Goal: Task Accomplishment & Management: Complete application form

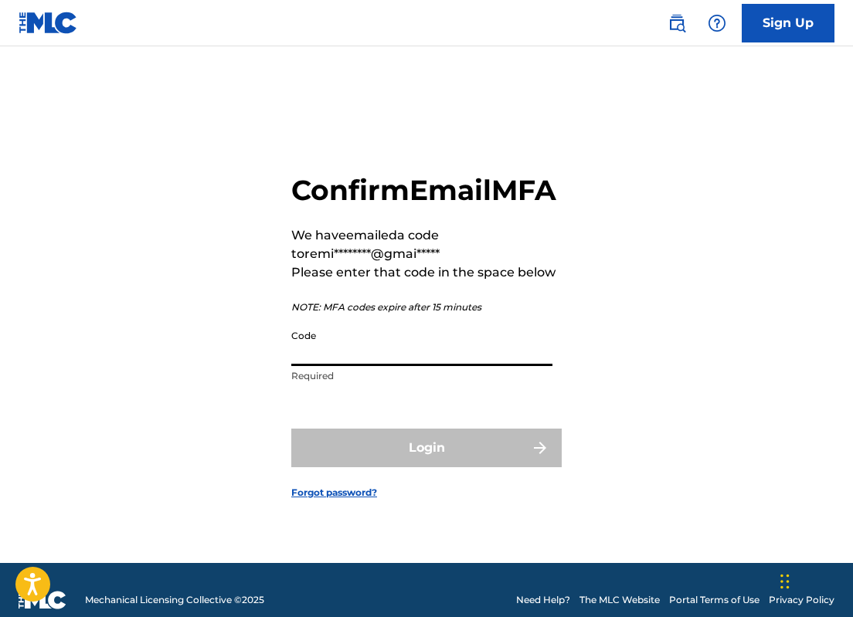
click at [399, 338] on input "Code" at bounding box center [421, 344] width 261 height 44
paste input "992516"
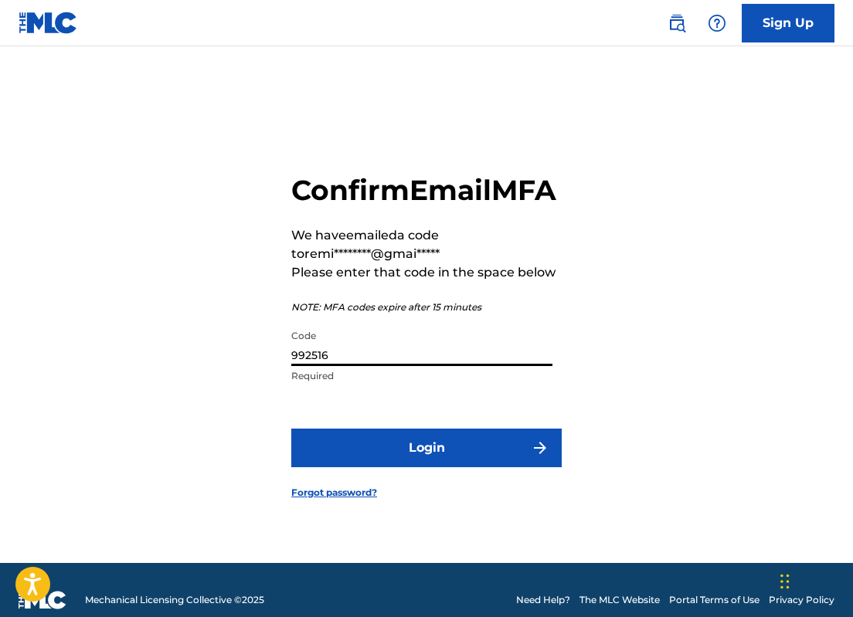
type input "992516"
click at [432, 482] on form "Confirm Email MFA We have emailed a code to remi********@gmai***** Please enter…" at bounding box center [426, 324] width 270 height 478
click at [441, 463] on button "Login" at bounding box center [426, 448] width 270 height 39
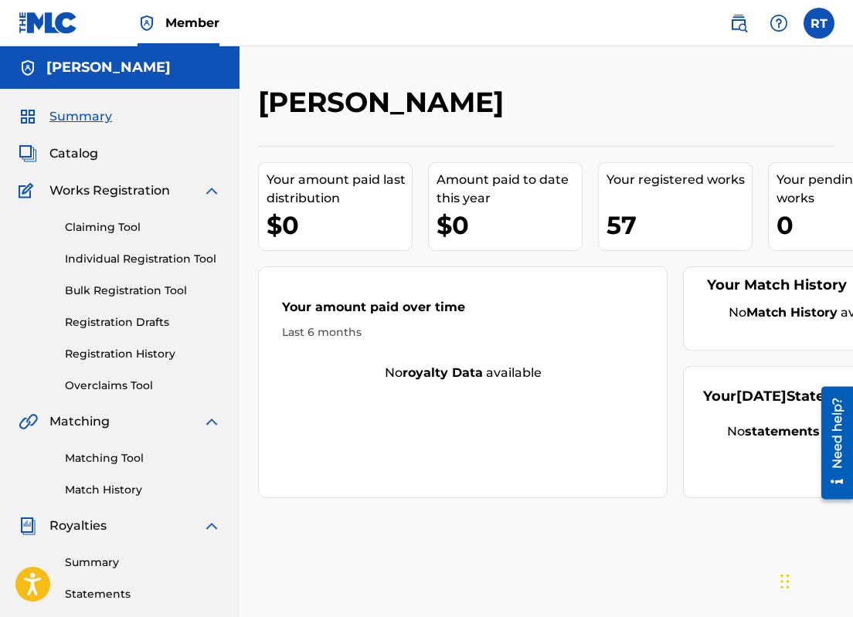
click at [705, 220] on div "Your registered works 57" at bounding box center [675, 206] width 154 height 89
click at [76, 163] on span "Catalog" at bounding box center [73, 153] width 49 height 19
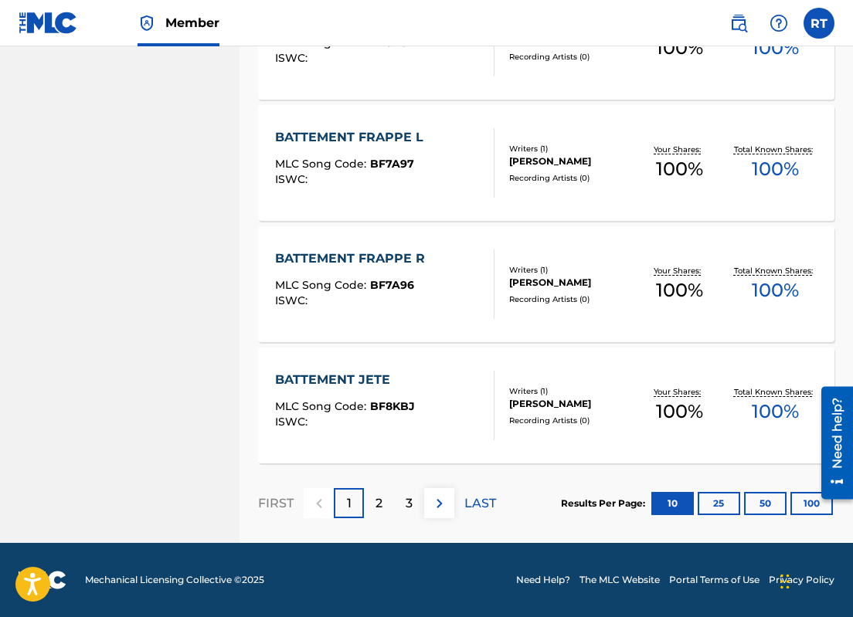
click at [799, 501] on button "100" at bounding box center [811, 503] width 42 height 23
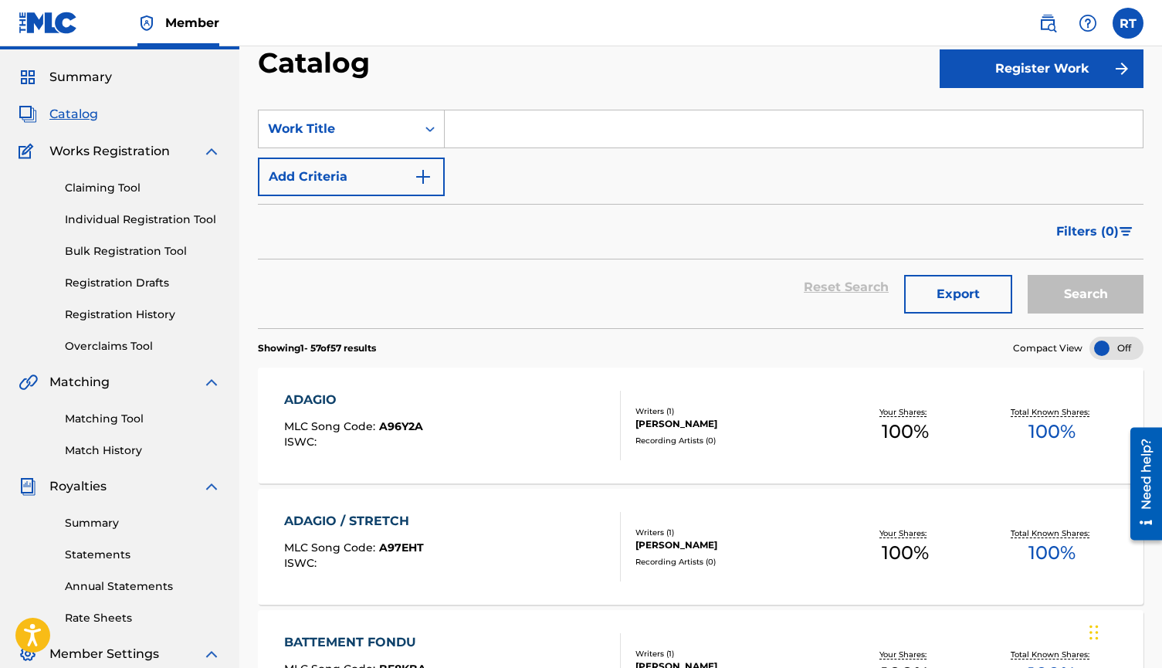
scroll to position [38, 0]
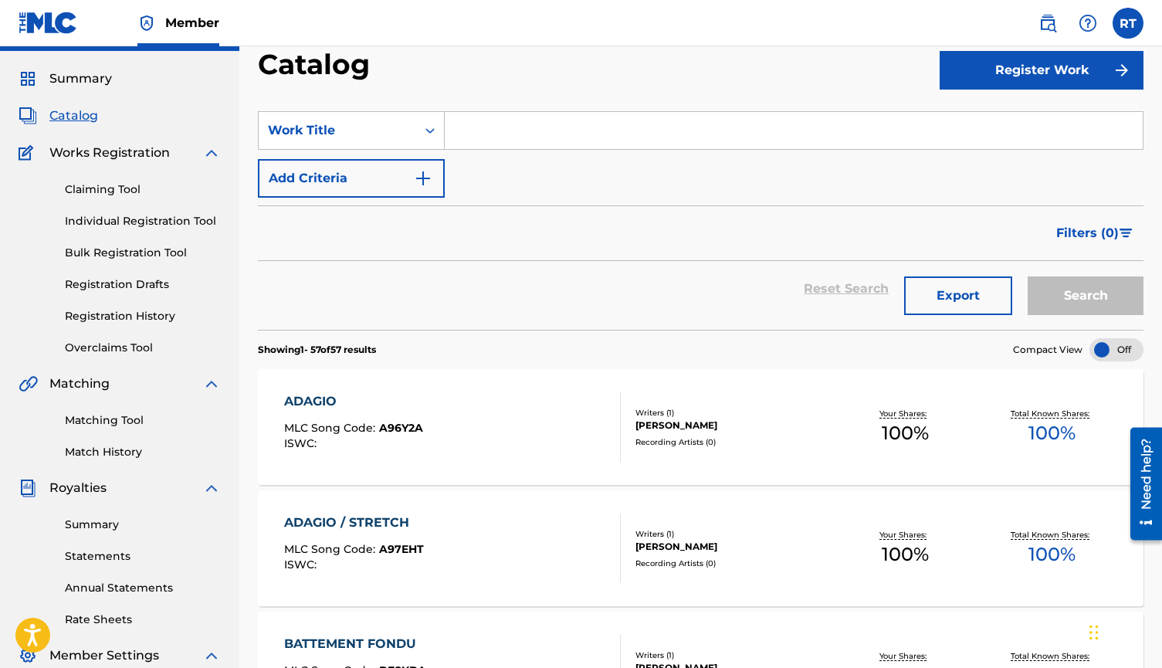
click at [852, 243] on span "Filters ( 0 )" at bounding box center [1088, 233] width 63 height 19
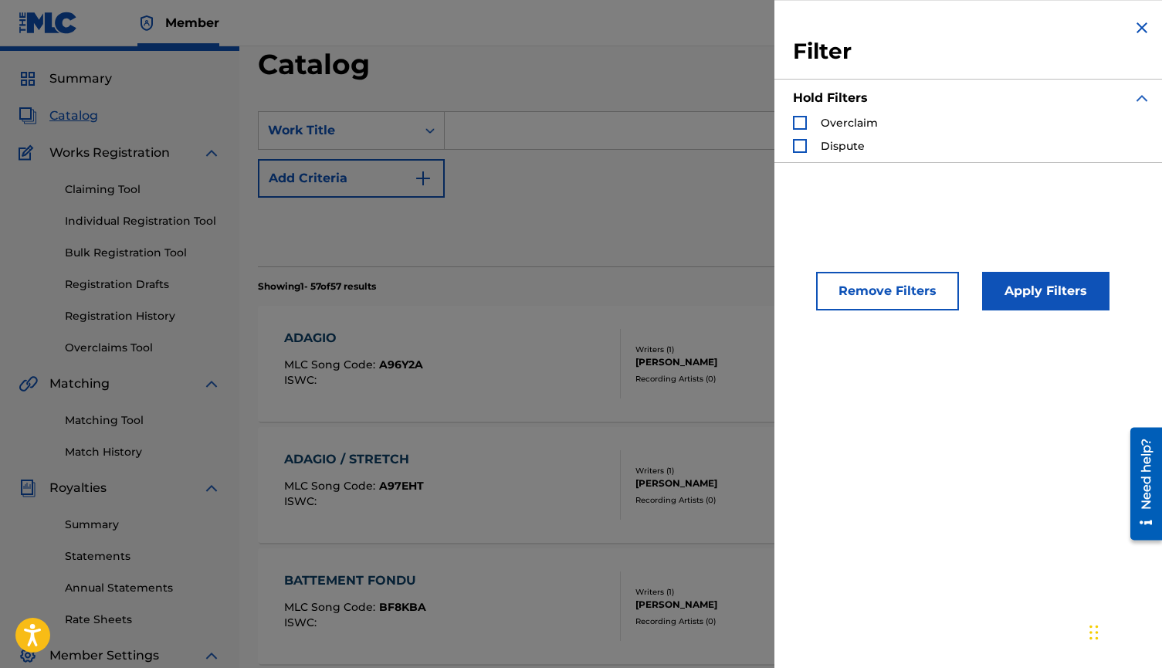
click at [821, 130] on span "Overclaim" at bounding box center [849, 123] width 57 height 14
click at [793, 127] on div "Search Form" at bounding box center [800, 123] width 14 height 14
click at [793, 153] on div "Search Form" at bounding box center [800, 146] width 14 height 14
click at [852, 310] on button "Apply Filters" at bounding box center [1045, 291] width 127 height 39
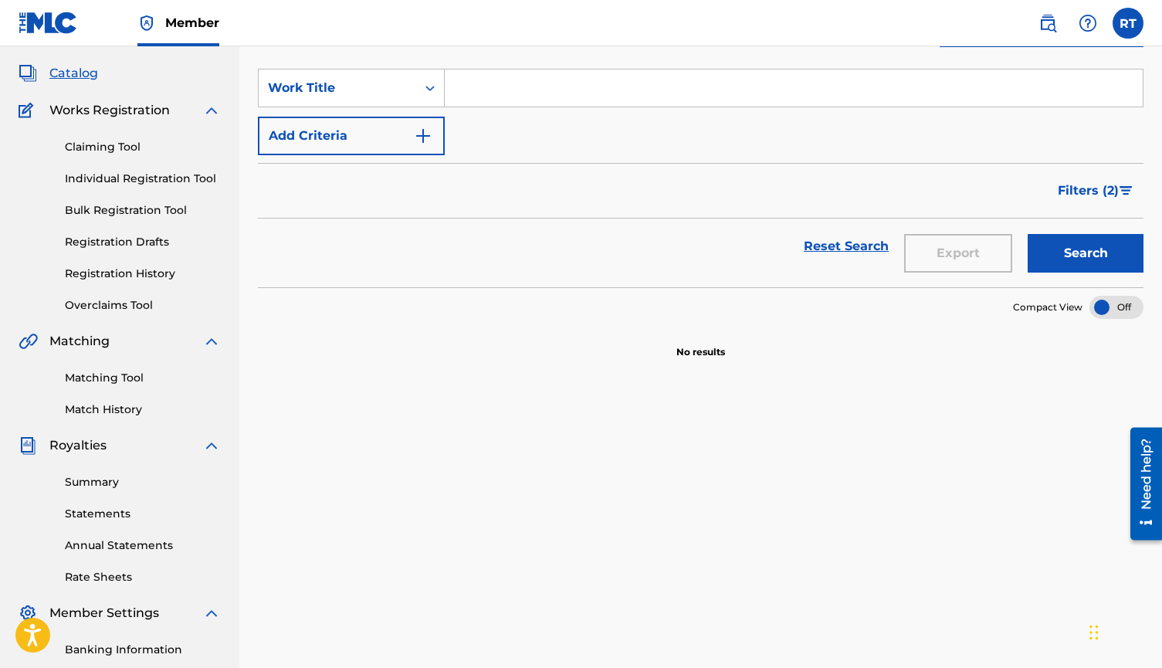
scroll to position [95, 0]
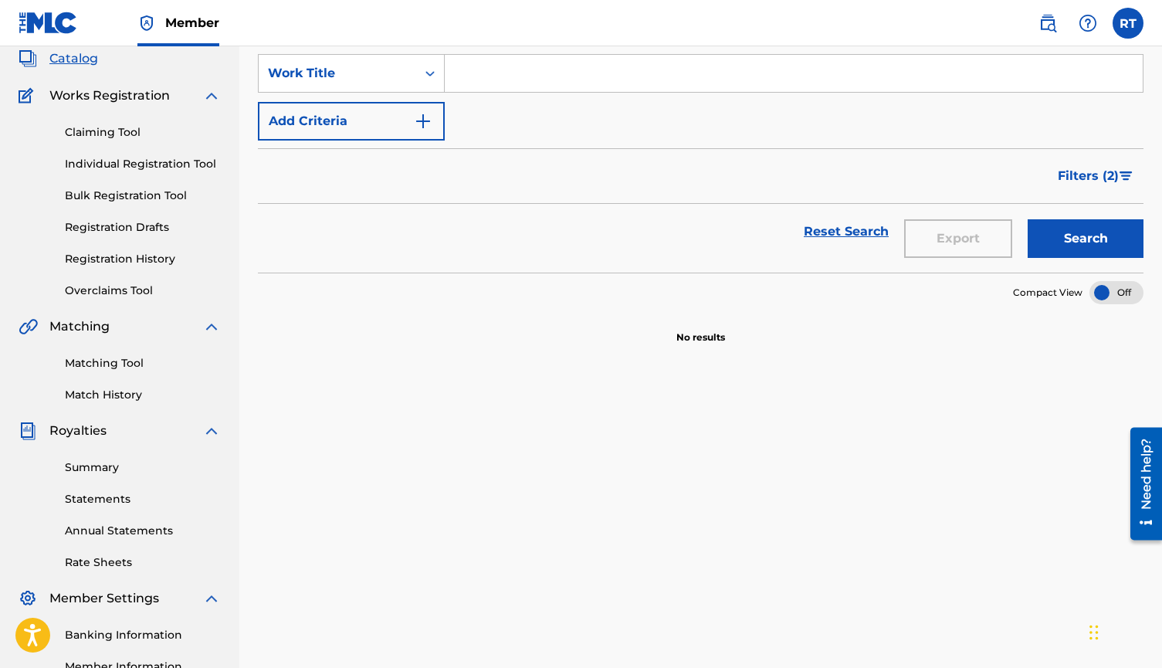
click at [852, 185] on span "Filters ( 2 )" at bounding box center [1088, 176] width 61 height 19
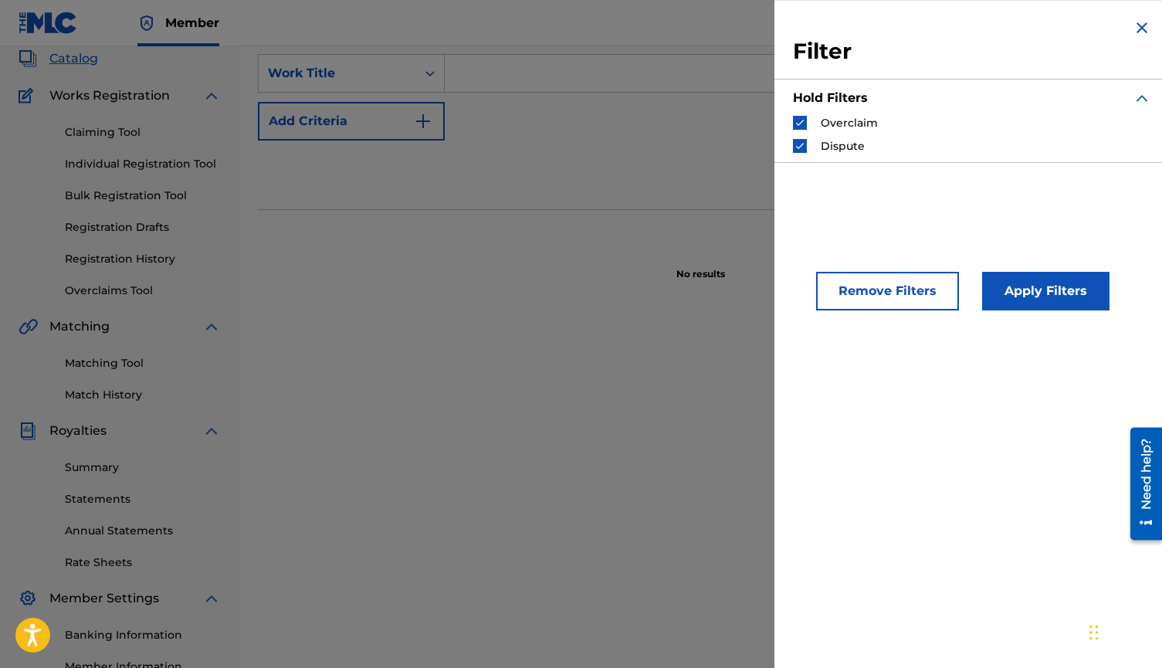
click at [852, 115] on div "Hold Filters" at bounding box center [972, 98] width 358 height 34
click at [821, 130] on span "Overclaim" at bounding box center [849, 123] width 57 height 14
click at [795, 128] on img "Search Form" at bounding box center [800, 122] width 11 height 11
click at [852, 310] on button "Apply Filters" at bounding box center [1045, 291] width 127 height 39
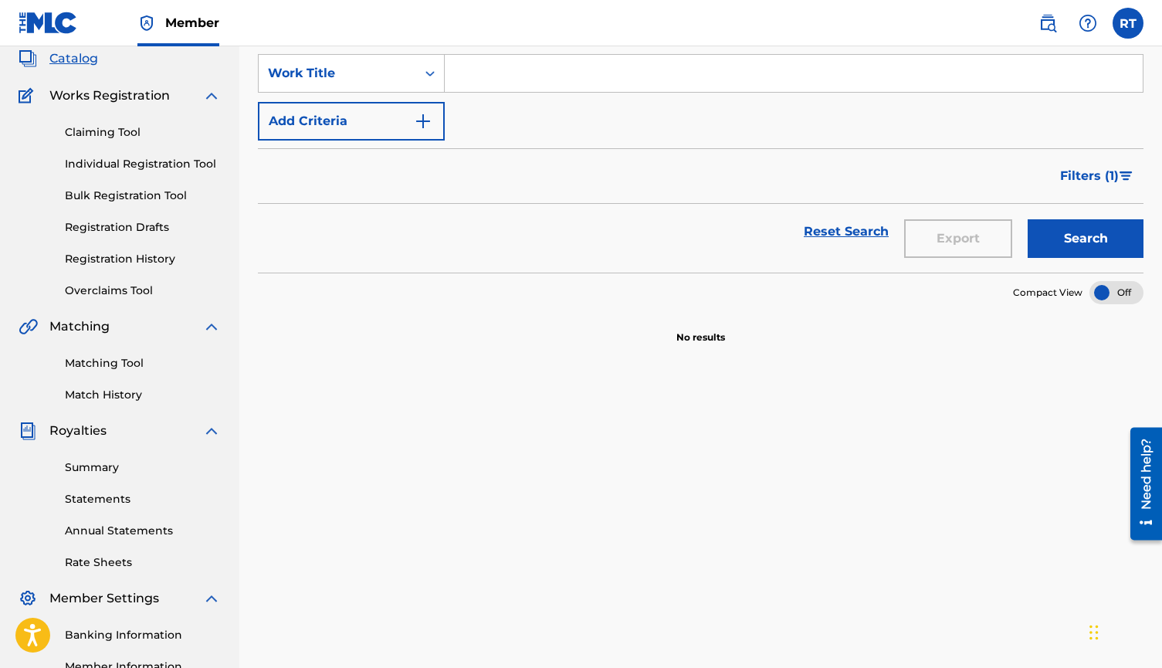
click at [852, 185] on span "Filters ( 1 )" at bounding box center [1089, 176] width 59 height 19
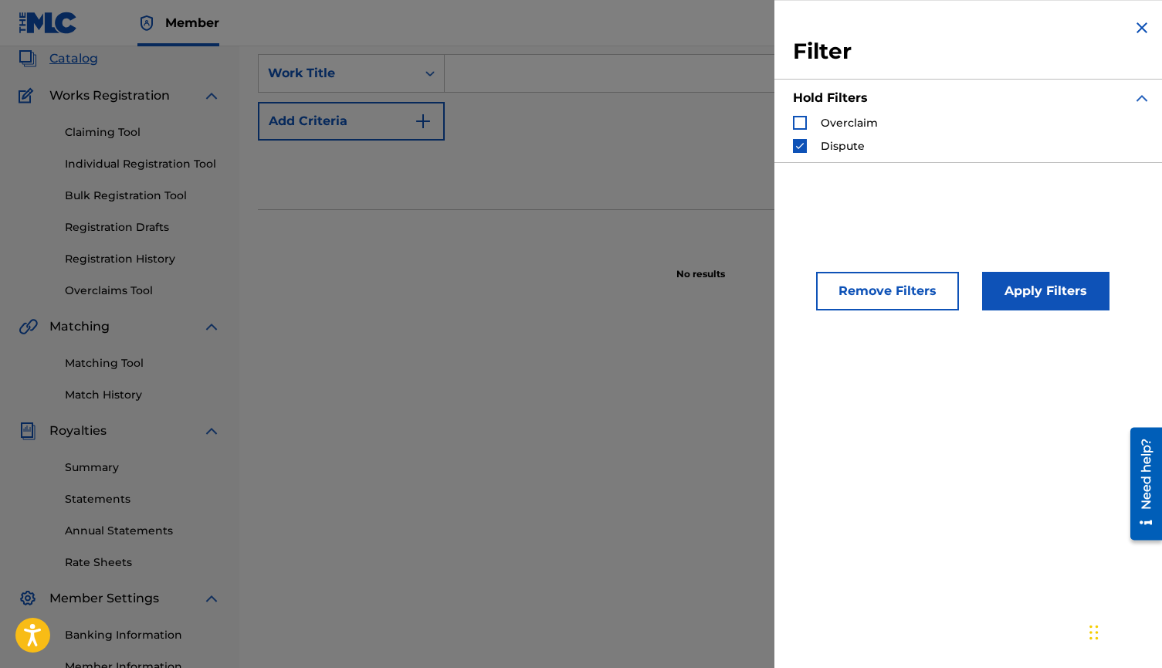
click at [821, 123] on span "Overclaim" at bounding box center [849, 123] width 57 height 14
click at [775, 141] on div "Filter Hold Filters Overclaim Dispute" at bounding box center [972, 90] width 395 height 181
click at [793, 130] on div "Overclaim" at bounding box center [835, 122] width 85 height 15
click at [793, 130] on div "Search Form" at bounding box center [800, 123] width 14 height 14
click at [795, 151] on img "Search Form" at bounding box center [800, 146] width 11 height 11
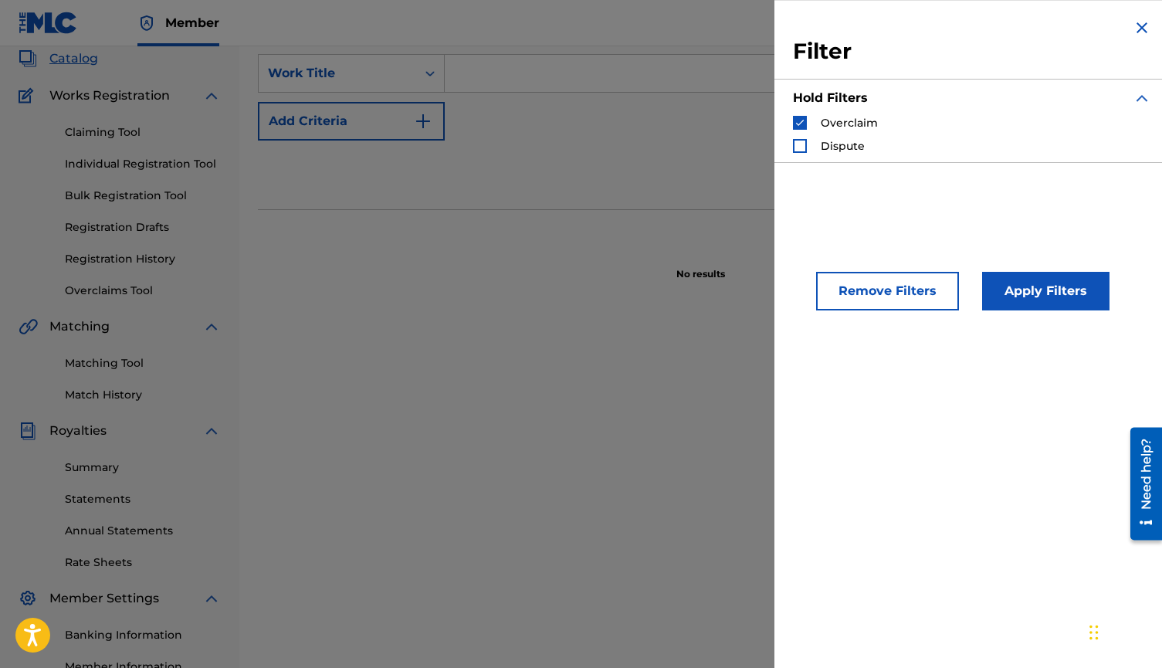
click at [852, 310] on button "Apply Filters" at bounding box center [1045, 291] width 127 height 39
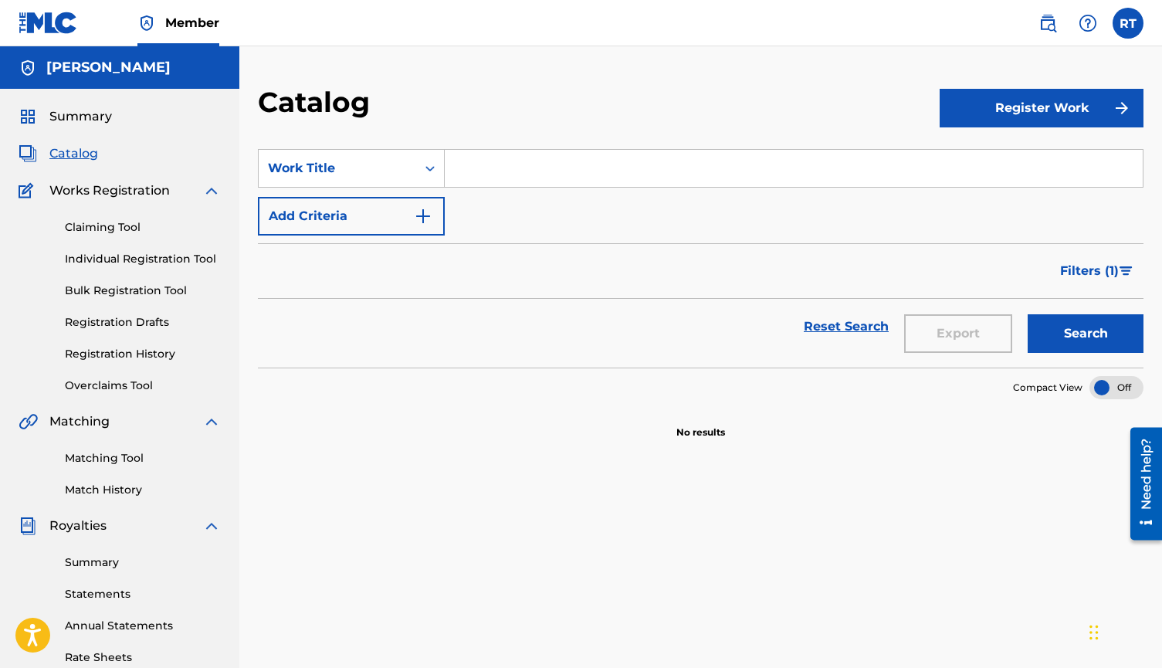
scroll to position [0, 0]
click at [852, 280] on span "Filters ( 1 )" at bounding box center [1089, 271] width 59 height 19
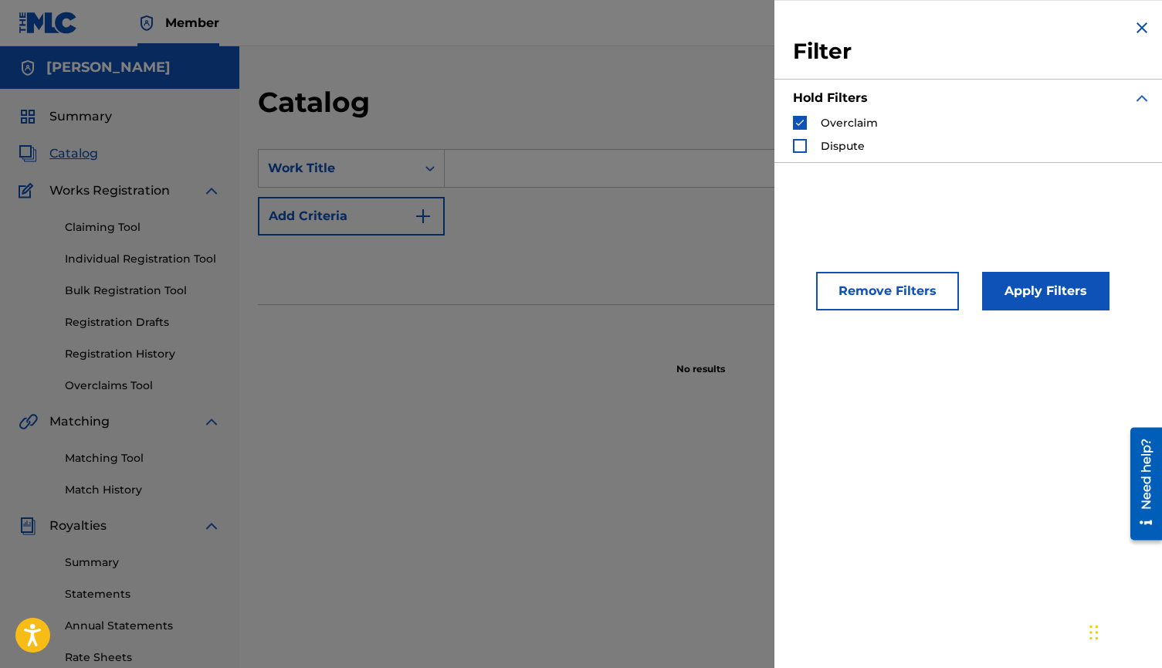
click at [821, 130] on span "Overclaim" at bounding box center [849, 123] width 57 height 14
click at [795, 126] on img "Search Form" at bounding box center [800, 122] width 11 height 11
click at [852, 310] on button "Apply Filters" at bounding box center [1045, 291] width 127 height 39
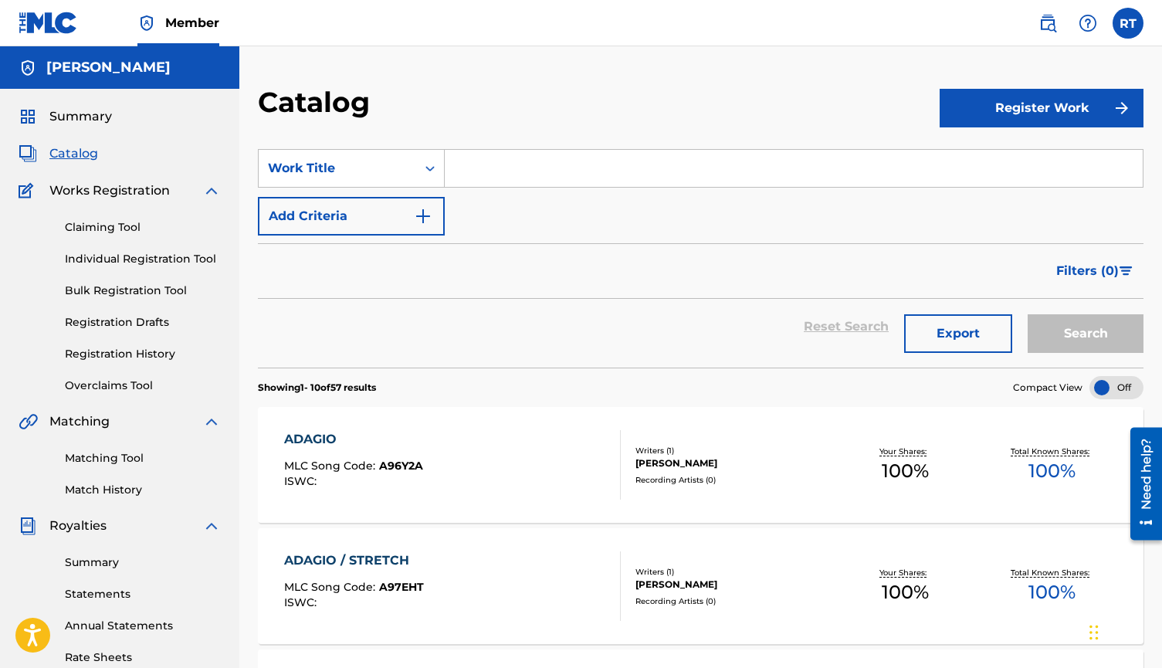
click at [86, 163] on span "Catalog" at bounding box center [73, 153] width 49 height 19
click at [94, 125] on span "Summary" at bounding box center [80, 116] width 63 height 19
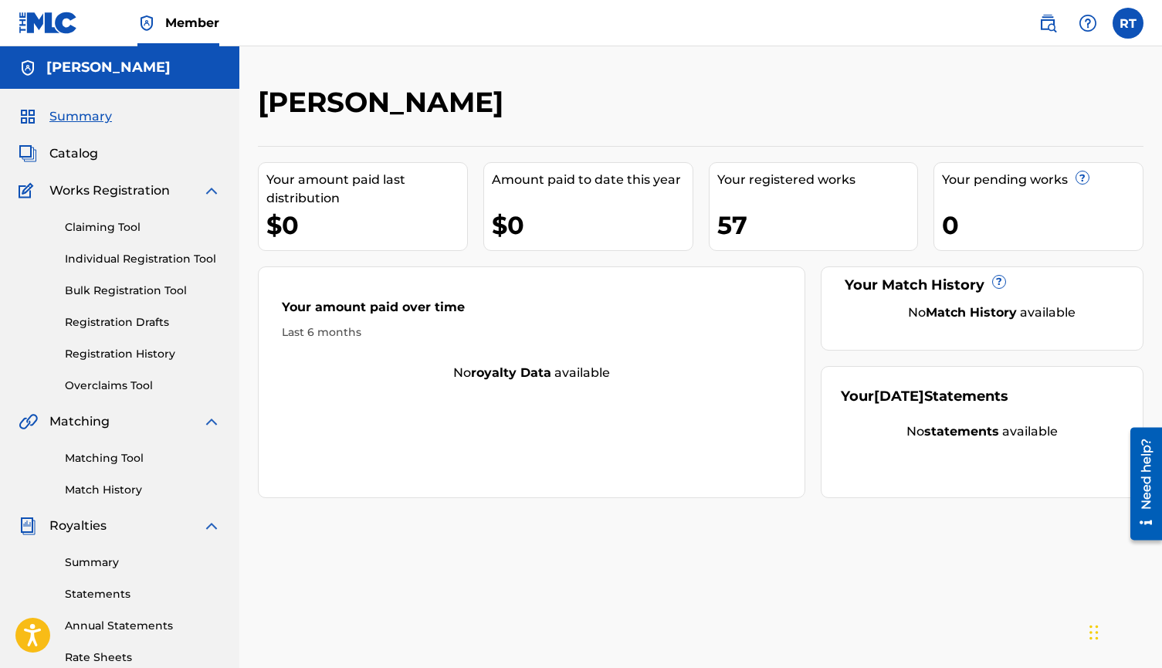
click at [852, 225] on div "0" at bounding box center [1042, 225] width 201 height 35
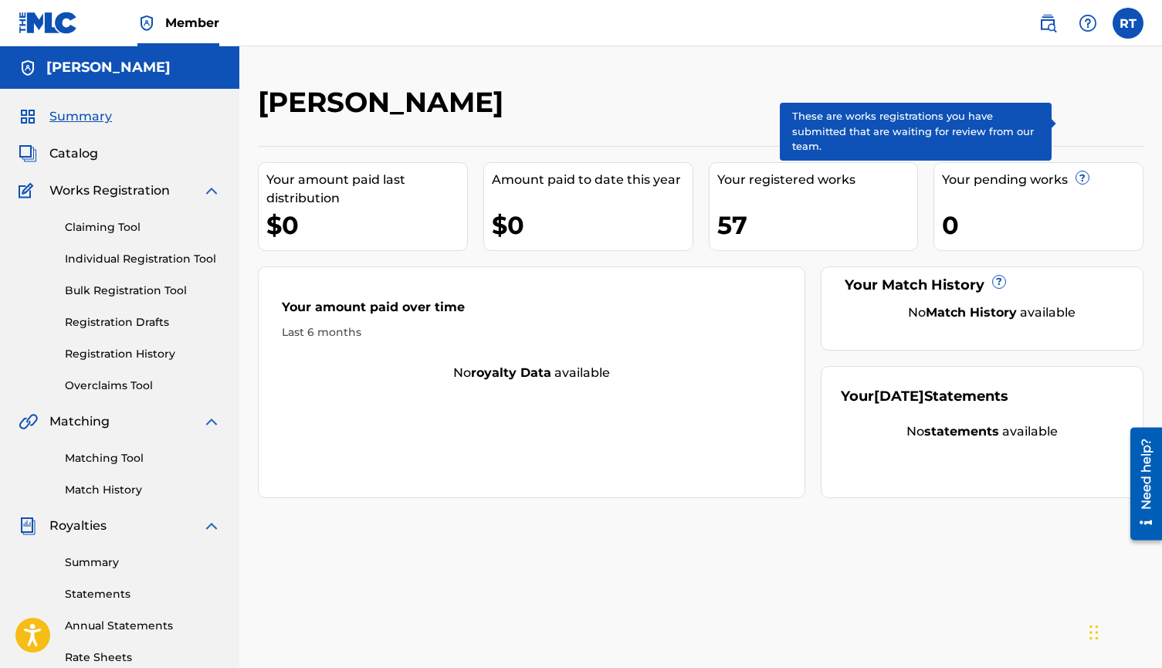
click at [852, 184] on span "?" at bounding box center [1083, 177] width 12 height 12
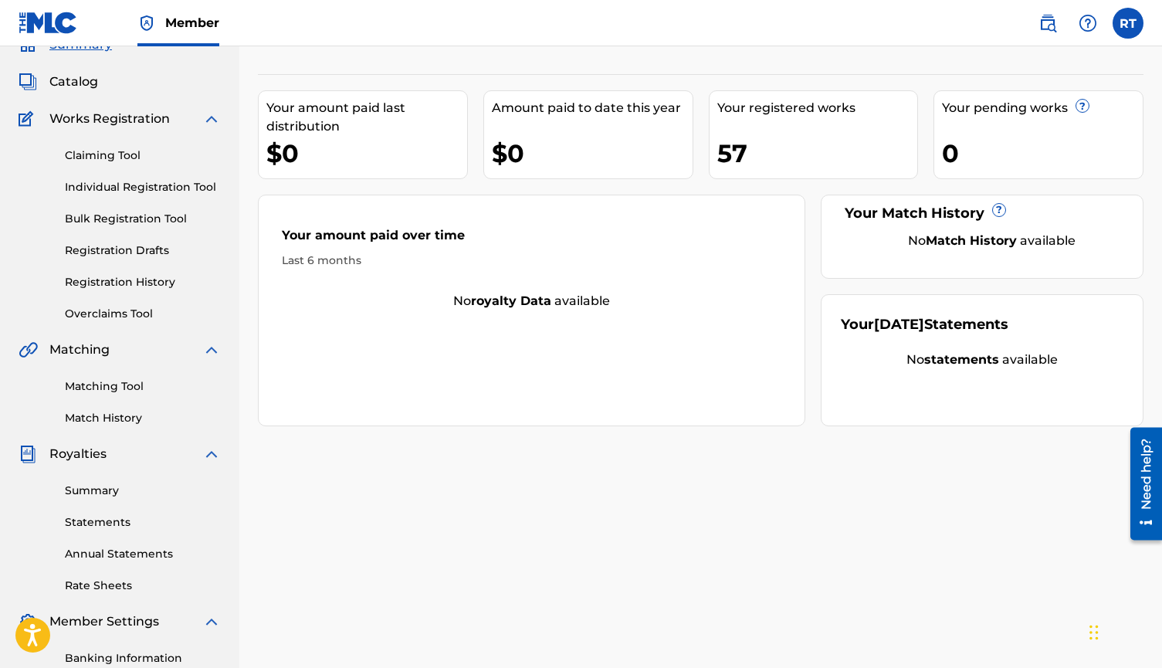
scroll to position [62, 0]
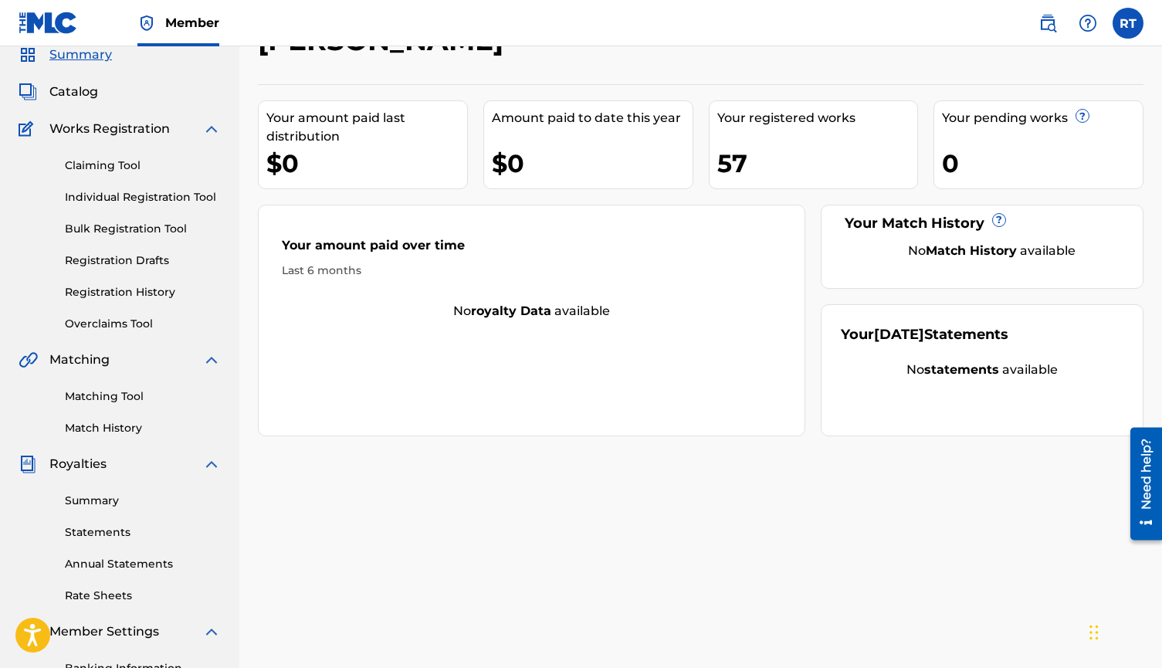
click at [852, 167] on div "57" at bounding box center [818, 163] width 201 height 35
click at [742, 180] on div "57" at bounding box center [818, 163] width 201 height 35
click at [153, 205] on link "Individual Registration Tool" at bounding box center [143, 197] width 156 height 16
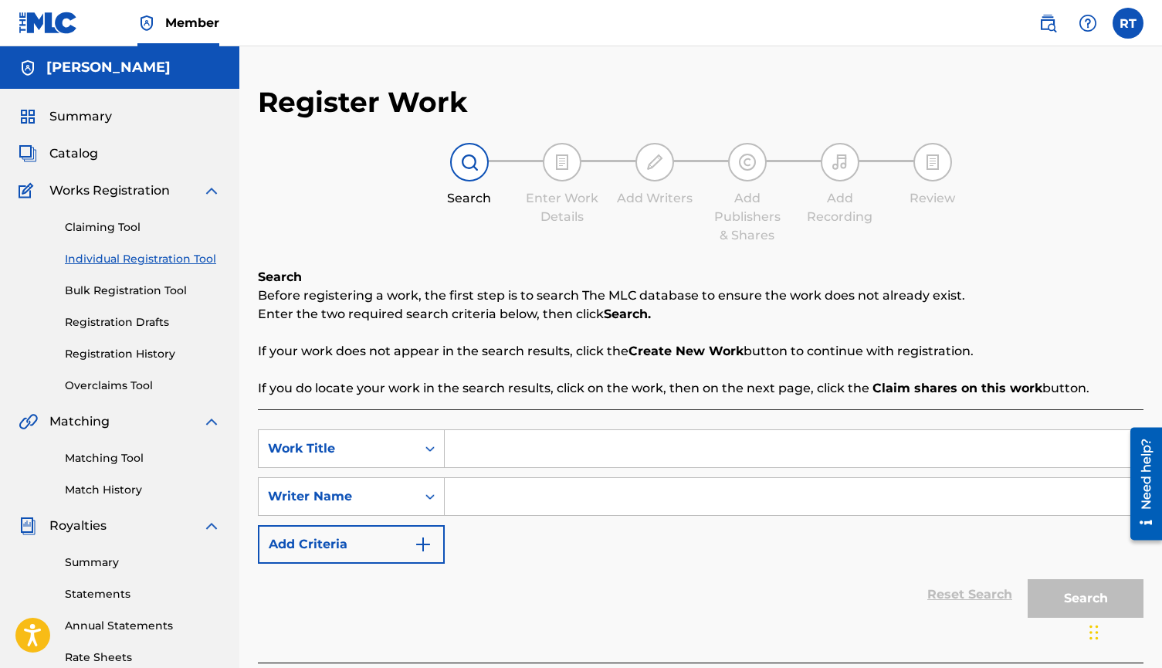
click at [76, 163] on span "Catalog" at bounding box center [73, 153] width 49 height 19
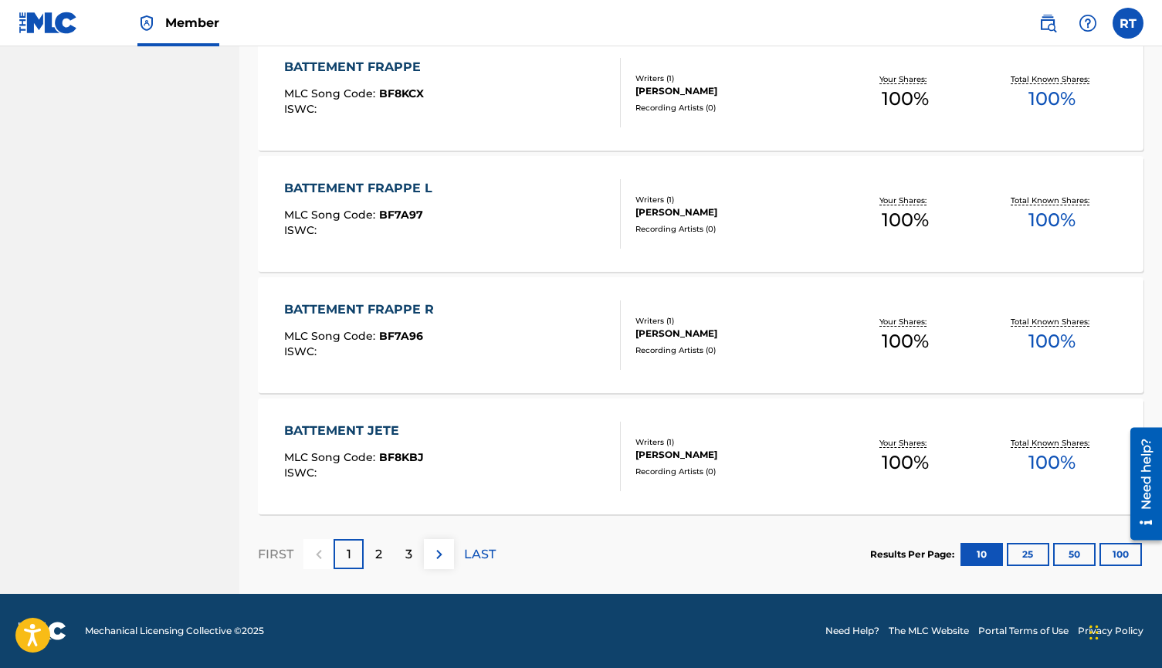
click at [496, 547] on p "LAST" at bounding box center [480, 554] width 32 height 19
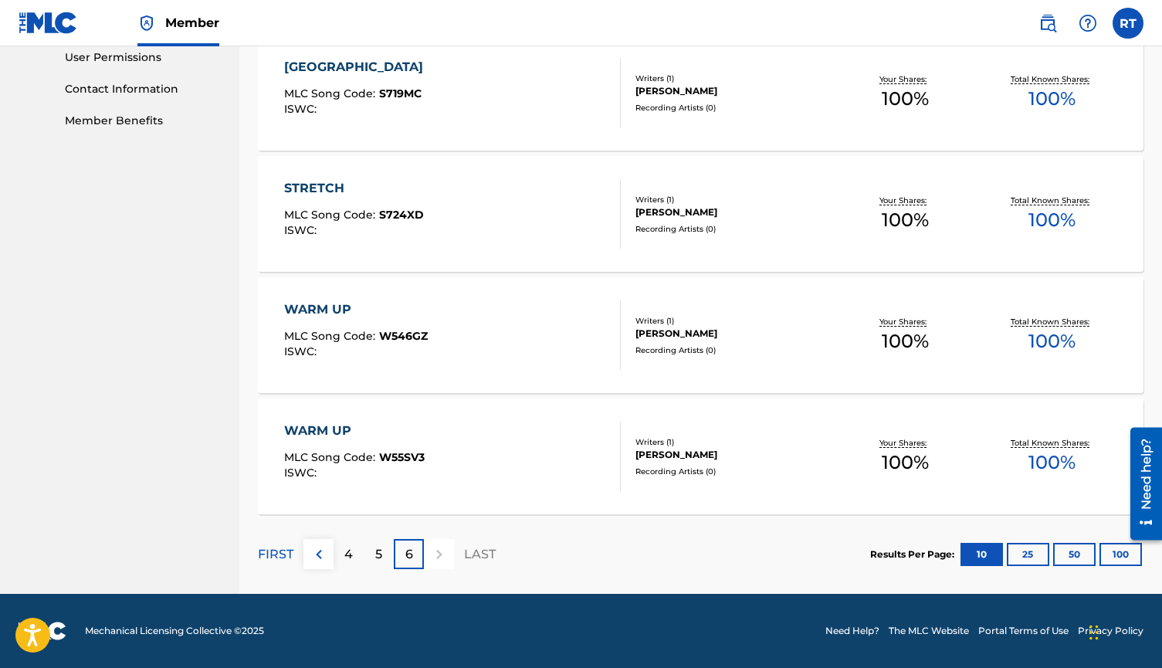
scroll to position [787, 0]
click at [471, 430] on div "WARM UP MLC Song Code : W55SV3 ISWC :" at bounding box center [452, 457] width 337 height 70
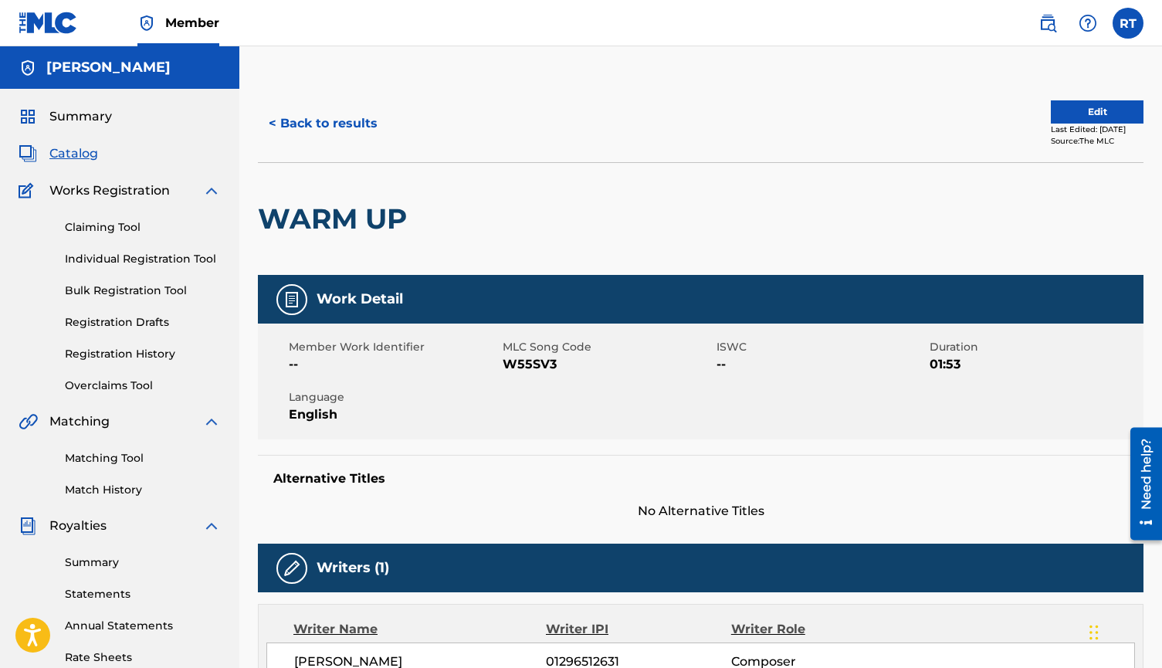
click at [339, 140] on button "< Back to results" at bounding box center [323, 123] width 131 height 39
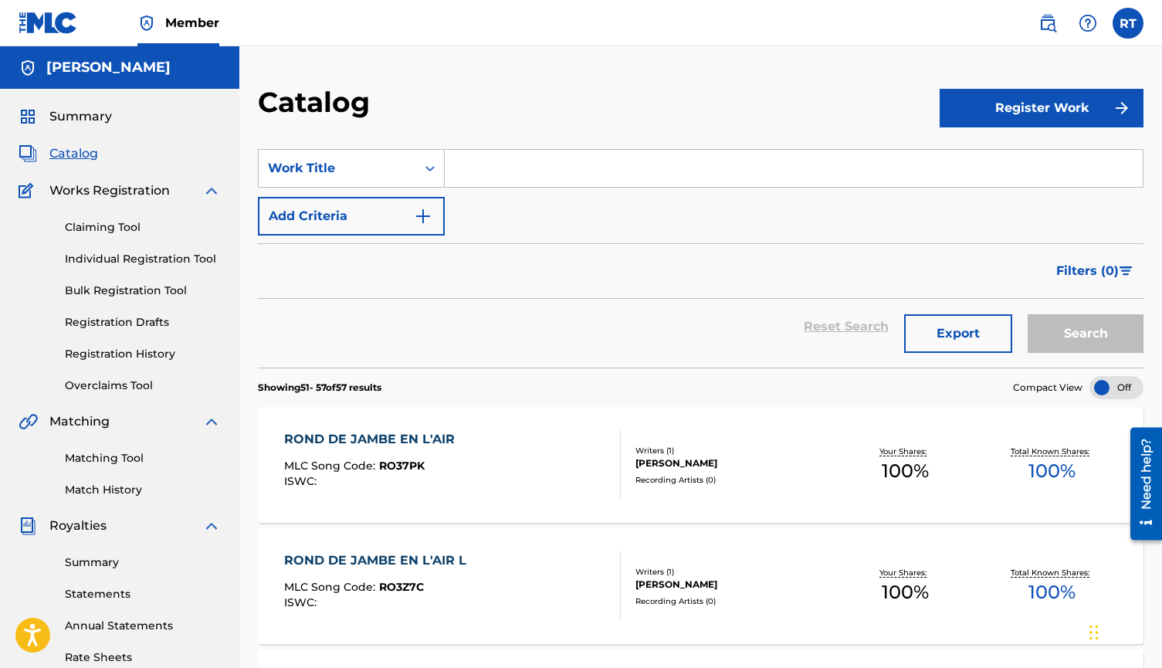
click at [852, 353] on button "Export" at bounding box center [958, 333] width 108 height 39
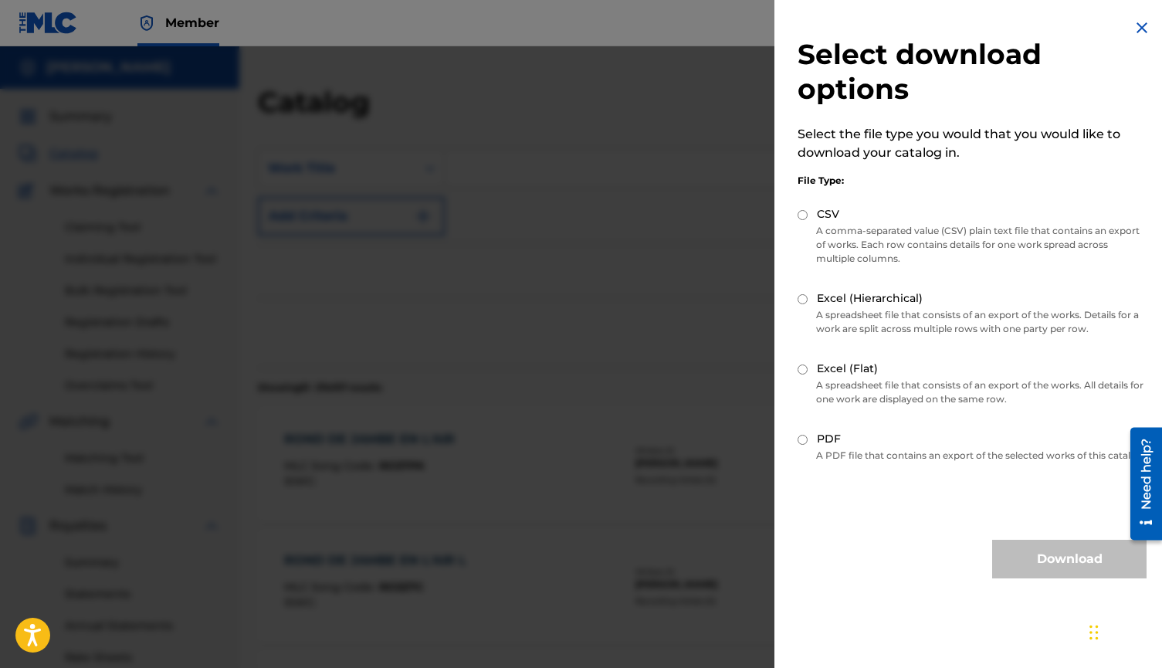
click at [798, 435] on input "PDF" at bounding box center [803, 440] width 10 height 10
radio input "true"
click at [852, 560] on button "Download" at bounding box center [1070, 559] width 154 height 39
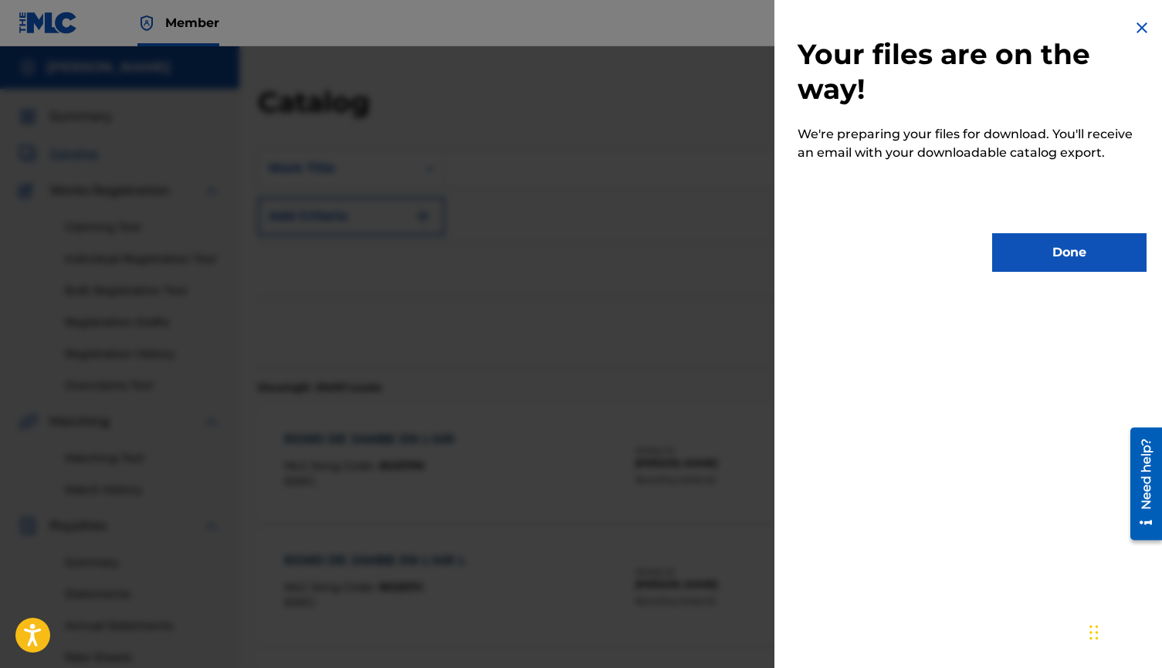
click at [852, 236] on button "Done" at bounding box center [1070, 252] width 154 height 39
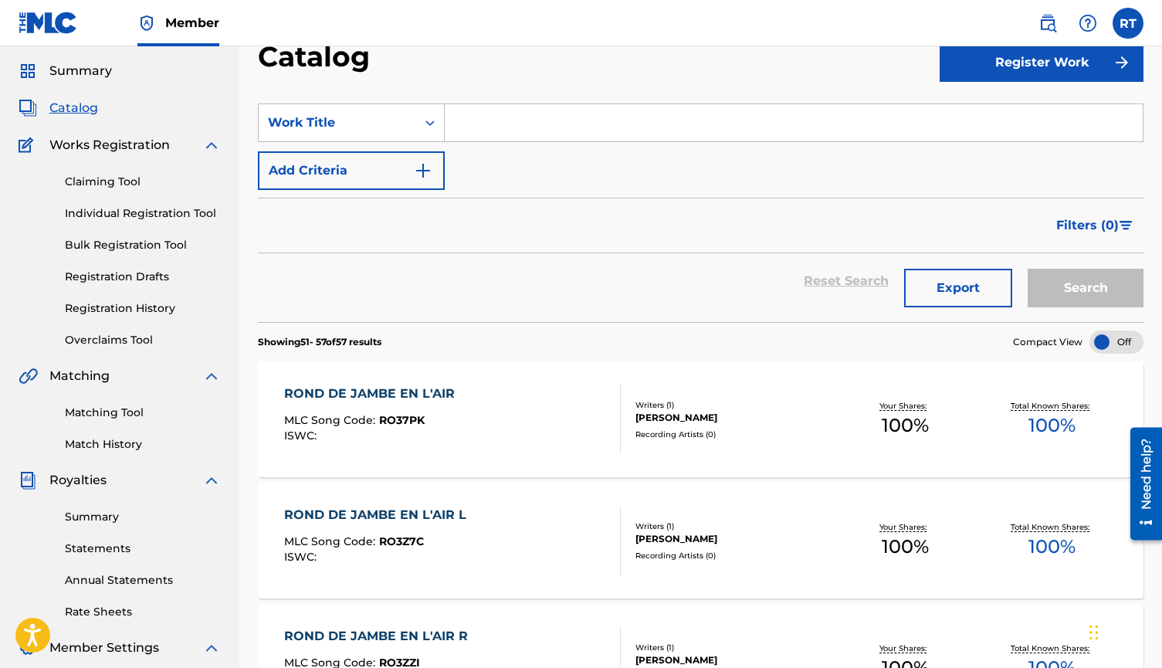
scroll to position [69, 0]
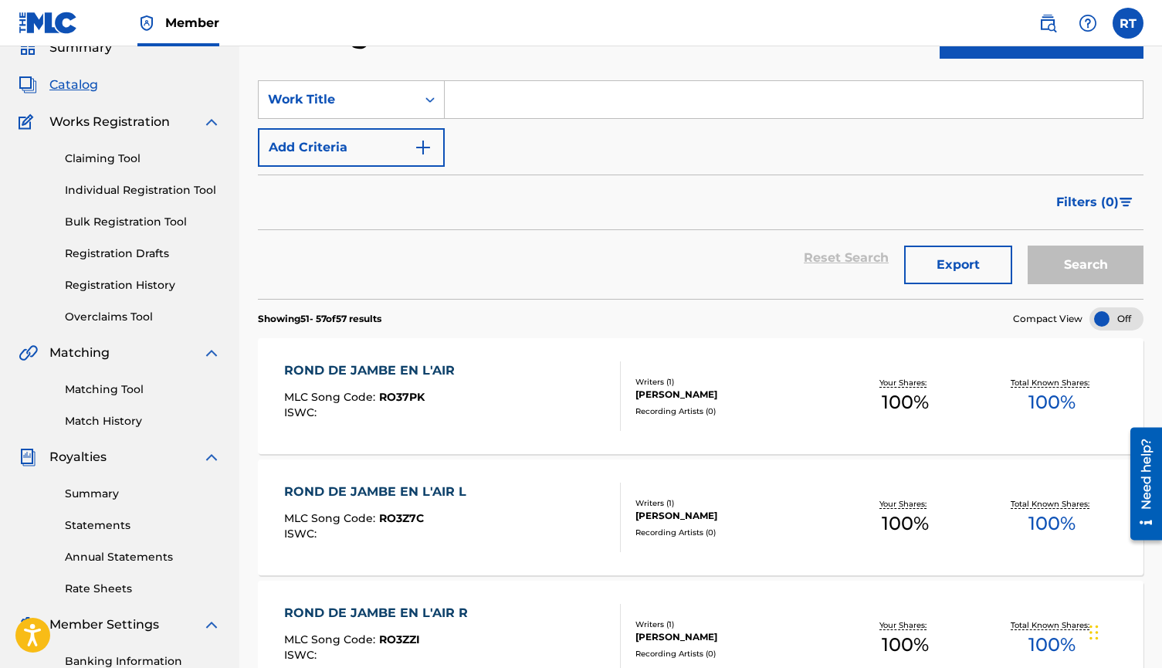
click at [136, 294] on link "Registration History" at bounding box center [143, 285] width 156 height 16
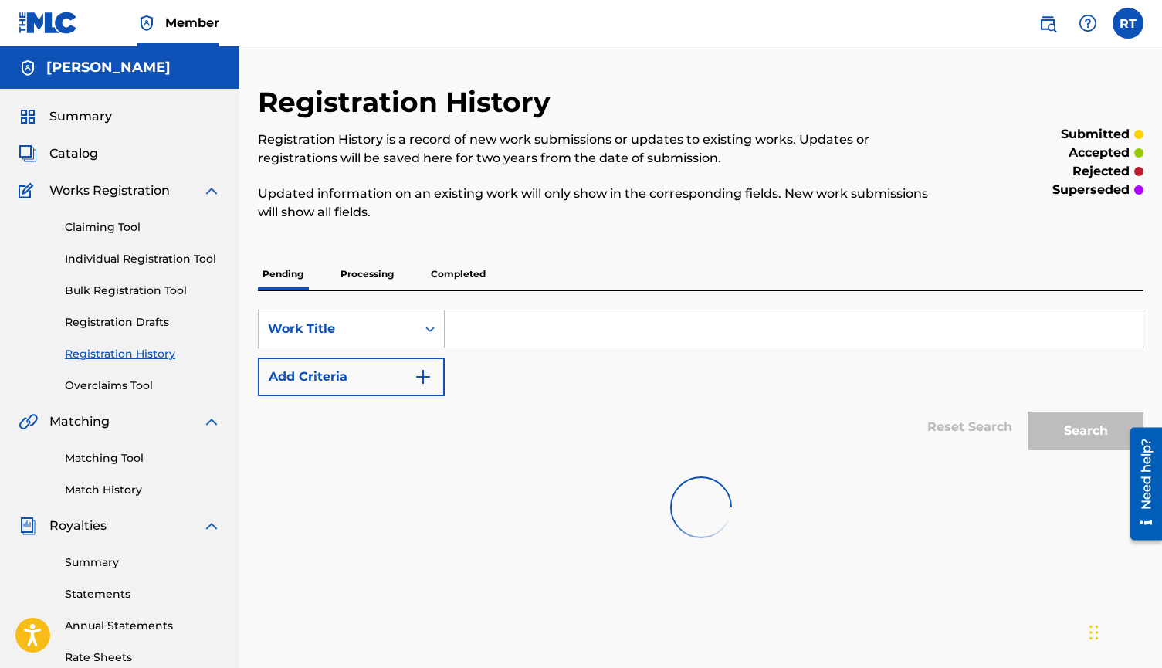
click at [399, 290] on p "Processing" at bounding box center [367, 274] width 63 height 32
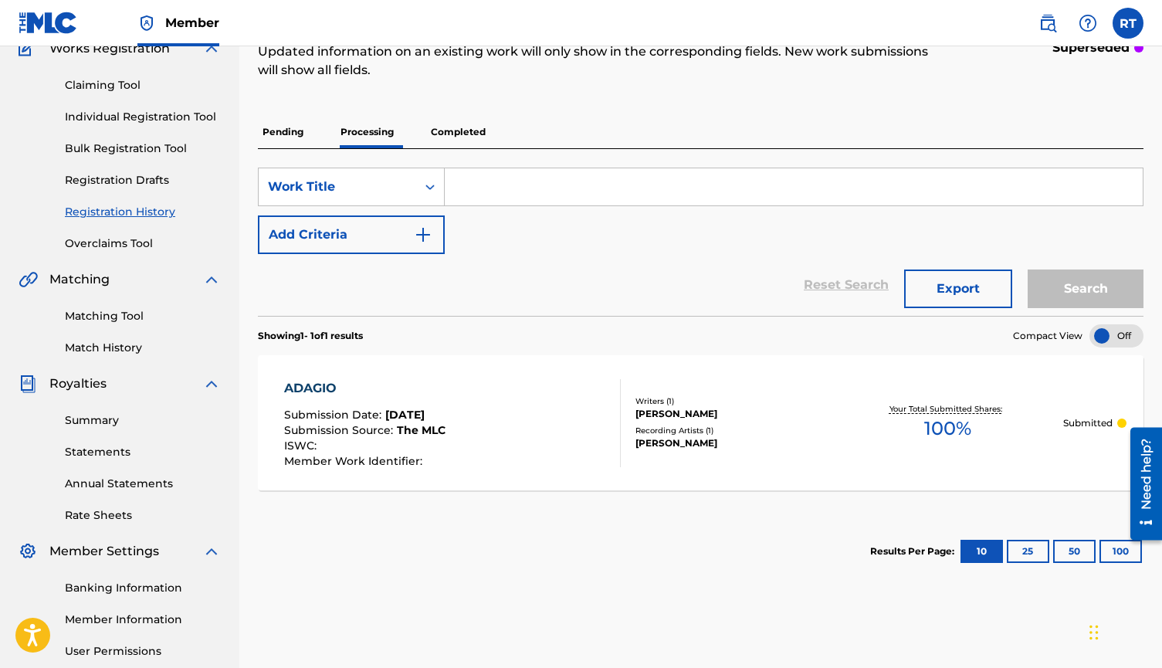
scroll to position [147, 0]
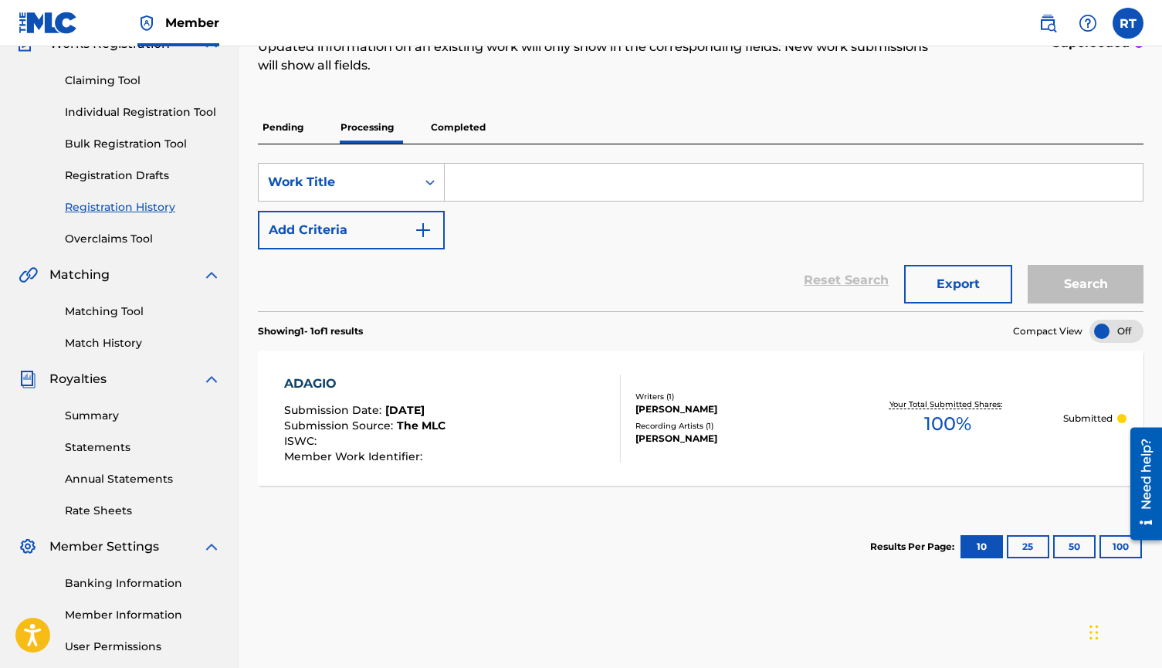
click at [852, 558] on button "100" at bounding box center [1121, 546] width 42 height 23
click at [308, 144] on p "Pending" at bounding box center [283, 127] width 50 height 32
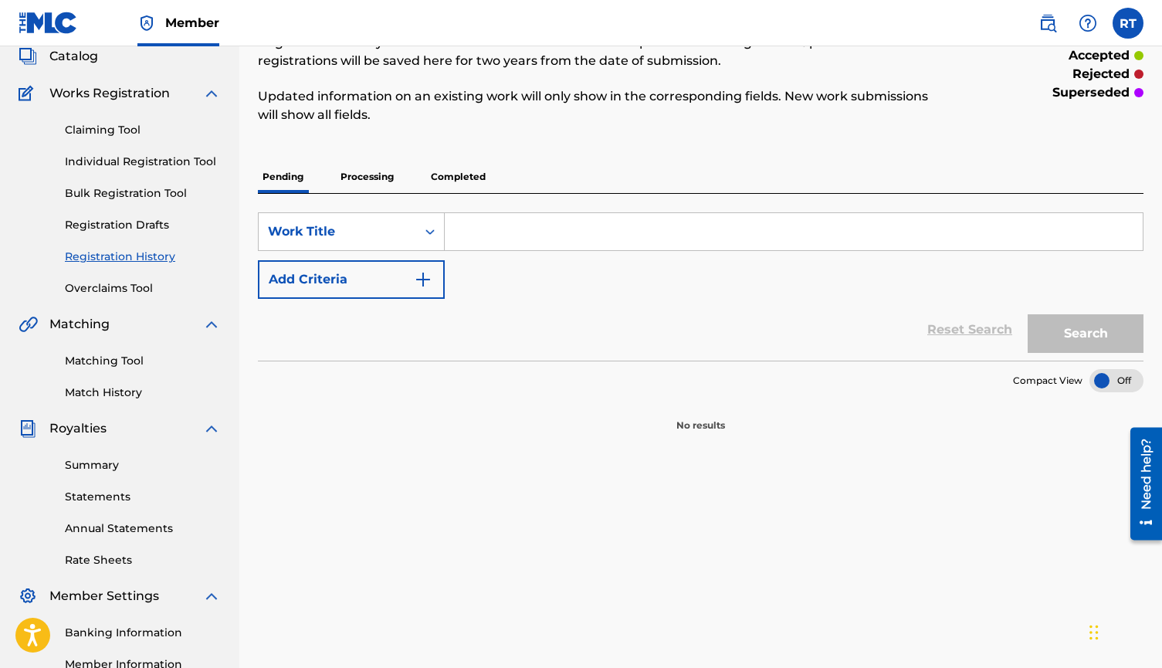
scroll to position [110, 0]
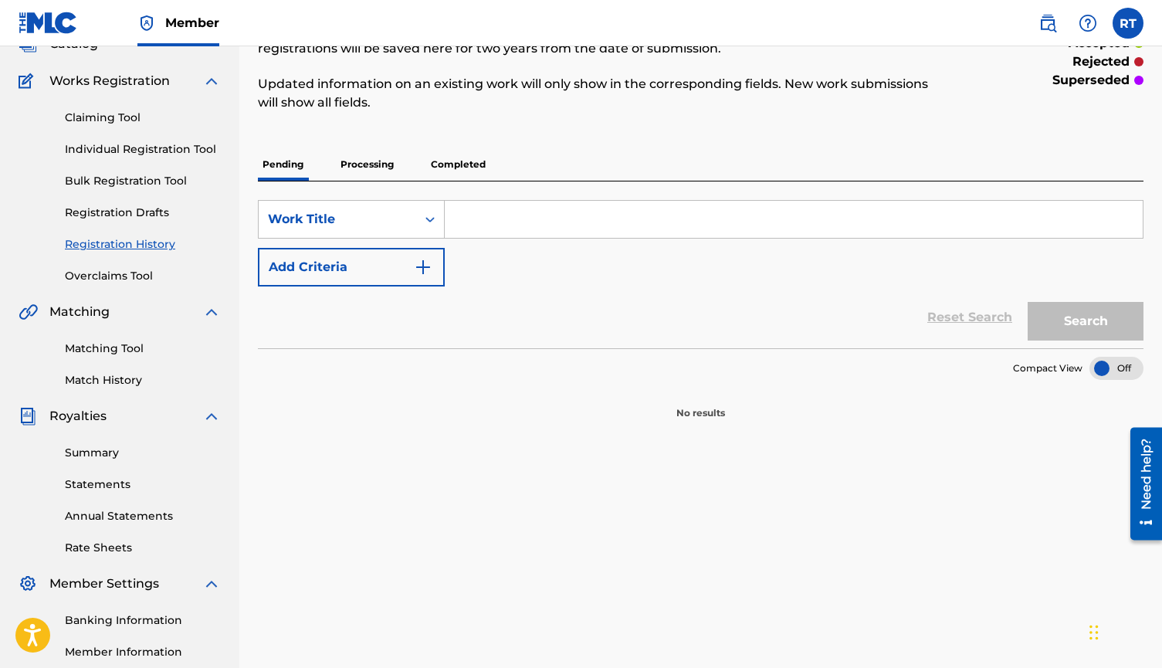
click at [490, 179] on p "Completed" at bounding box center [458, 164] width 64 height 32
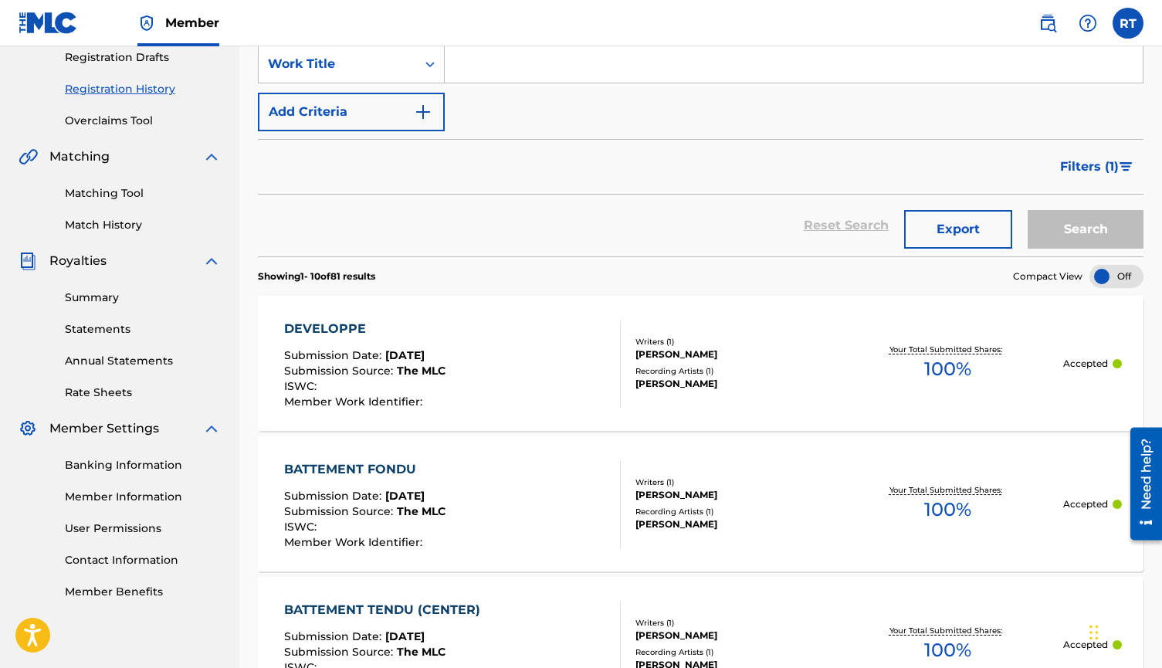
scroll to position [266, 0]
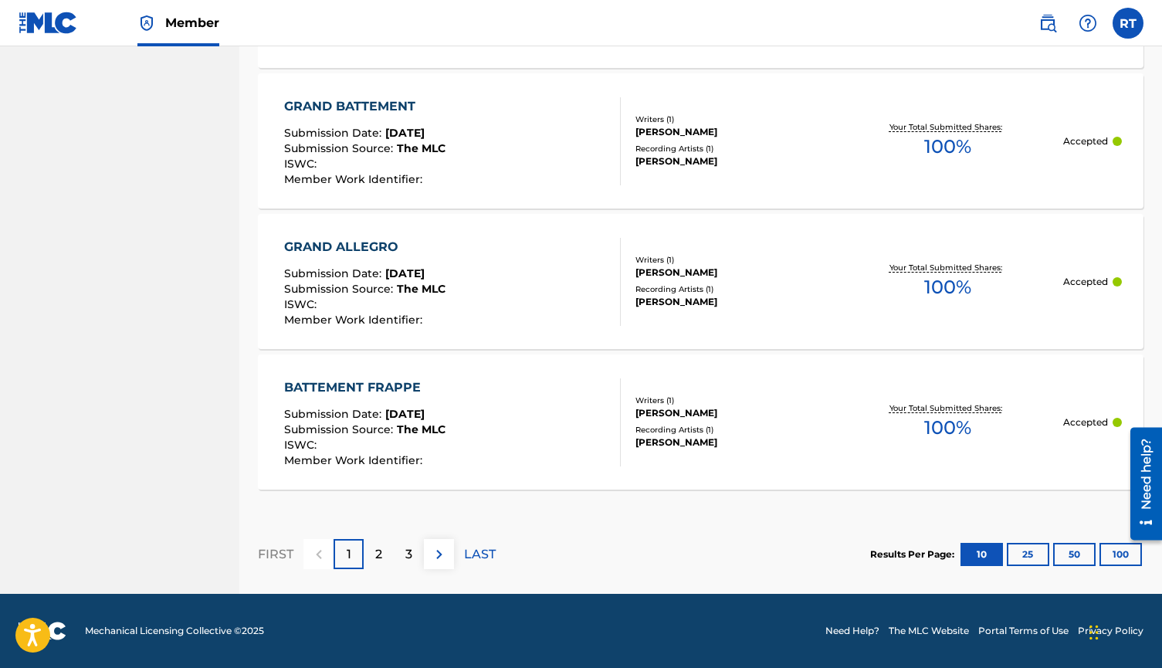
click at [852, 547] on button "100" at bounding box center [1121, 554] width 42 height 23
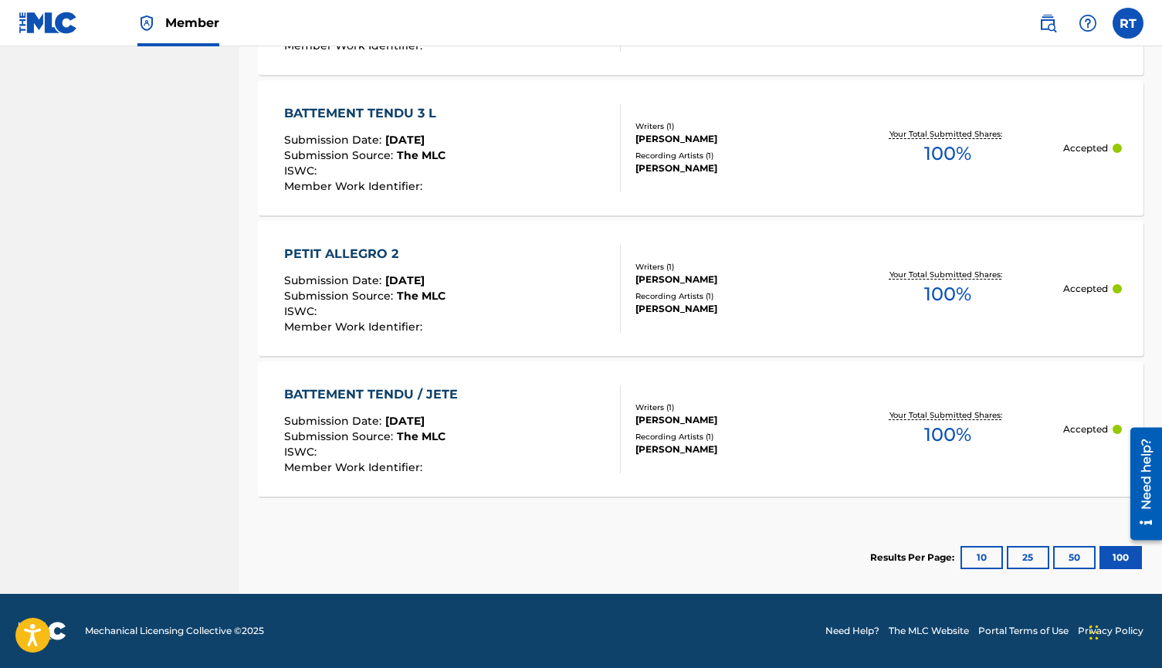
scroll to position [11502, 0]
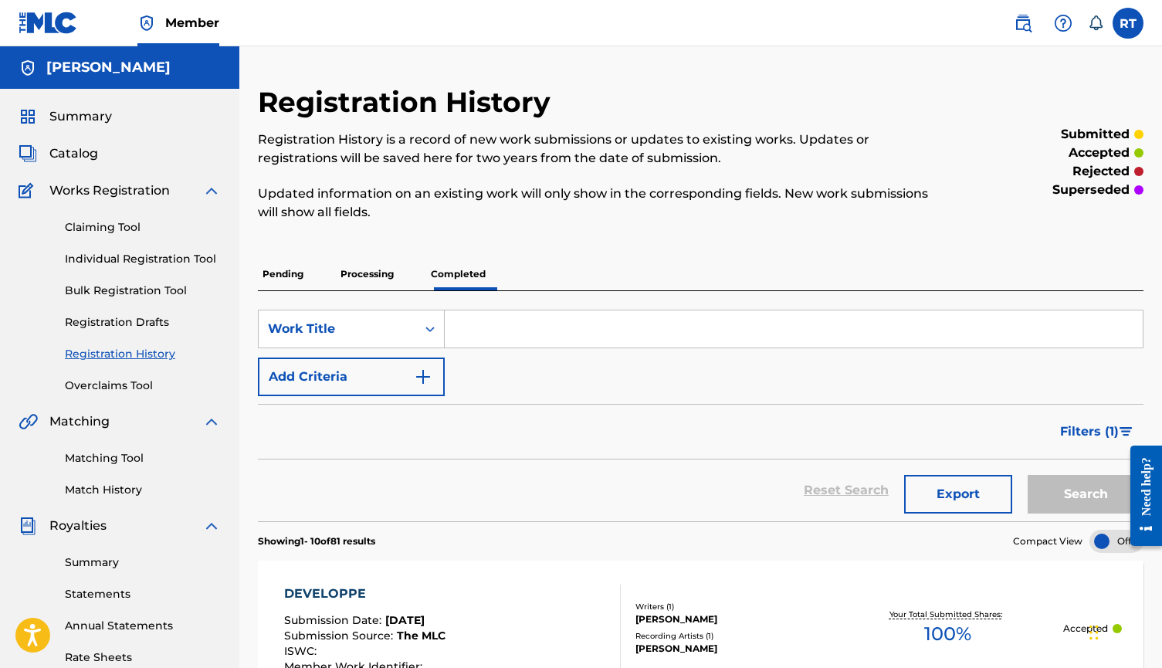
click at [1054, 20] on img at bounding box center [1063, 23] width 19 height 19
click at [1054, 66] on p "View portal intro" at bounding box center [1048, 47] width 131 height 37
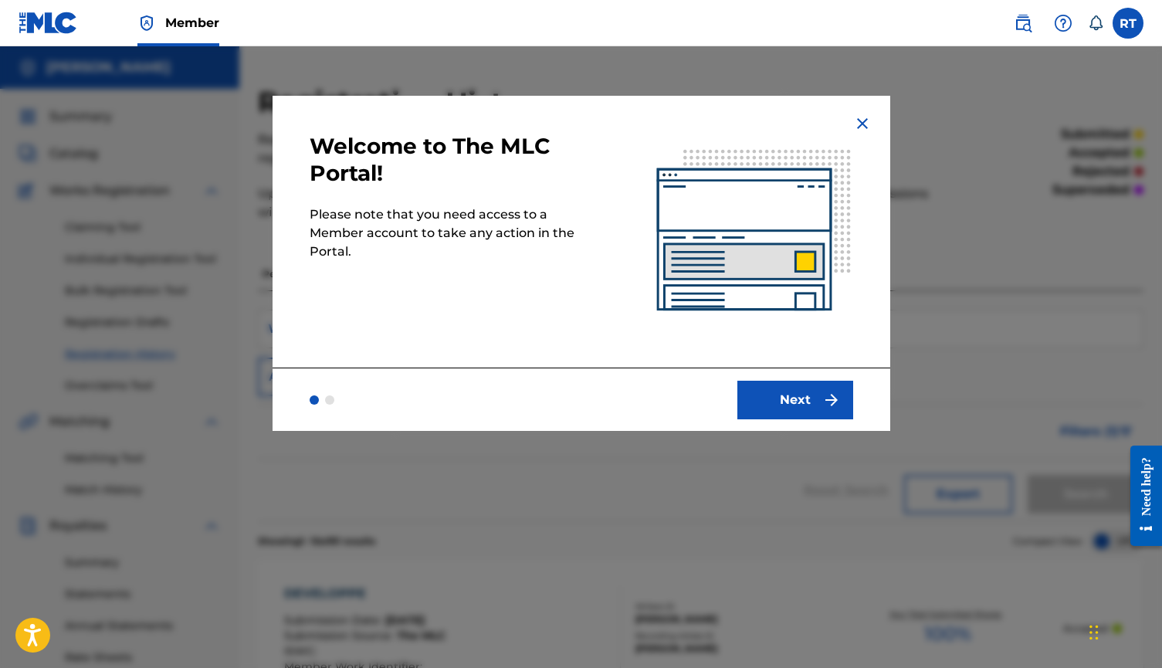
click at [783, 419] on button "Next" at bounding box center [796, 400] width 116 height 39
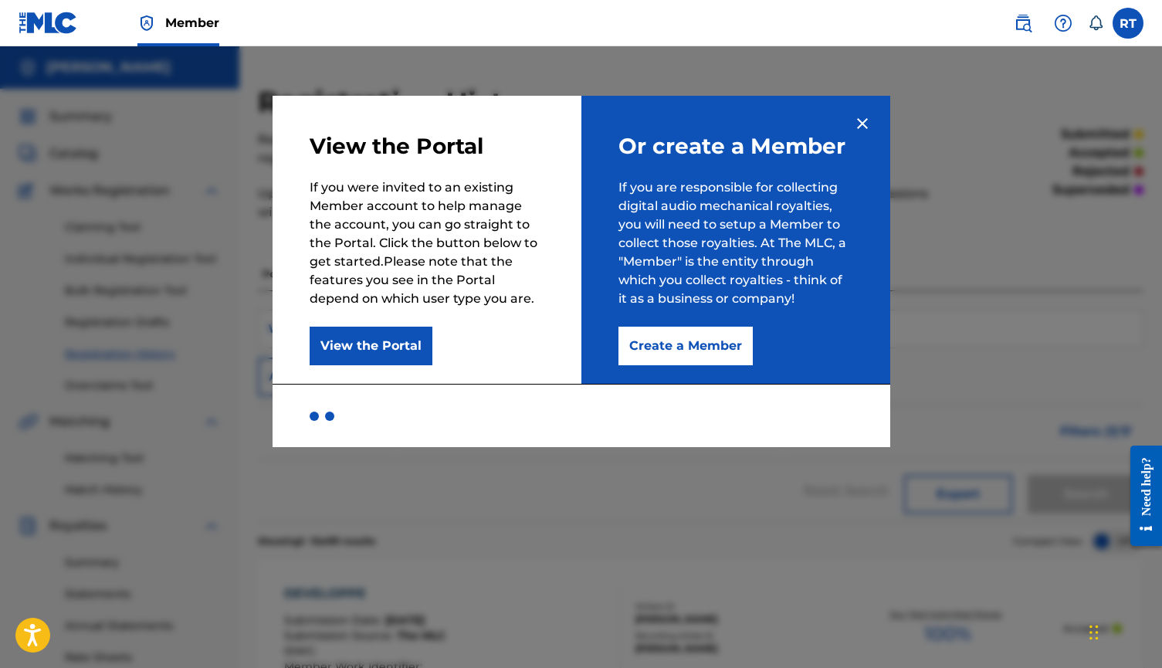
click at [872, 131] on img at bounding box center [862, 123] width 19 height 19
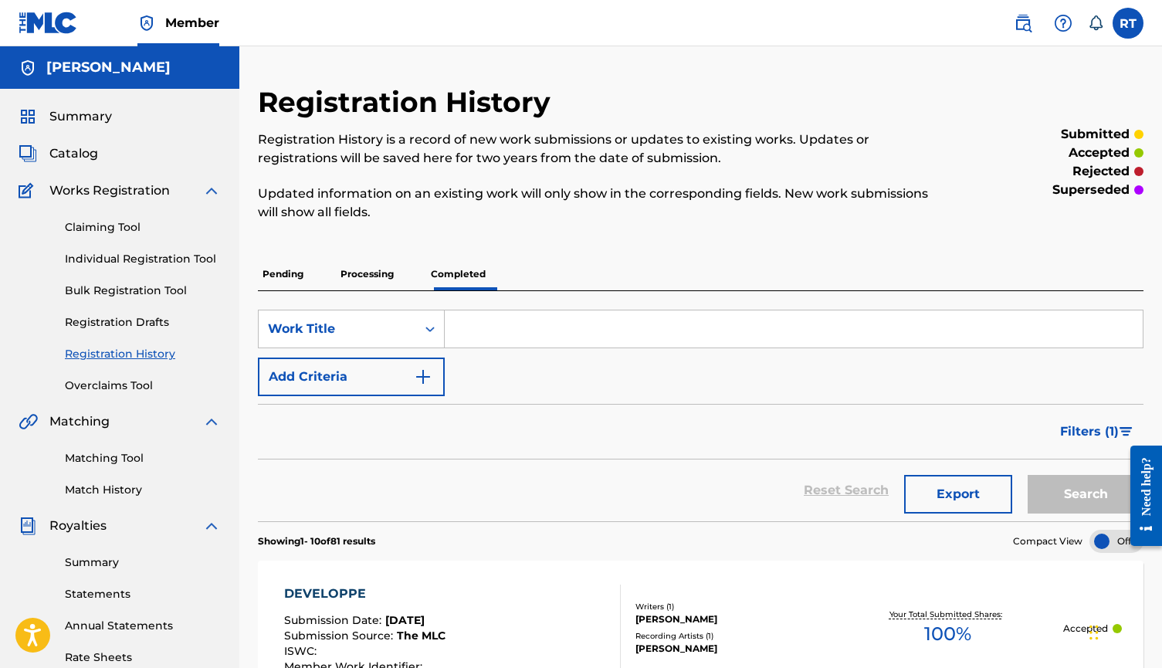
click at [1063, 23] on img at bounding box center [1063, 23] width 19 height 19
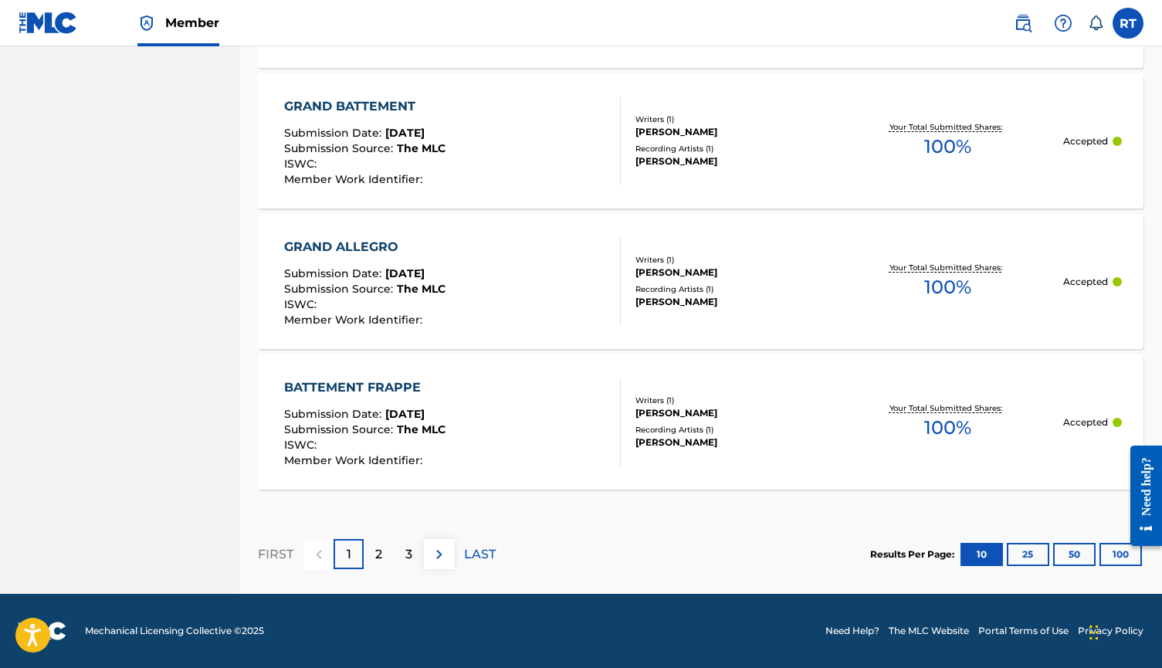
scroll to position [1529, 0]
click at [849, 628] on link "Need Help?" at bounding box center [853, 631] width 54 height 14
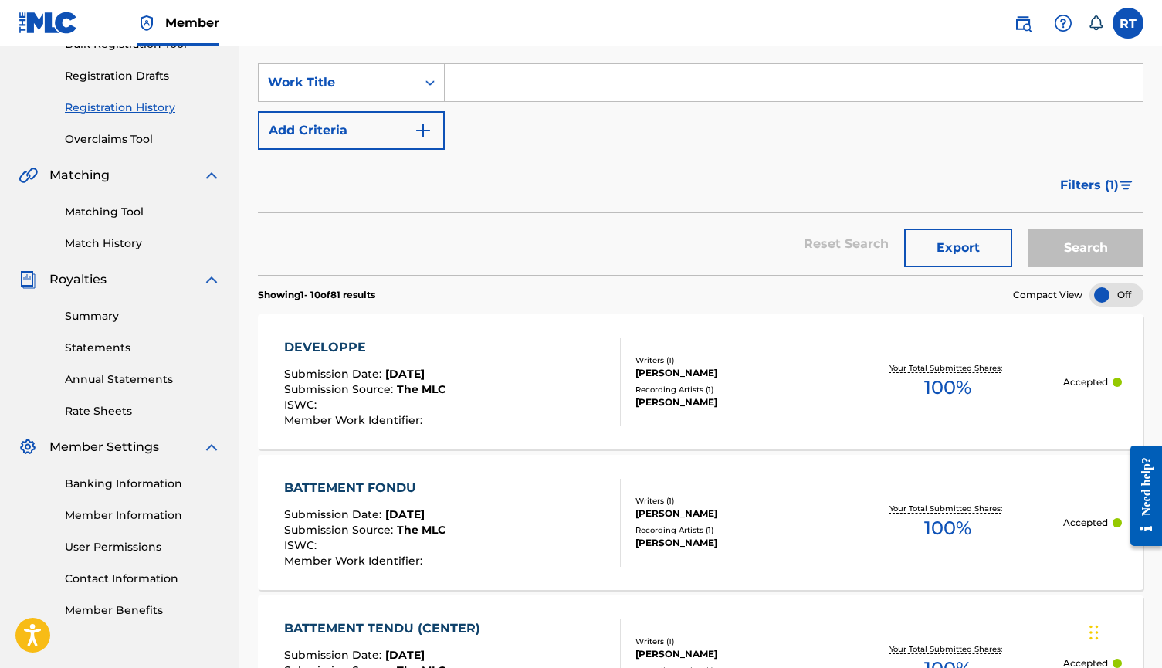
scroll to position [266, 0]
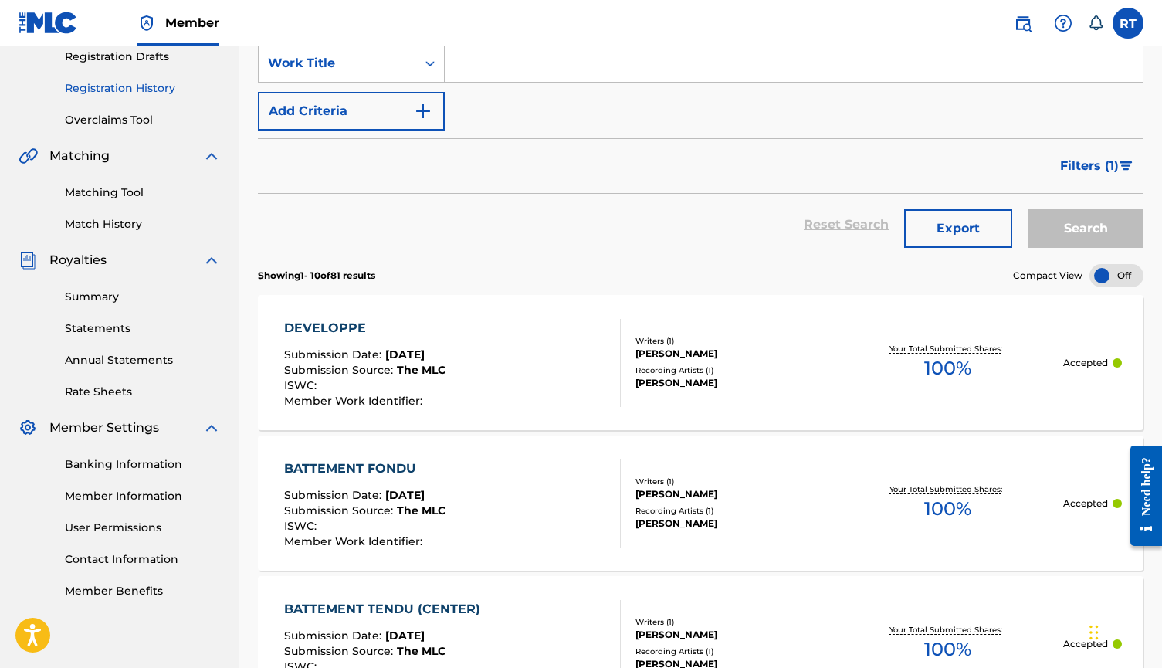
click at [1105, 175] on span "Filters ( 1 )" at bounding box center [1089, 166] width 59 height 19
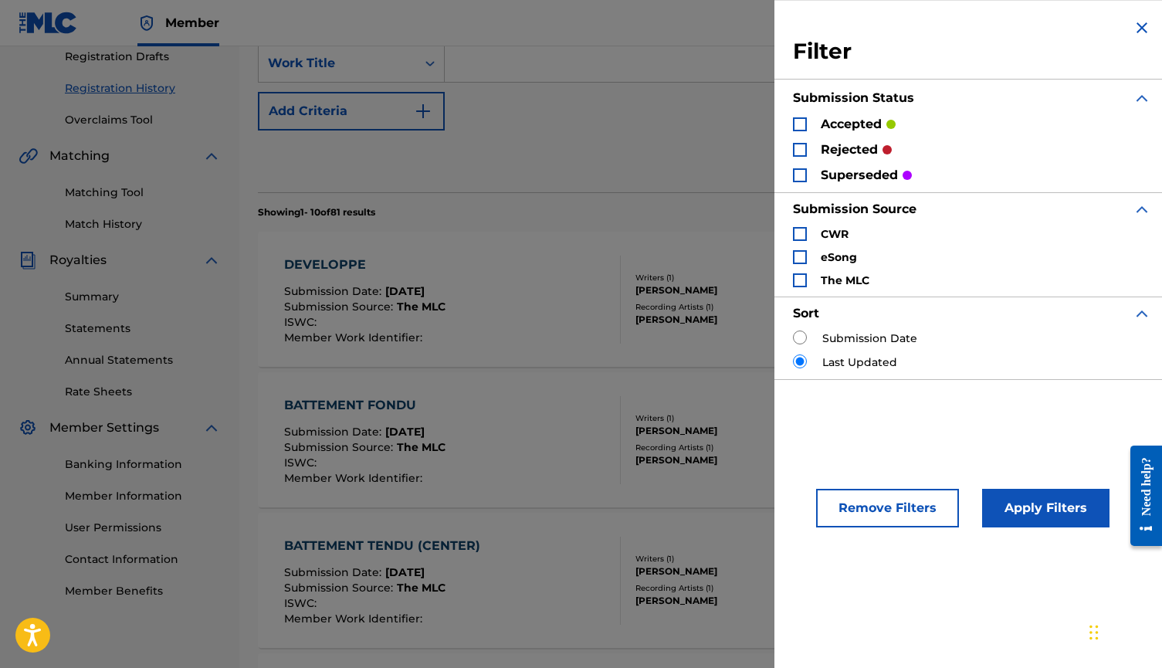
click at [832, 134] on p "accepted" at bounding box center [851, 124] width 61 height 19
click at [793, 133] on div "accepted" at bounding box center [844, 124] width 103 height 18
click at [793, 131] on div "Search Form" at bounding box center [800, 124] width 14 height 14
click at [793, 344] on input "Search Form" at bounding box center [800, 338] width 14 height 14
radio input "true"
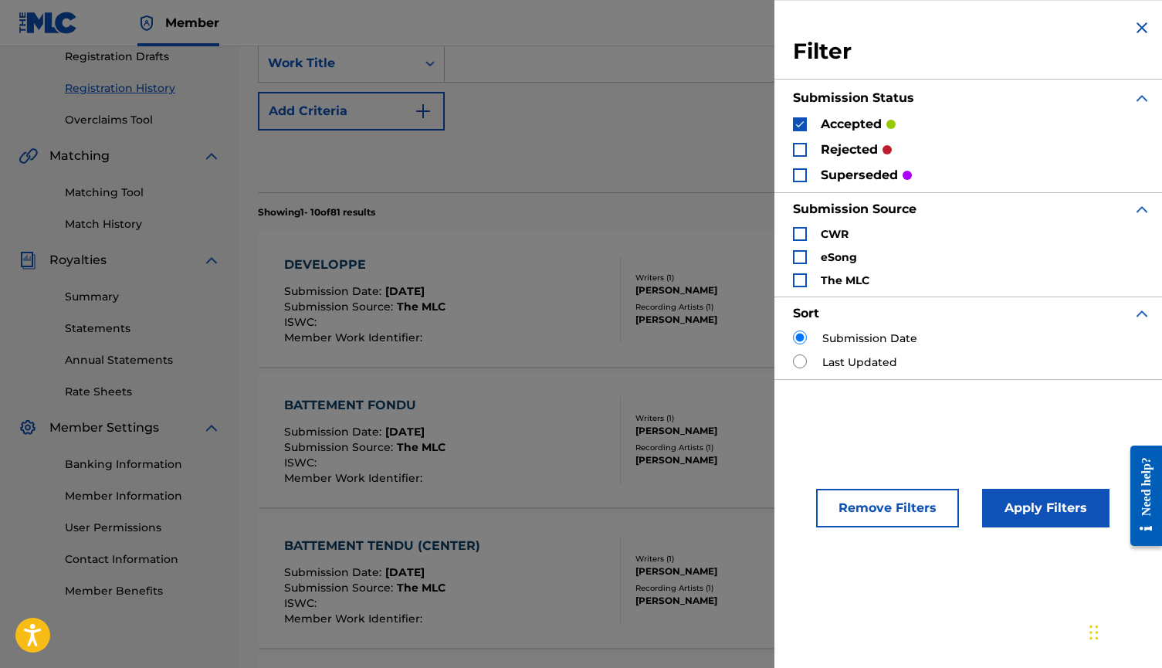
click at [999, 528] on button "Apply Filters" at bounding box center [1045, 508] width 127 height 39
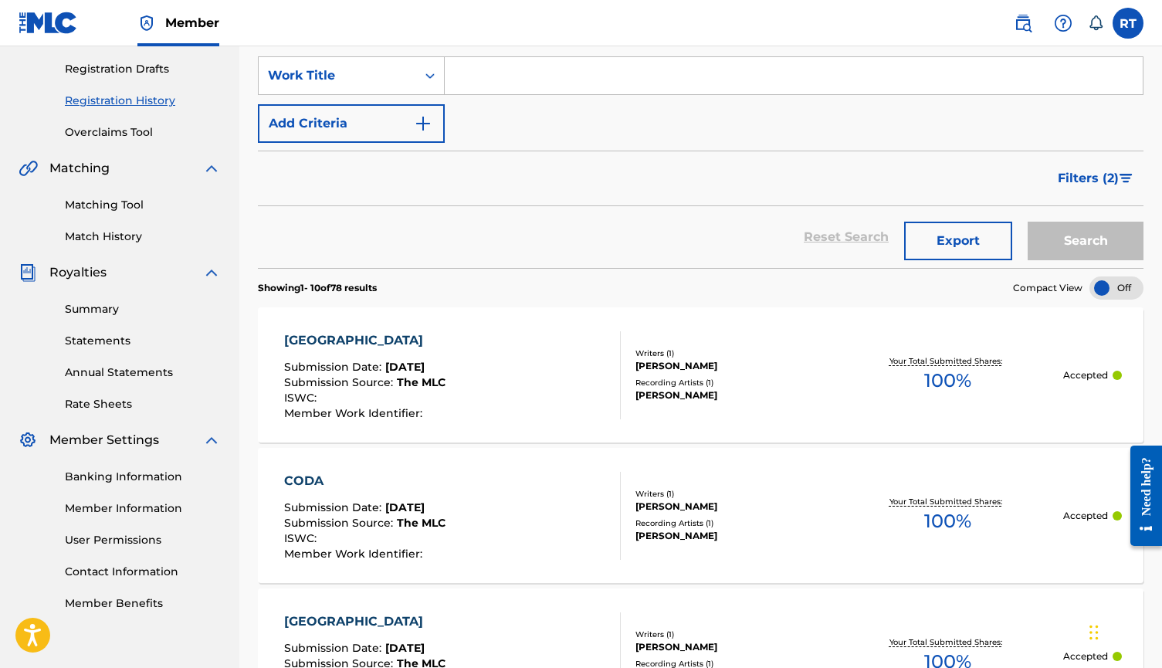
scroll to position [249, 0]
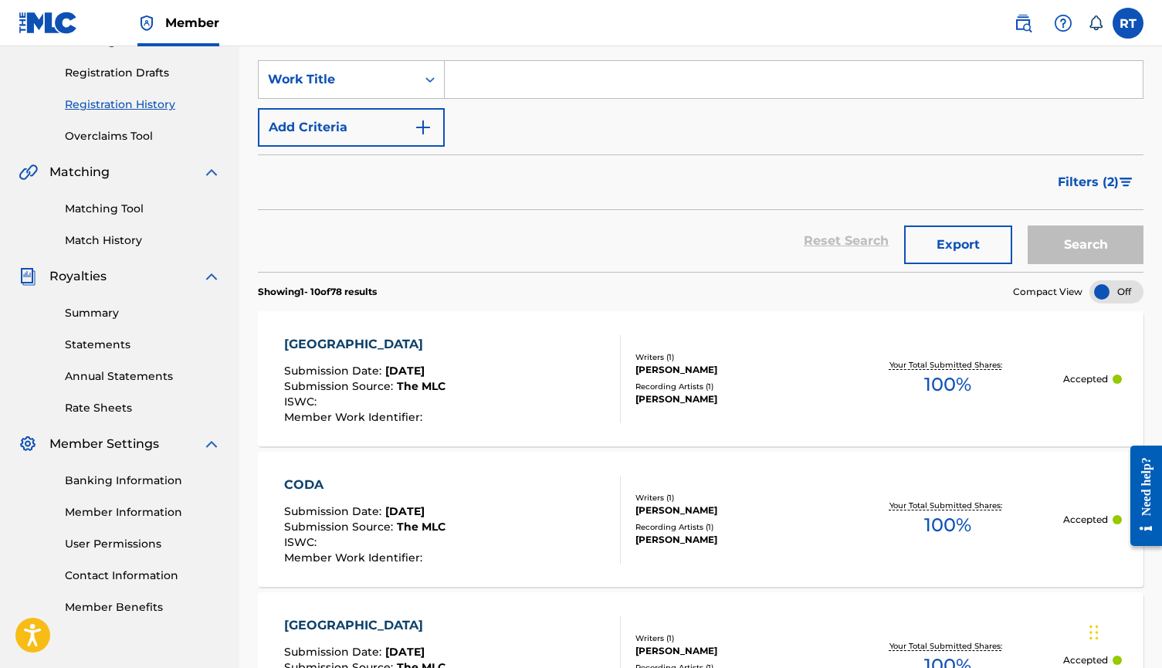
click at [1098, 192] on span "Filters ( 2 )" at bounding box center [1088, 182] width 61 height 19
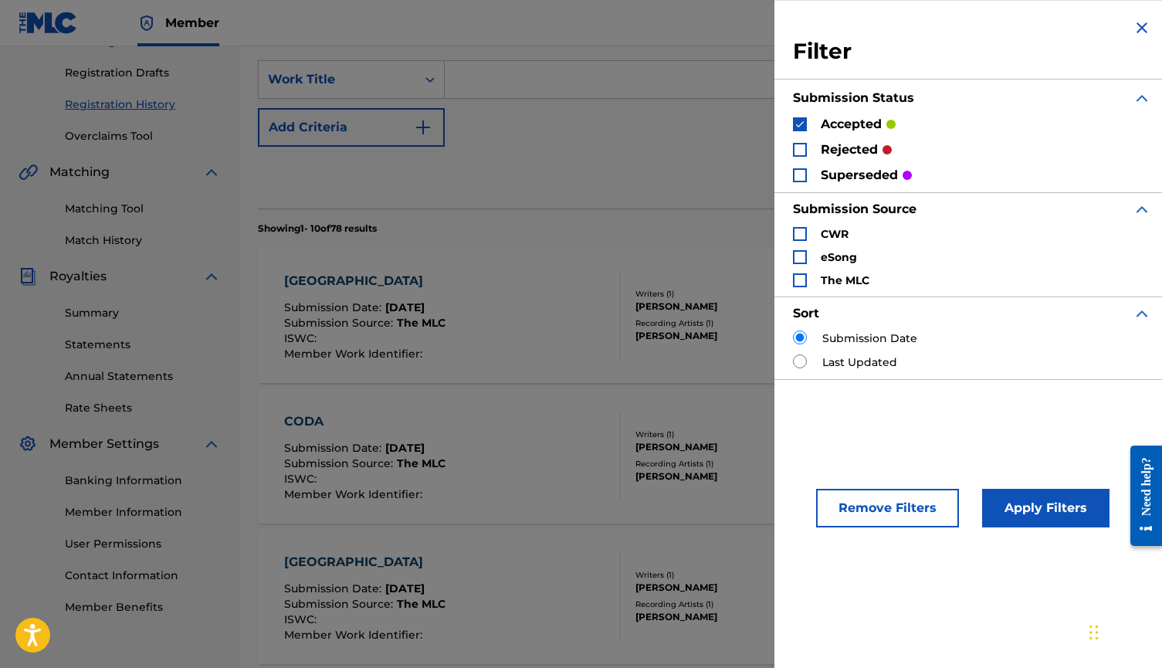
click at [821, 185] on p "superseded" at bounding box center [859, 175] width 77 height 19
click at [821, 156] on p "rejected" at bounding box center [849, 150] width 57 height 19
click at [793, 152] on div "Search Form" at bounding box center [800, 150] width 14 height 14
click at [793, 179] on div "Search Form" at bounding box center [800, 175] width 14 height 14
click at [795, 130] on img "Search Form" at bounding box center [800, 124] width 11 height 11
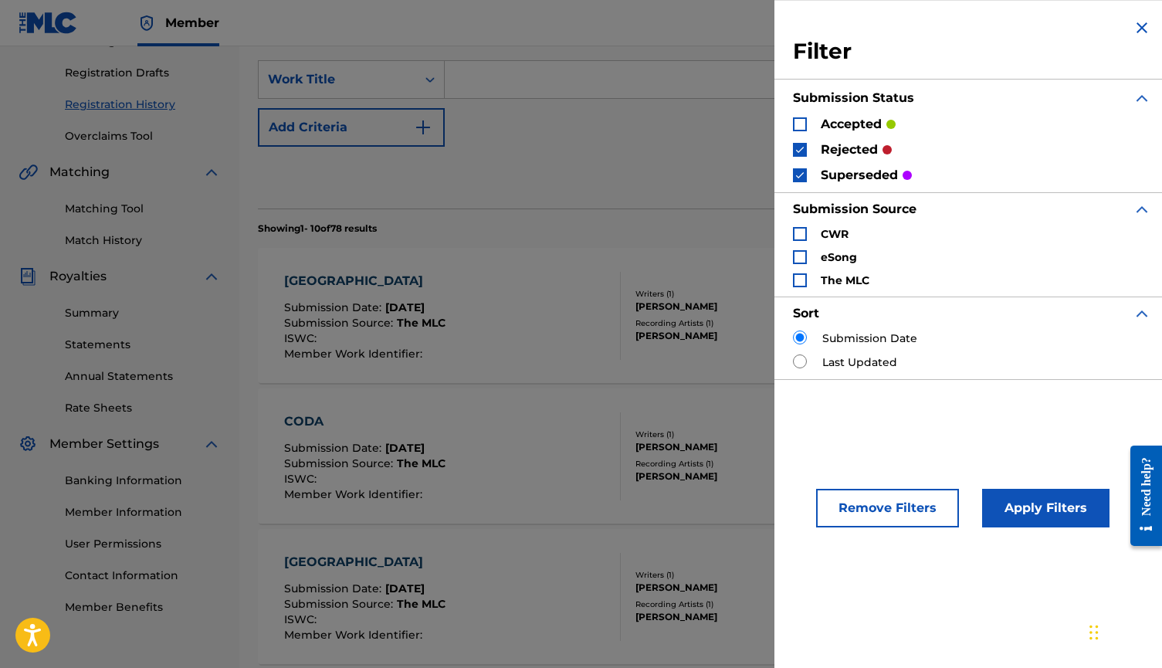
click at [1015, 528] on button "Apply Filters" at bounding box center [1045, 508] width 127 height 39
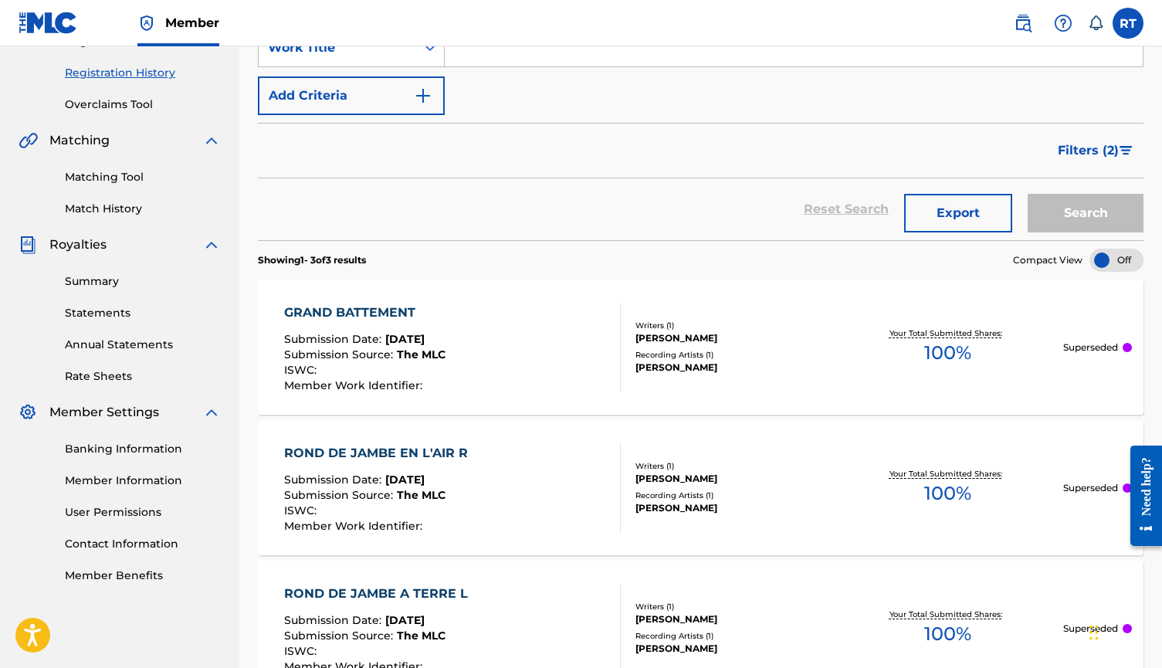
scroll to position [280, 0]
click at [775, 346] on div "REMINA TANAKA" at bounding box center [733, 339] width 195 height 14
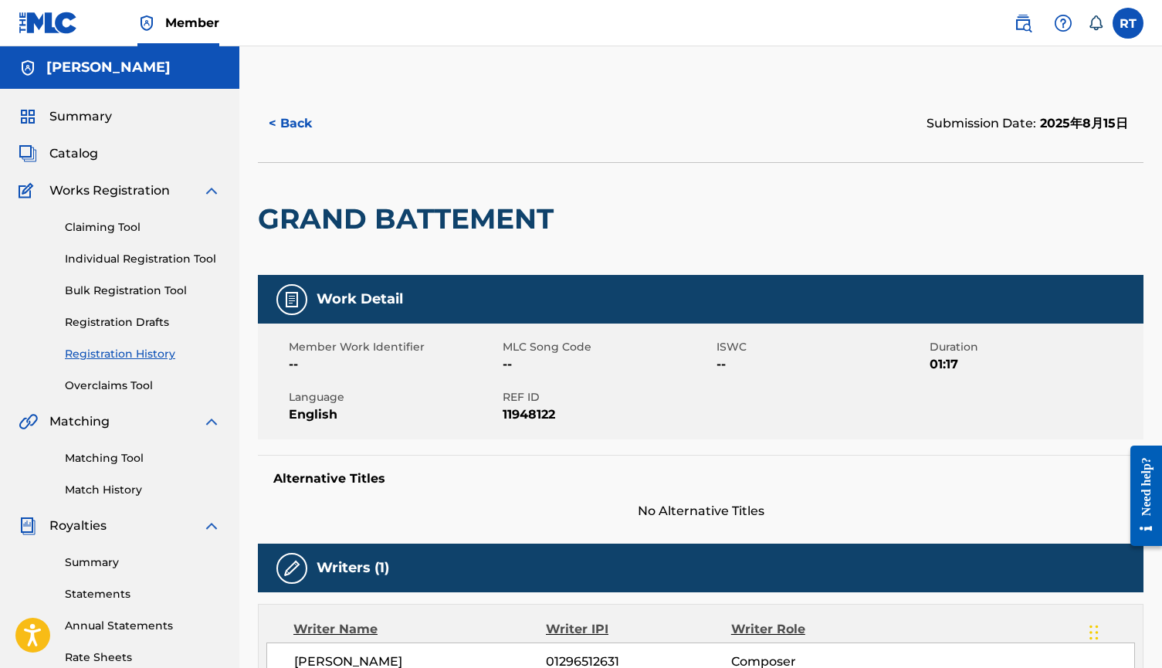
click at [155, 331] on link "Registration Drafts" at bounding box center [143, 322] width 156 height 16
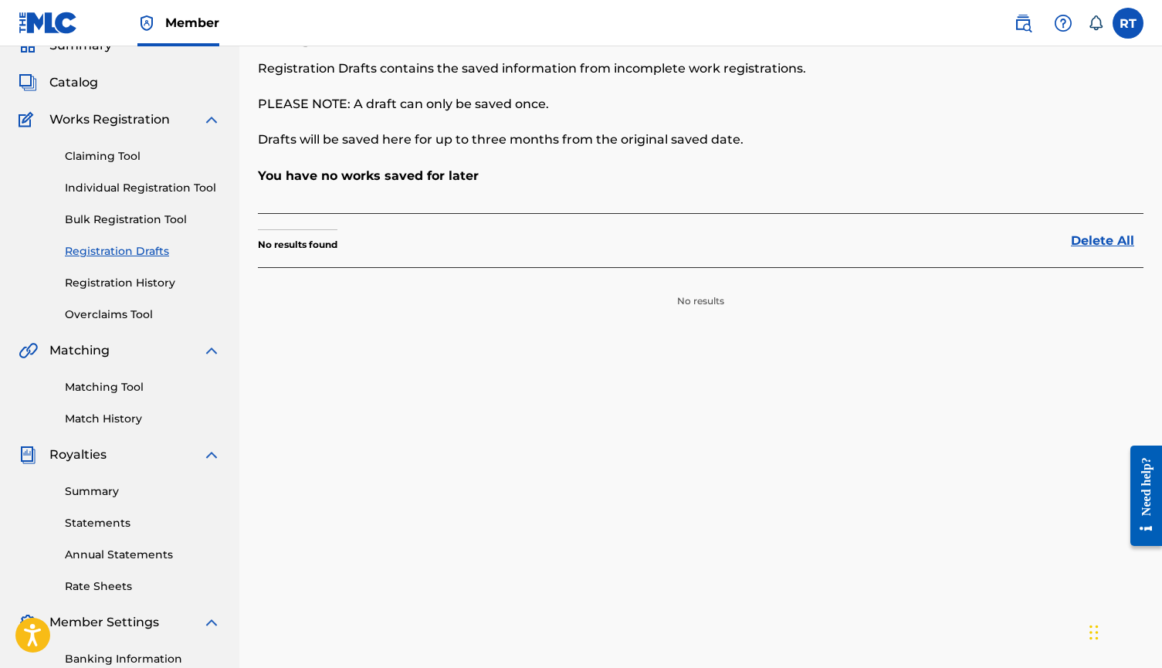
scroll to position [87, 0]
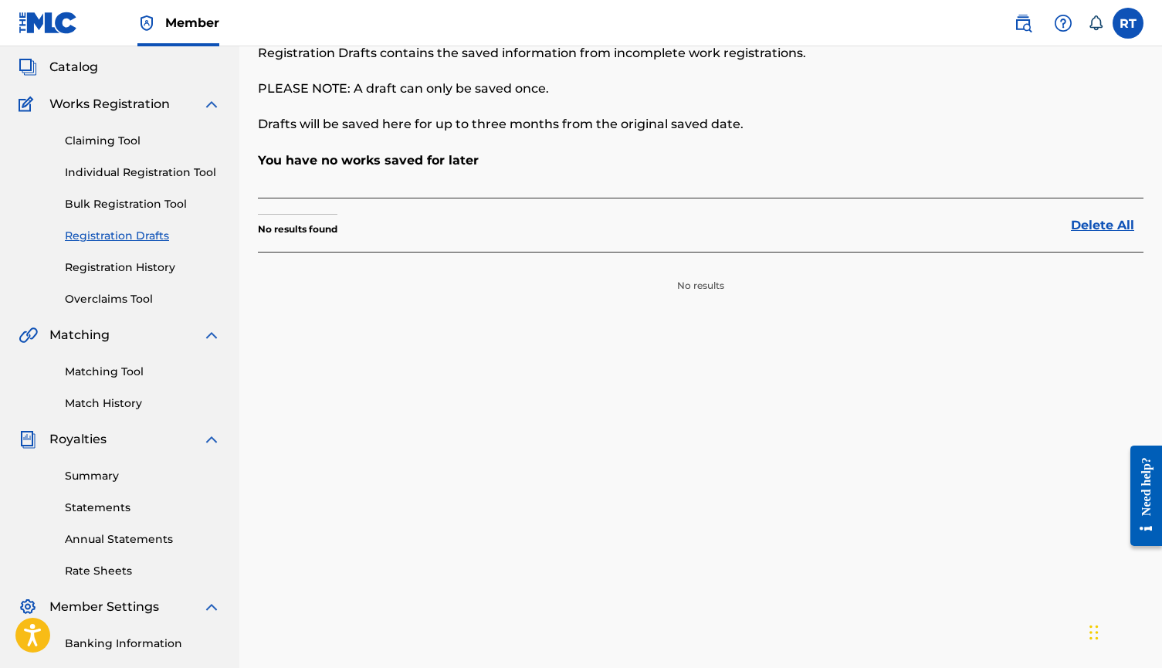
click at [143, 307] on link "Overclaims Tool" at bounding box center [143, 299] width 156 height 16
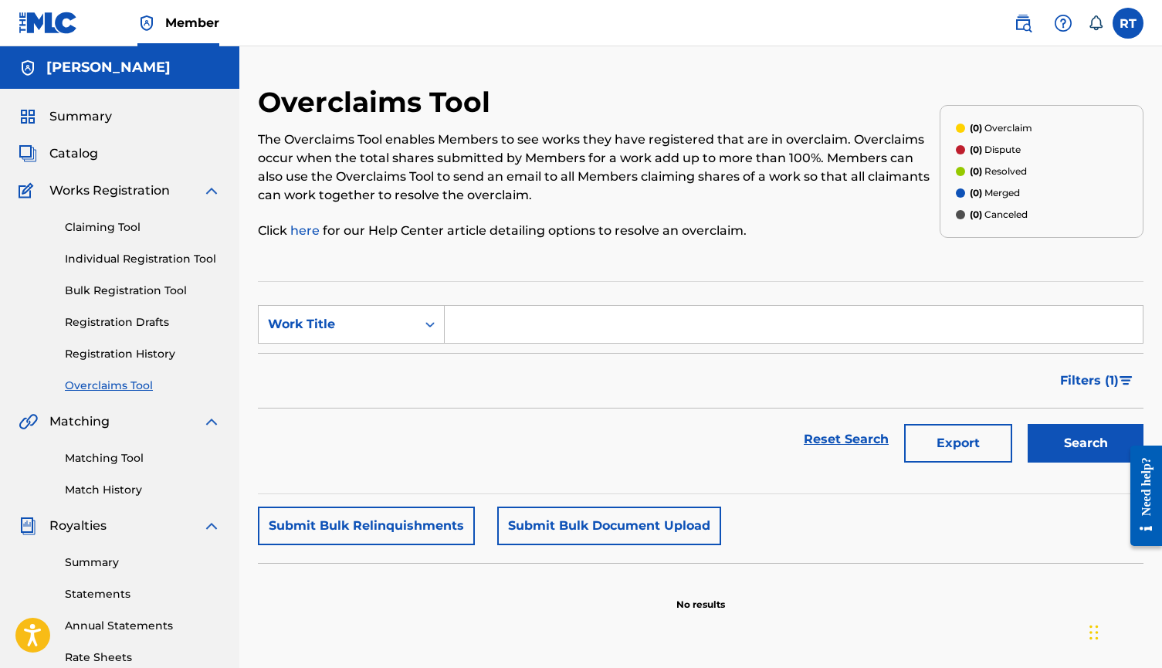
click at [171, 267] on link "Individual Registration Tool" at bounding box center [143, 259] width 156 height 16
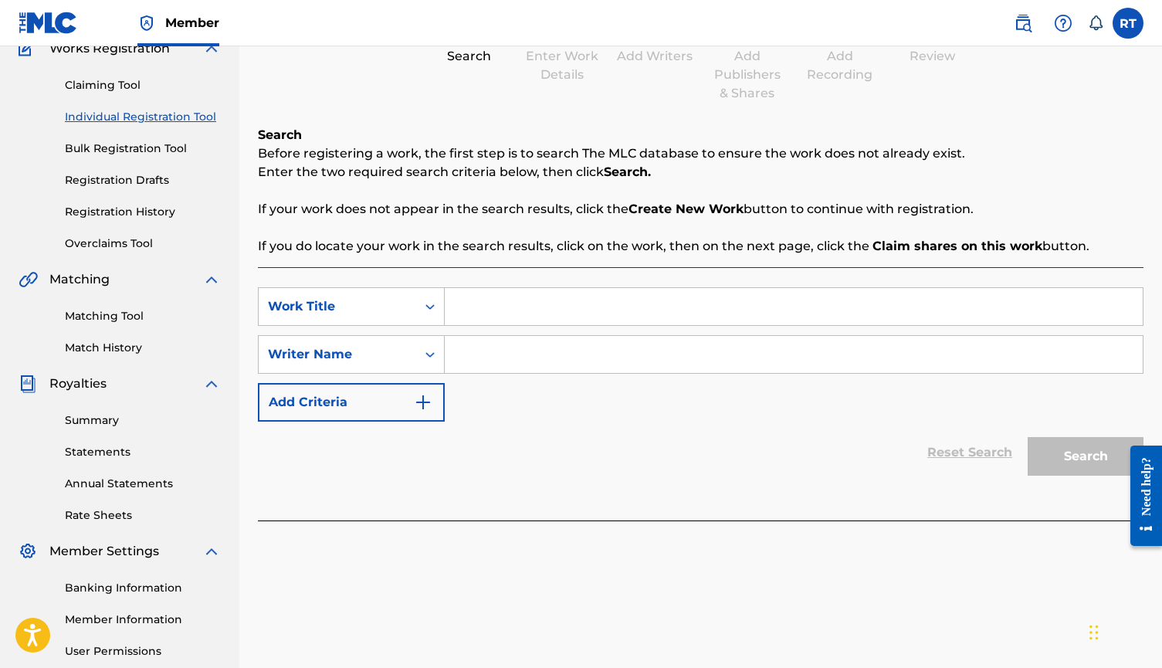
scroll to position [154, 0]
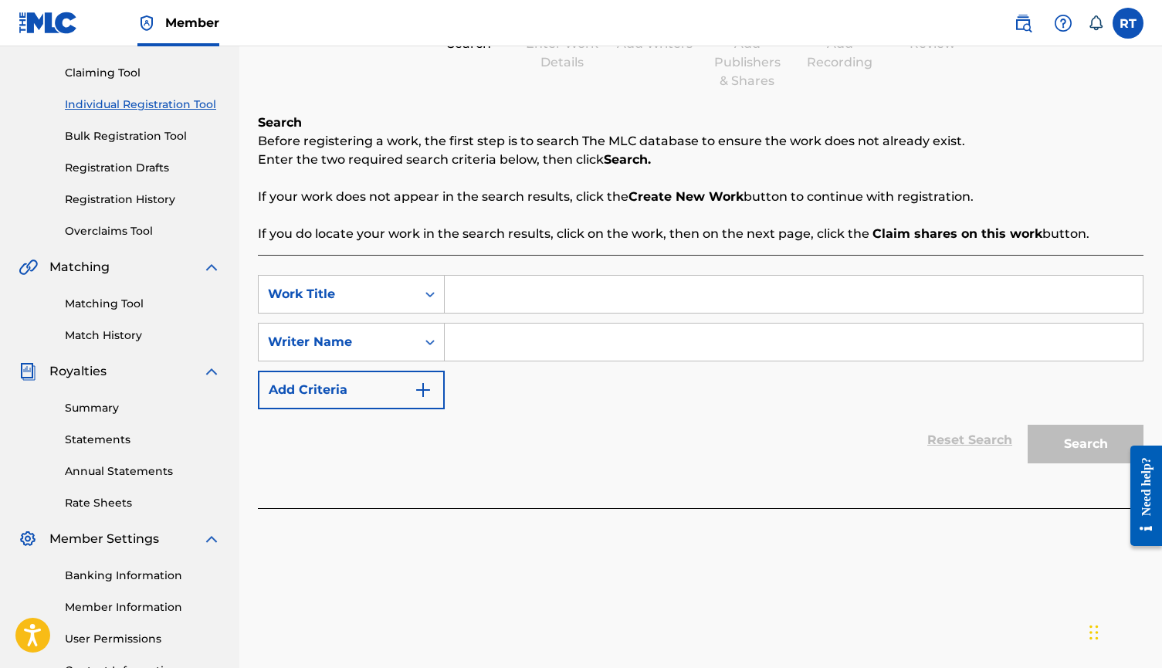
click at [124, 83] on div "Claiming Tool Individual Registration Tool Bulk Registration Tool Registration …" at bounding box center [120, 143] width 202 height 194
click at [123, 81] on link "Claiming Tool" at bounding box center [143, 73] width 156 height 16
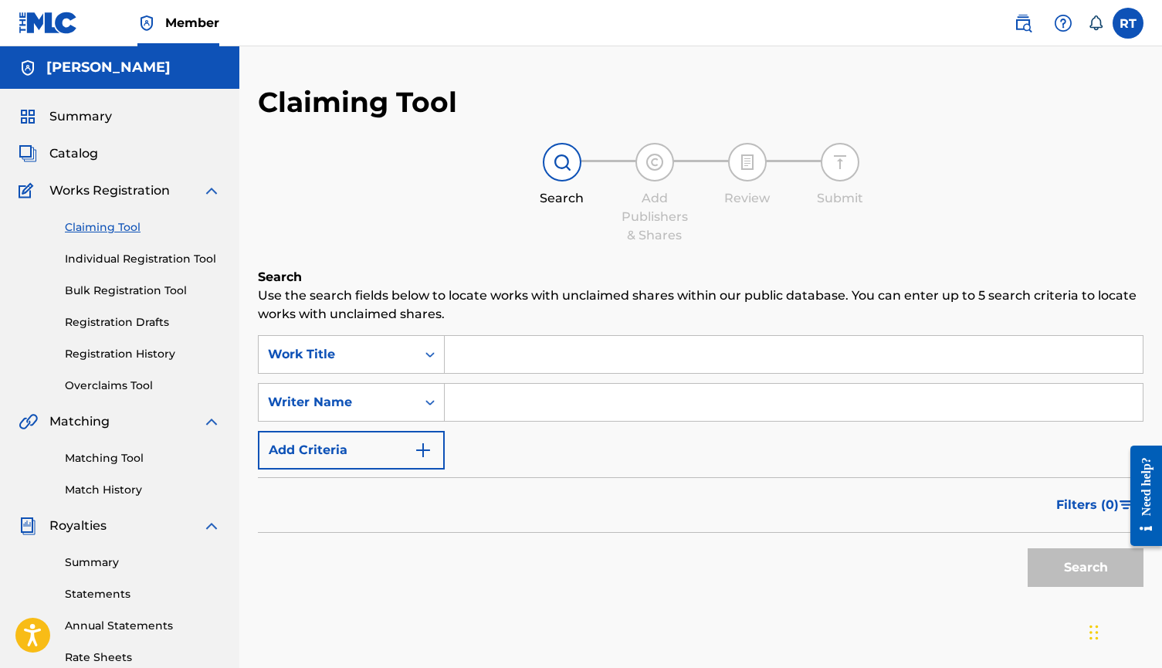
click at [80, 163] on span "Catalog" at bounding box center [73, 153] width 49 height 19
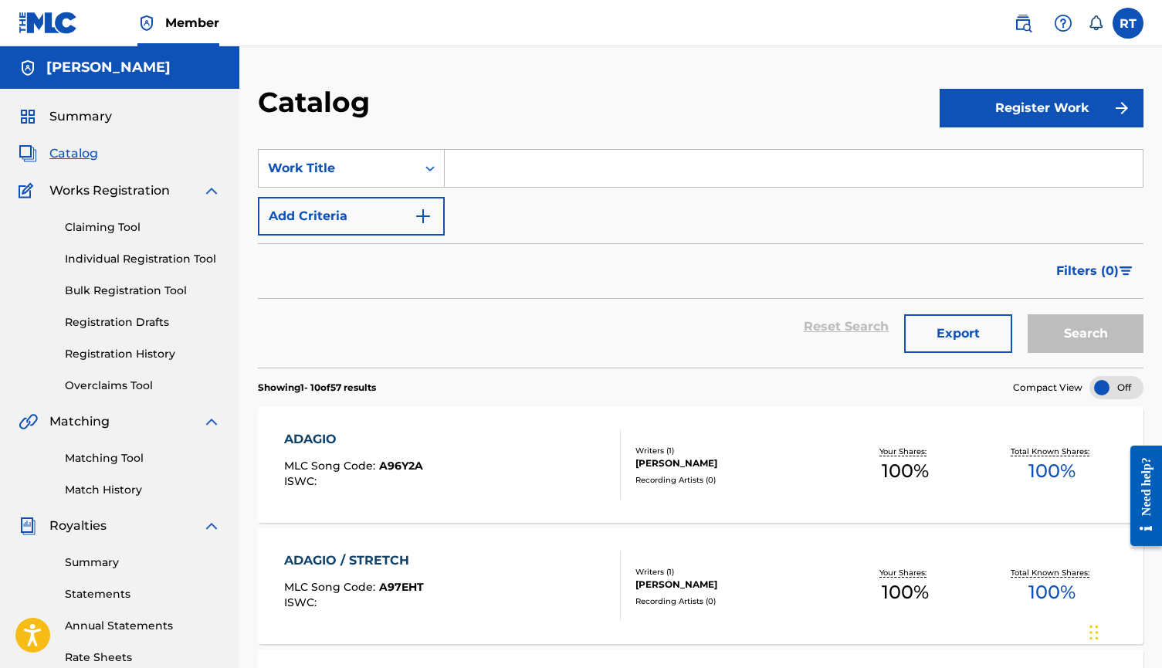
drag, startPoint x: 1046, startPoint y: 9, endPoint x: 148, endPoint y: 382, distance: 972.7
click at [148, 362] on link "Registration History" at bounding box center [143, 354] width 156 height 16
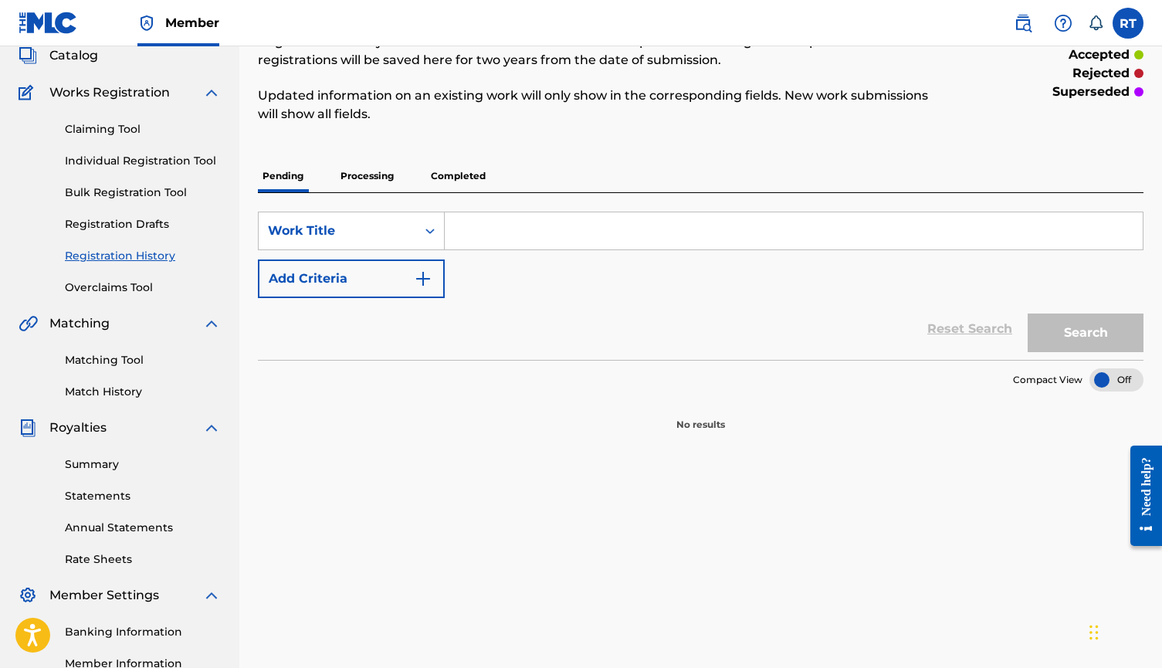
scroll to position [102, 0]
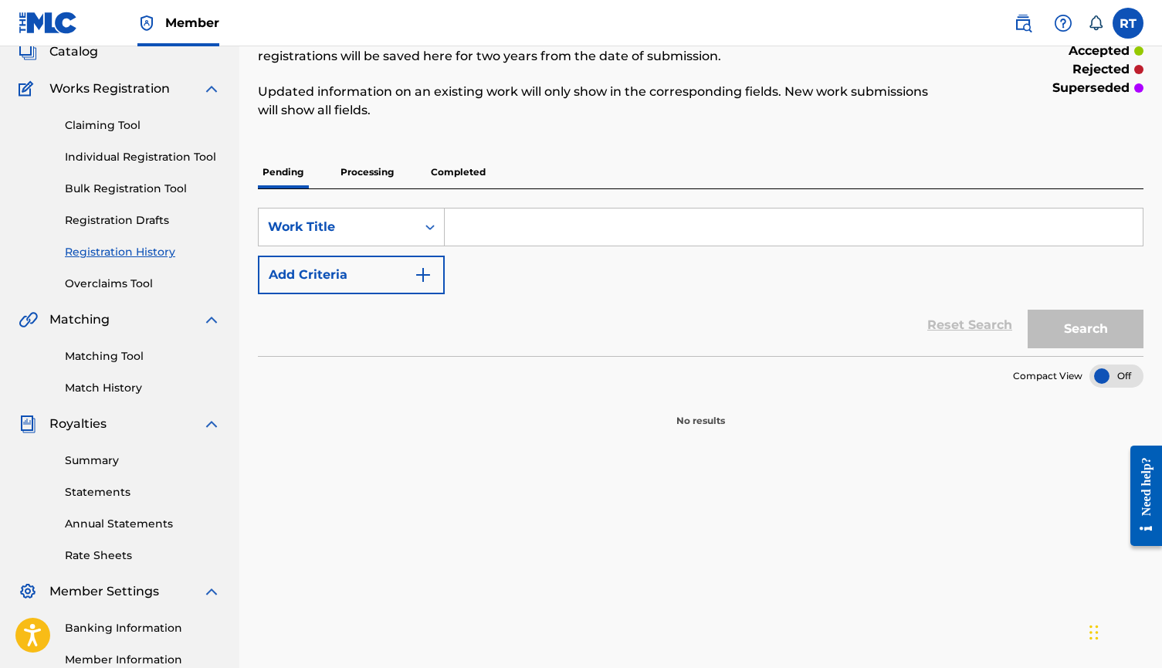
click at [399, 178] on p "Processing" at bounding box center [367, 172] width 63 height 32
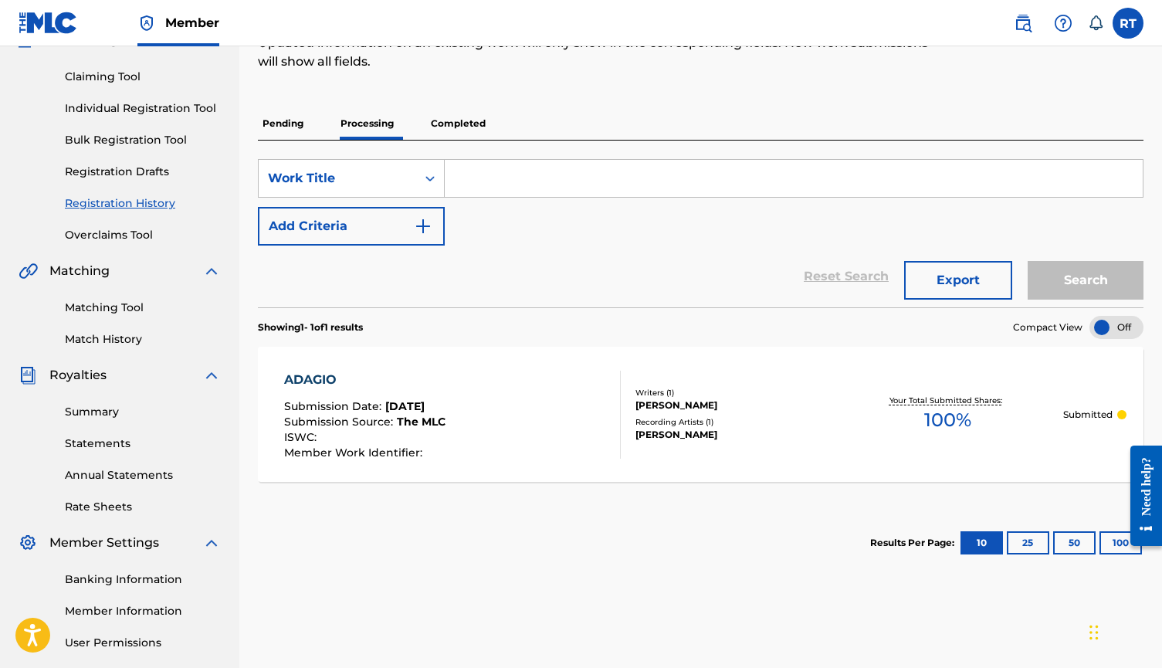
scroll to position [132, 0]
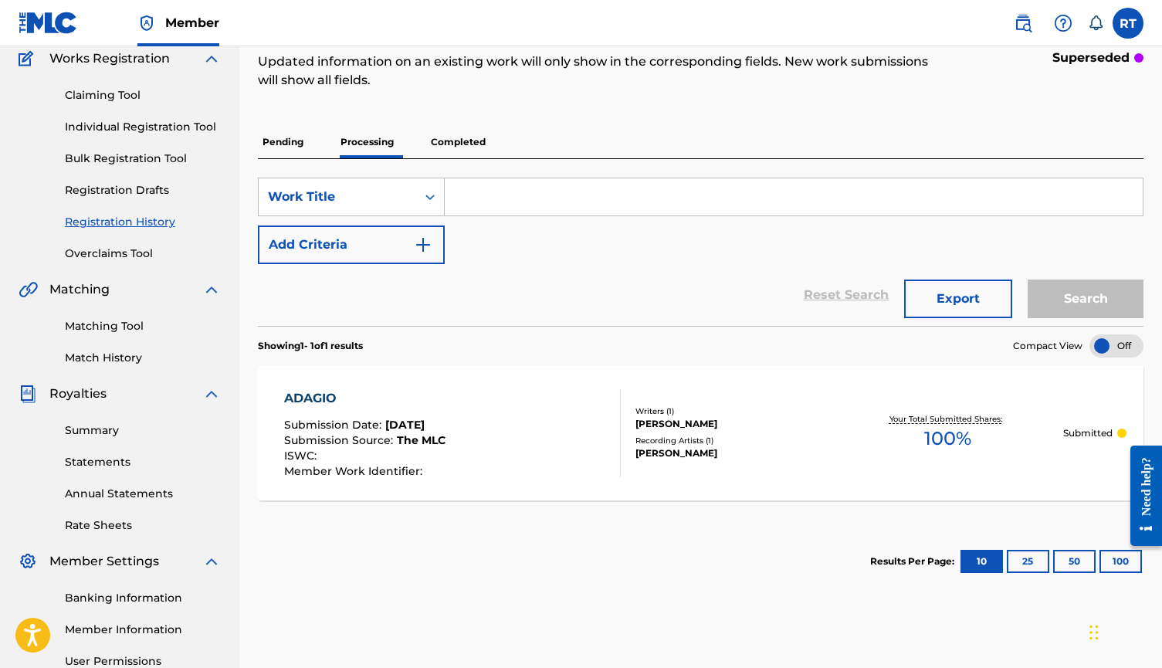
click at [490, 152] on p "Completed" at bounding box center [458, 142] width 64 height 32
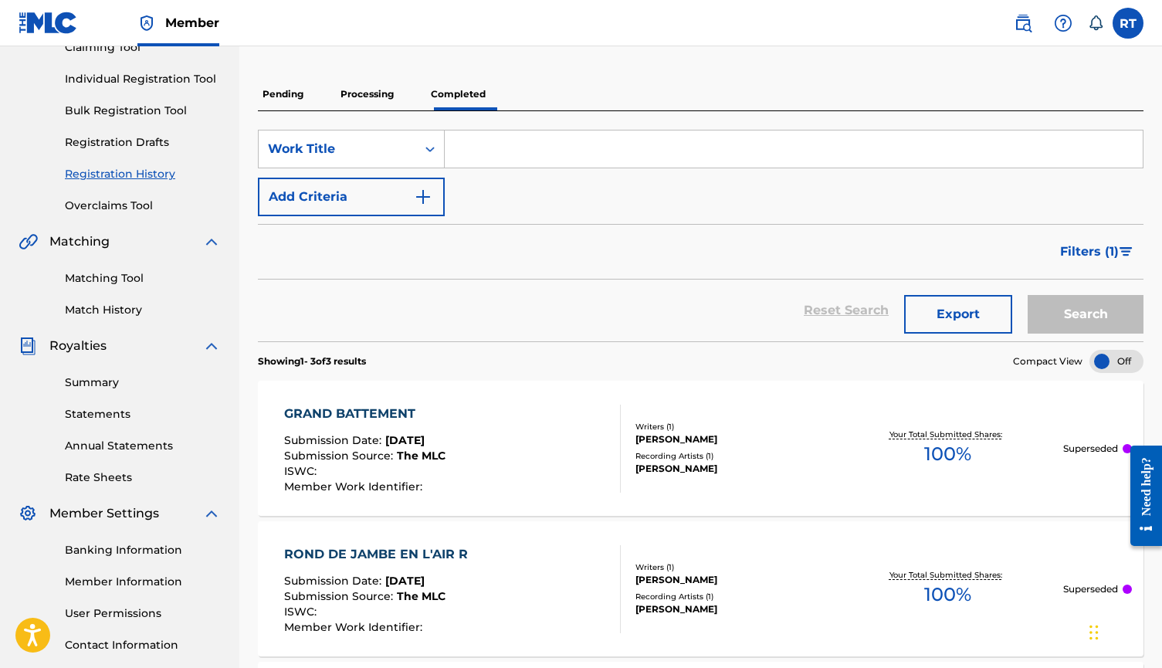
scroll to position [141, 0]
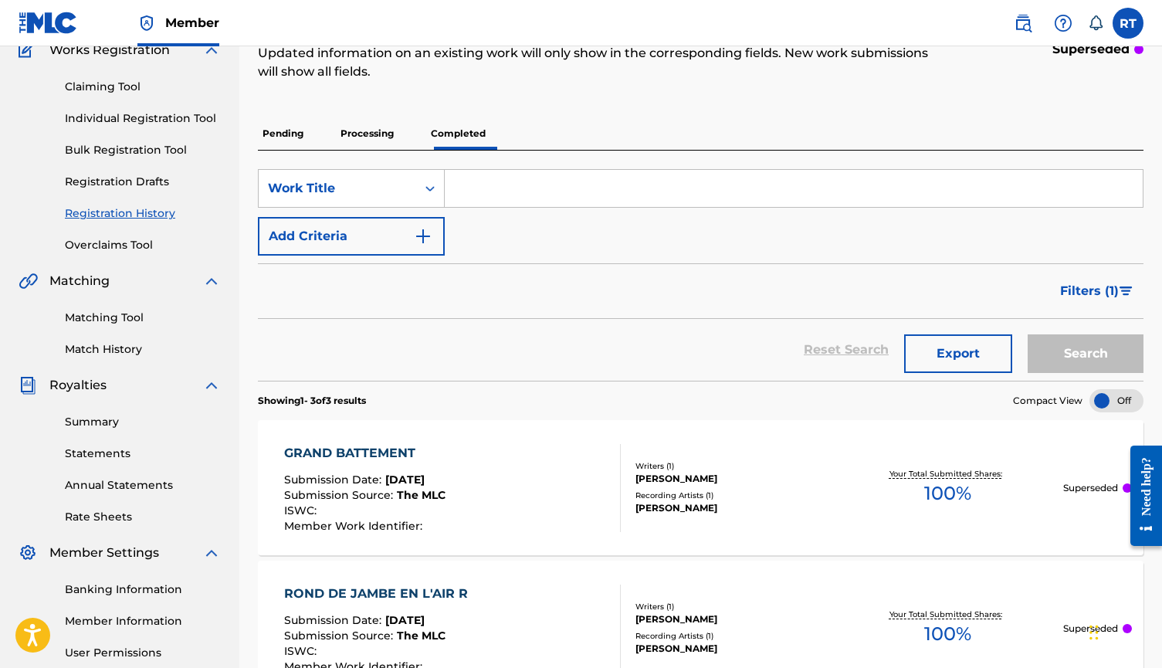
click at [1101, 304] on button "Filters ( 1 )" at bounding box center [1097, 291] width 93 height 39
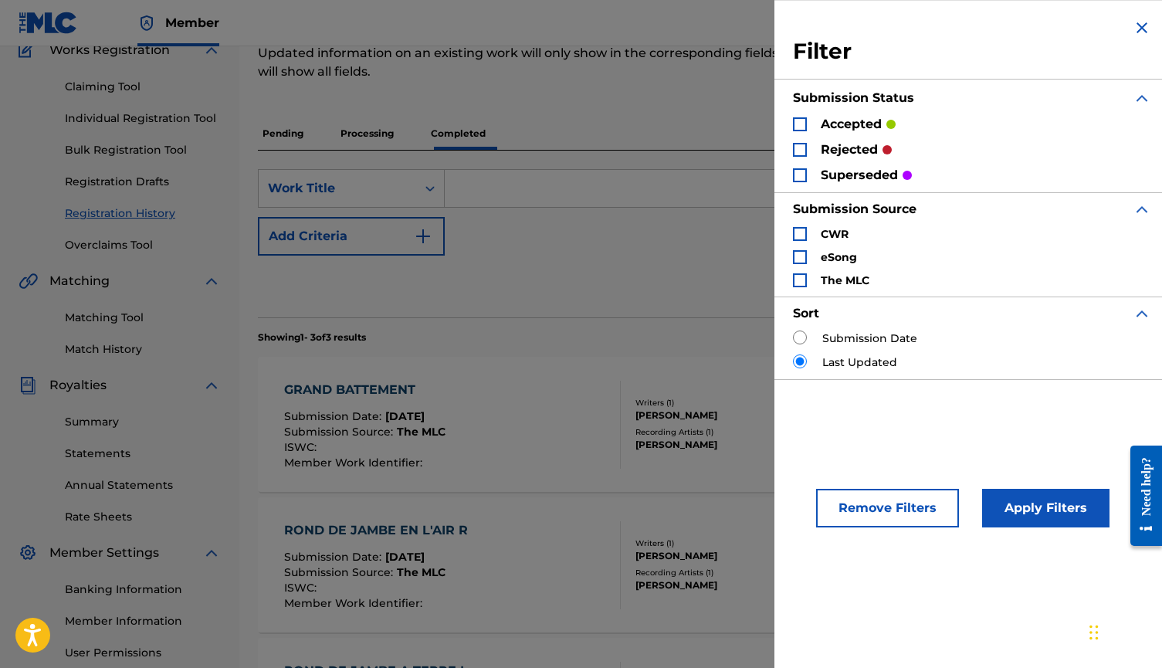
click at [793, 129] on div "accepted" at bounding box center [844, 124] width 103 height 18
click at [793, 129] on div "Search Form" at bounding box center [800, 124] width 14 height 14
click at [795, 130] on img "Search Form" at bounding box center [800, 124] width 11 height 11
click at [1138, 21] on img "Search Form" at bounding box center [1142, 28] width 19 height 19
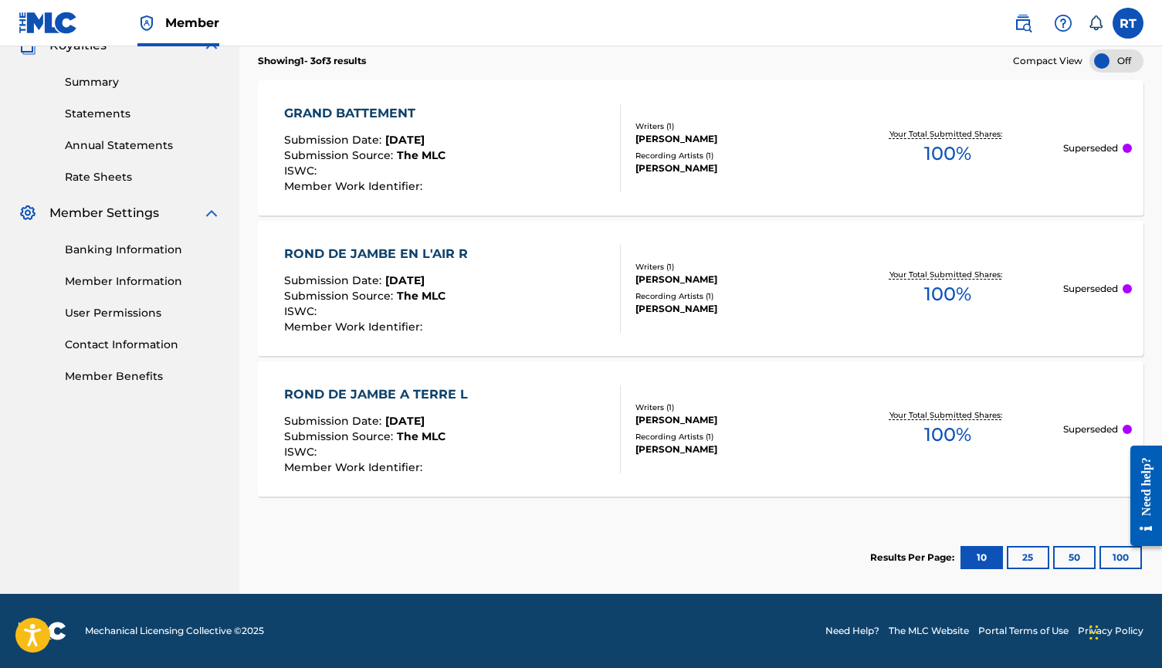
scroll to position [538, 0]
click at [1124, 555] on div at bounding box center [1140, 495] width 43 height 127
click at [1123, 549] on div at bounding box center [1140, 495] width 43 height 127
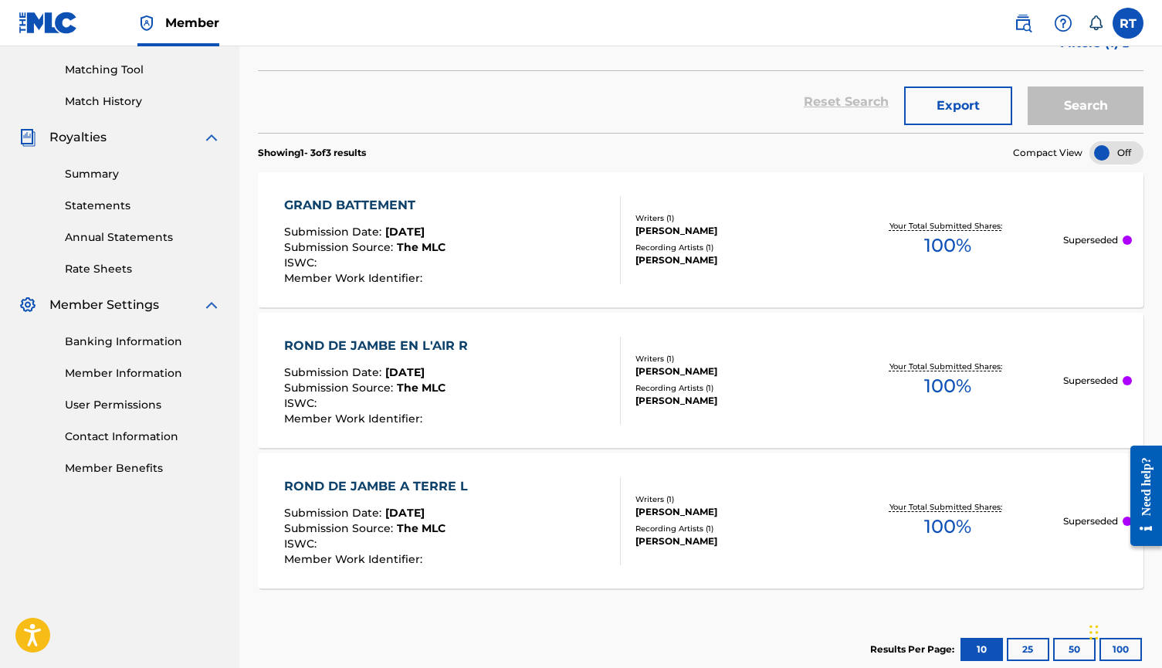
scroll to position [325, 0]
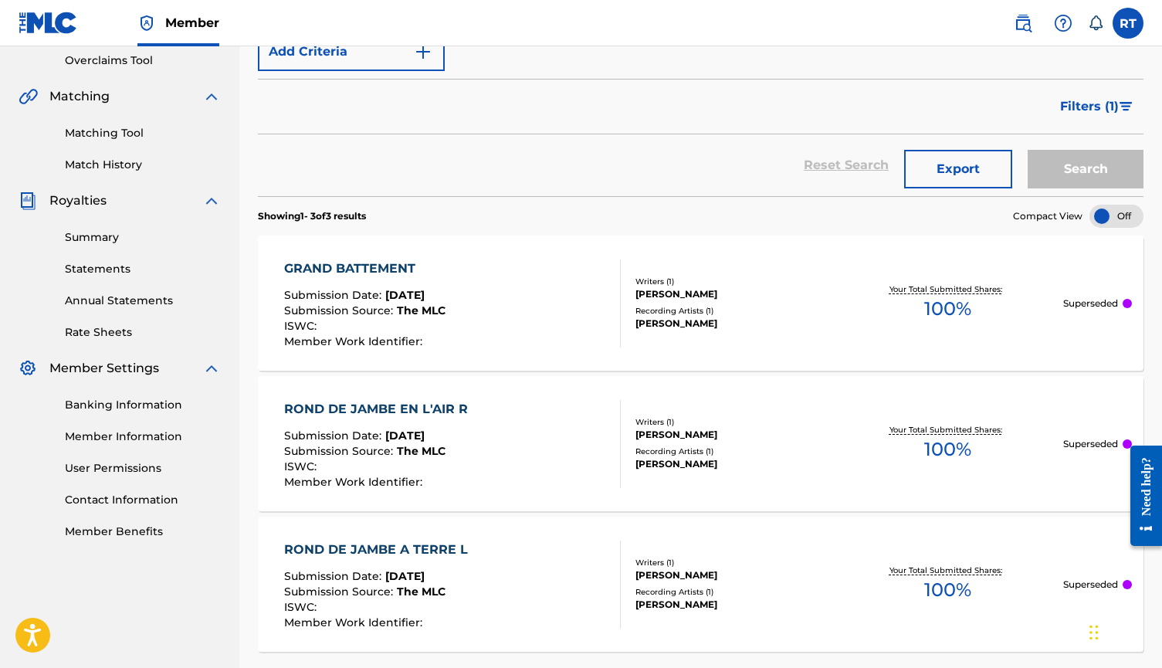
click at [1107, 116] on span "Filters ( 1 )" at bounding box center [1089, 106] width 59 height 19
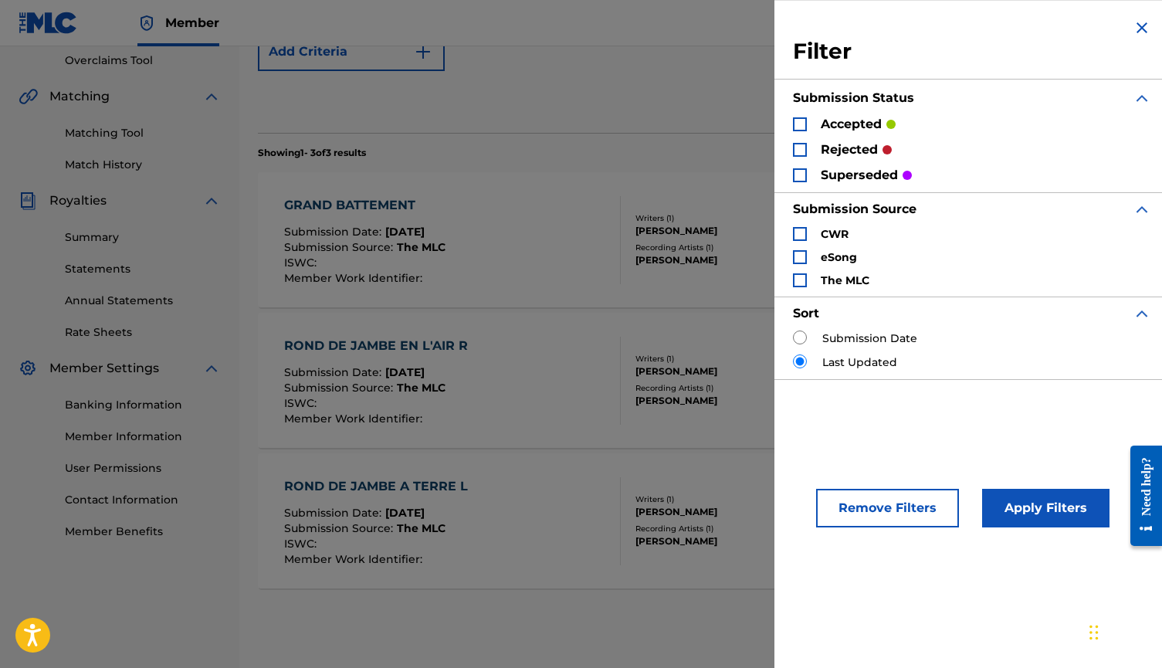
click at [846, 131] on p "accepted" at bounding box center [851, 124] width 61 height 19
click at [793, 158] on div "rejected" at bounding box center [842, 150] width 99 height 18
click at [775, 154] on div "Filter Submission Status accepted rejected superseded Submission Source CWR eSo…" at bounding box center [972, 199] width 395 height 398
click at [793, 157] on div "Search Form" at bounding box center [800, 150] width 14 height 14
click at [793, 182] on div "Search Form" at bounding box center [800, 175] width 14 height 14
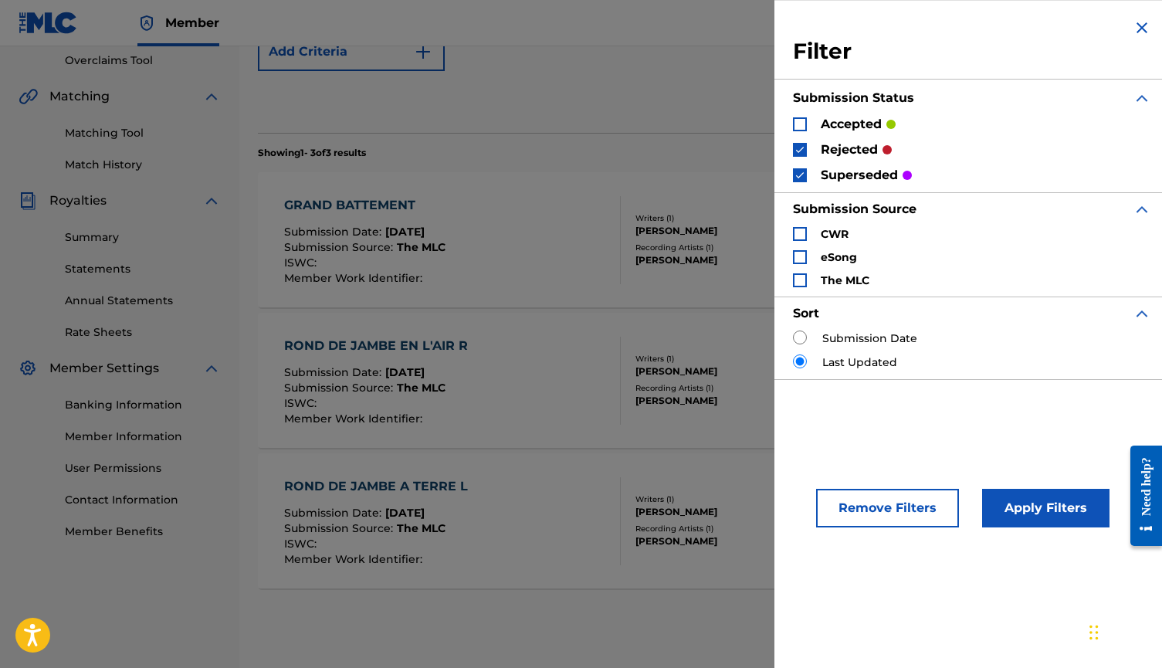
click at [793, 131] on div "Search Form" at bounding box center [800, 124] width 14 height 14
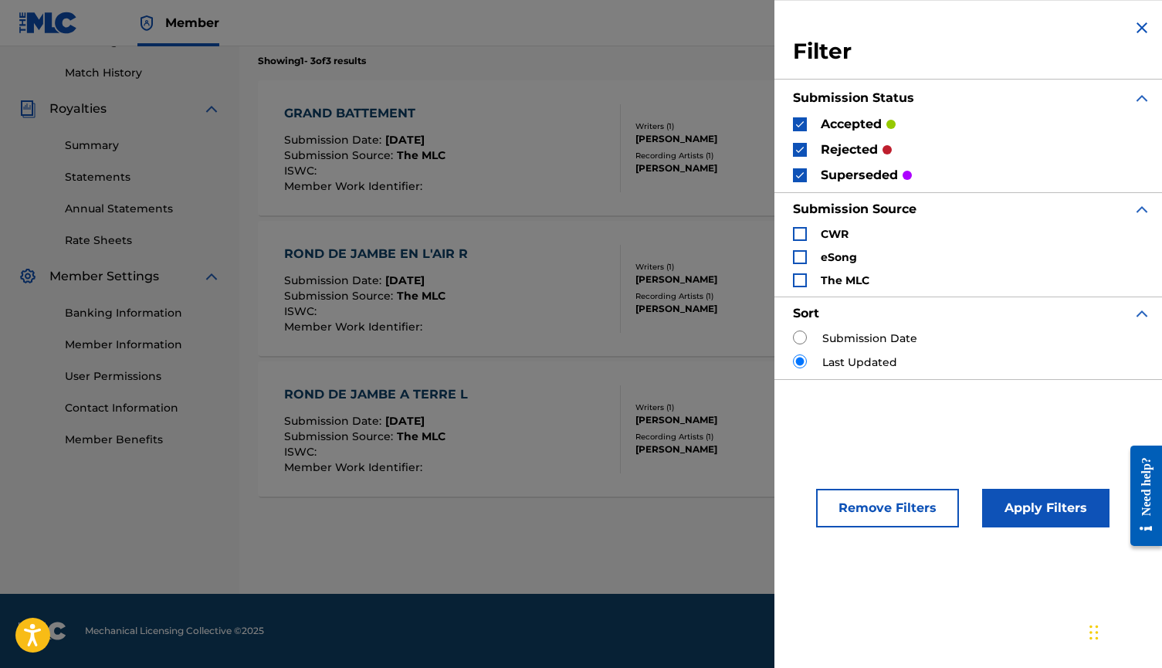
drag, startPoint x: 1014, startPoint y: 503, endPoint x: 999, endPoint y: 539, distance: 39.2
click at [999, 528] on button "Apply Filters" at bounding box center [1045, 508] width 127 height 39
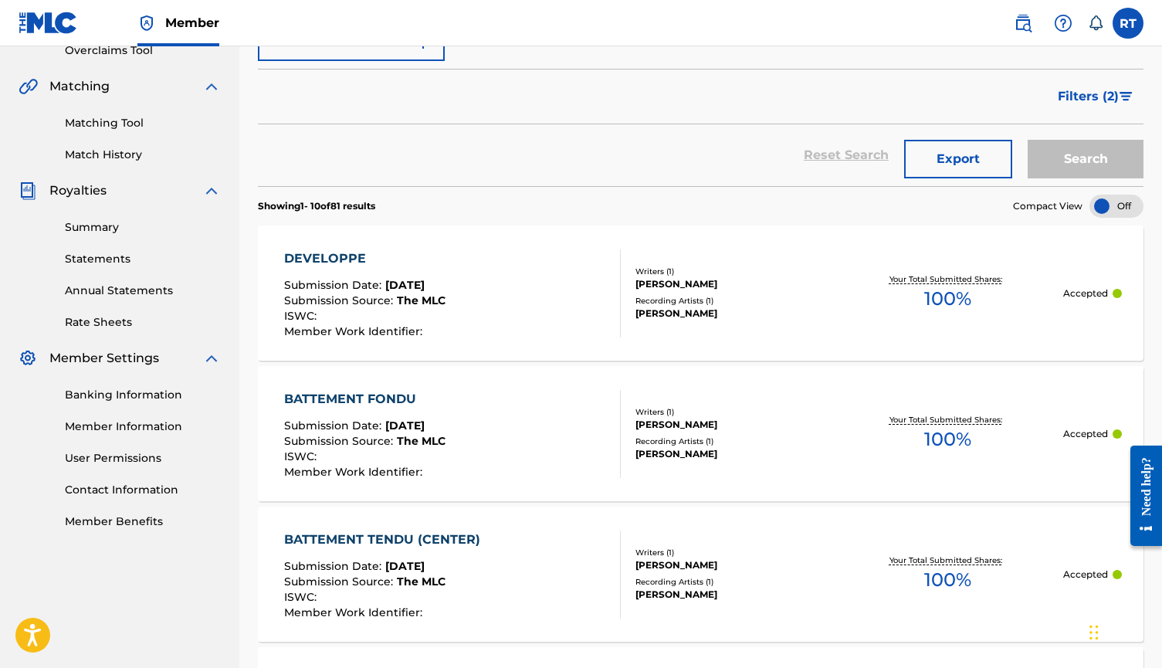
scroll to position [333, 0]
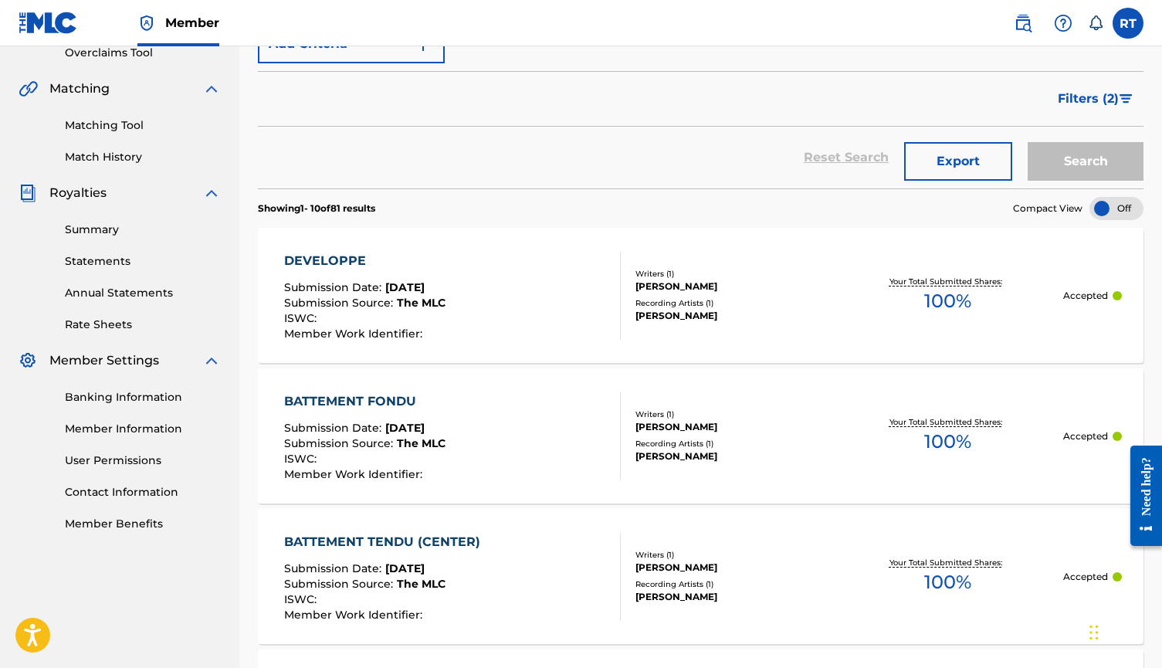
drag, startPoint x: 609, startPoint y: 504, endPoint x: 1100, endPoint y: 133, distance: 614.8
click at [1100, 108] on span "Filters ( 2 )" at bounding box center [1088, 99] width 61 height 19
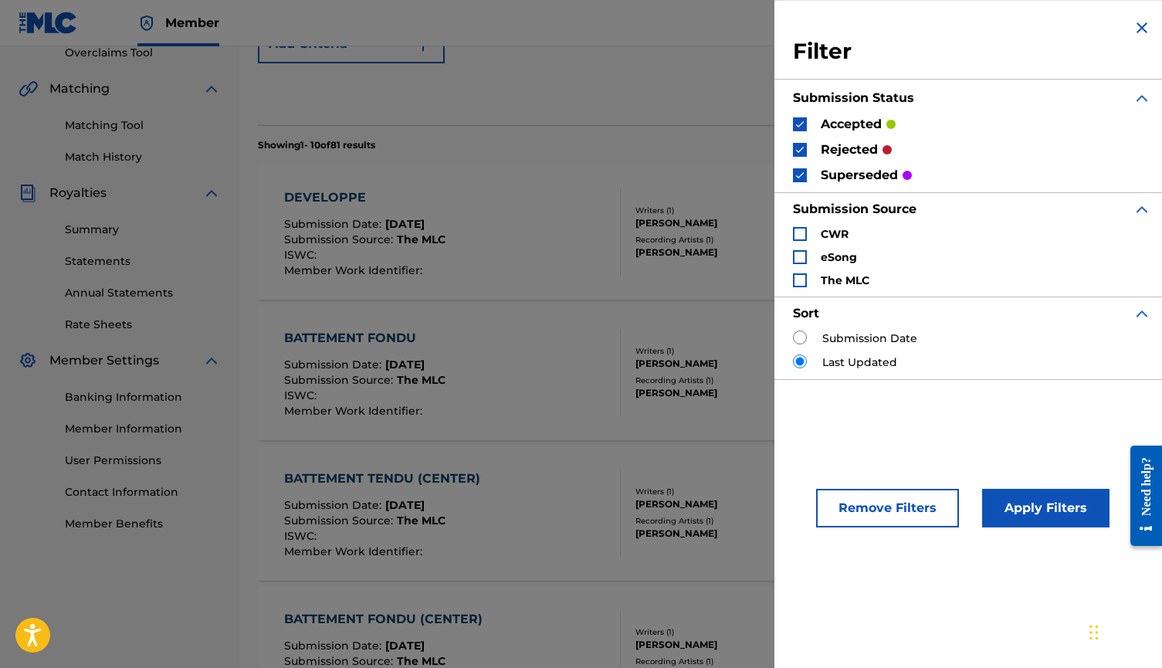
click at [821, 155] on p "rejected" at bounding box center [849, 150] width 57 height 19
click at [795, 179] on img "Search Form" at bounding box center [800, 175] width 11 height 11
click at [795, 155] on img "Search Form" at bounding box center [800, 149] width 11 height 11
click at [997, 528] on button "Apply Filters" at bounding box center [1045, 508] width 127 height 39
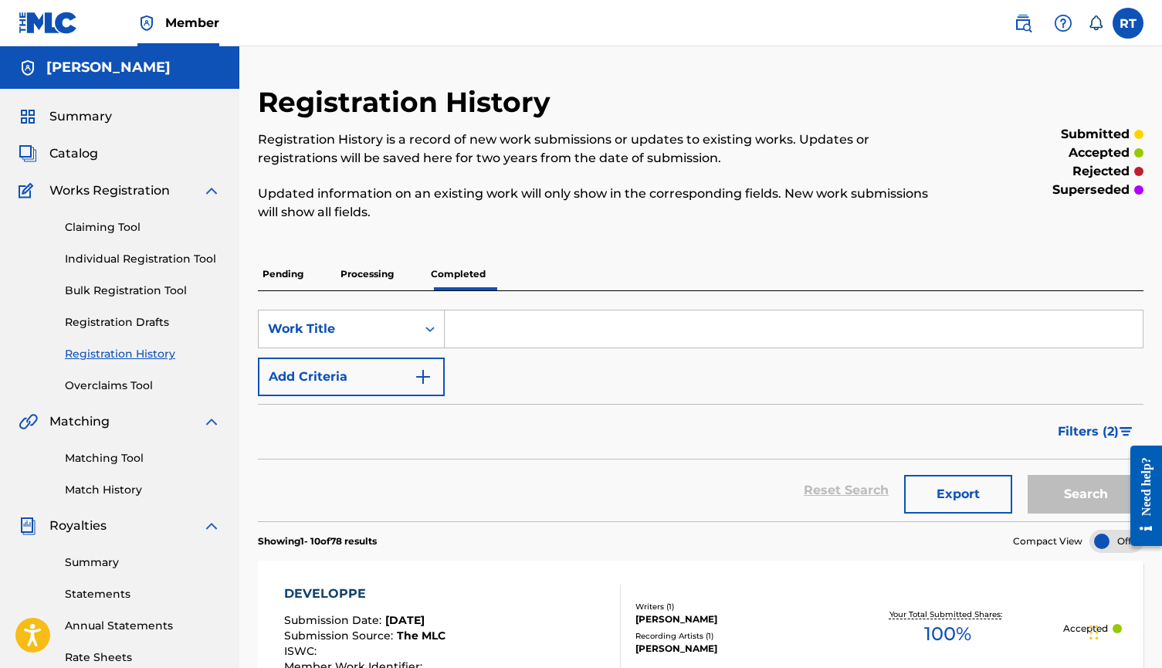
scroll to position [0, 0]
click at [87, 163] on span "Catalog" at bounding box center [73, 153] width 49 height 19
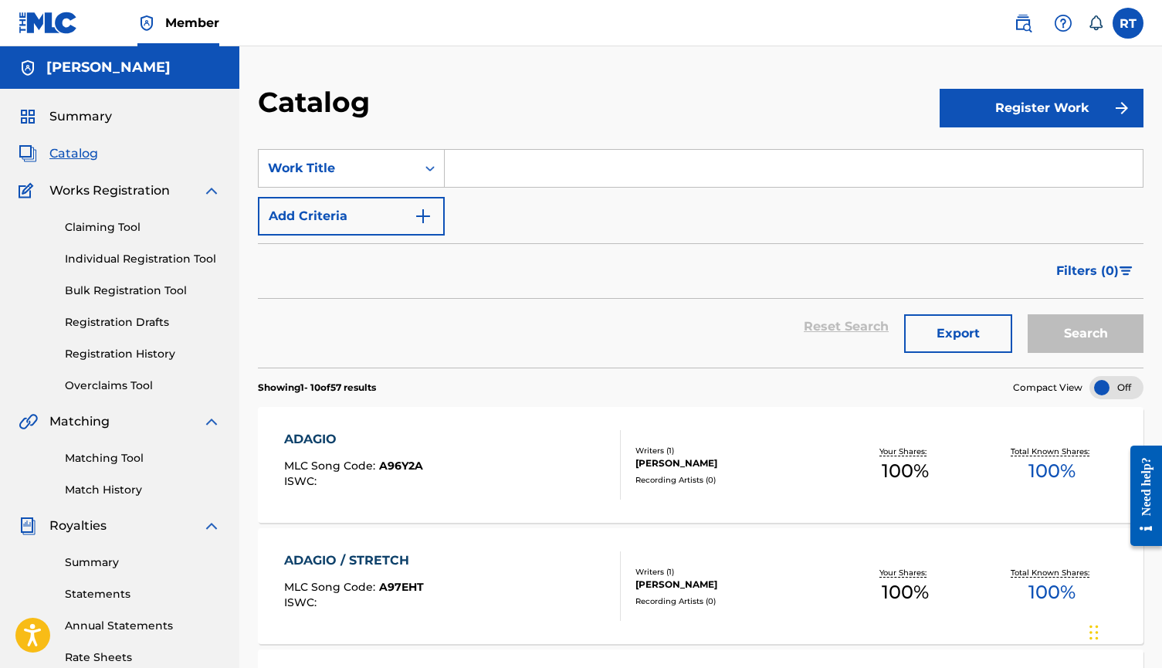
click at [165, 267] on link "Individual Registration Tool" at bounding box center [143, 259] width 156 height 16
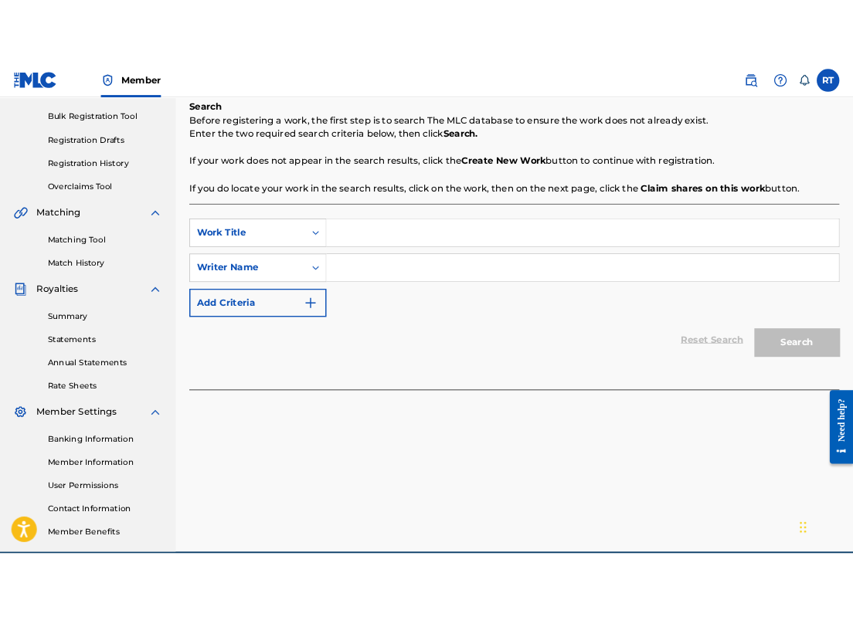
scroll to position [220, 0]
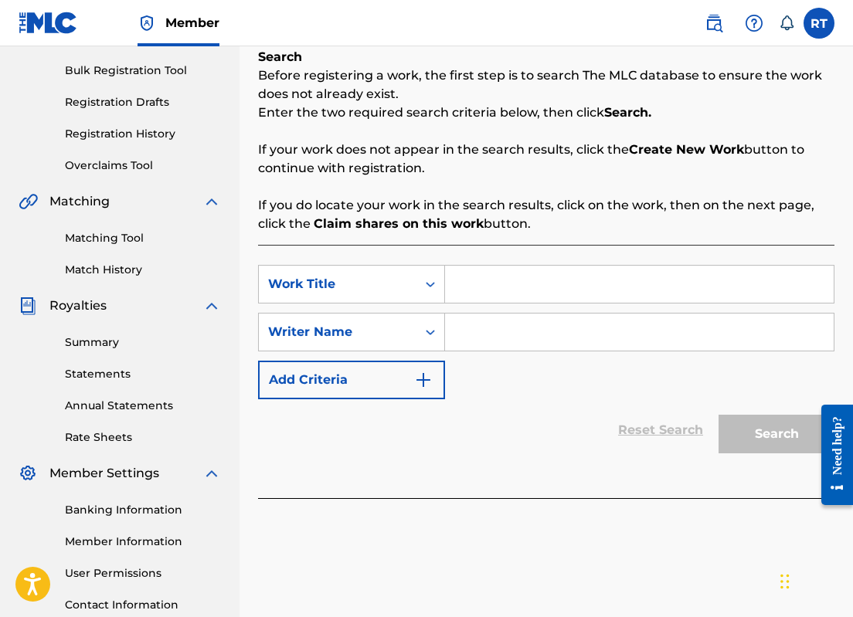
click at [544, 303] on input "Search Form" at bounding box center [639, 284] width 389 height 37
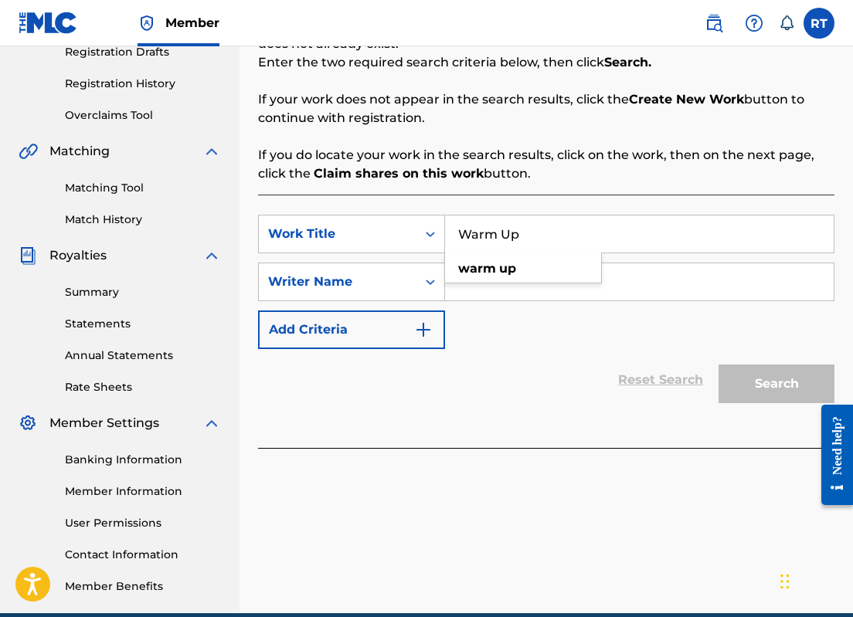
type input "Warm Up"
click at [579, 328] on div "SearchWithCriteria8bba85f7-9432-46f4-8c1c-1ed6145df9a8 Work Title Warm Up warm …" at bounding box center [546, 282] width 576 height 134
click at [583, 290] on input "Search Form" at bounding box center [639, 281] width 389 height 37
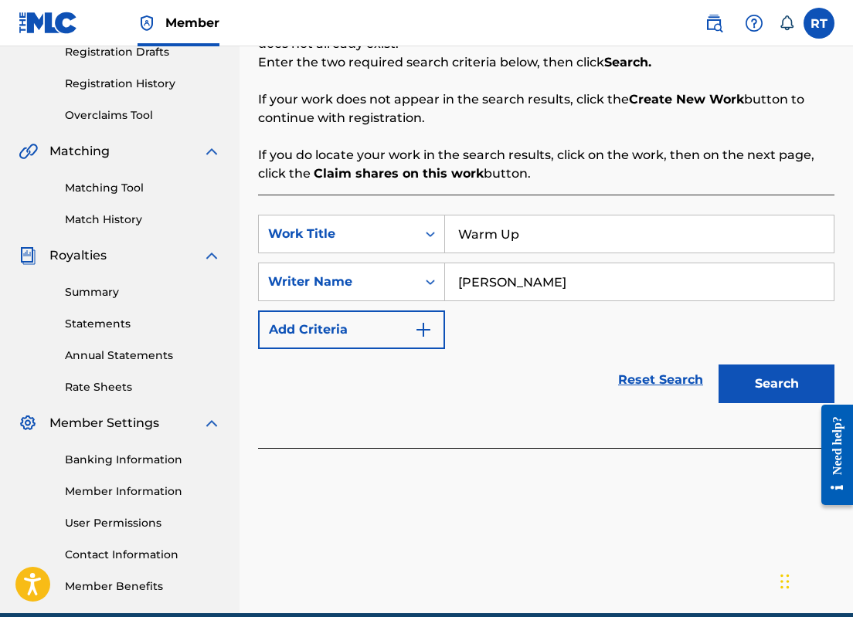
type input "Remina Tanaka"
click at [769, 403] on button "Search" at bounding box center [776, 384] width 116 height 39
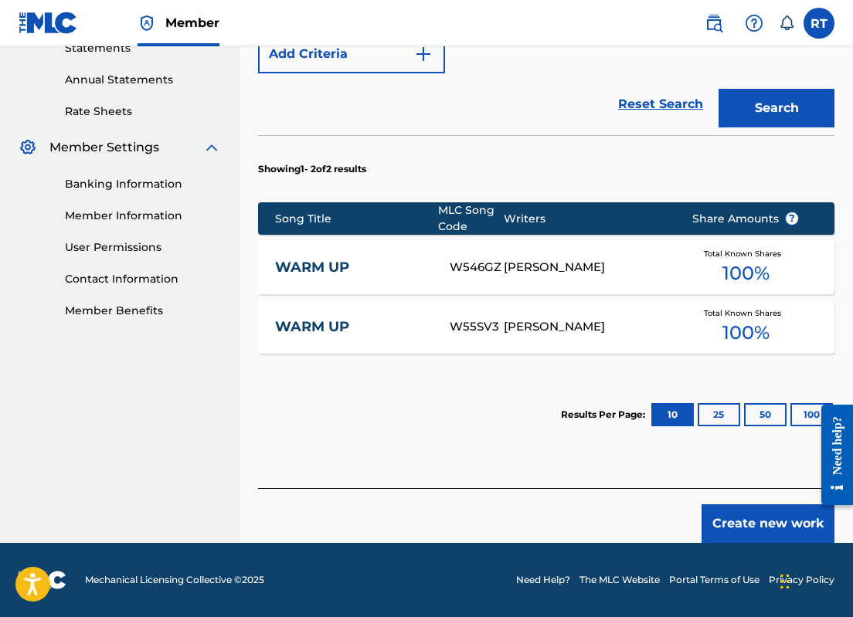
click at [776, 514] on button "Create new work" at bounding box center [767, 523] width 133 height 39
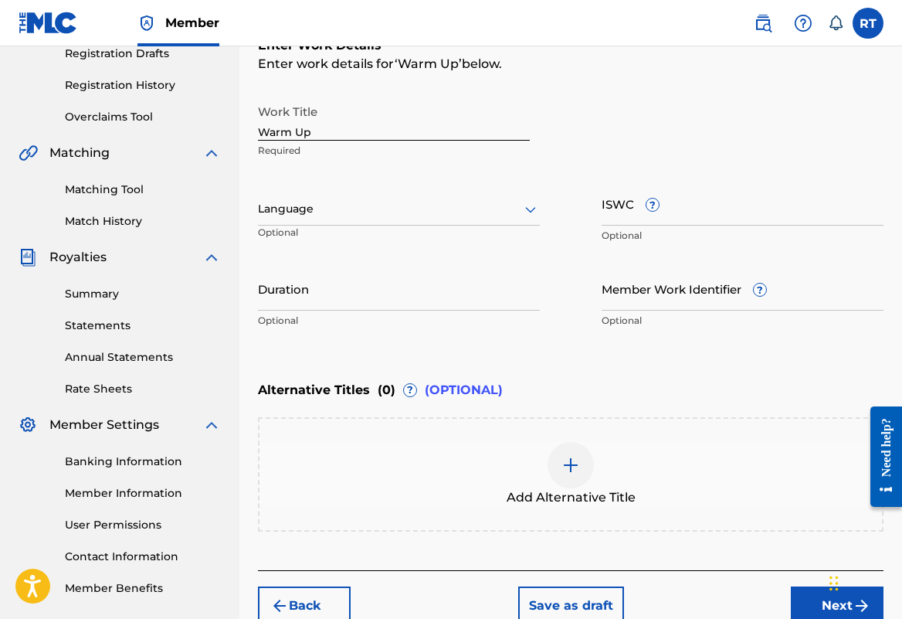
scroll to position [266, 0]
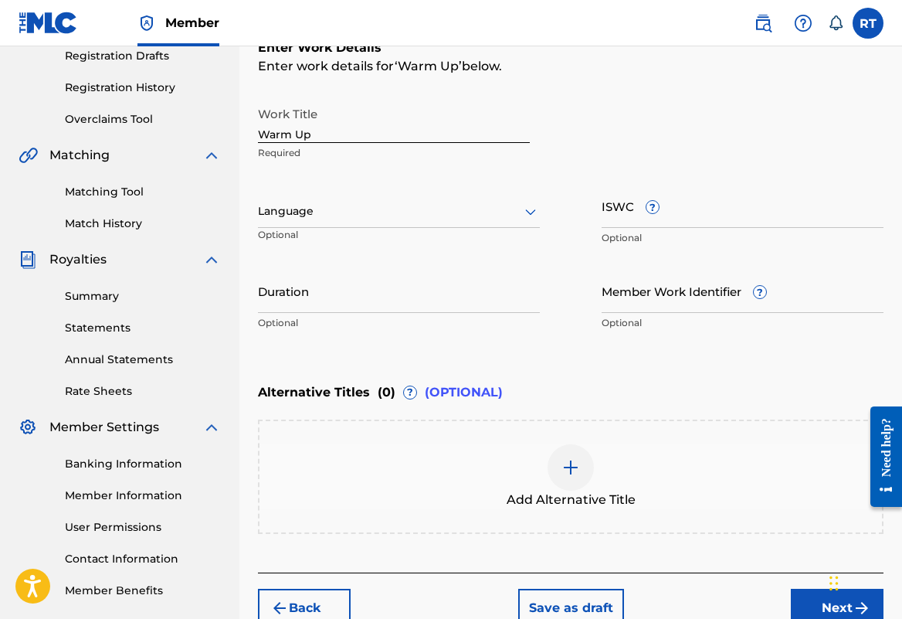
click at [451, 313] on input "Duration" at bounding box center [399, 291] width 282 height 44
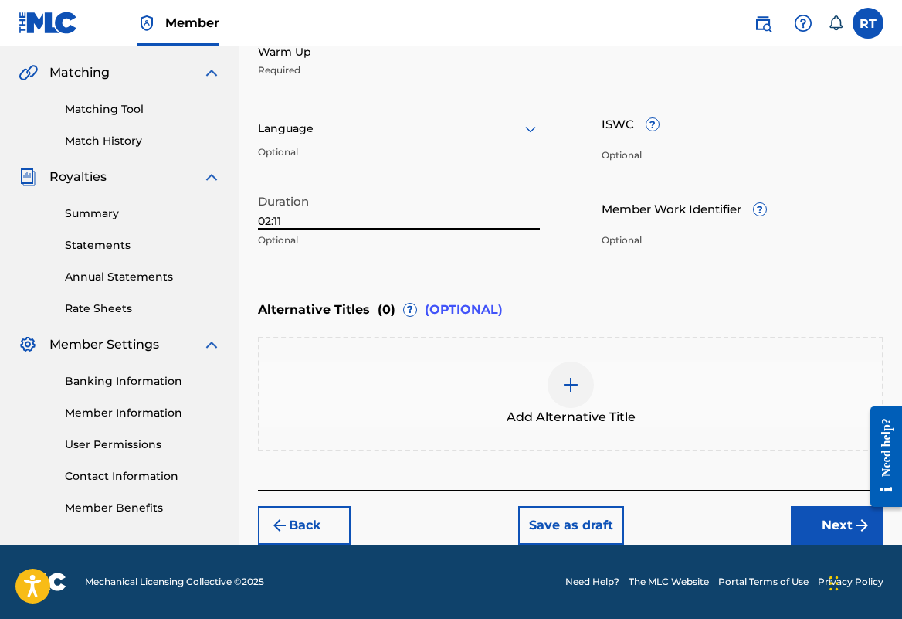
type input "02:11"
click at [803, 523] on button "Next" at bounding box center [837, 525] width 93 height 39
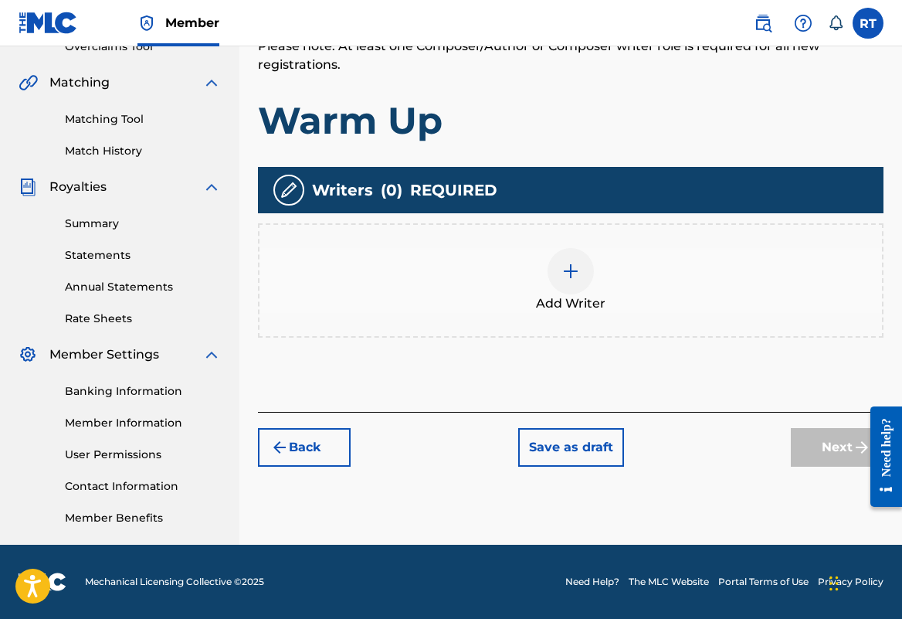
scroll to position [407, 0]
click at [594, 253] on div at bounding box center [571, 271] width 46 height 46
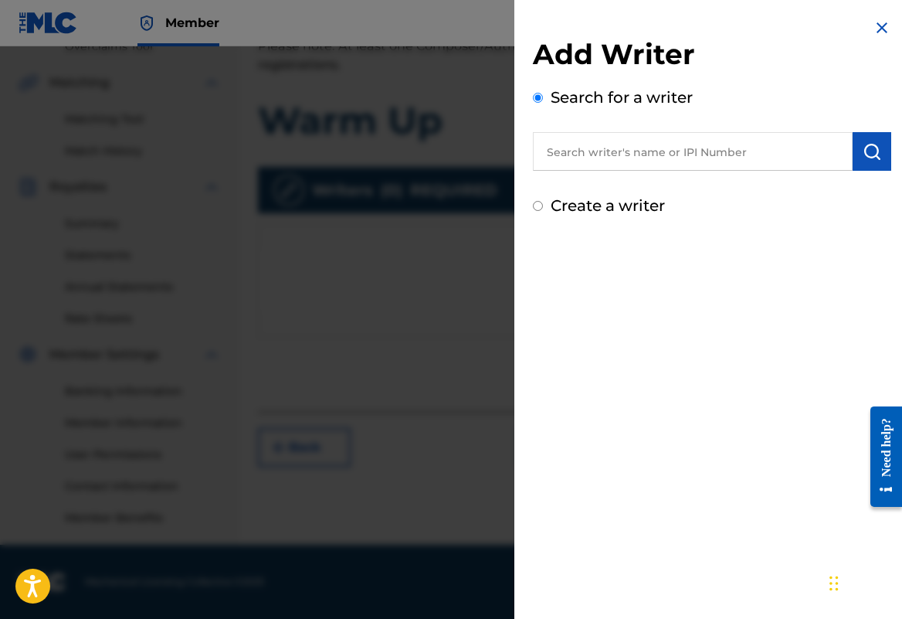
click at [620, 168] on input "text" at bounding box center [693, 151] width 320 height 39
paste input "01296512631"
type input "01296512631"
click at [863, 161] on img "submit" at bounding box center [872, 151] width 19 height 19
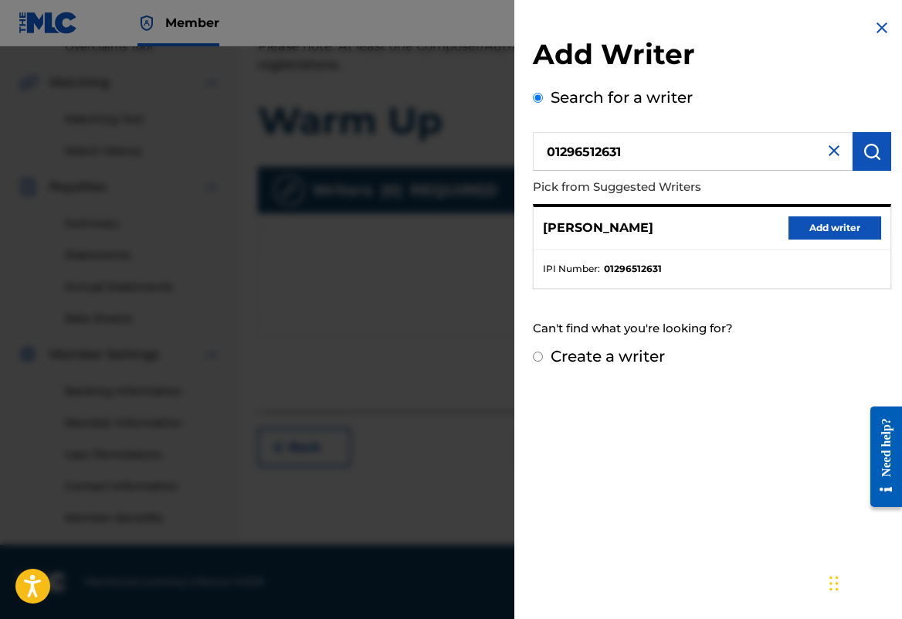
click at [789, 239] on button "Add writer" at bounding box center [835, 227] width 93 height 23
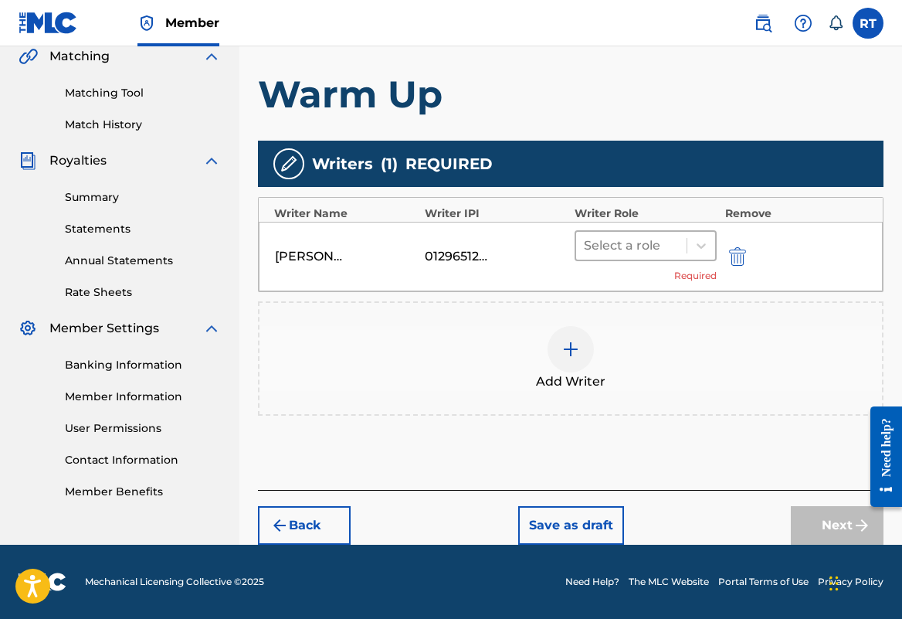
click at [679, 237] on div at bounding box center [631, 246] width 95 height 22
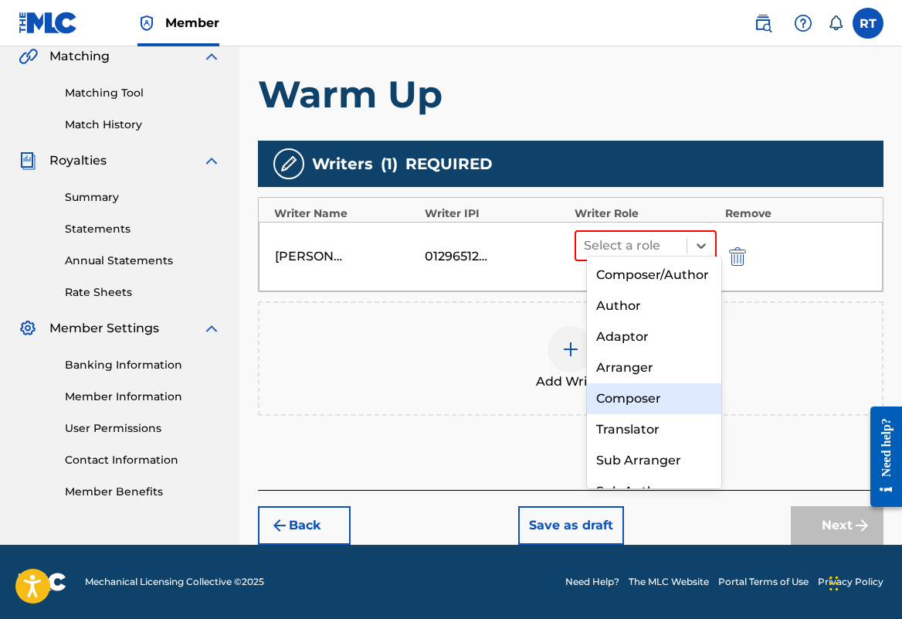
click at [643, 396] on div "Composer" at bounding box center [654, 398] width 134 height 31
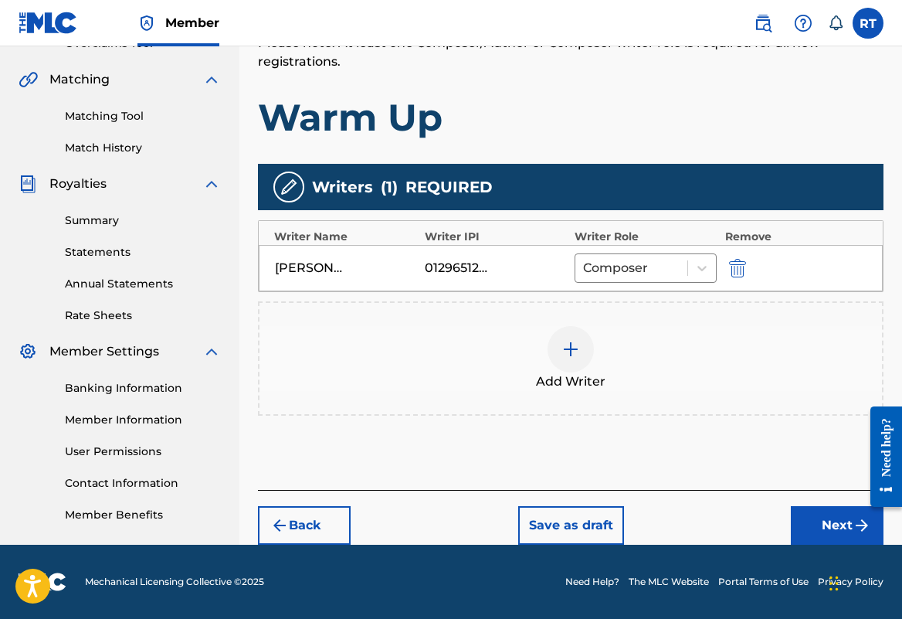
click at [809, 506] on button "Next" at bounding box center [837, 525] width 93 height 39
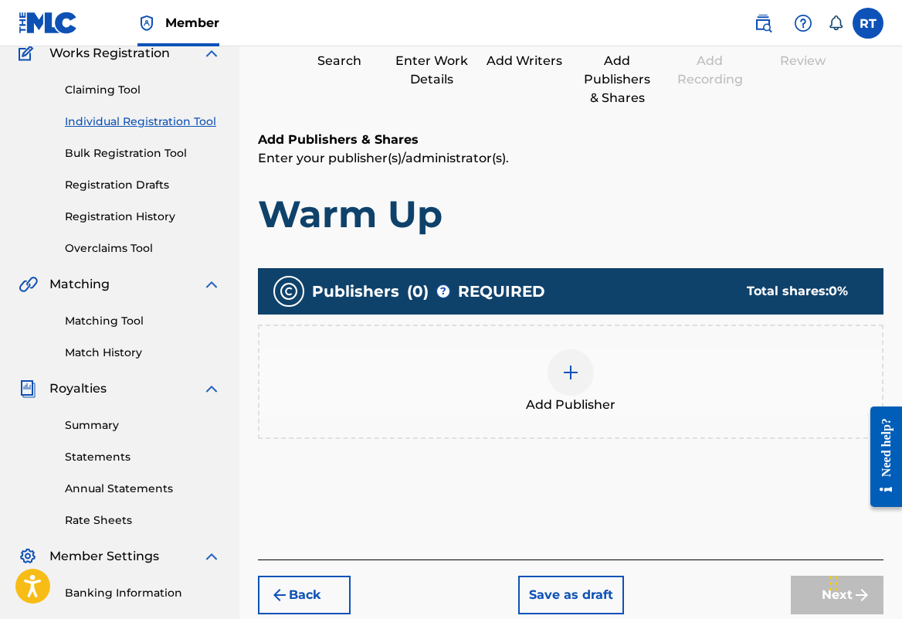
scroll to position [70, 0]
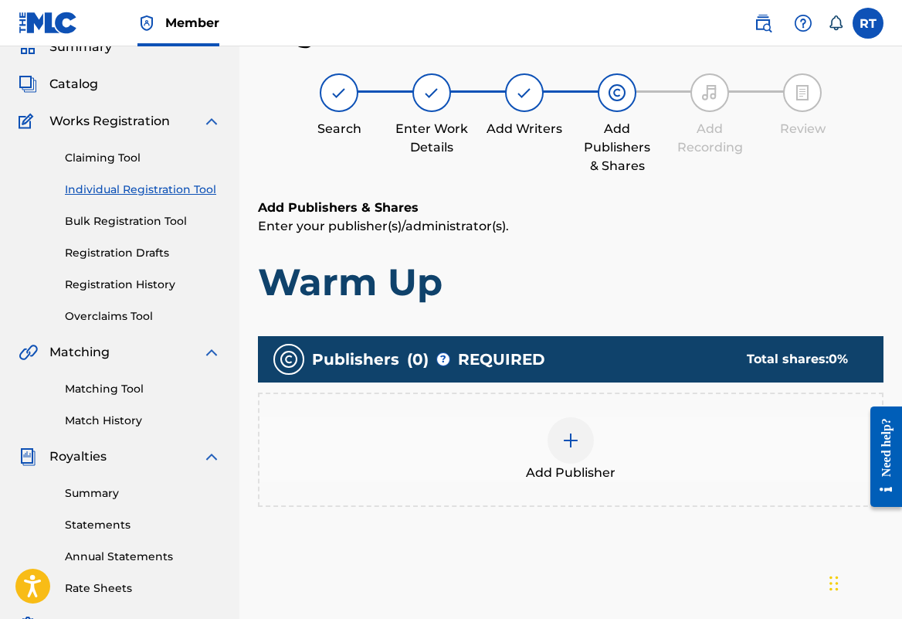
click at [594, 463] on div at bounding box center [571, 440] width 46 height 46
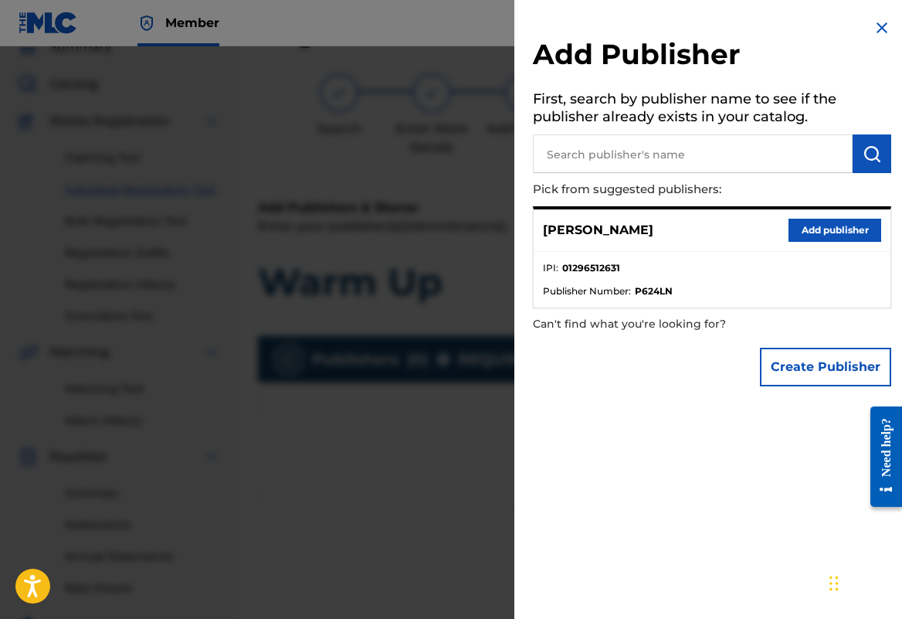
click at [798, 242] on button "Add publisher" at bounding box center [835, 230] width 93 height 23
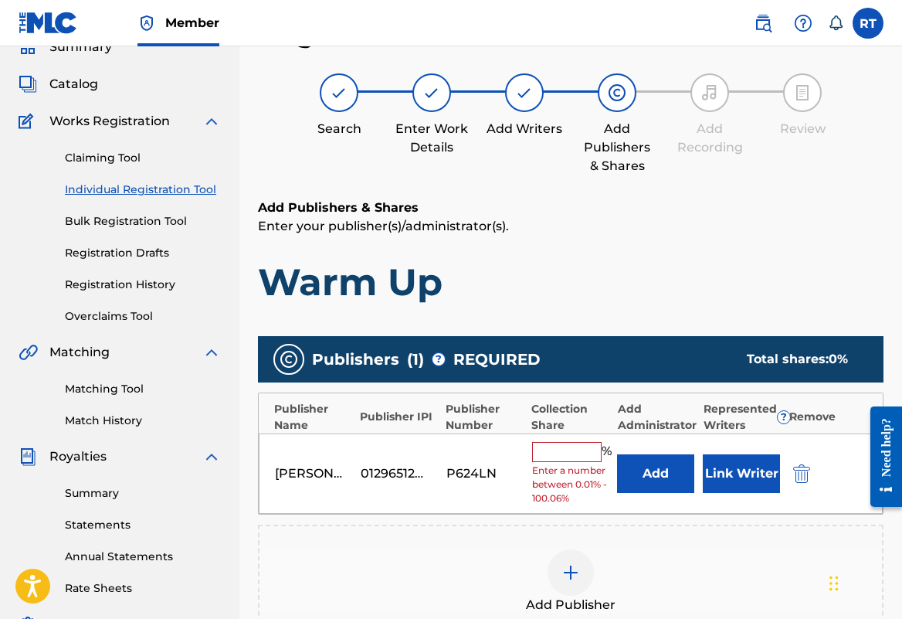
click at [577, 462] on input "text" at bounding box center [567, 452] width 70 height 20
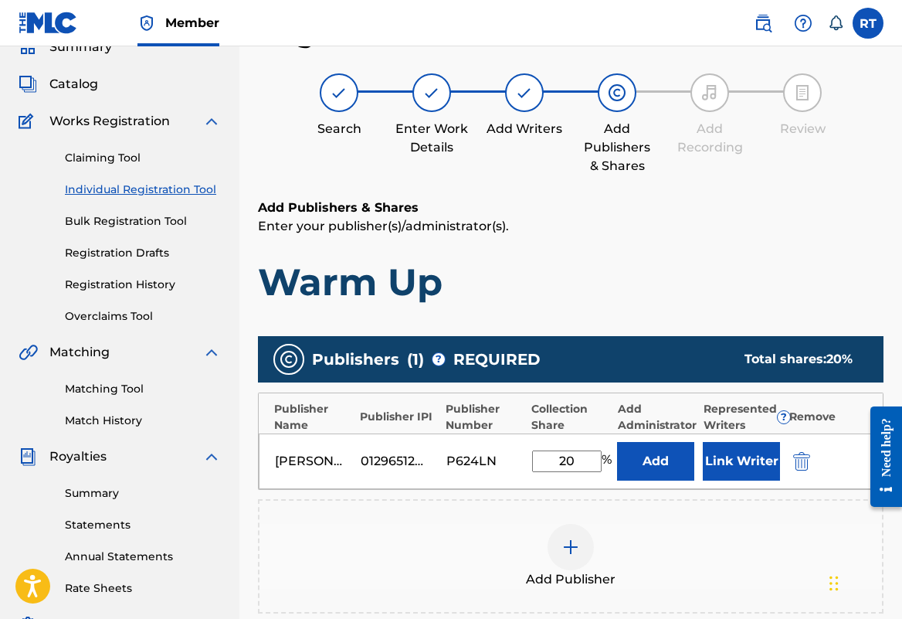
click at [670, 480] on button "Add" at bounding box center [655, 461] width 77 height 39
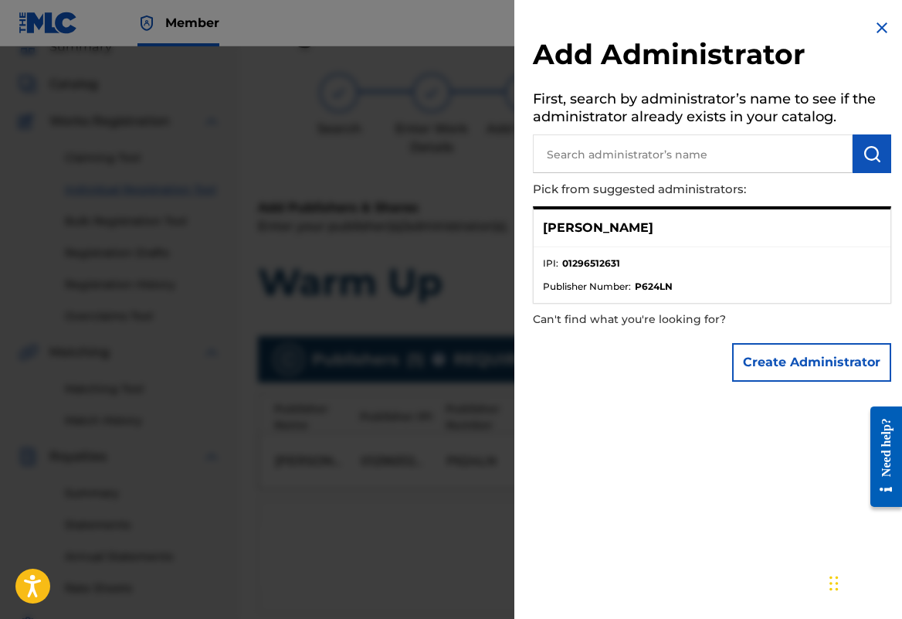
click at [873, 30] on img at bounding box center [882, 28] width 19 height 19
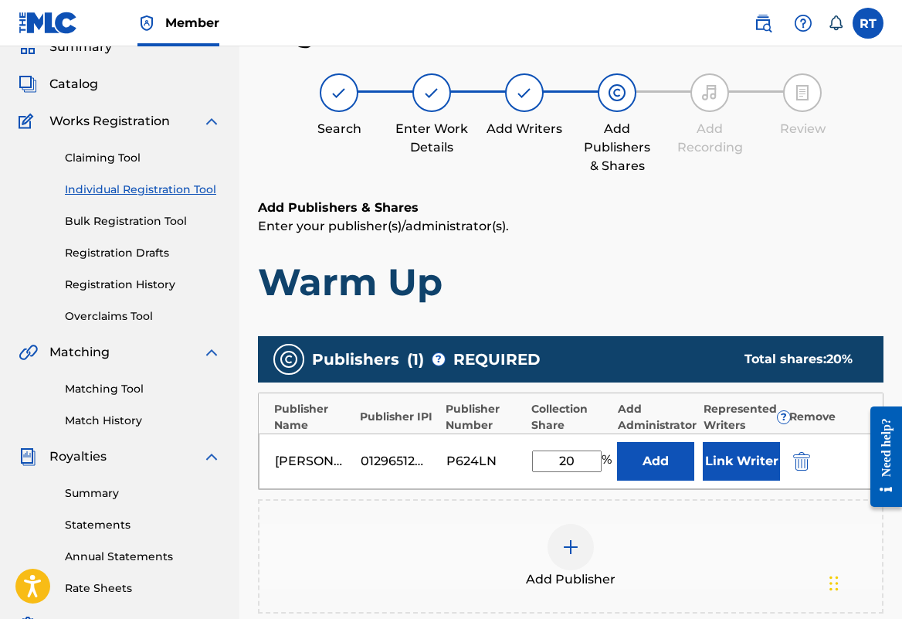
click at [602, 472] on input "20" at bounding box center [567, 461] width 70 height 22
type input "2"
type input "1"
type input "100"
click at [651, 298] on h1 "Warm Up" at bounding box center [571, 282] width 626 height 46
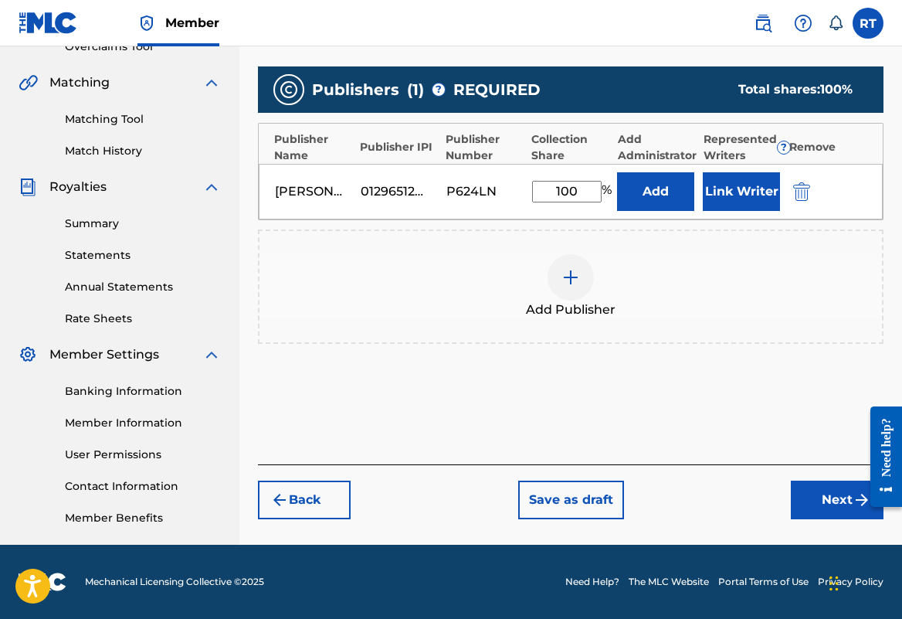
click at [819, 497] on button "Next" at bounding box center [837, 499] width 93 height 39
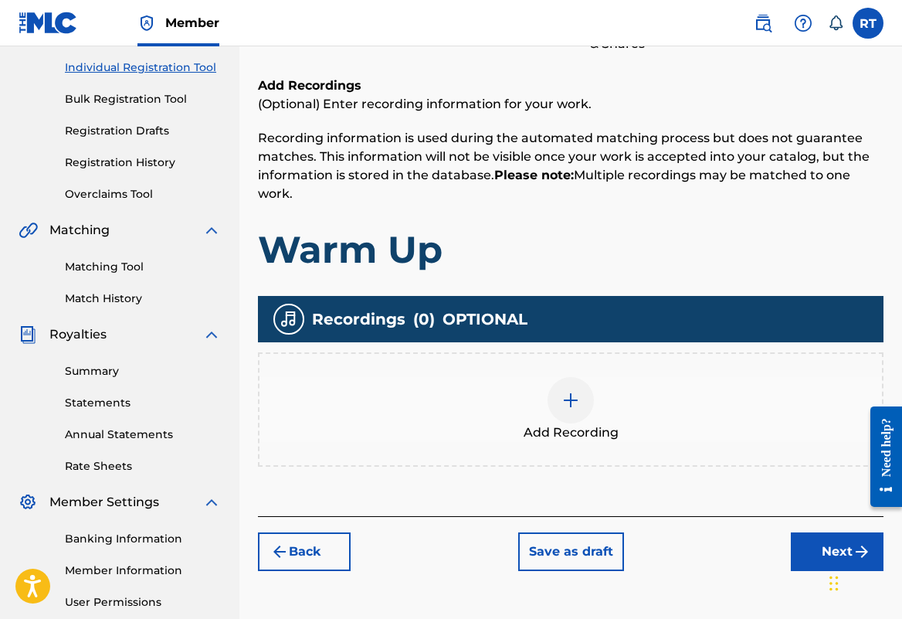
scroll to position [204, 0]
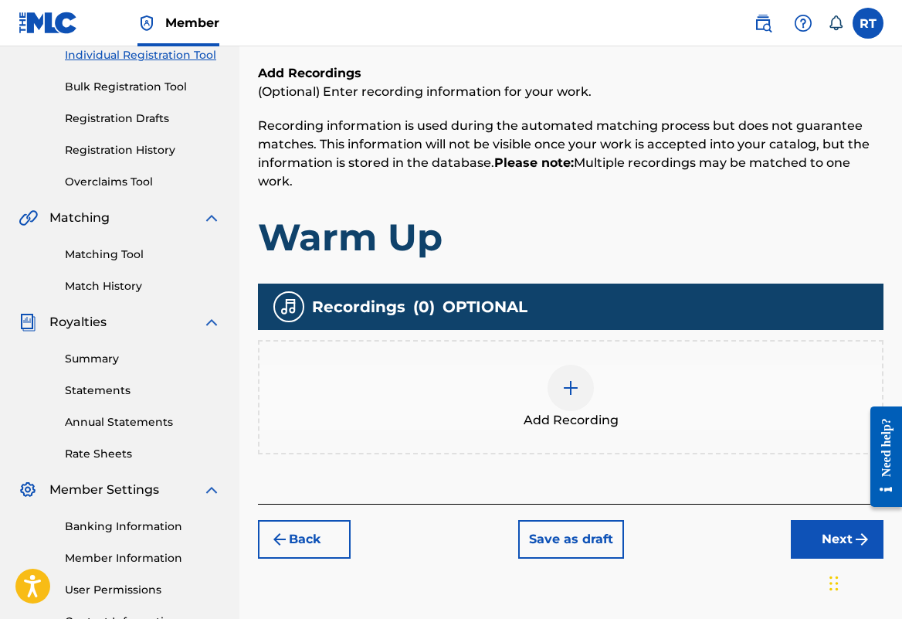
click at [594, 403] on div at bounding box center [571, 388] width 46 height 46
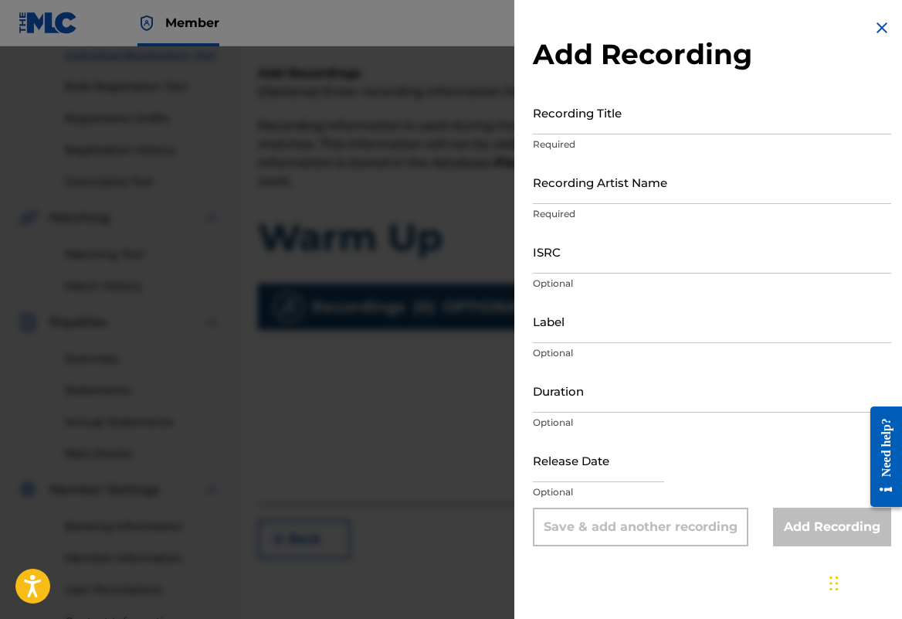
click at [533, 147] on div "Recording Title Required" at bounding box center [712, 125] width 358 height 70
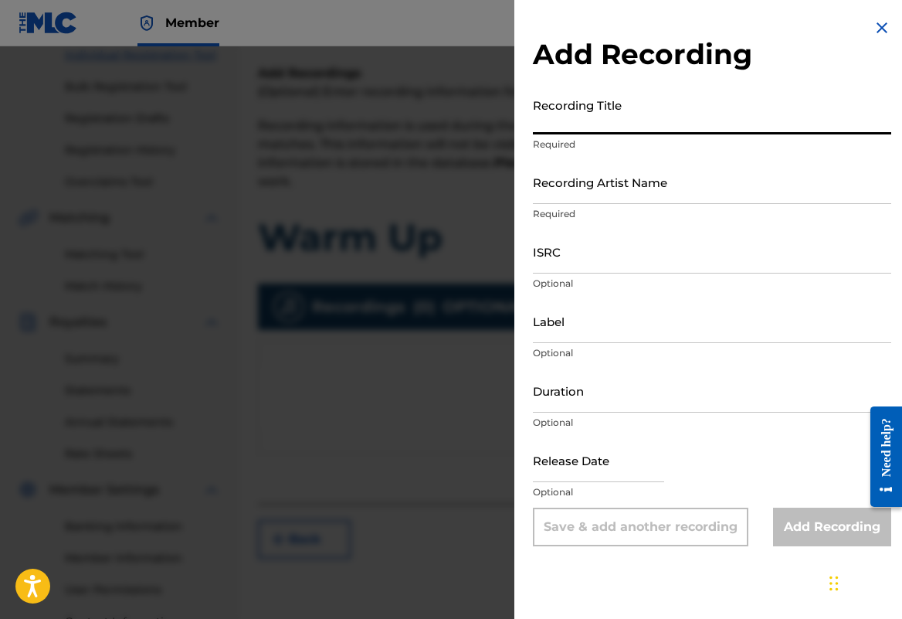
click at [533, 134] on input "Recording Title" at bounding box center [712, 112] width 358 height 44
type input "Warm Up"
click at [554, 204] on input "Recording Artist Name" at bounding box center [712, 182] width 358 height 44
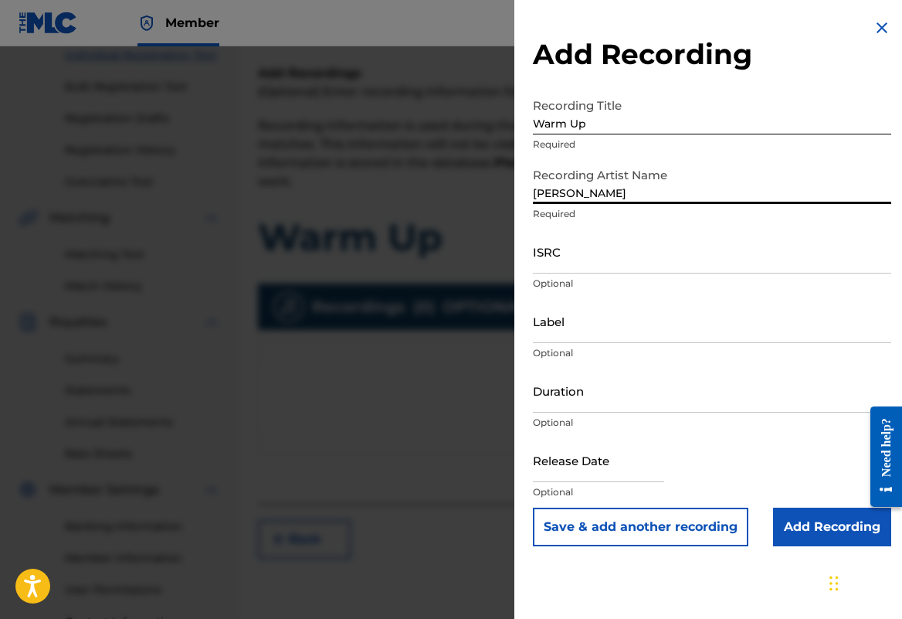
type input "Remina Tanaka"
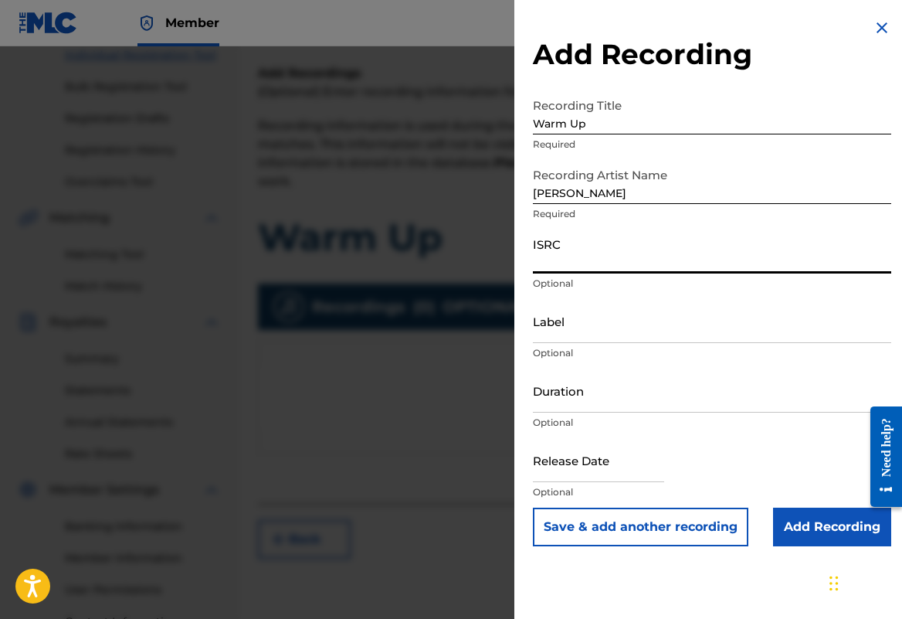
paste input "QZHNA2210664"
type input "QZHNA2210664"
click at [545, 343] on input "Label" at bounding box center [712, 321] width 358 height 44
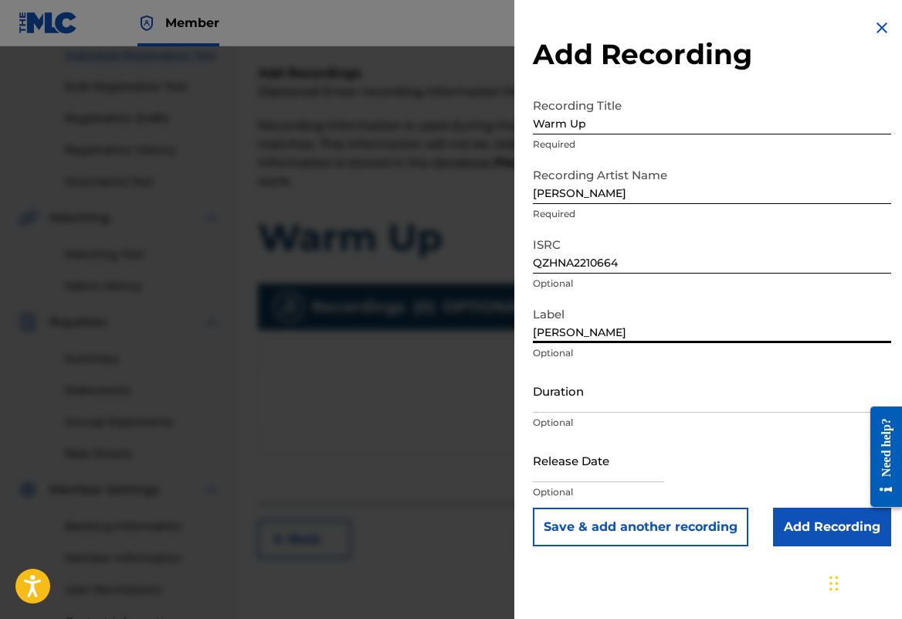
type input "Remina Tanaka"
click at [565, 429] on p "Optional" at bounding box center [712, 423] width 358 height 14
click at [565, 412] on input "Duration" at bounding box center [712, 390] width 358 height 44
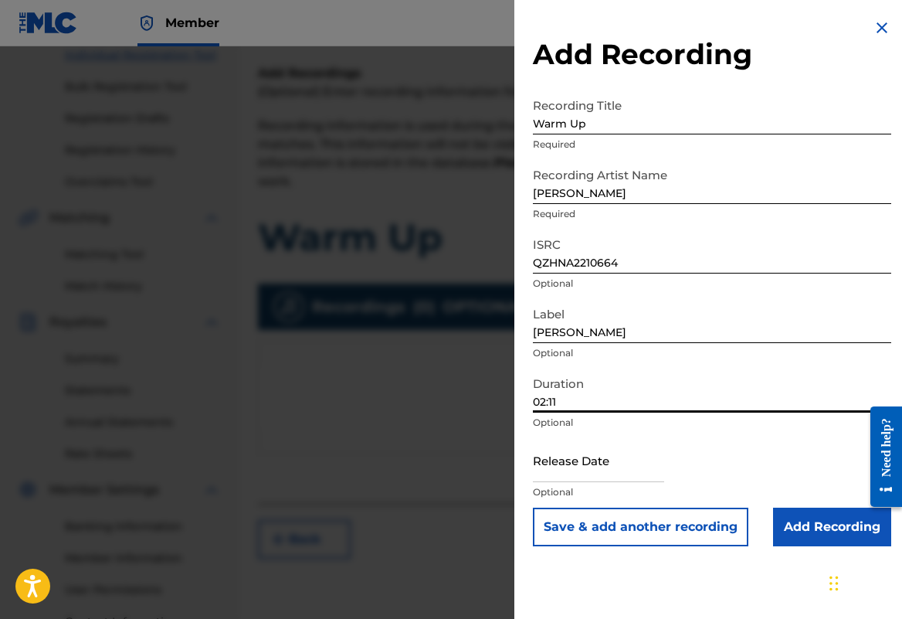
type input "02:11"
click at [555, 482] on input "text" at bounding box center [598, 460] width 131 height 44
select select "7"
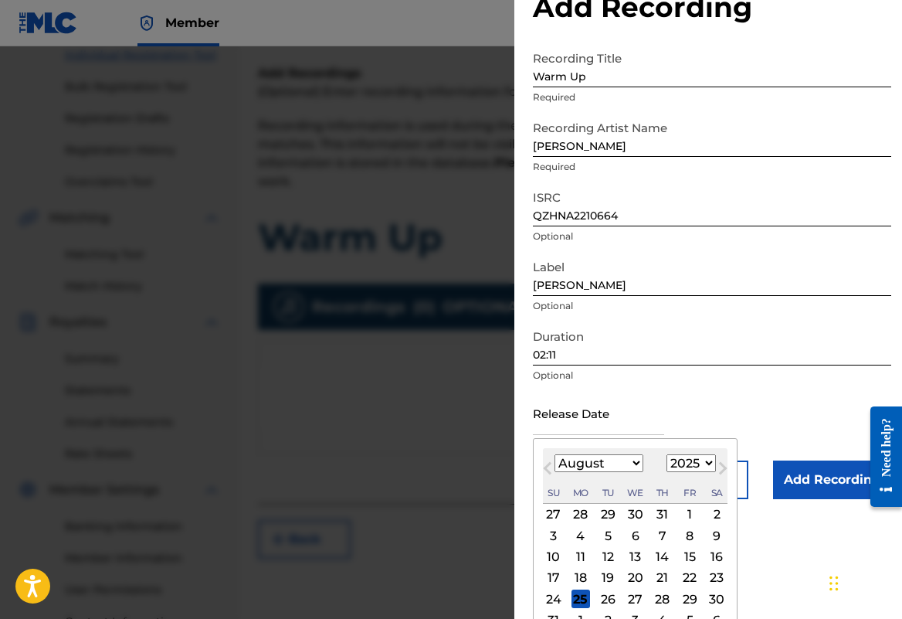
scroll to position [49, 0]
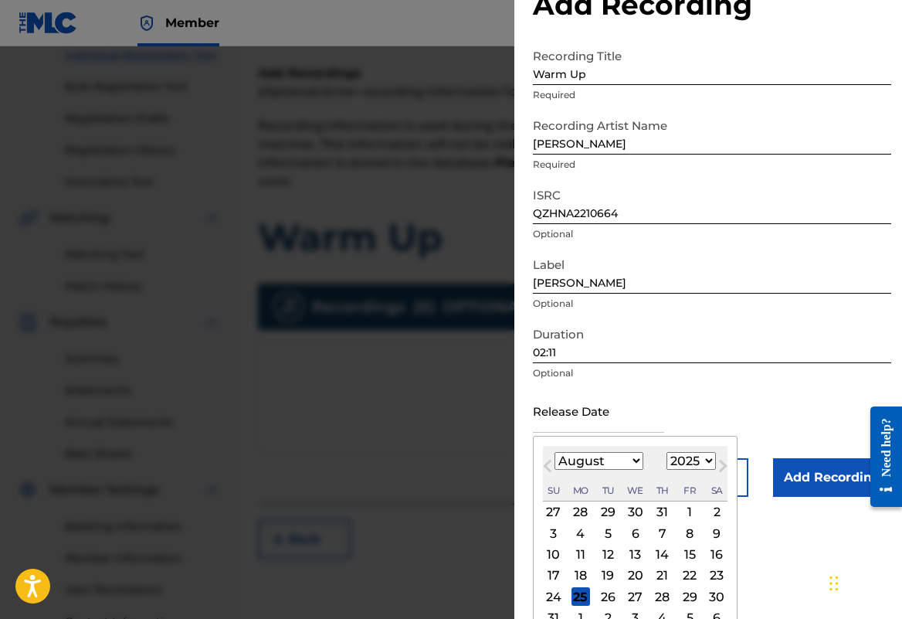
select select "2022"
select select "4"
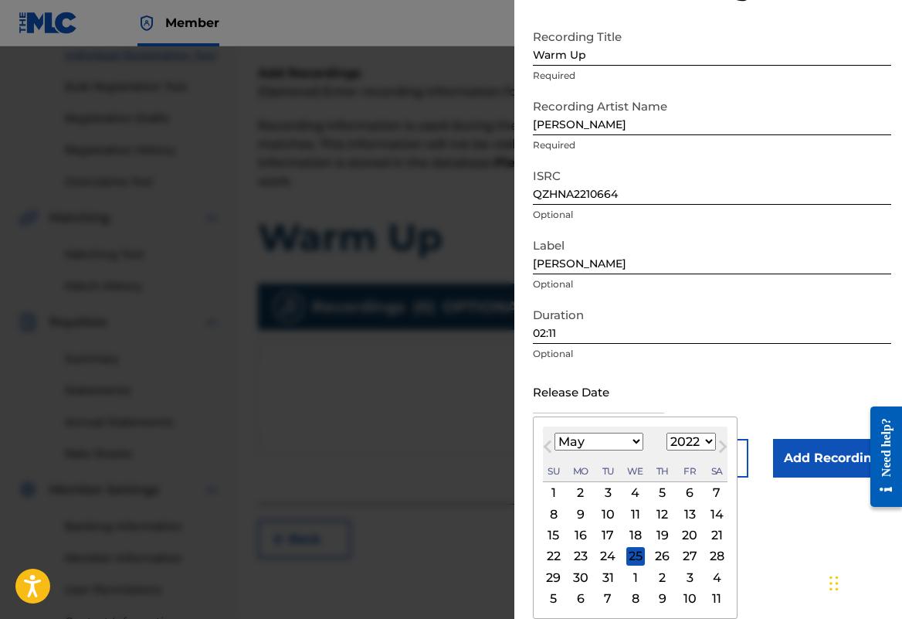
scroll to position [131, 0]
click at [572, 504] on div "9" at bounding box center [581, 513] width 19 height 19
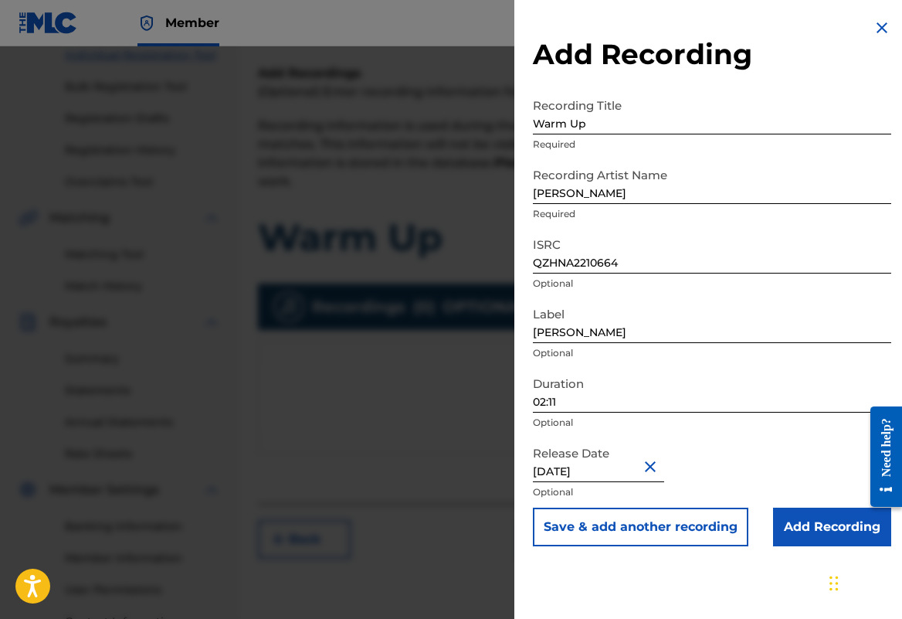
type input "May 9 2022"
click at [794, 546] on input "Add Recording" at bounding box center [832, 526] width 118 height 39
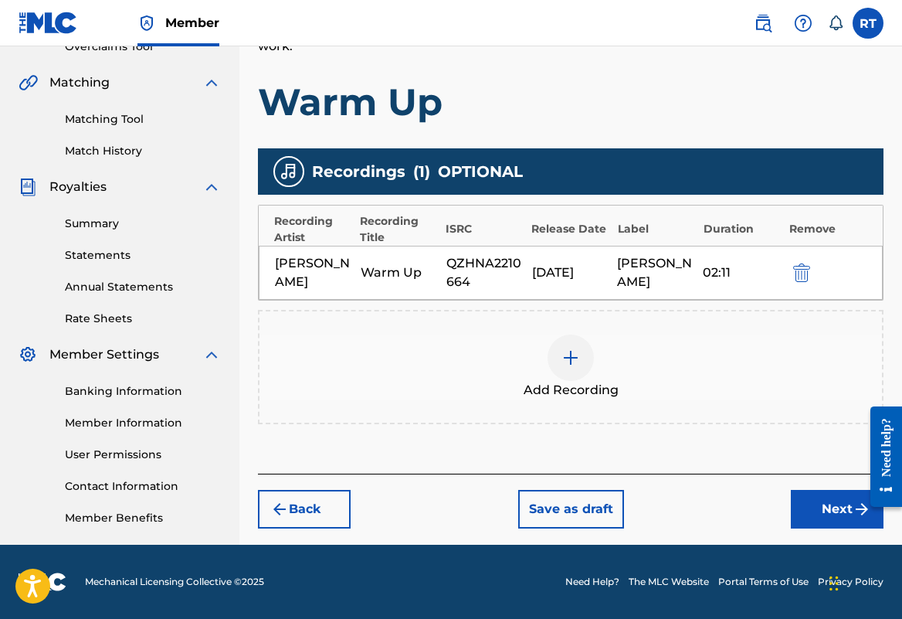
click at [809, 495] on button "Next" at bounding box center [837, 509] width 93 height 39
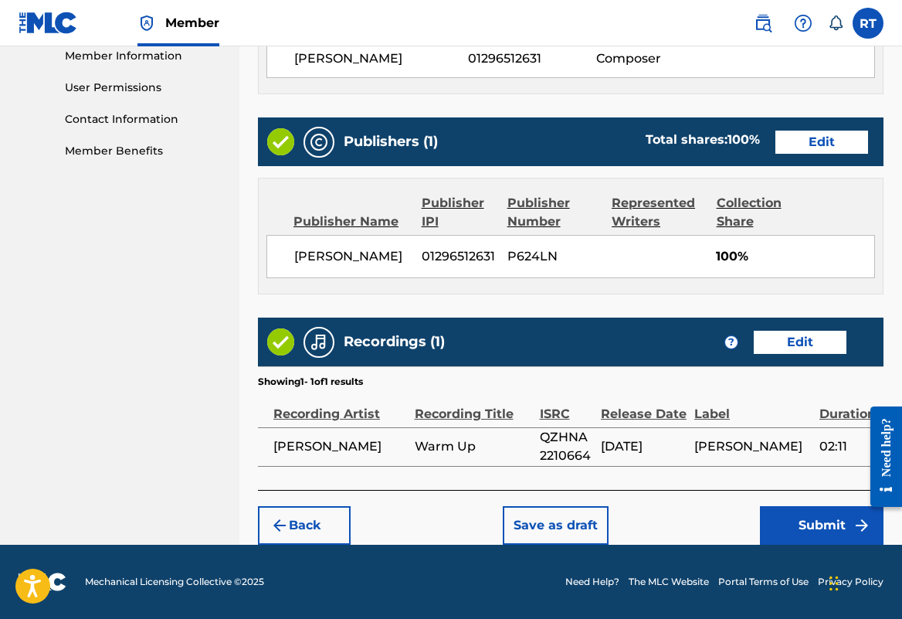
scroll to position [830, 0]
click at [796, 528] on button "Submit" at bounding box center [822, 525] width 124 height 39
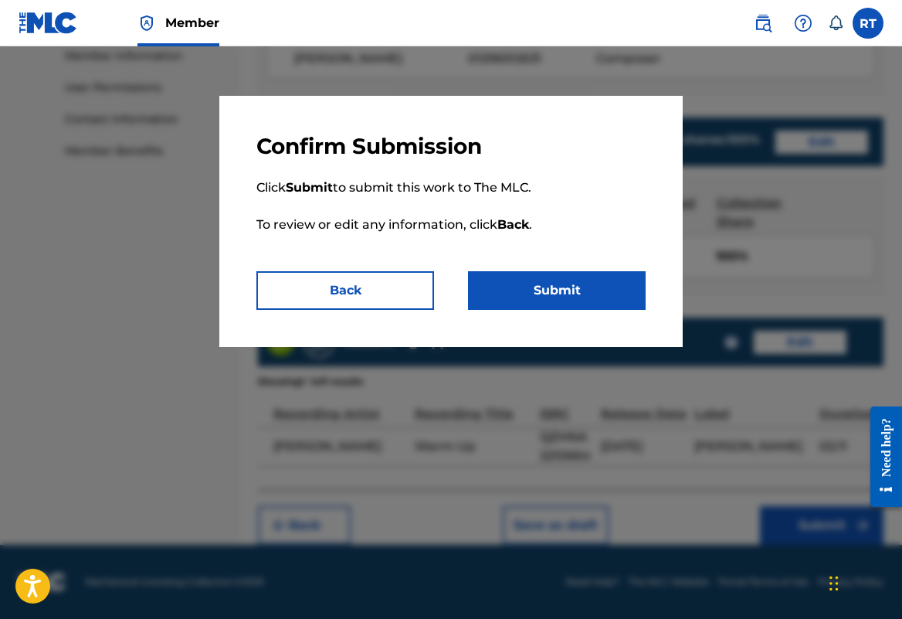
click at [559, 310] on button "Submit" at bounding box center [557, 290] width 178 height 39
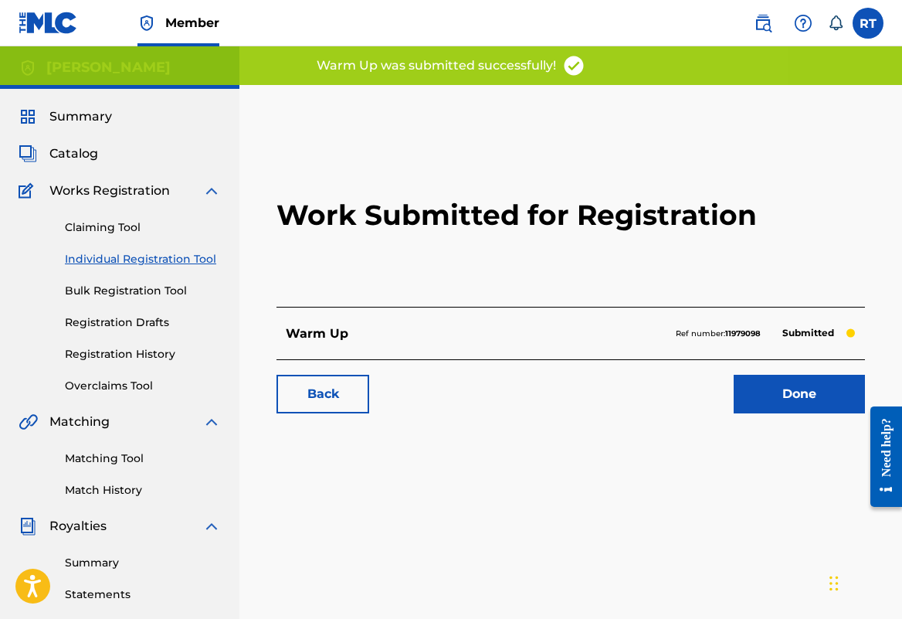
click at [778, 413] on link "Done" at bounding box center [799, 394] width 131 height 39
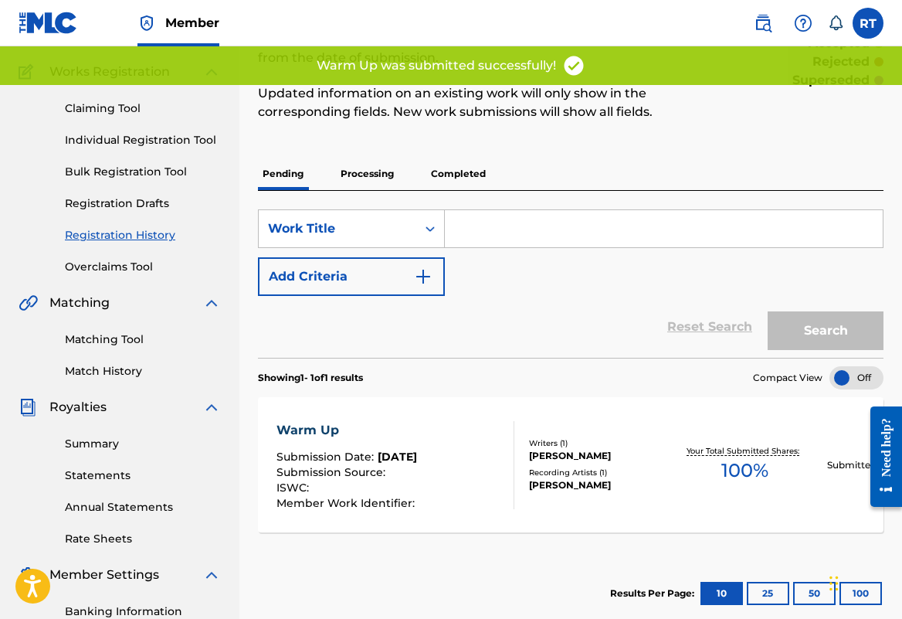
scroll to position [90, 0]
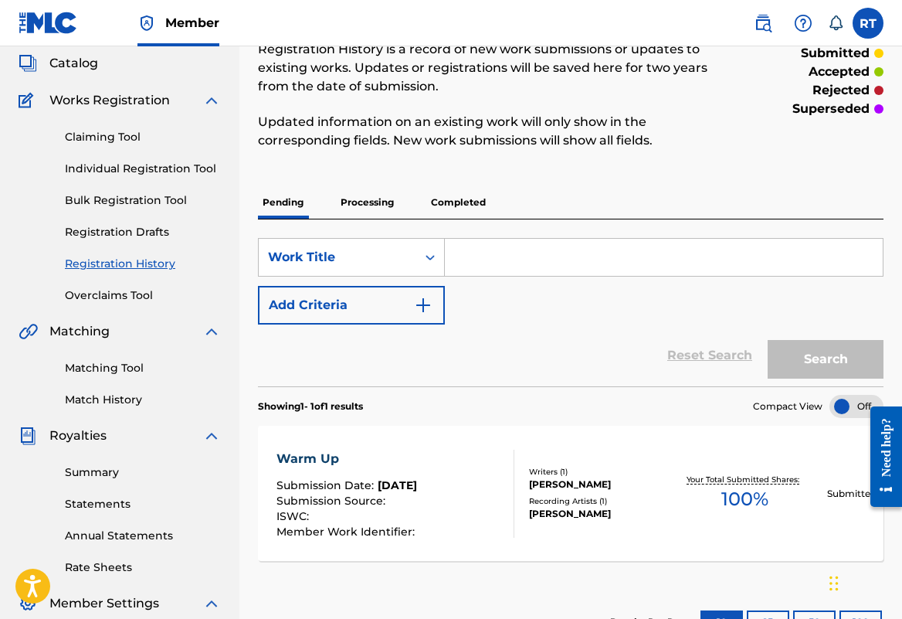
click at [399, 215] on p "Processing" at bounding box center [367, 202] width 63 height 32
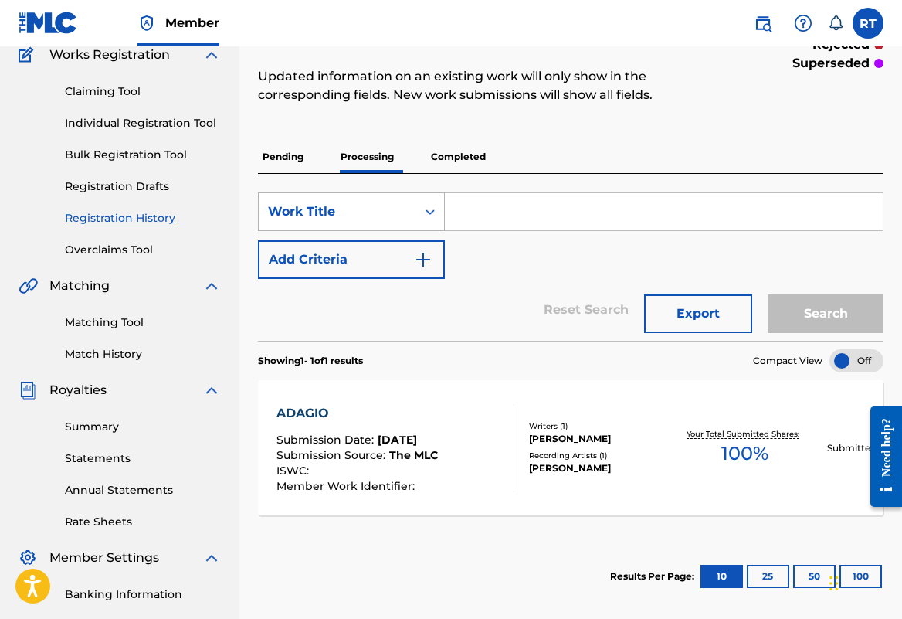
scroll to position [146, 0]
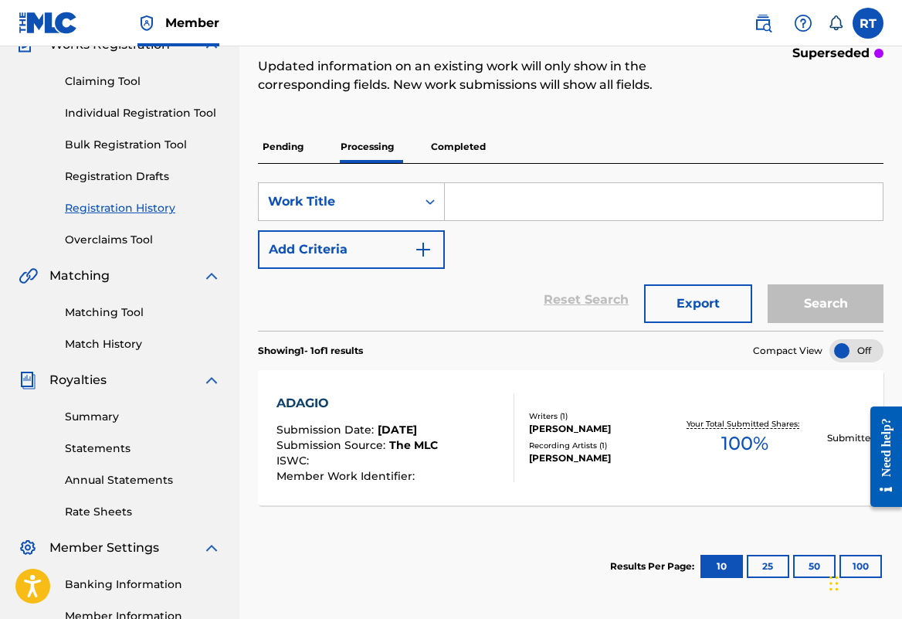
click at [308, 155] on p "Pending" at bounding box center [283, 147] width 50 height 32
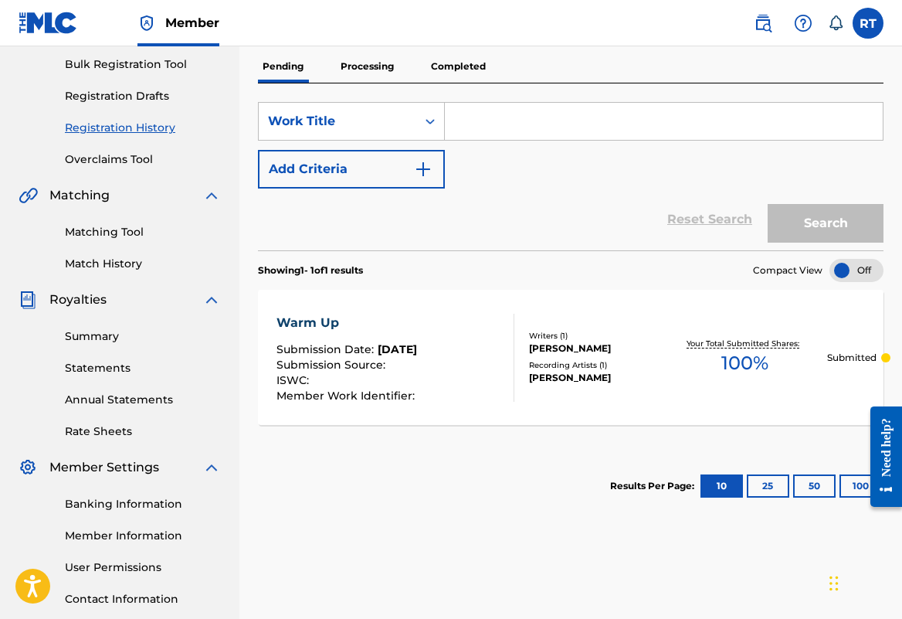
scroll to position [229, 0]
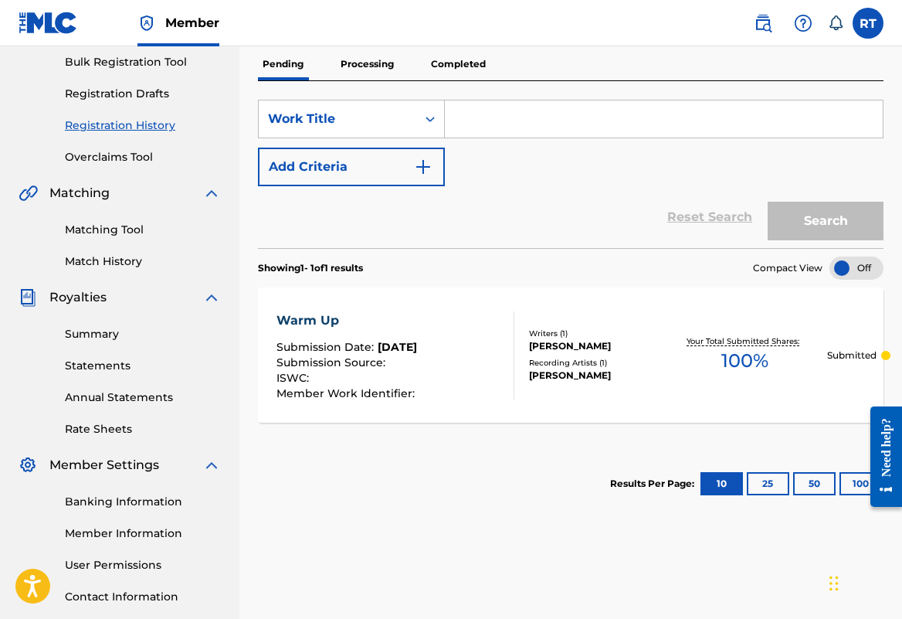
click at [379, 66] on p "Processing" at bounding box center [367, 64] width 63 height 32
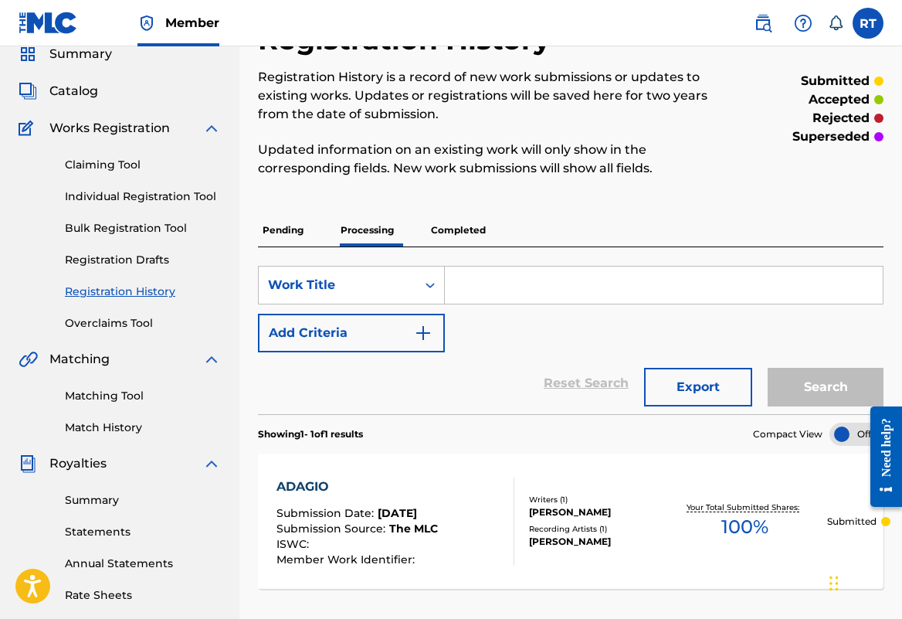
scroll to position [78, 0]
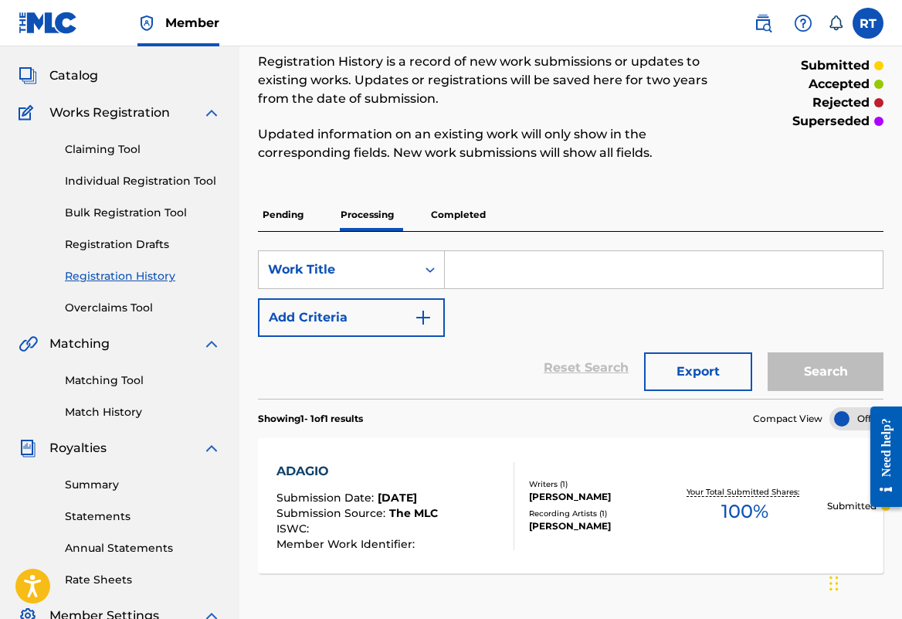
click at [490, 226] on p "Completed" at bounding box center [458, 215] width 64 height 32
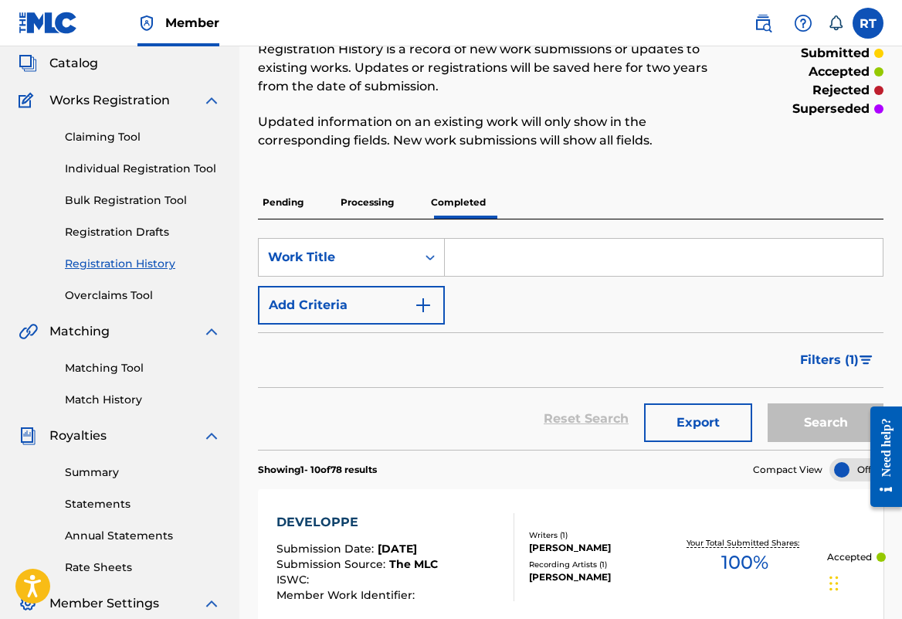
scroll to position [80, 0]
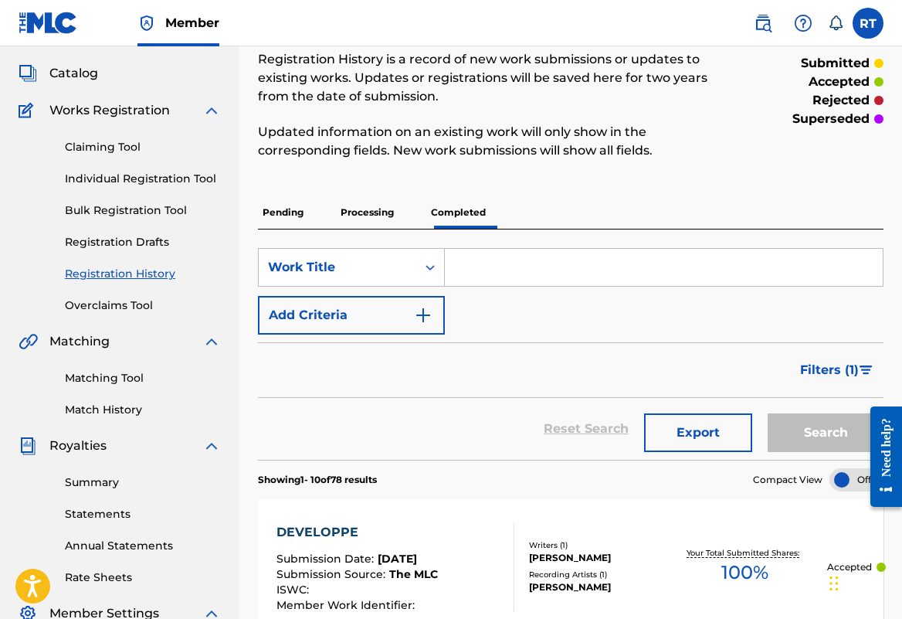
click at [150, 187] on link "Individual Registration Tool" at bounding box center [143, 179] width 156 height 16
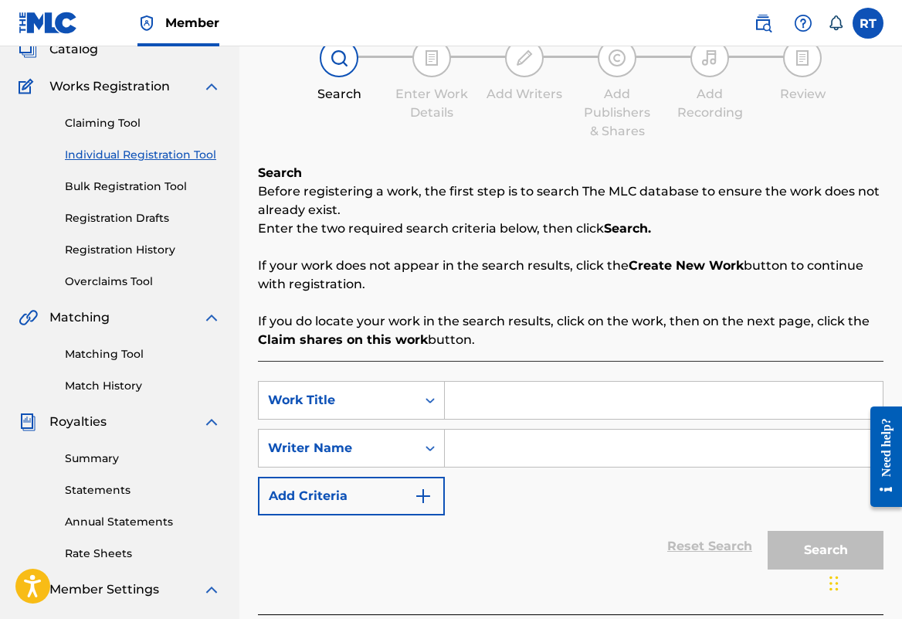
scroll to position [164, 0]
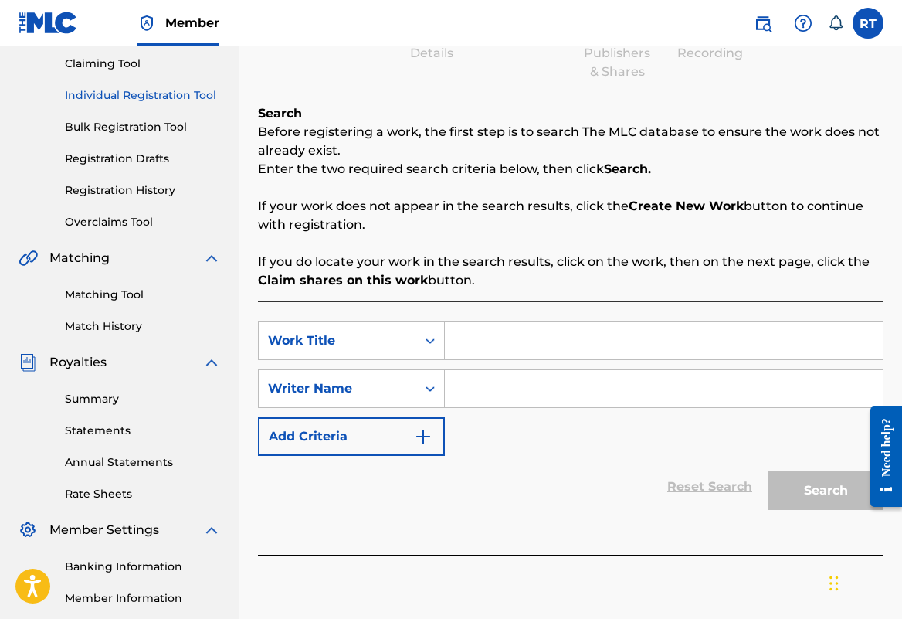
click at [601, 359] on input "Search Form" at bounding box center [664, 340] width 438 height 37
type input "Plie"
click at [650, 407] on input "Search Form" at bounding box center [664, 388] width 438 height 37
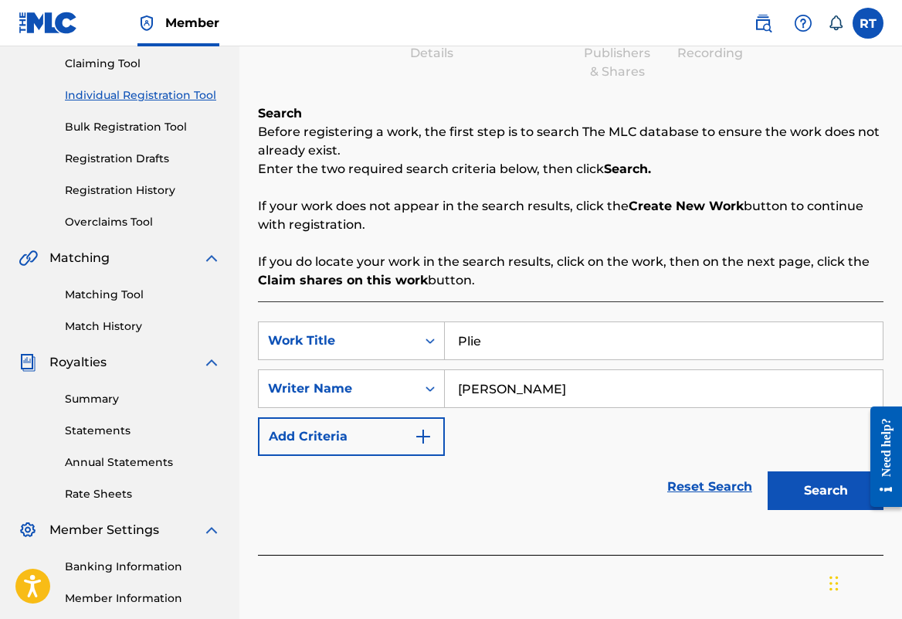
type input "Remina Tanaka"
click at [832, 510] on button "Search" at bounding box center [826, 490] width 116 height 39
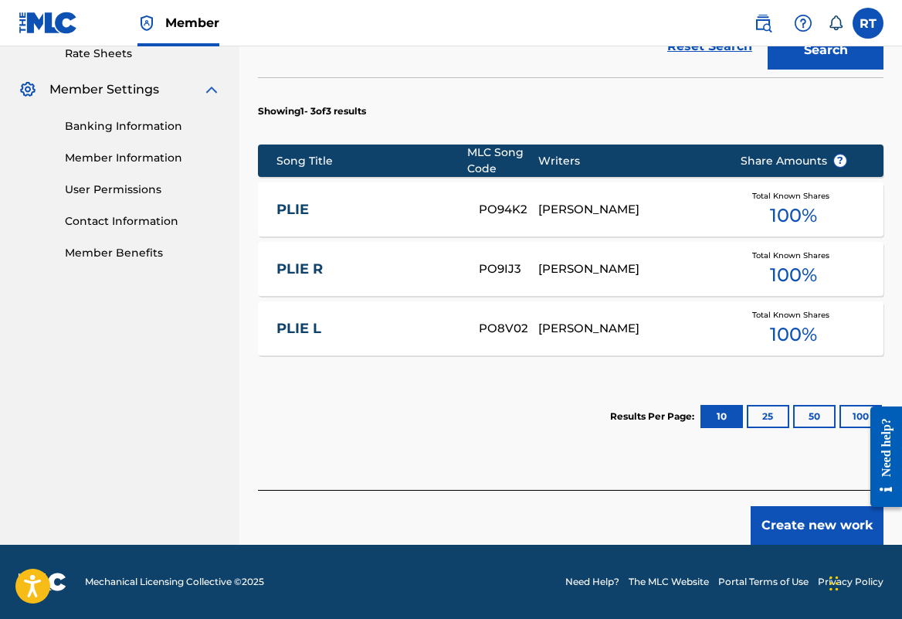
scroll to position [623, 0]
click at [826, 521] on button "Create new work" at bounding box center [817, 525] width 133 height 39
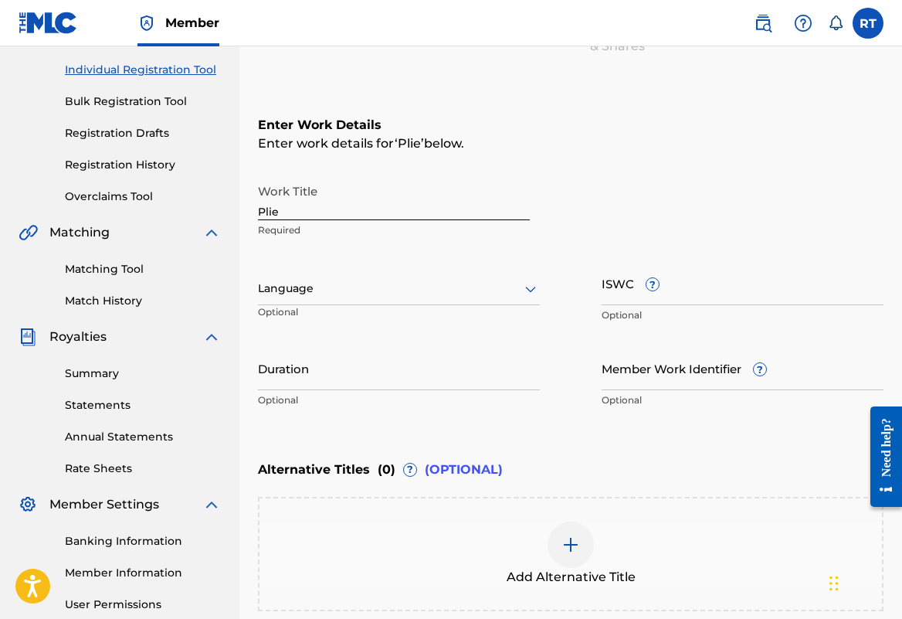
scroll to position [215, 0]
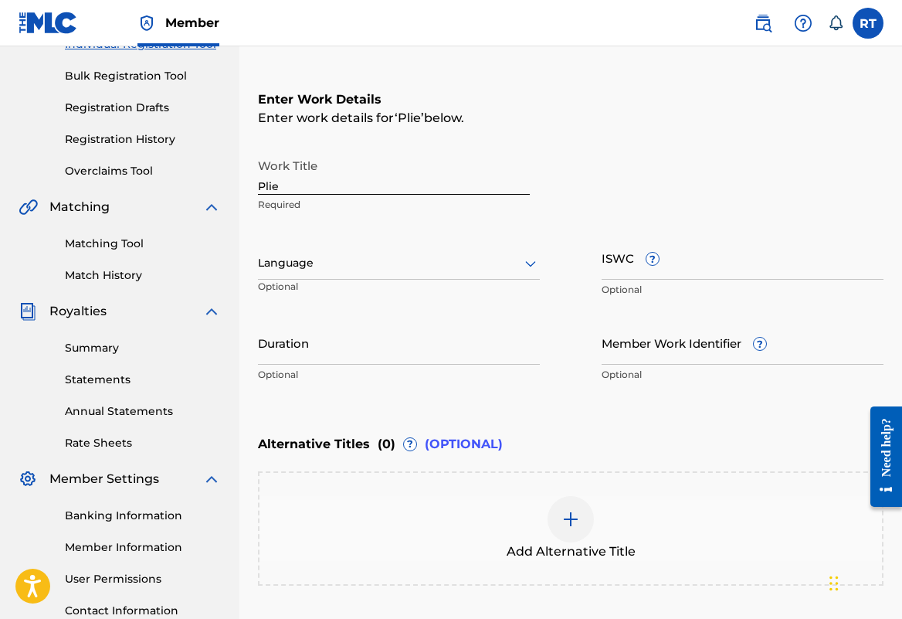
click at [497, 365] on input "Duration" at bounding box center [399, 343] width 282 height 44
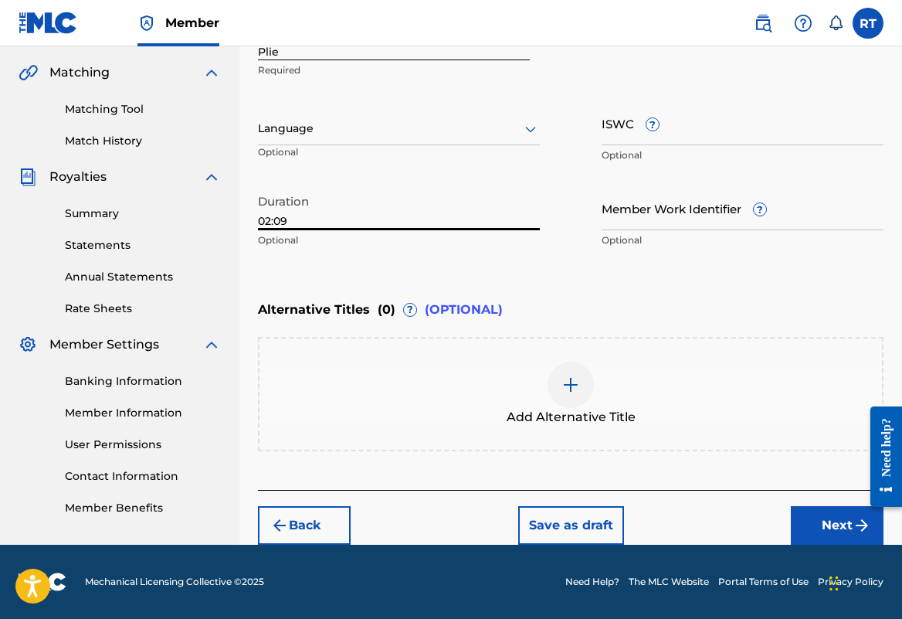
scroll to position [425, 0]
type input "02:09"
click at [594, 366] on div at bounding box center [571, 384] width 46 height 46
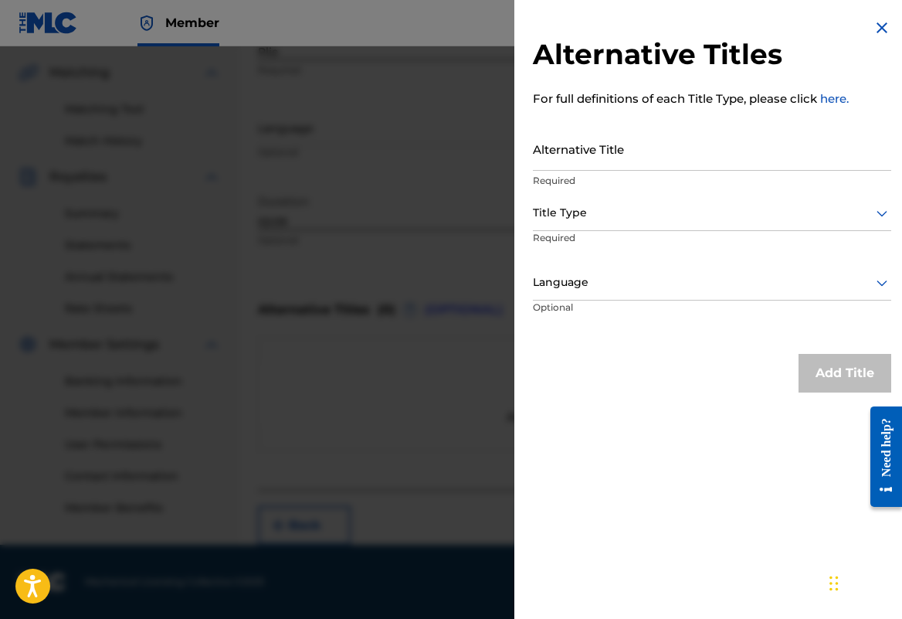
click at [412, 299] on div at bounding box center [451, 355] width 902 height 619
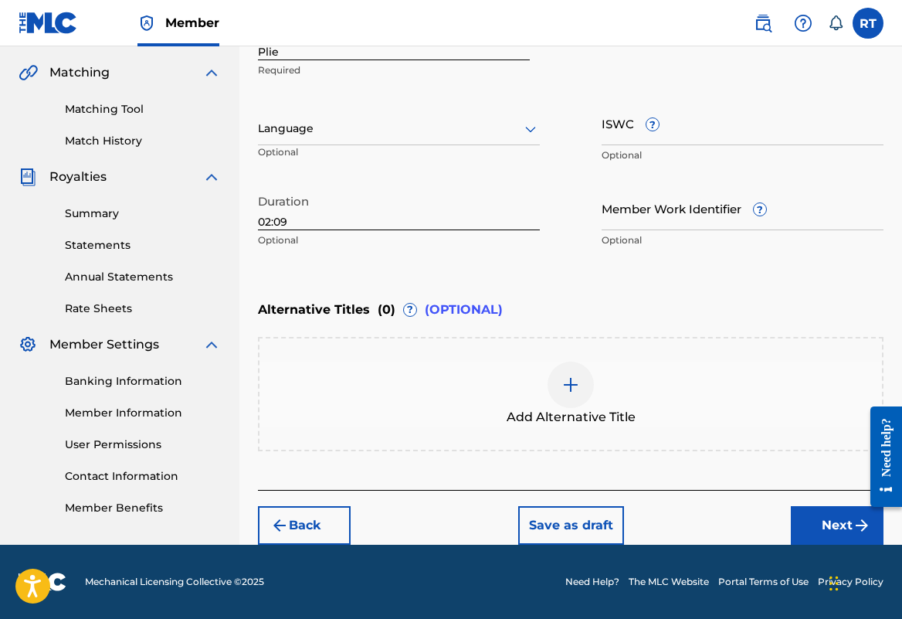
click at [826, 507] on button "Next" at bounding box center [837, 525] width 93 height 39
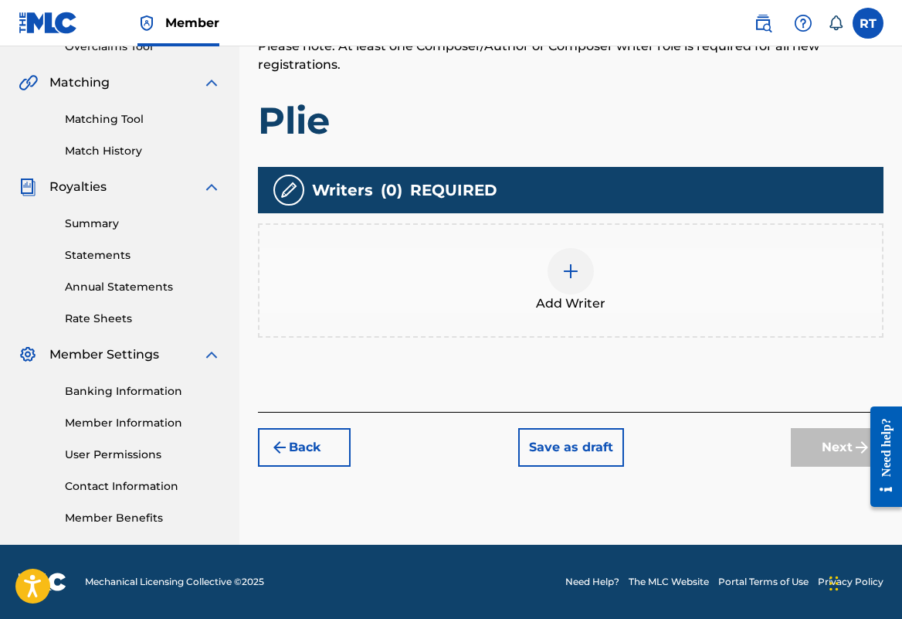
click at [594, 248] on div at bounding box center [571, 271] width 46 height 46
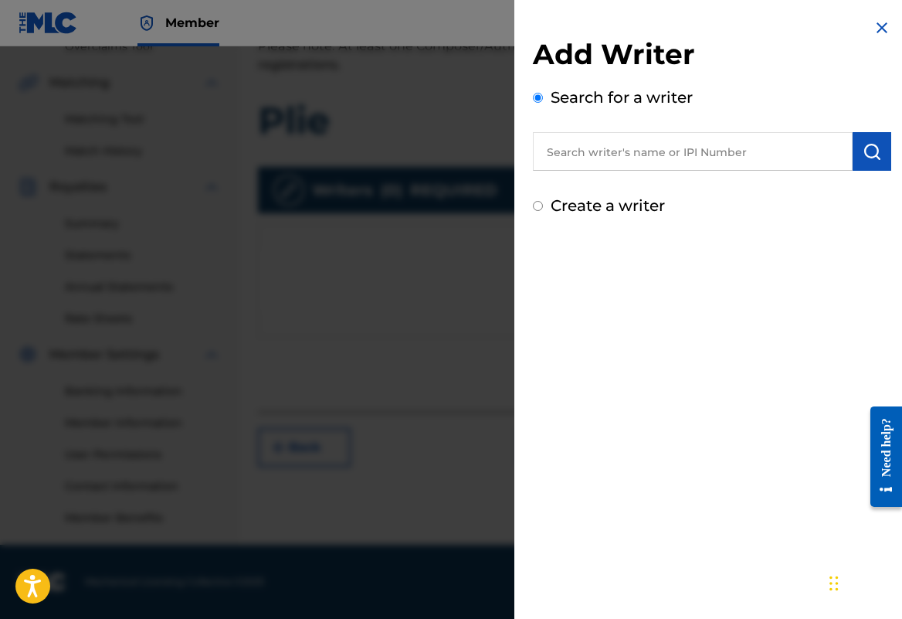
click at [656, 160] on input "text" at bounding box center [693, 151] width 320 height 39
paste input "01296512631"
type input "01296512631"
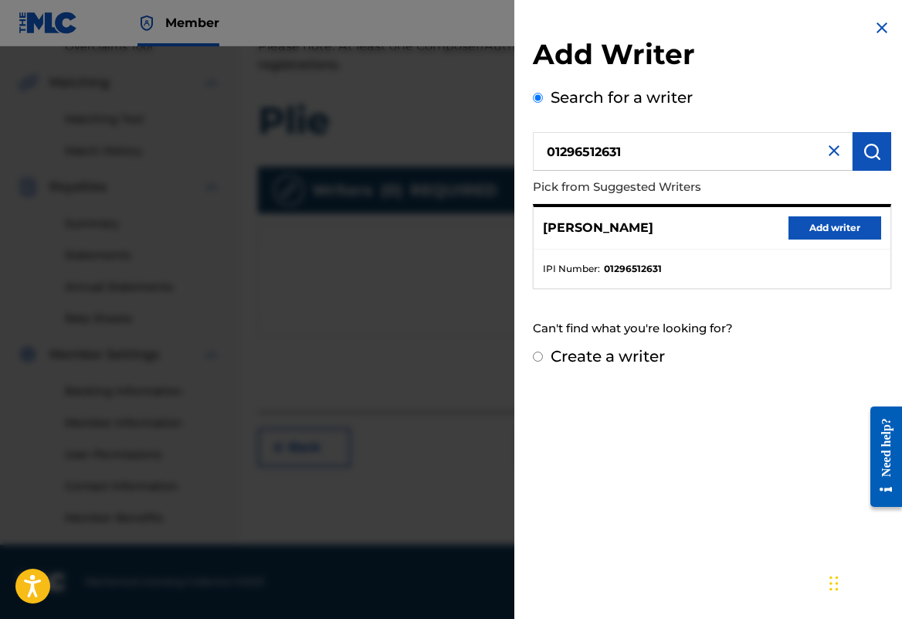
click at [814, 222] on div "REMINA TANAKA Add writer" at bounding box center [712, 228] width 357 height 42
click at [813, 239] on button "Add writer" at bounding box center [835, 227] width 93 height 23
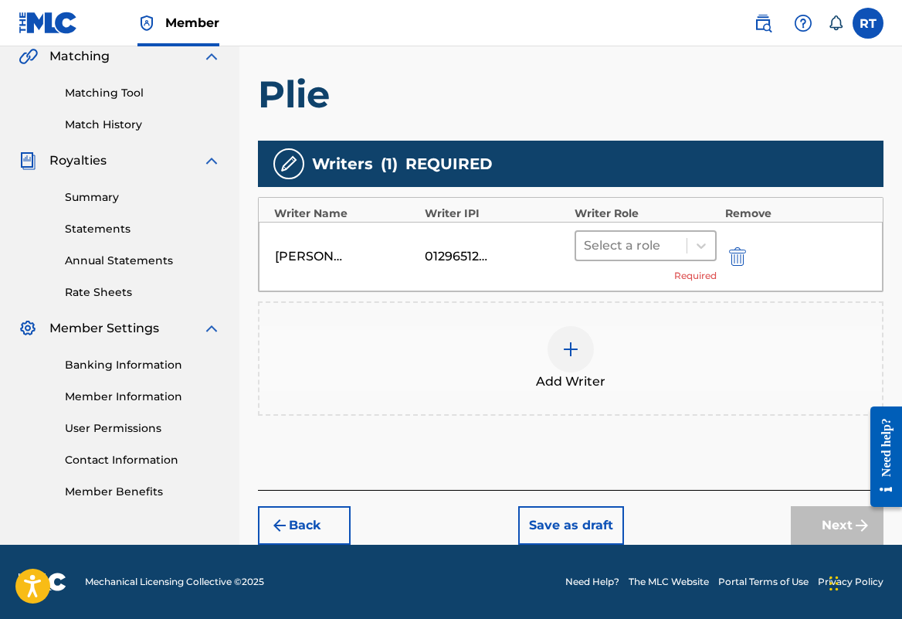
click at [687, 234] on div "Select a role" at bounding box center [631, 246] width 110 height 28
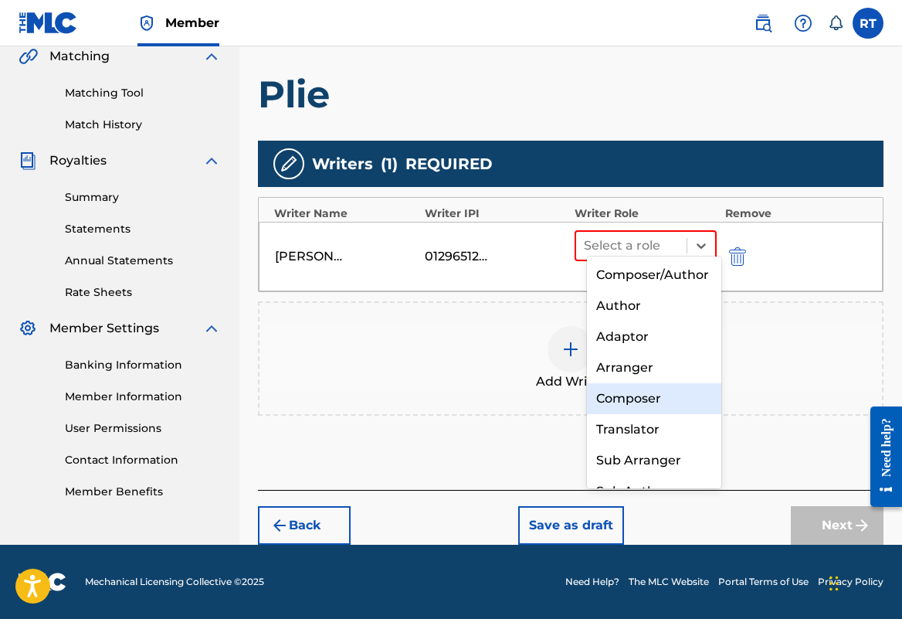
click at [654, 407] on div "Composer" at bounding box center [654, 398] width 134 height 31
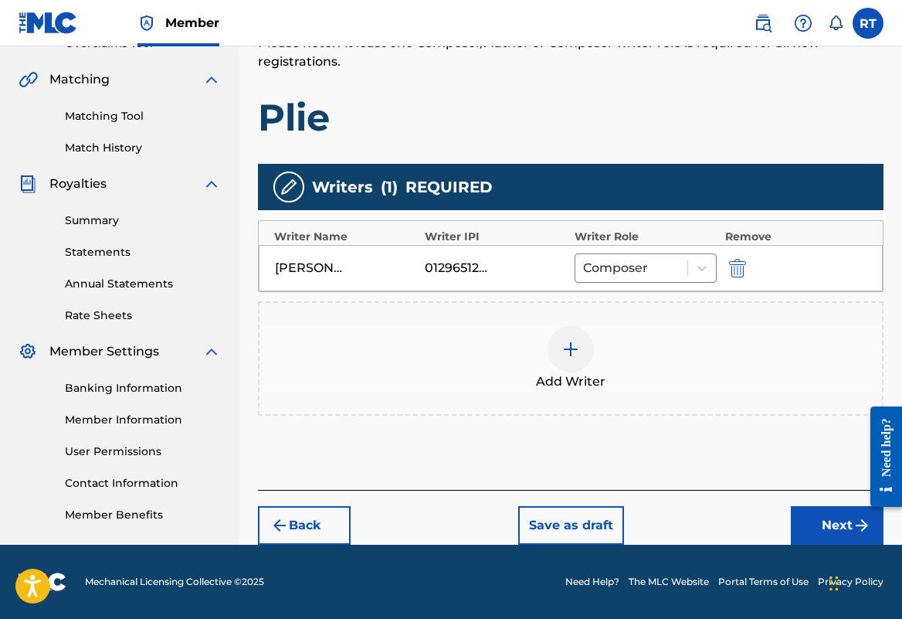
click at [845, 514] on button "Next" at bounding box center [837, 525] width 93 height 39
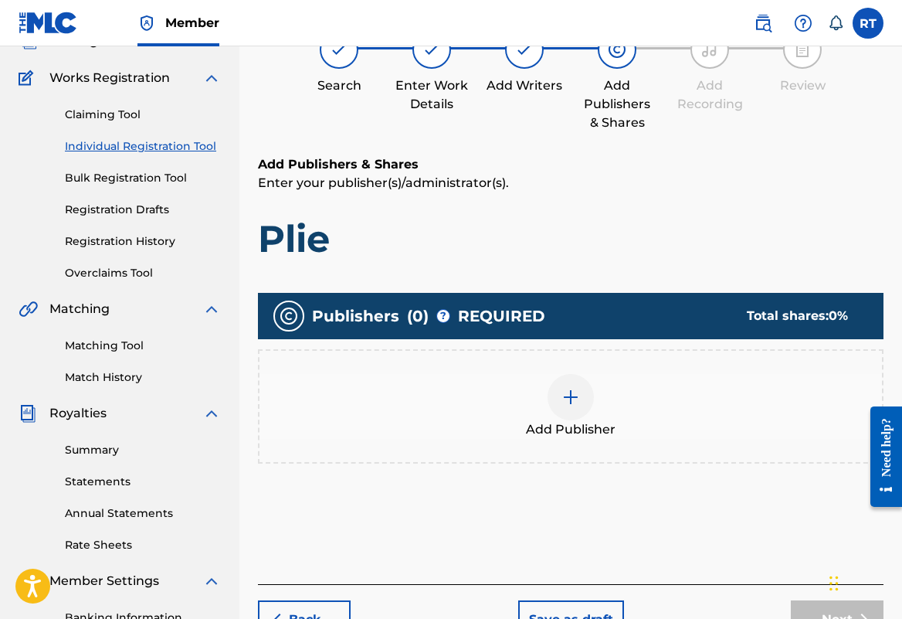
scroll to position [70, 0]
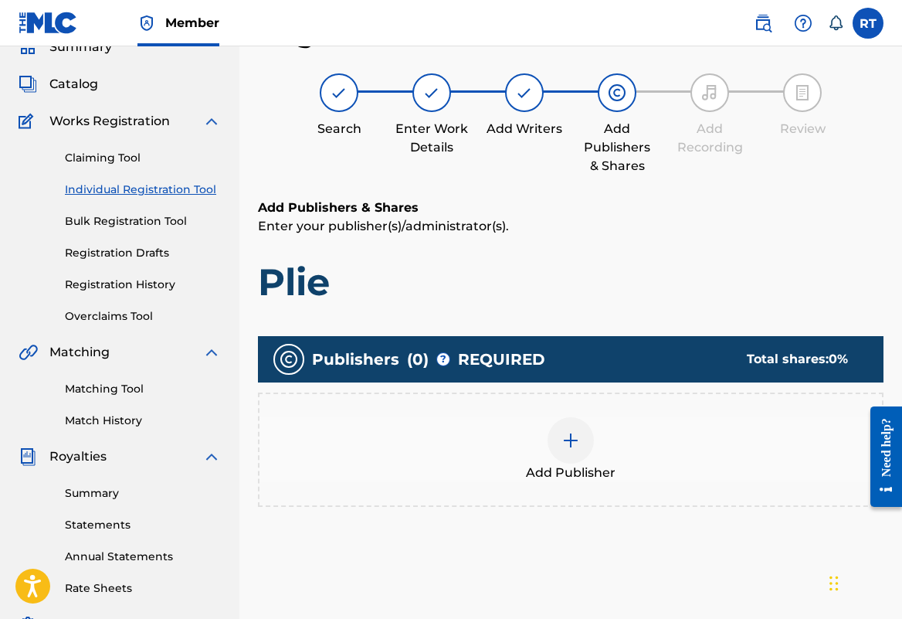
click at [579, 450] on img at bounding box center [571, 440] width 19 height 19
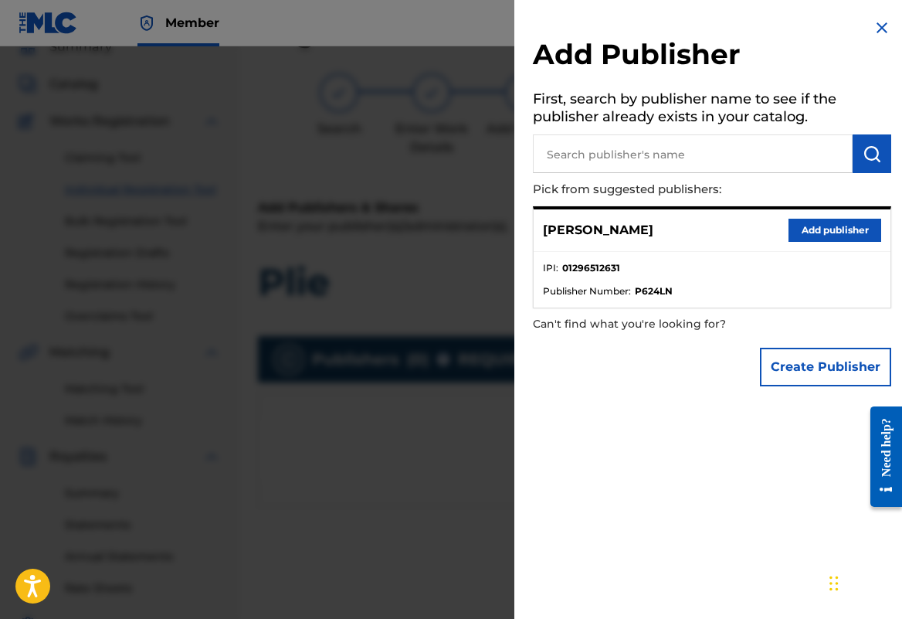
click at [803, 239] on button "Add publisher" at bounding box center [835, 230] width 93 height 23
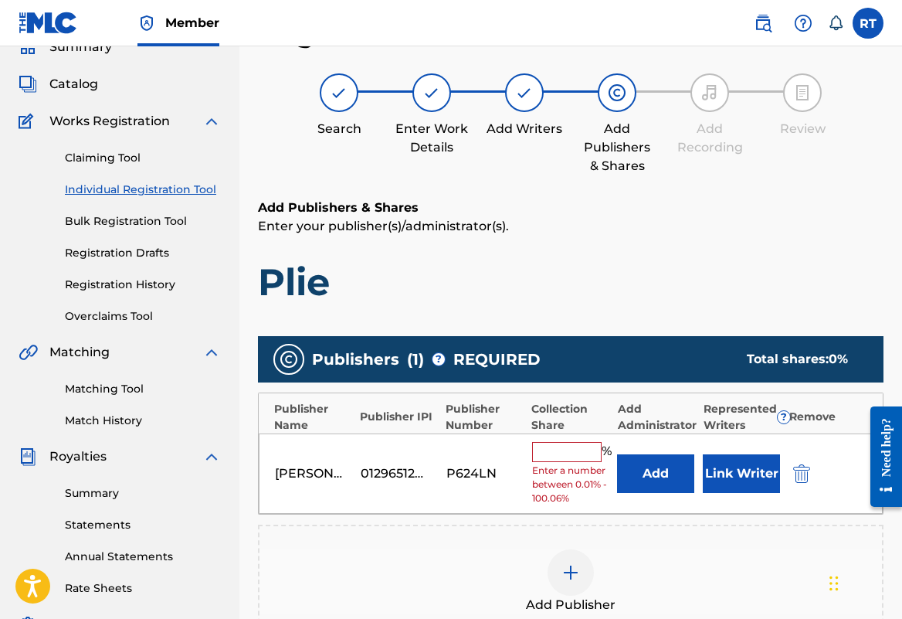
click at [583, 462] on input "text" at bounding box center [567, 452] width 70 height 20
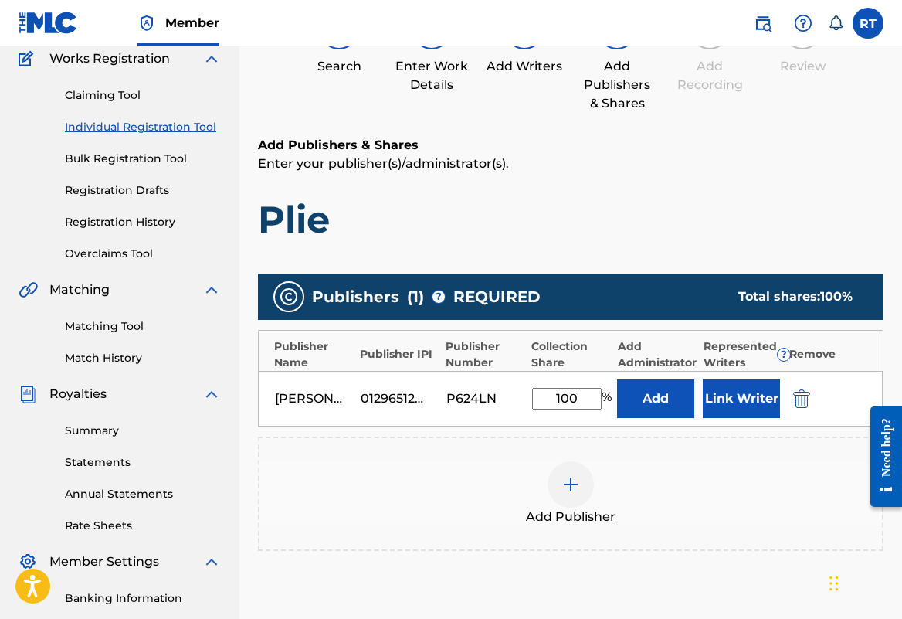
scroll to position [0, 0]
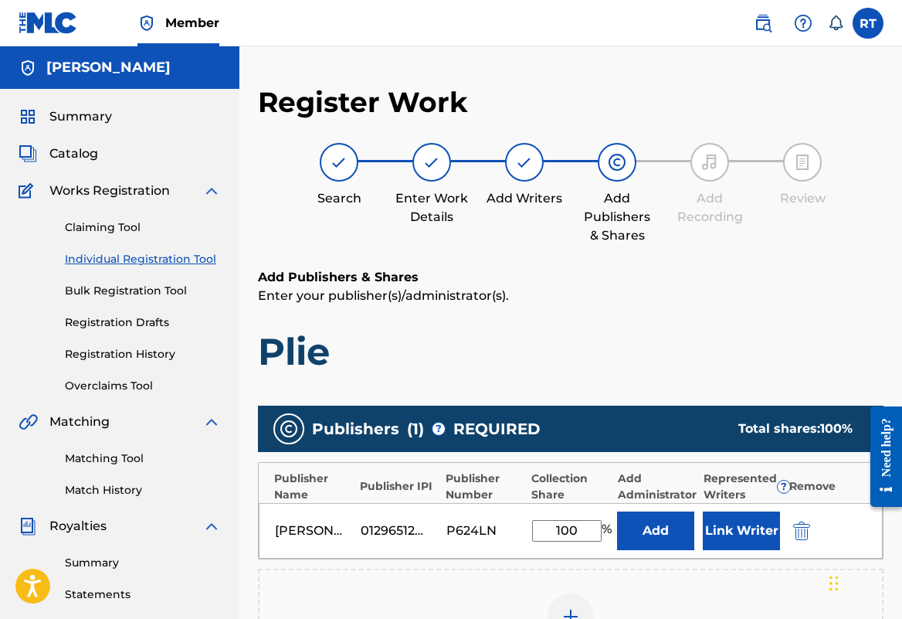
type input "100"
click at [544, 181] on div at bounding box center [524, 162] width 39 height 39
click at [534, 171] on img at bounding box center [524, 162] width 19 height 19
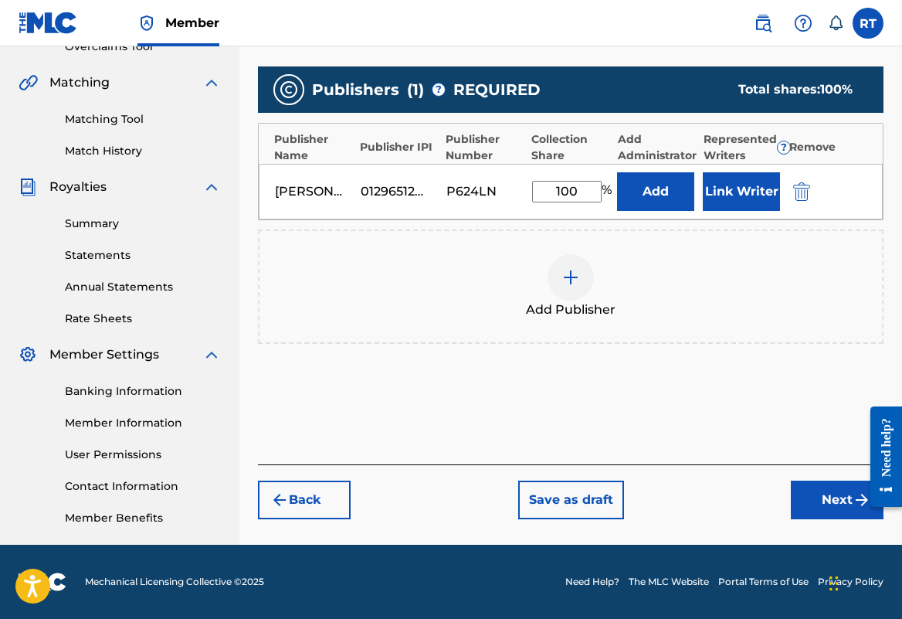
scroll to position [407, 0]
click at [327, 488] on button "Back" at bounding box center [304, 499] width 93 height 39
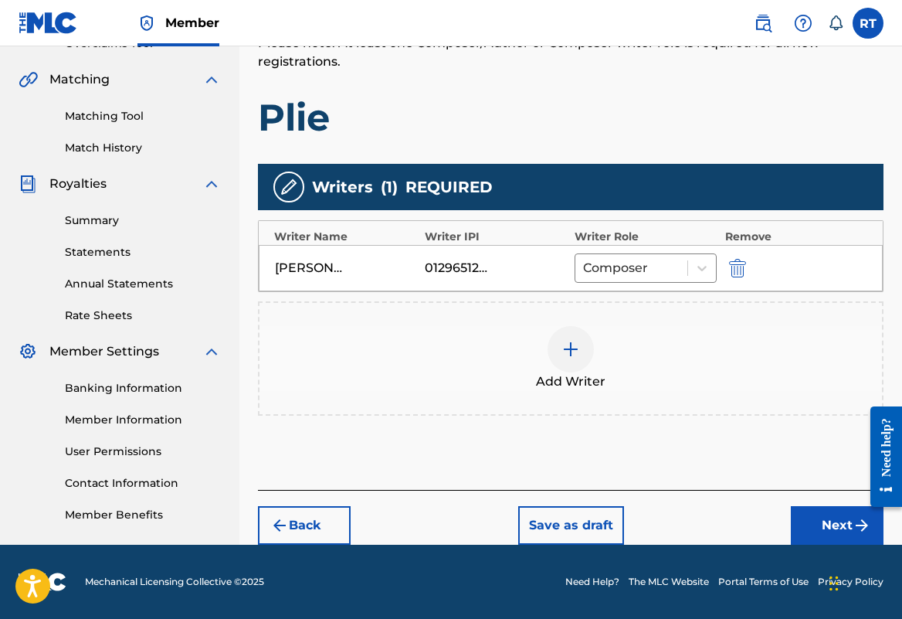
click at [809, 507] on button "Next" at bounding box center [837, 525] width 93 height 39
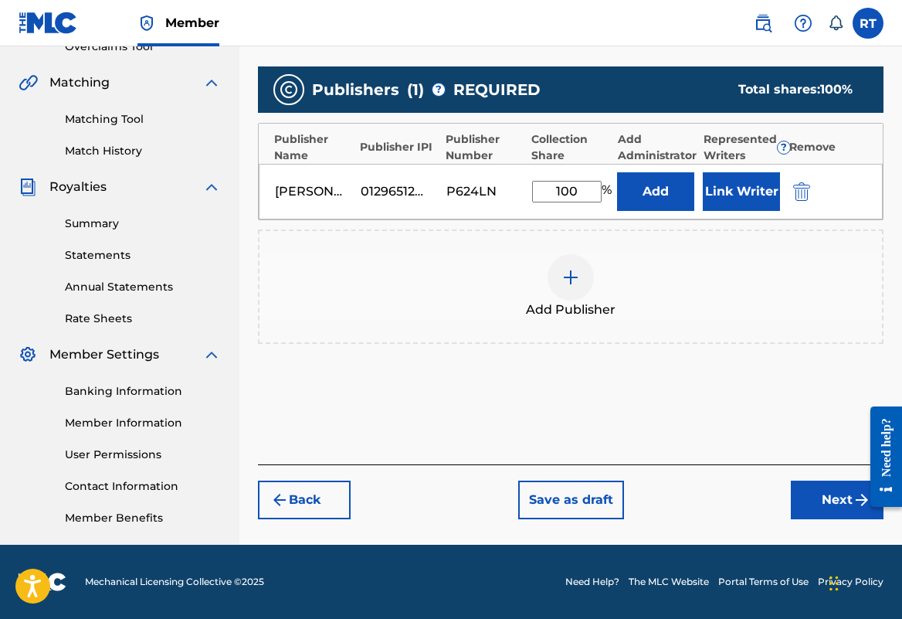
click at [807, 495] on button "Next" at bounding box center [837, 499] width 93 height 39
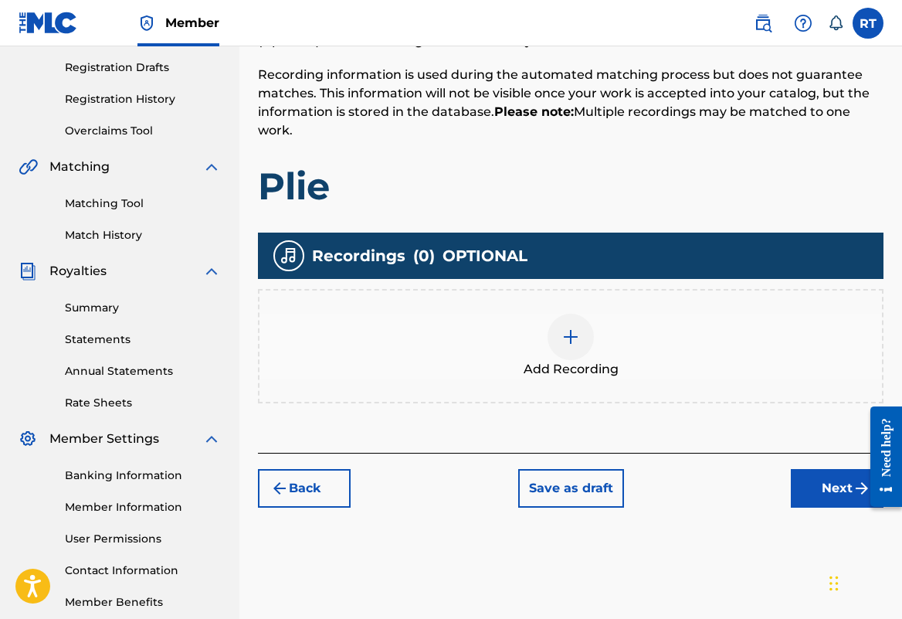
scroll to position [266, 0]
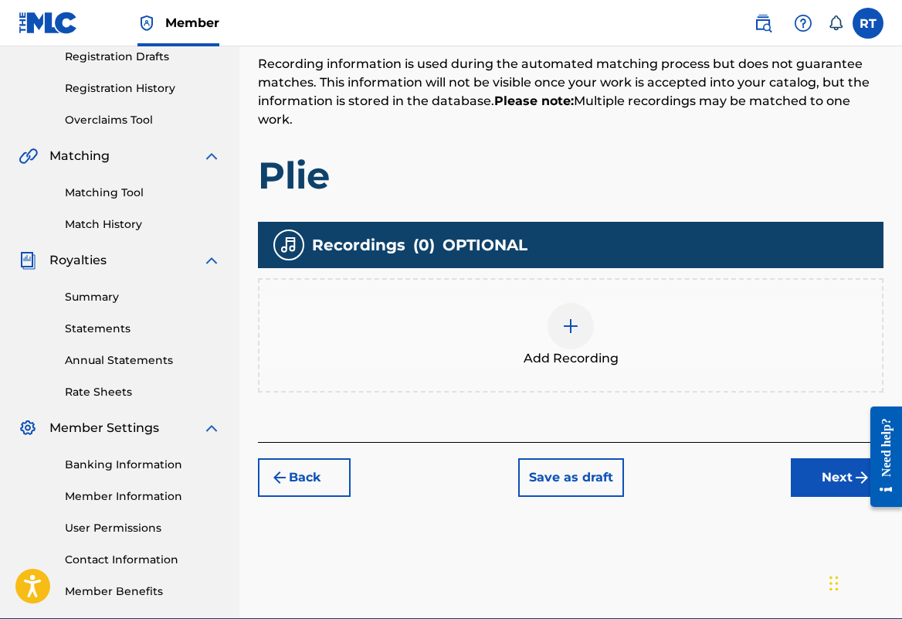
click at [572, 335] on img at bounding box center [571, 326] width 19 height 19
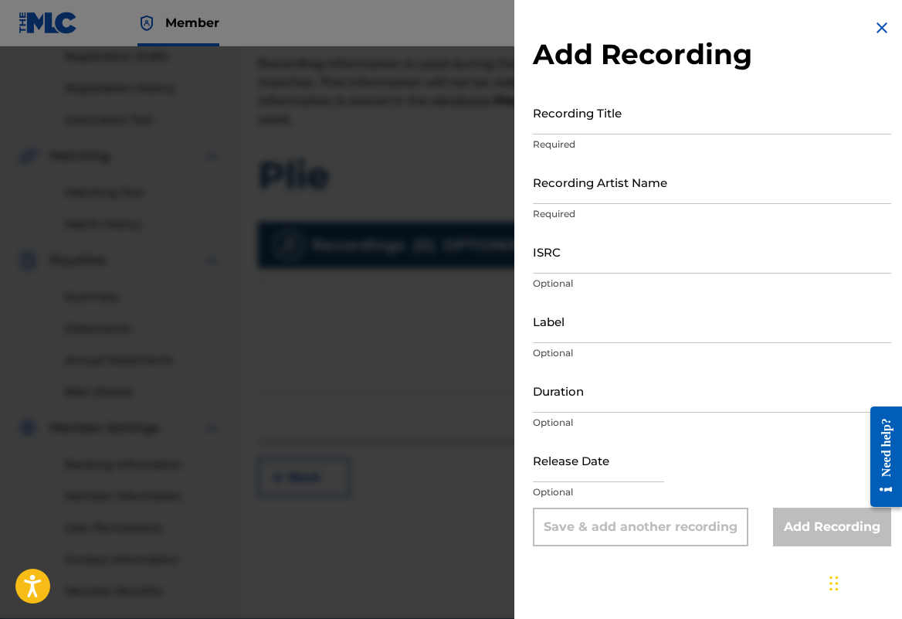
click at [562, 117] on input "Recording Title" at bounding box center [712, 112] width 358 height 44
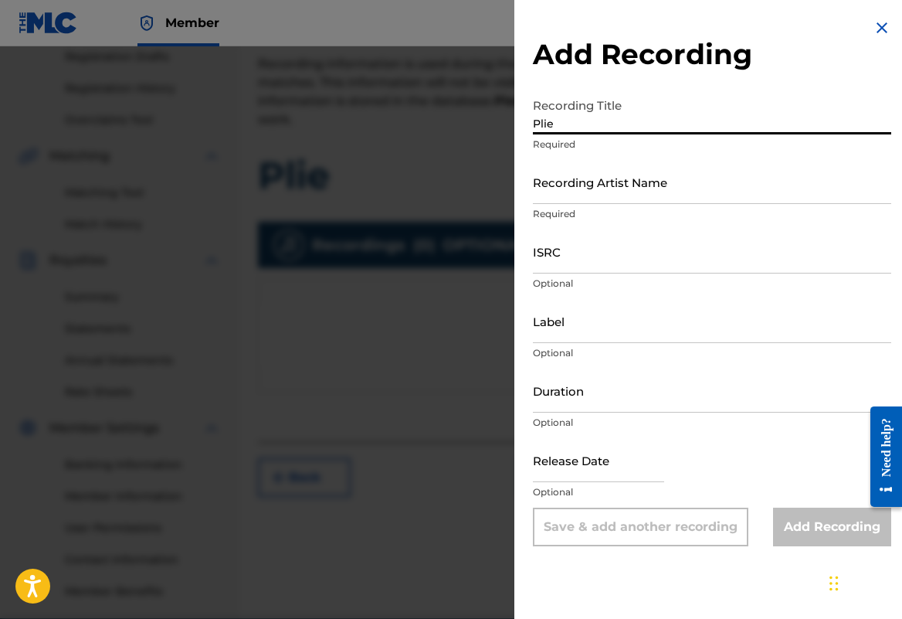
type input "Plie"
click at [533, 204] on input "Recording Artist Name" at bounding box center [712, 182] width 358 height 44
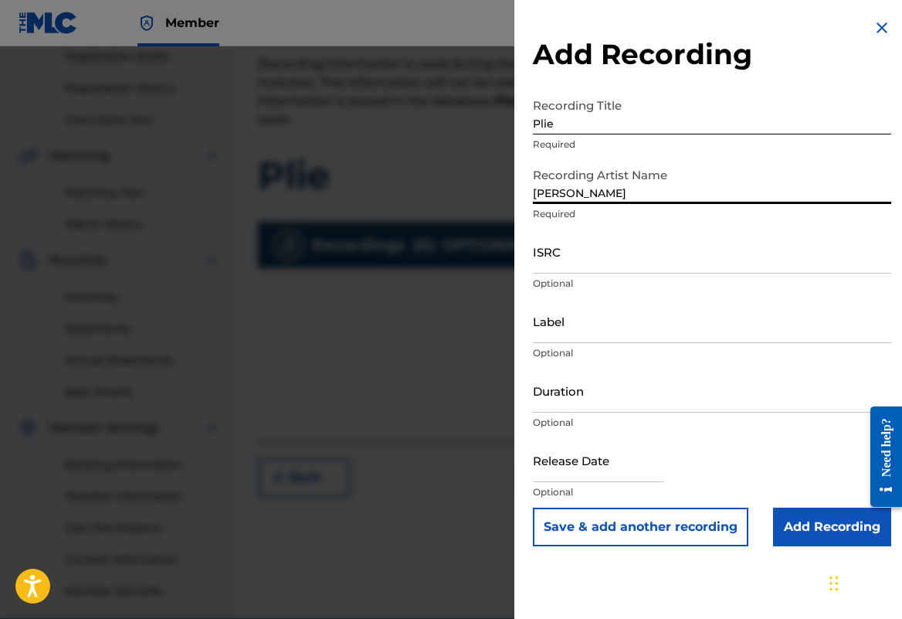
type input "Remina Tanaka"
click at [549, 273] on input "ISRC" at bounding box center [712, 251] width 358 height 44
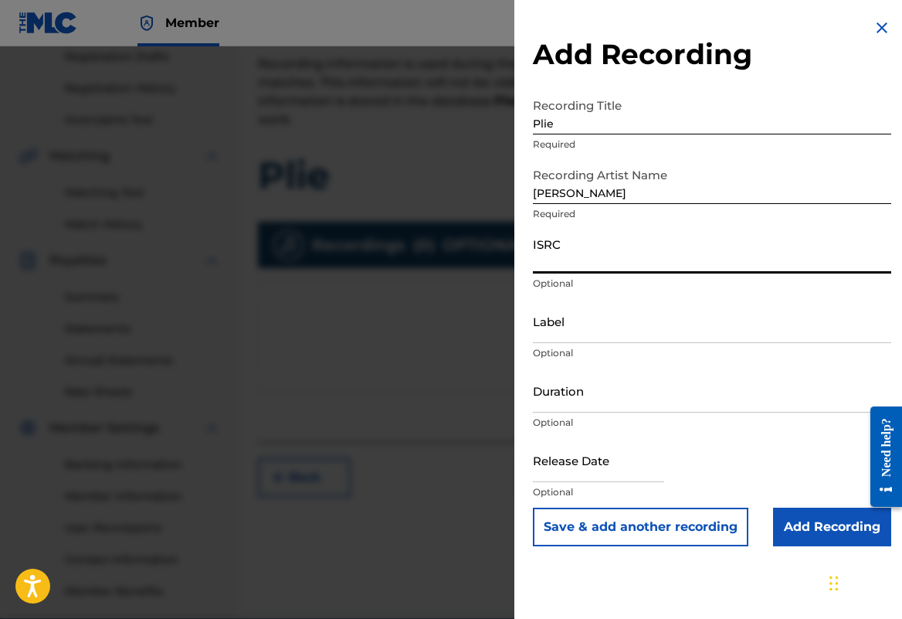
paste input "QZHNA2210665"
type input "QZHNA2210665"
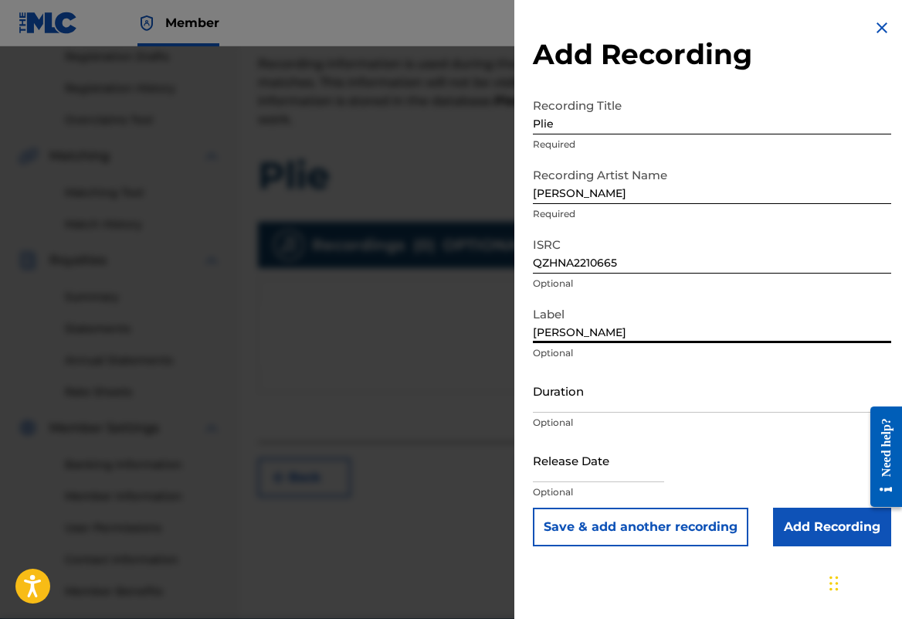
type input "Remina Tanaka"
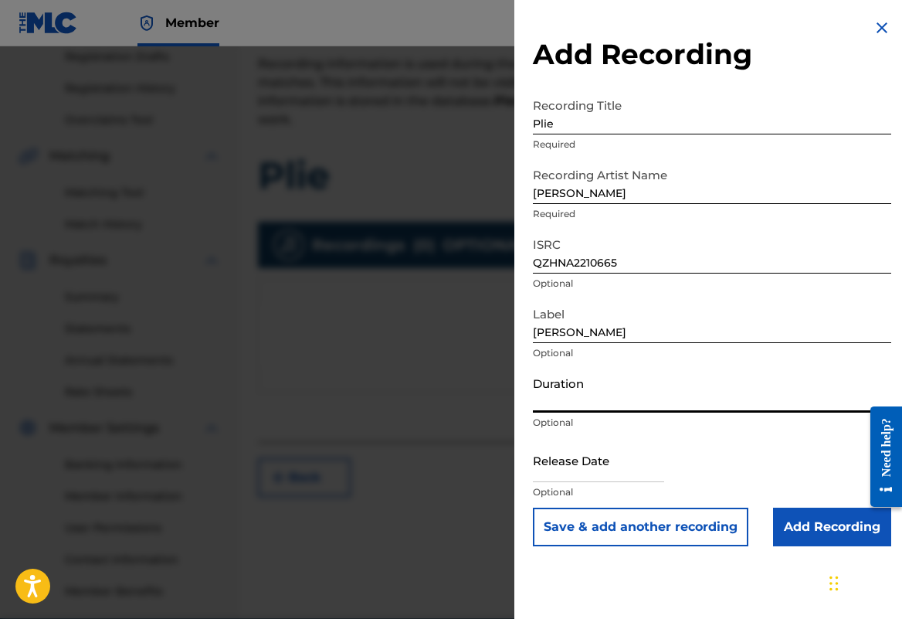
click at [613, 412] on input "Duration" at bounding box center [712, 390] width 358 height 44
type input "02:09"
click at [584, 482] on input "text" at bounding box center [598, 460] width 131 height 44
select select "7"
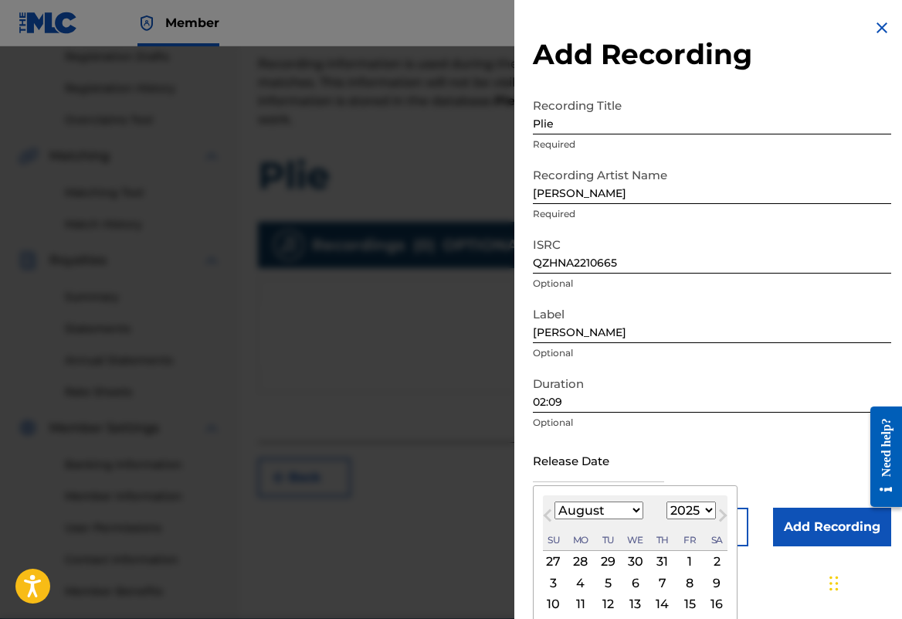
select select "2022"
click at [581, 546] on div "August 2025 January February March April May June July August September October…" at bounding box center [635, 523] width 185 height 56
select select "4"
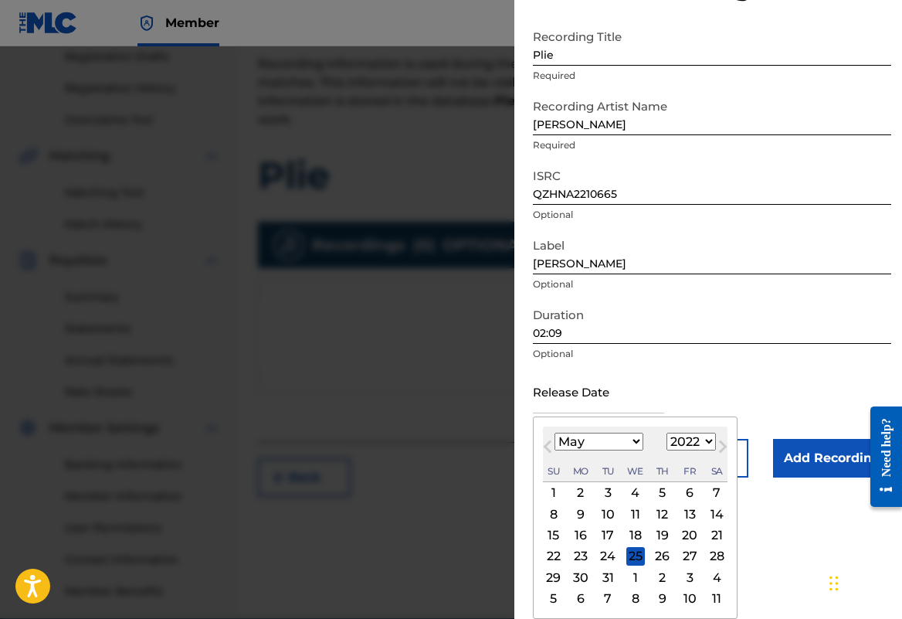
scroll to position [131, 0]
click at [572, 504] on div "9" at bounding box center [581, 513] width 19 height 19
type input "May 9 2022"
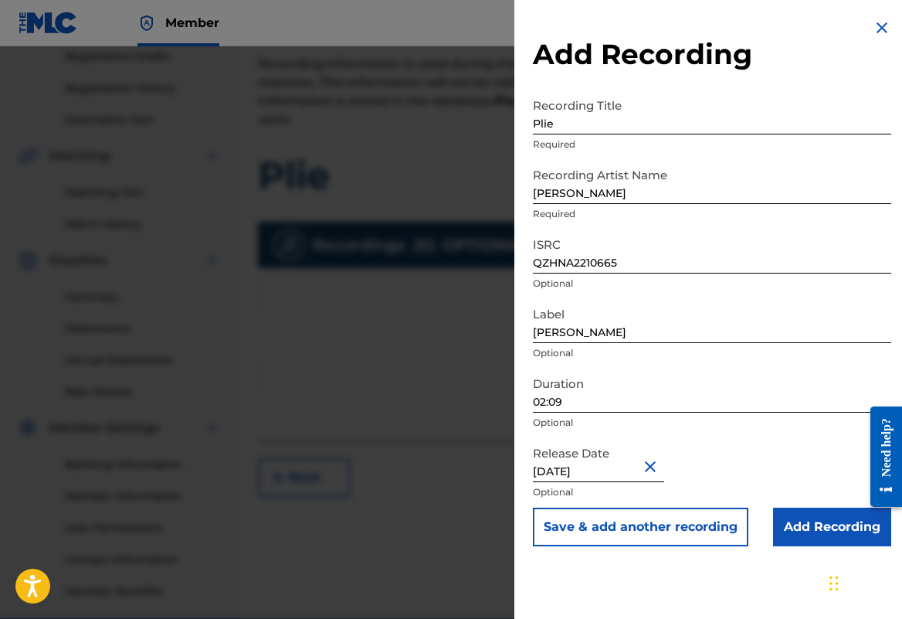
click at [807, 546] on input "Add Recording" at bounding box center [832, 526] width 118 height 39
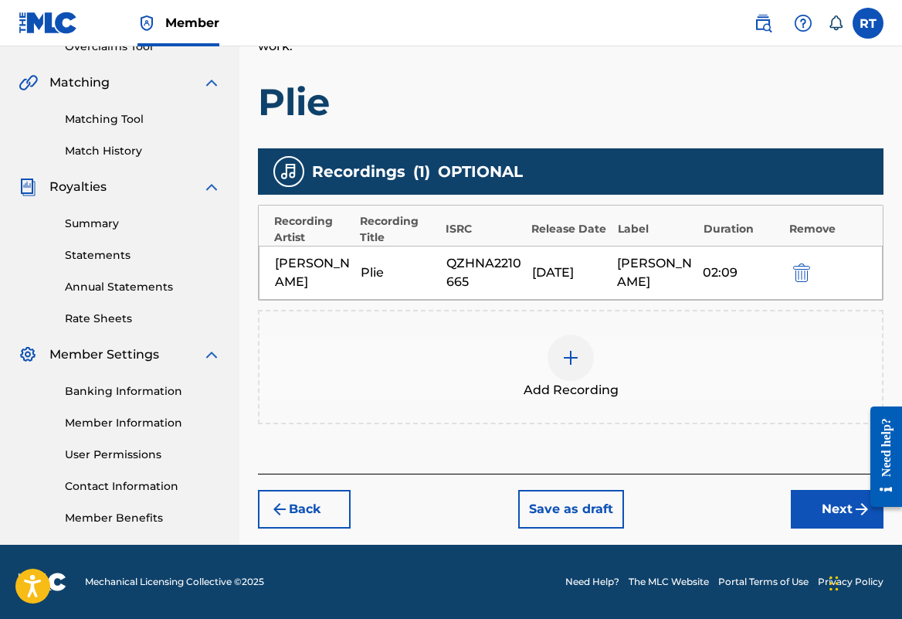
click at [826, 490] on button "Next" at bounding box center [837, 509] width 93 height 39
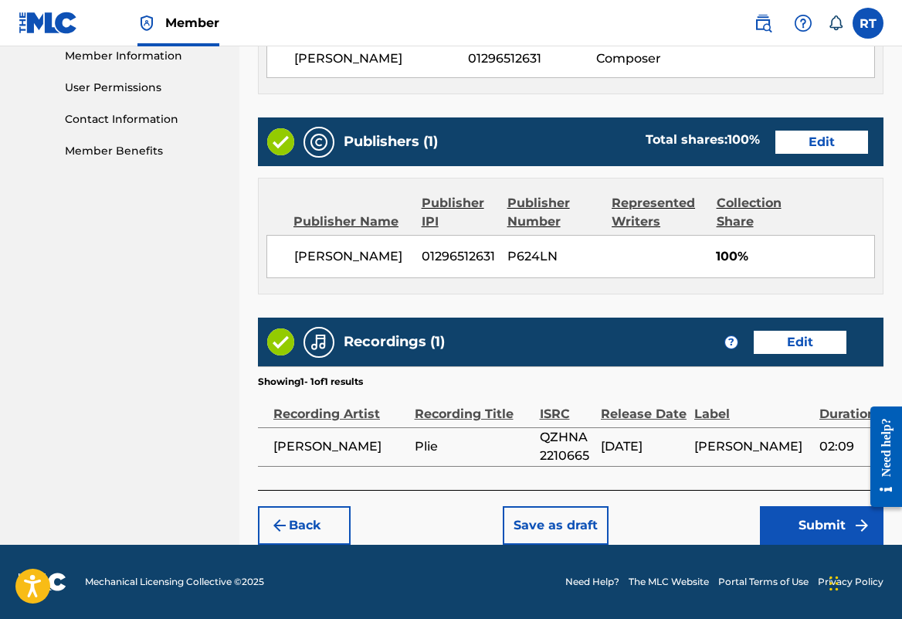
scroll to position [830, 0]
click at [792, 516] on button "Submit" at bounding box center [822, 525] width 124 height 39
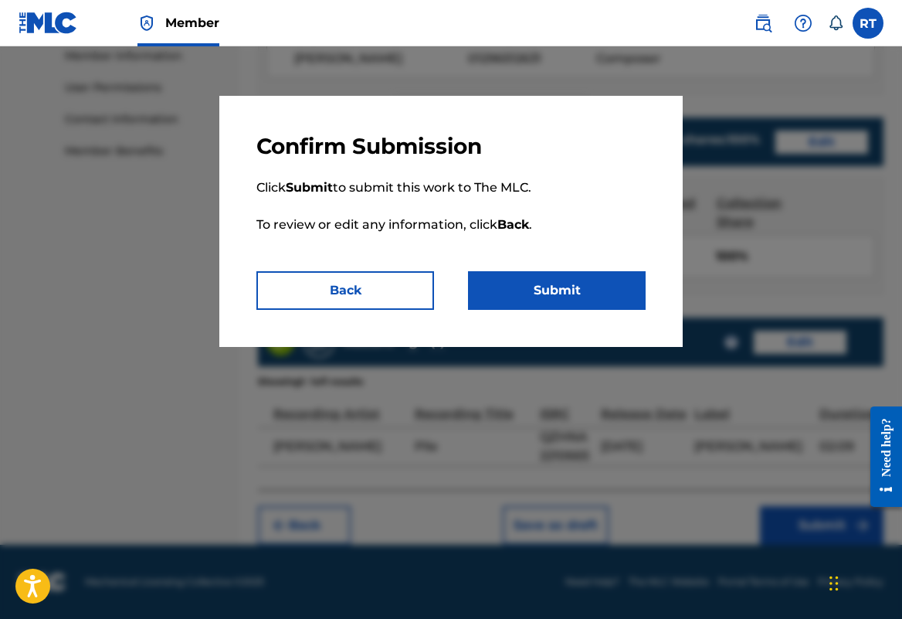
click at [541, 299] on button "Submit" at bounding box center [557, 290] width 178 height 39
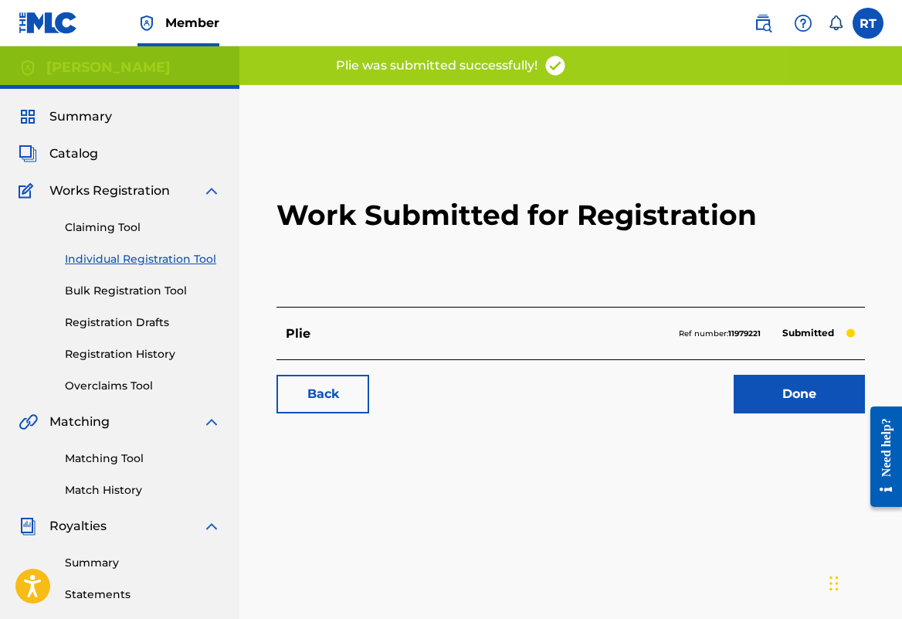
click at [759, 413] on link "Done" at bounding box center [799, 394] width 131 height 39
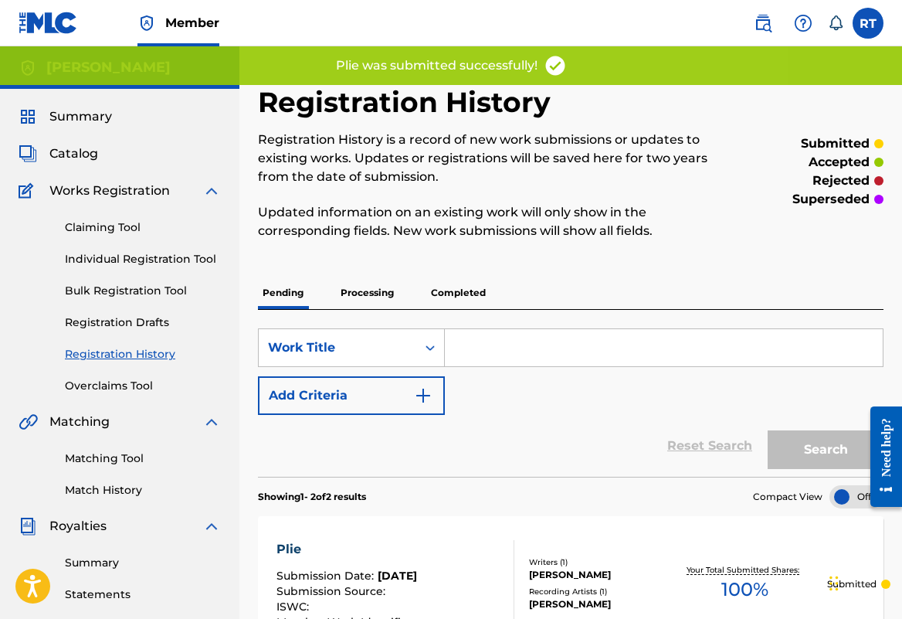
click at [133, 267] on link "Individual Registration Tool" at bounding box center [143, 259] width 156 height 16
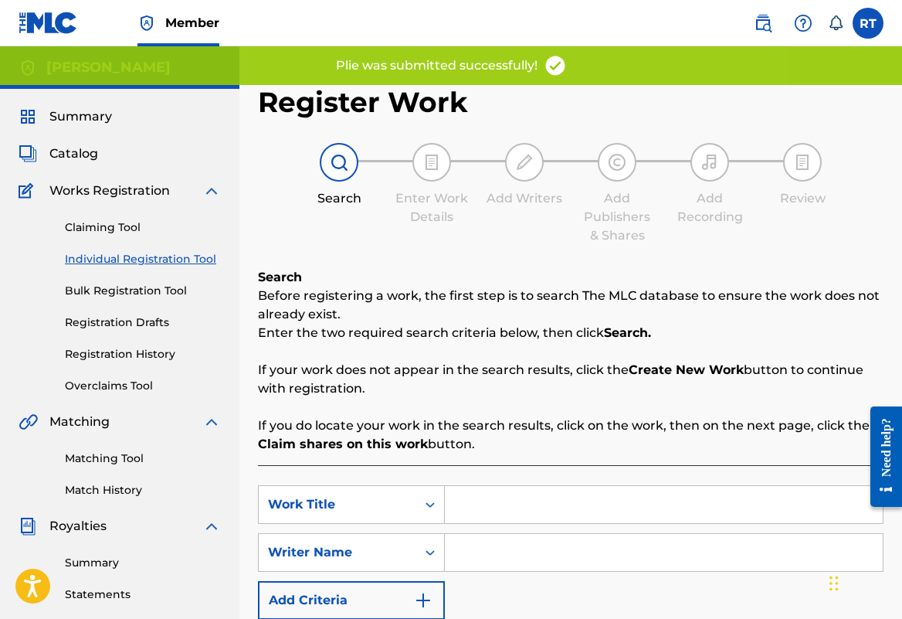
click at [568, 523] on input "Search Form" at bounding box center [664, 504] width 438 height 37
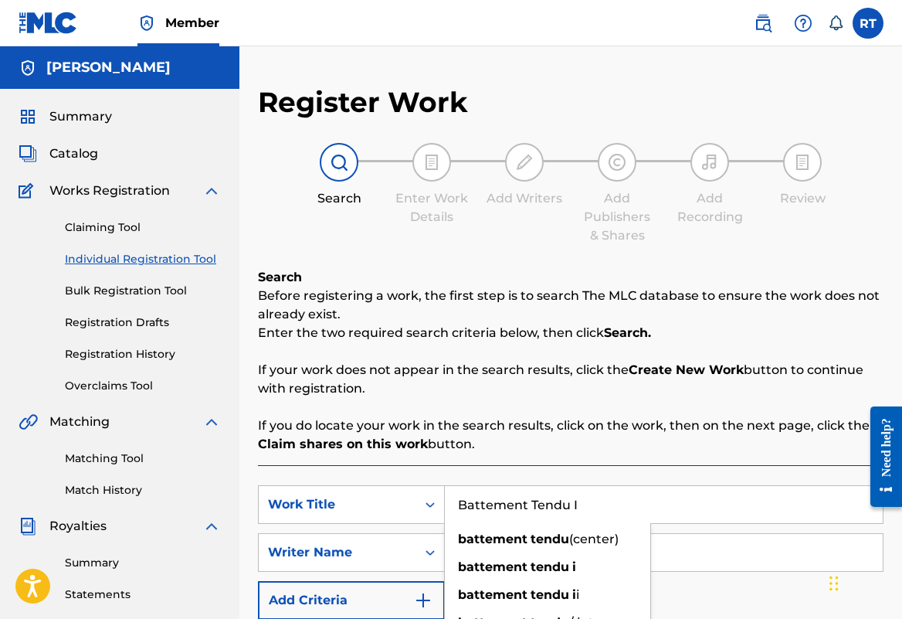
type input "Battement Tendu I"
click at [703, 422] on div "Search Before registering a work, the first step is to search The MLC database …" at bounding box center [571, 360] width 626 height 185
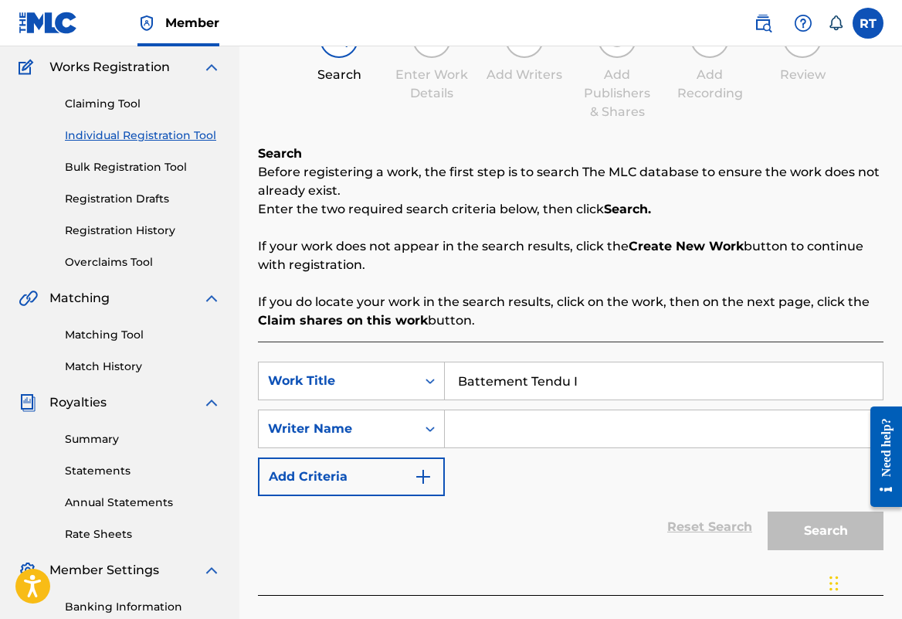
scroll to position [171, 0]
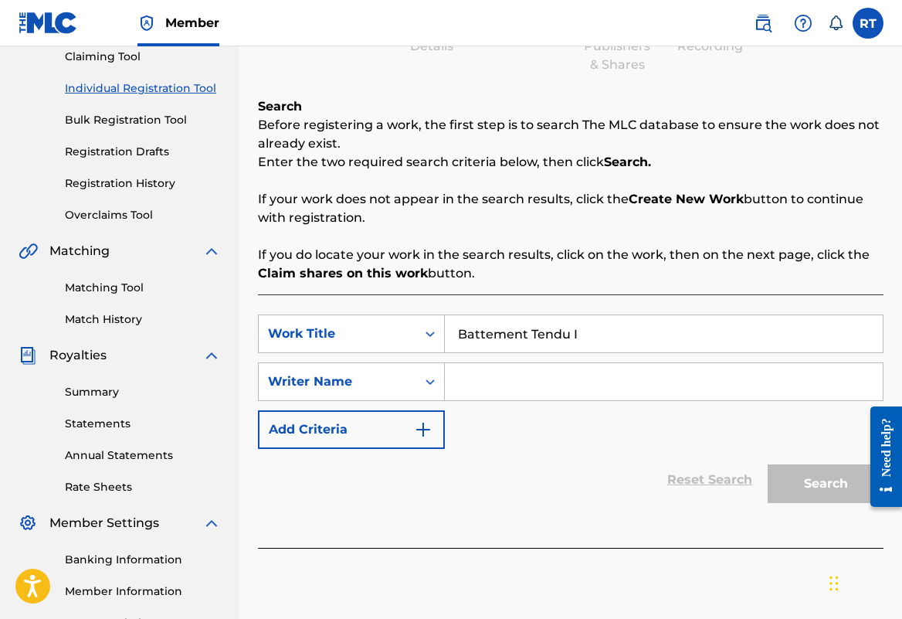
click at [602, 385] on input "Search Form" at bounding box center [664, 381] width 438 height 37
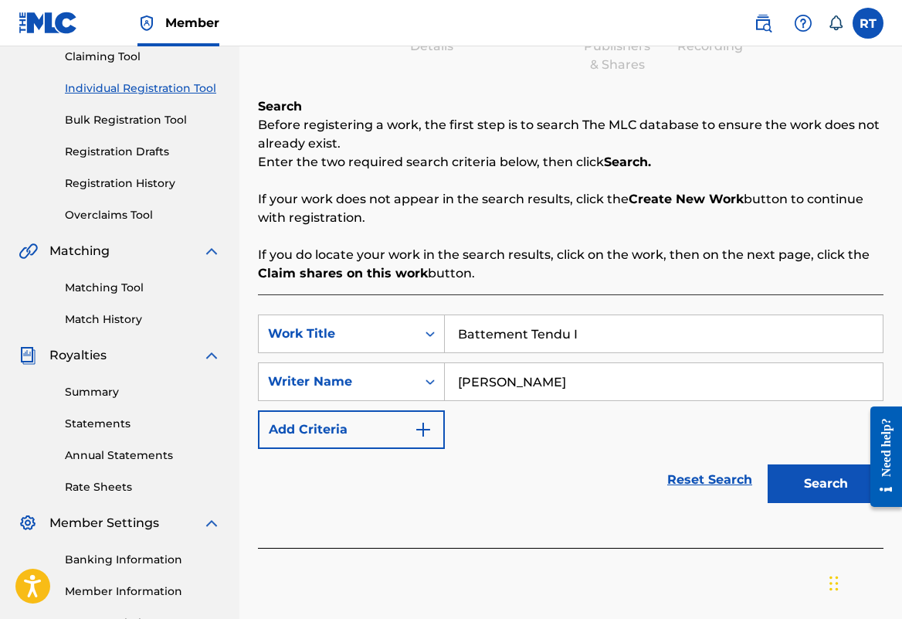
type input "Remina Tanaka"
click at [791, 503] on button "Search" at bounding box center [826, 483] width 116 height 39
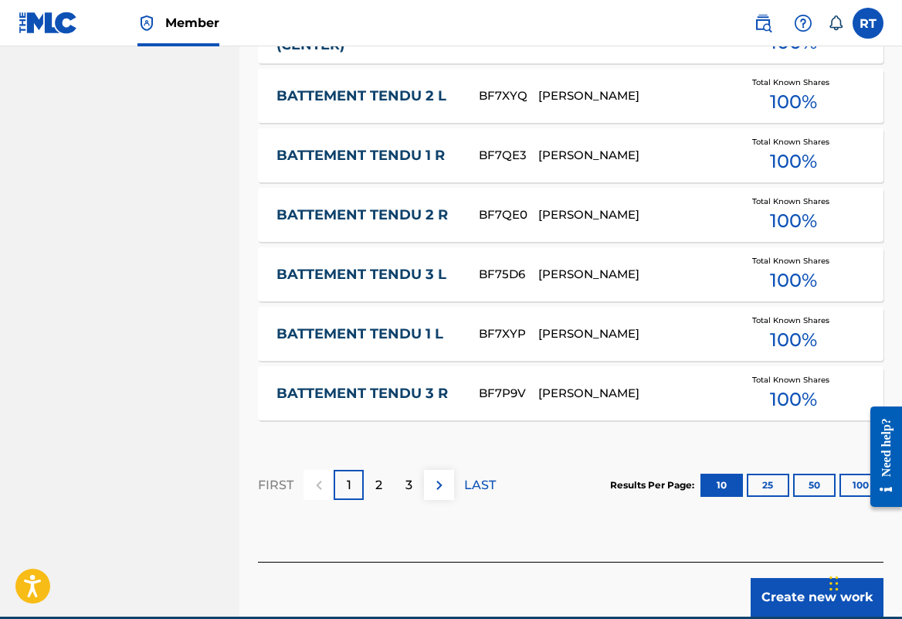
scroll to position [957, 0]
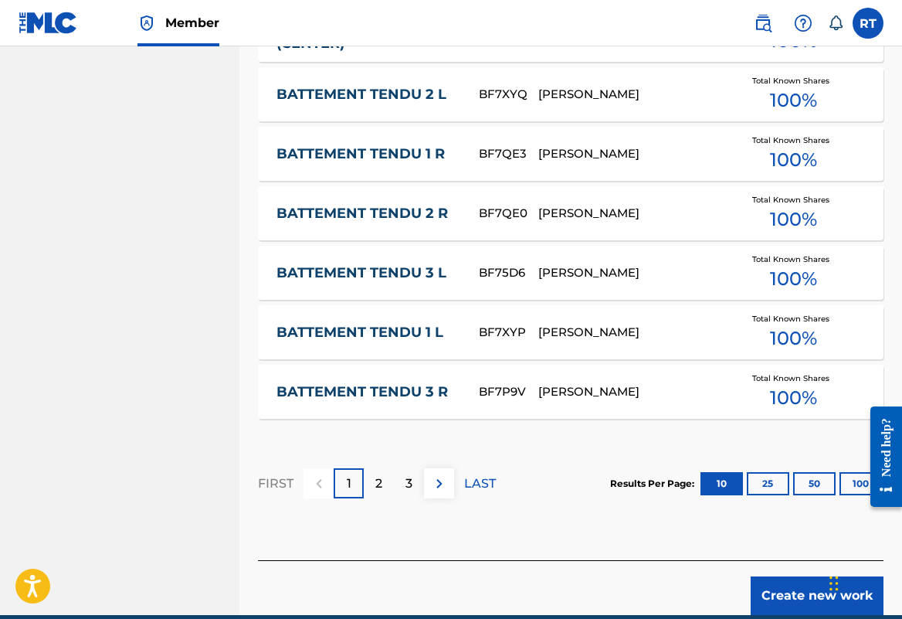
click at [394, 498] on div "2" at bounding box center [379, 483] width 30 height 30
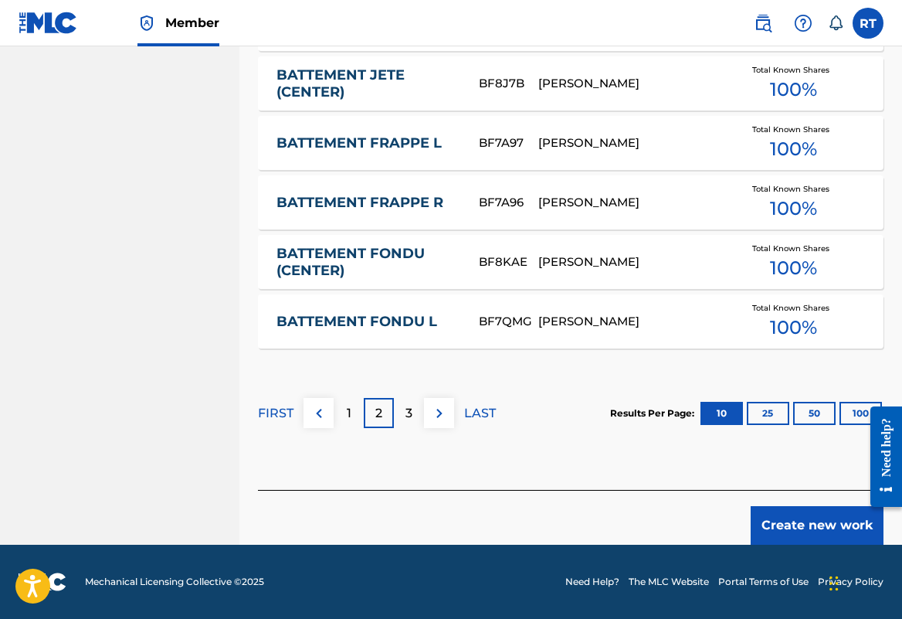
scroll to position [1094, 0]
click at [800, 510] on button "Create new work" at bounding box center [817, 525] width 133 height 39
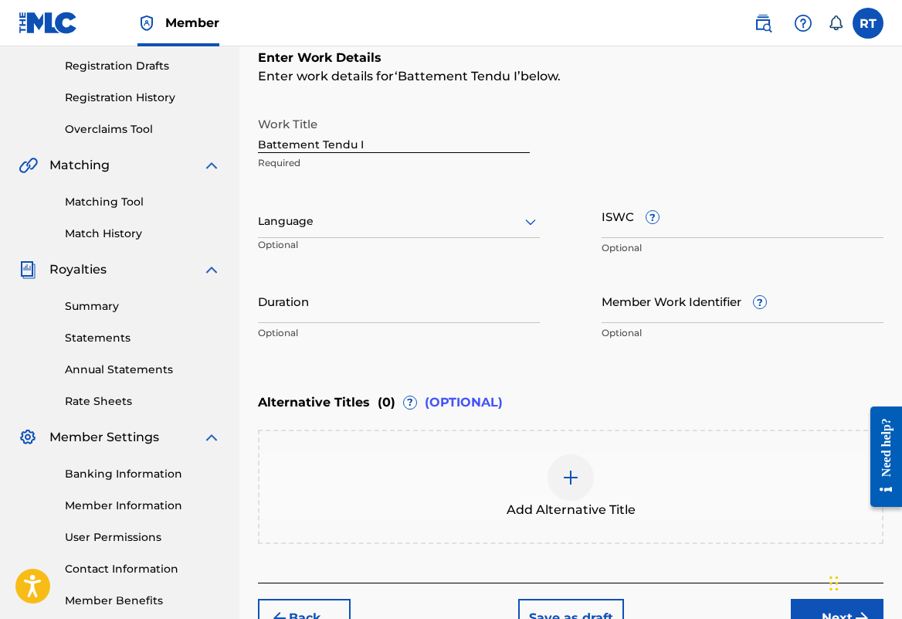
scroll to position [211, 0]
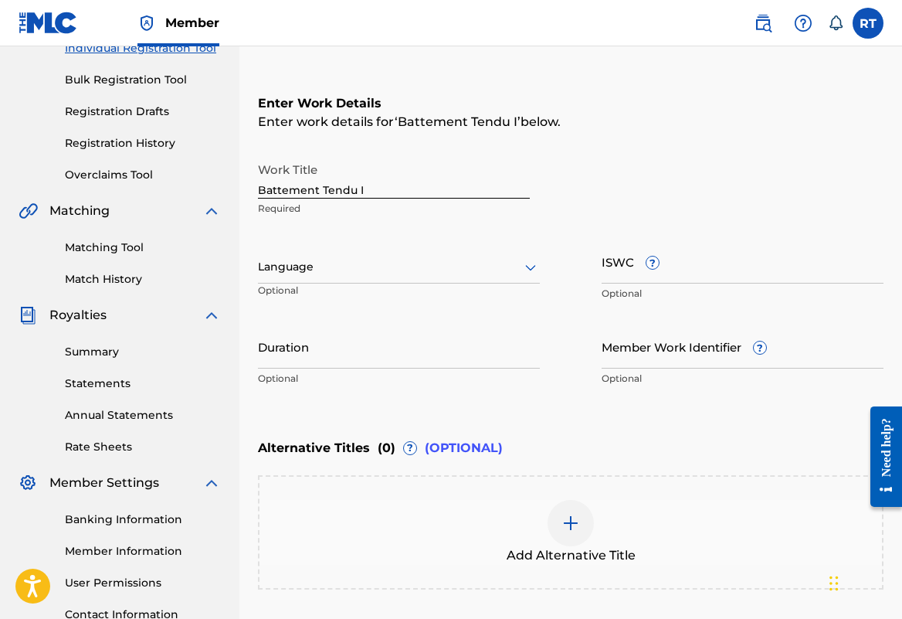
click at [412, 368] on input "Duration" at bounding box center [399, 346] width 282 height 44
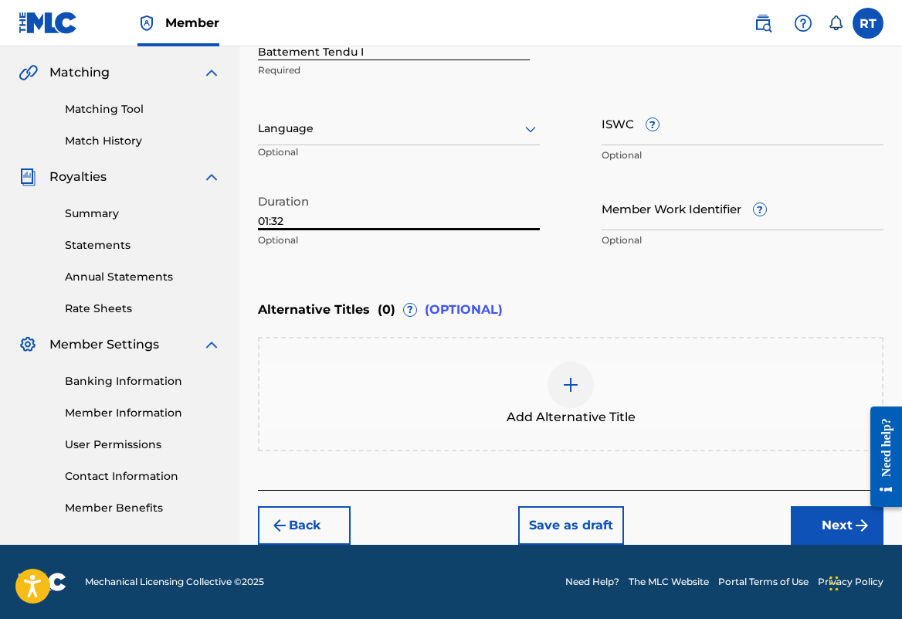
scroll to position [425, 0]
type input "01:32"
click at [816, 528] on button "Next" at bounding box center [837, 525] width 93 height 39
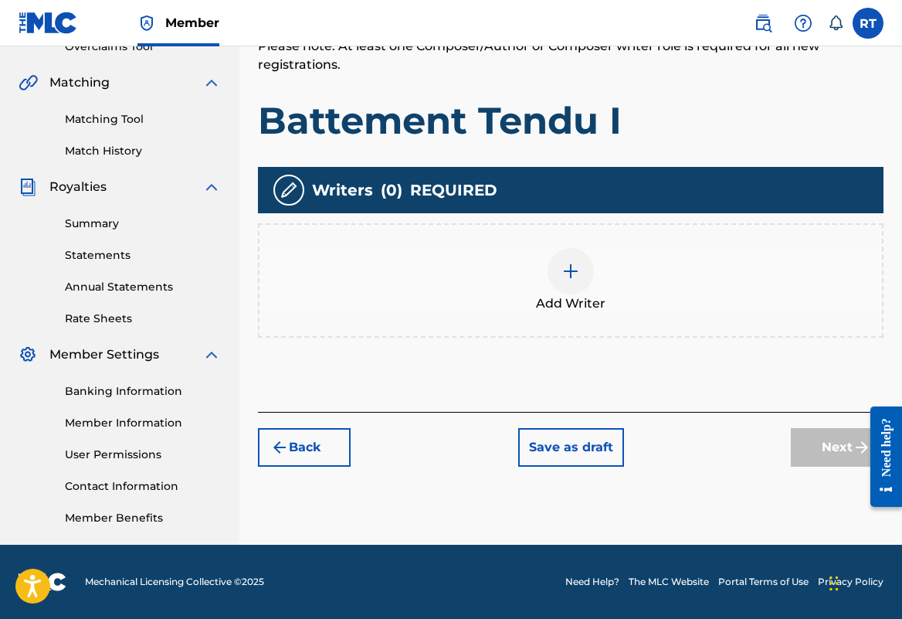
click at [580, 262] on img at bounding box center [571, 271] width 19 height 19
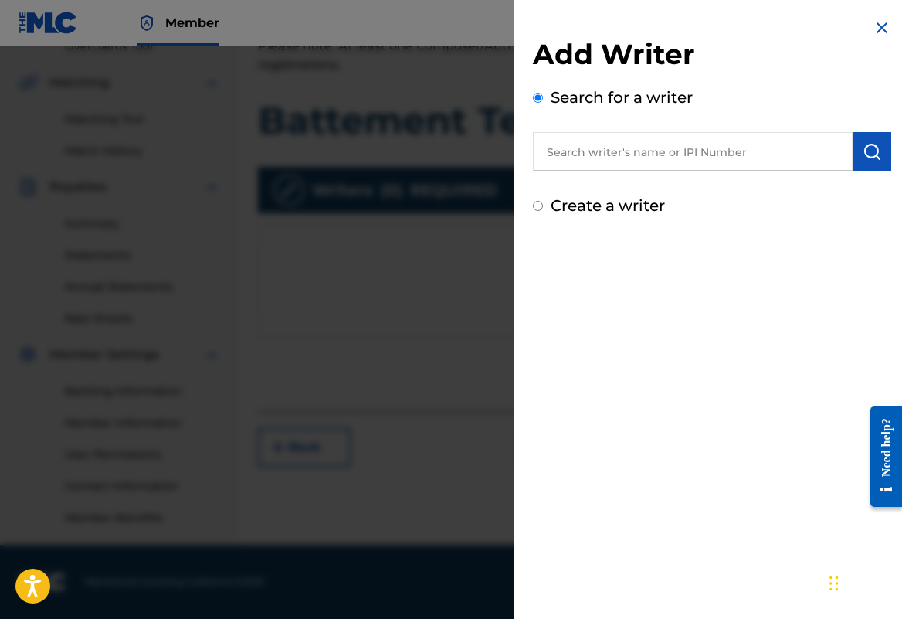
click at [623, 171] on input "text" at bounding box center [693, 151] width 320 height 39
paste input "01296512631"
type input "01296512631"
click at [875, 161] on button "submit" at bounding box center [872, 151] width 39 height 39
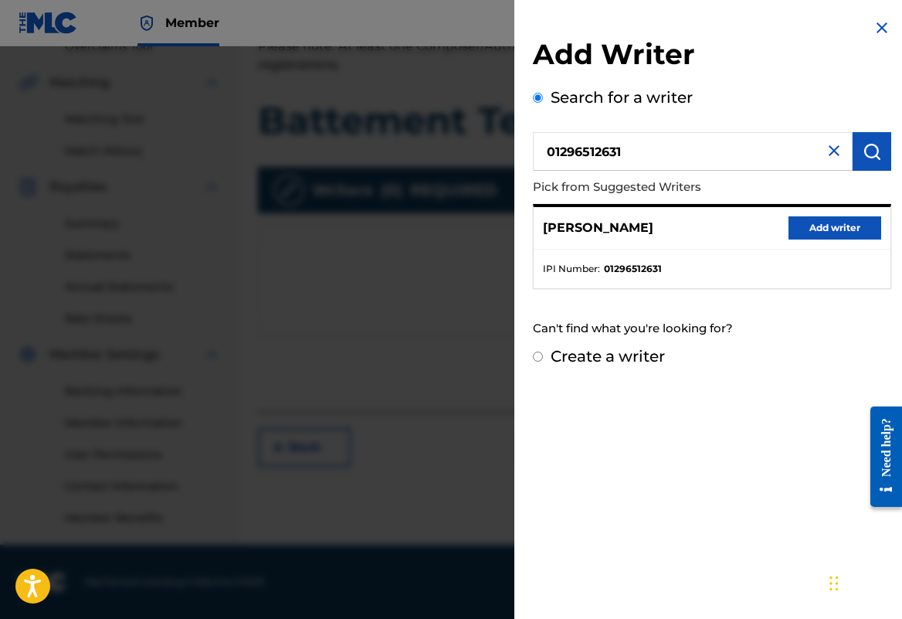
click at [830, 239] on button "Add writer" at bounding box center [835, 227] width 93 height 23
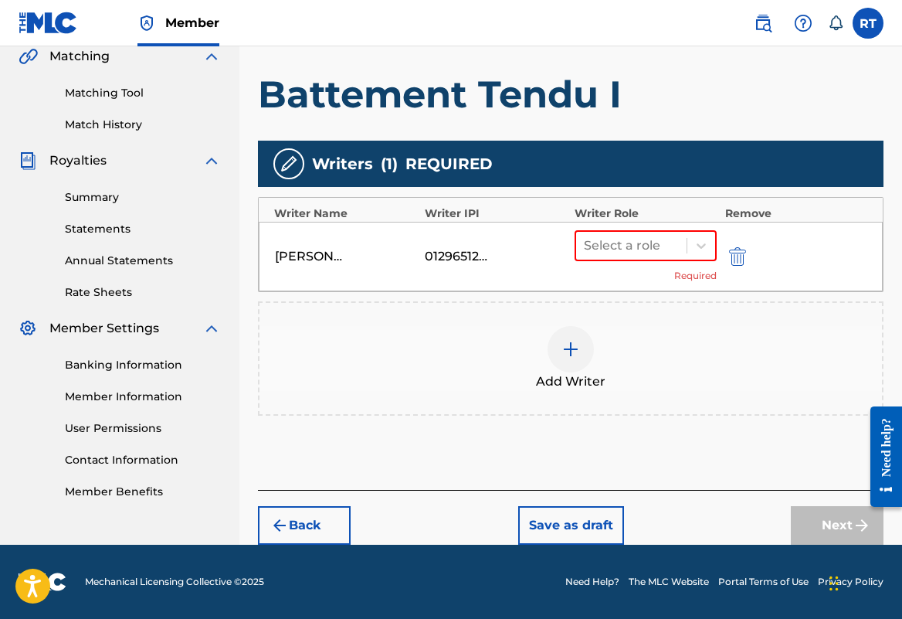
click at [646, 252] on div "Select a role Required" at bounding box center [646, 256] width 142 height 53
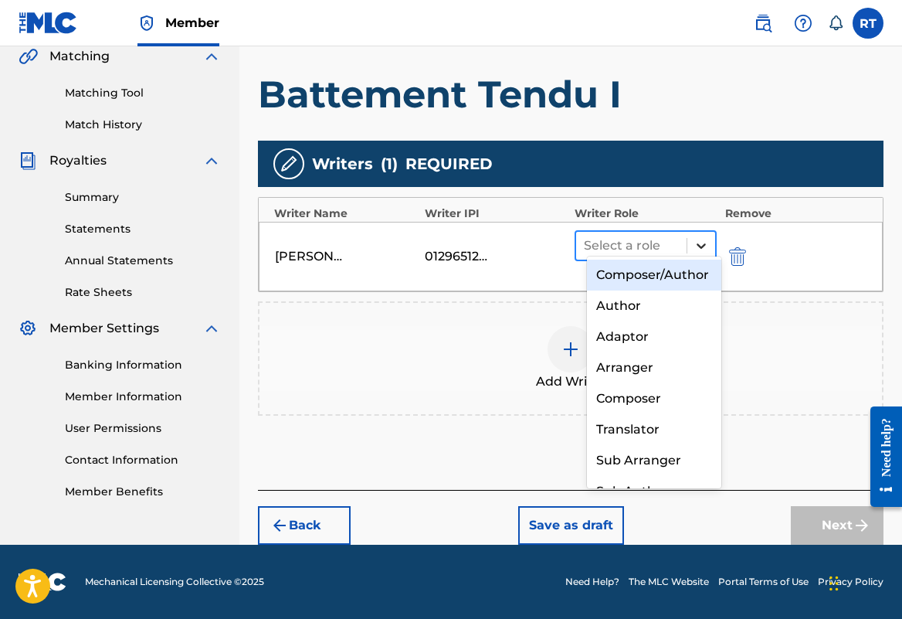
click at [695, 240] on div at bounding box center [701, 246] width 28 height 28
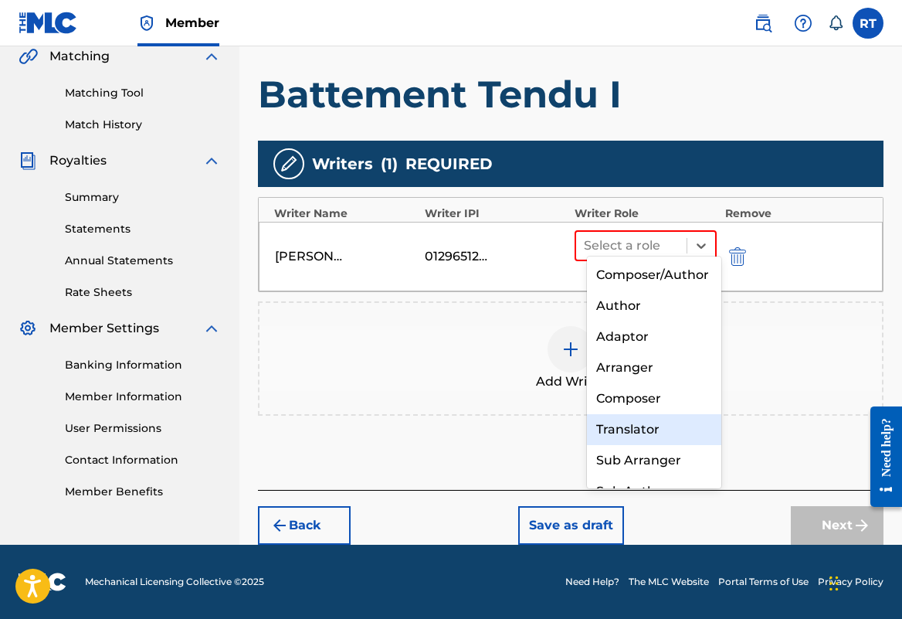
click at [671, 405] on div "Composer" at bounding box center [654, 398] width 134 height 31
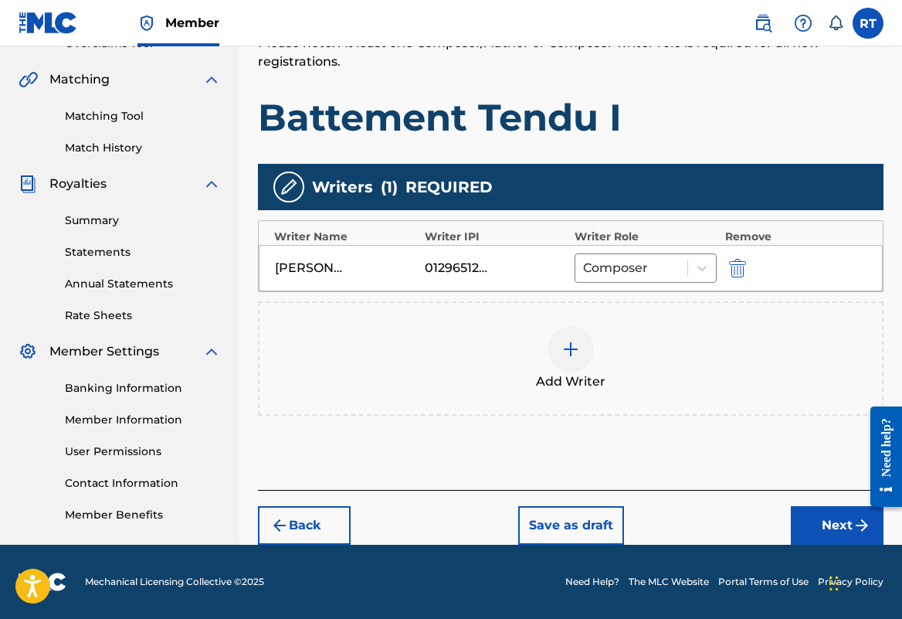
click at [823, 524] on button "Next" at bounding box center [837, 525] width 93 height 39
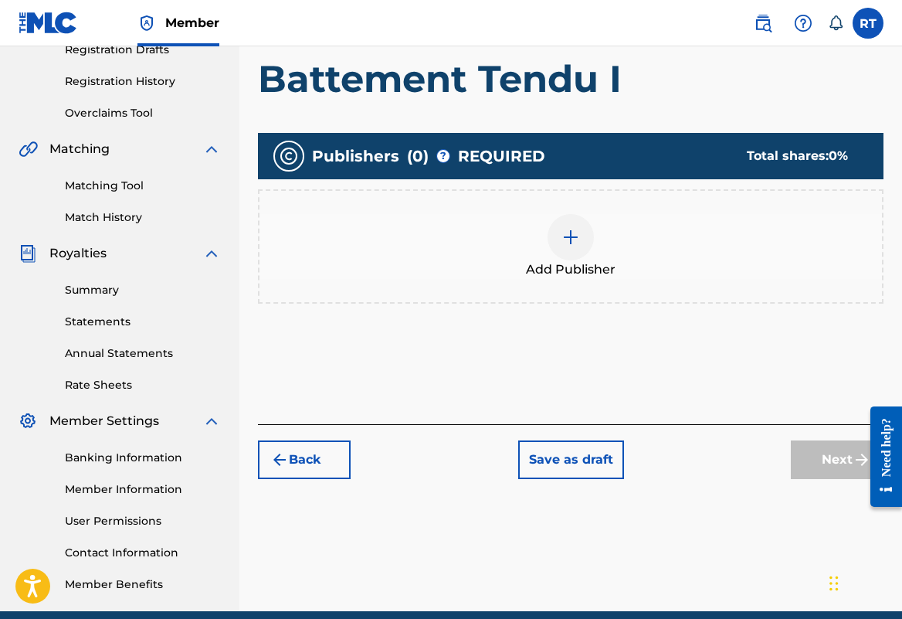
scroll to position [389, 0]
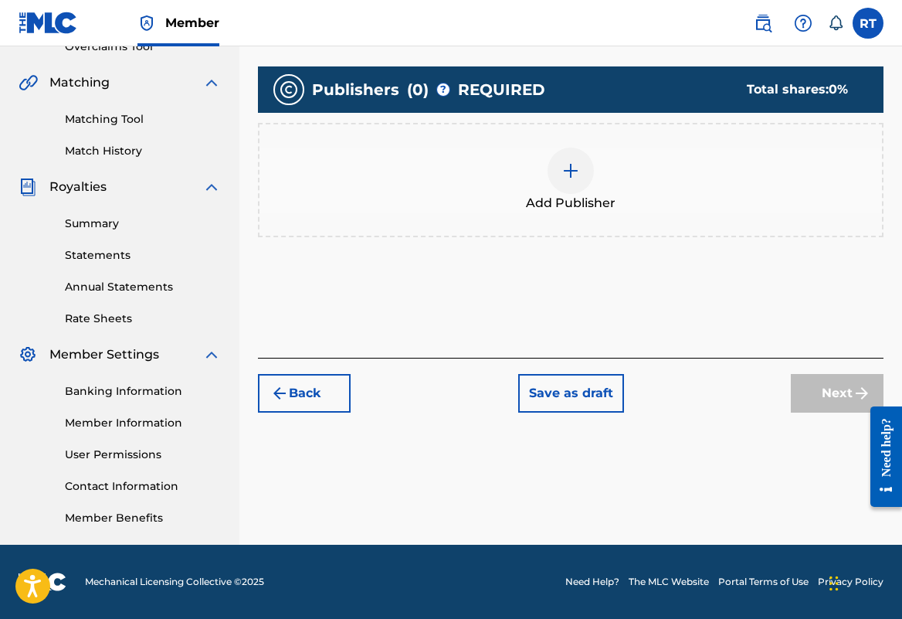
click at [610, 152] on div "Add Publisher" at bounding box center [571, 180] width 623 height 65
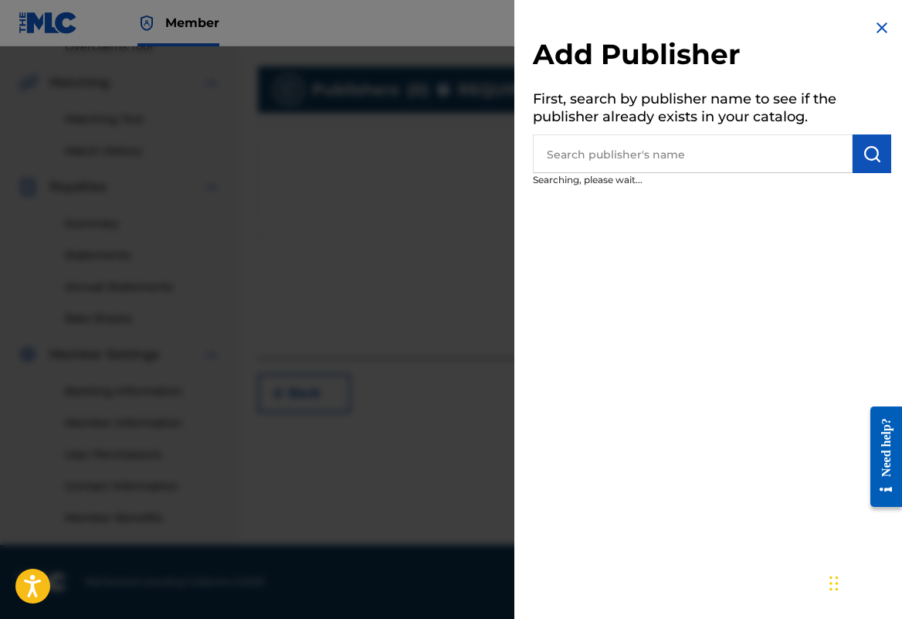
click at [629, 168] on input "text" at bounding box center [693, 153] width 320 height 39
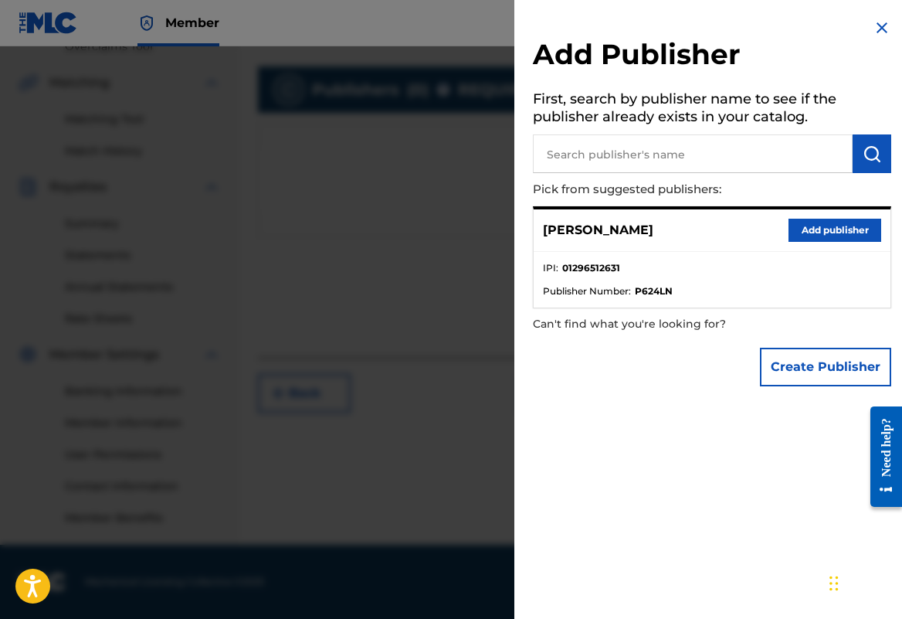
click at [809, 242] on button "Add publisher" at bounding box center [835, 230] width 93 height 23
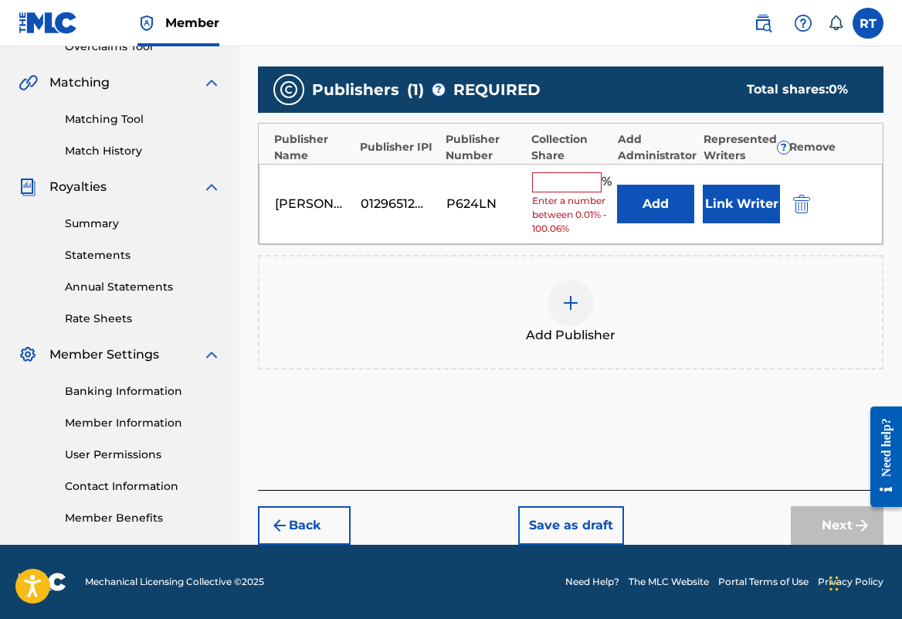
click at [602, 172] on input "text" at bounding box center [567, 182] width 70 height 20
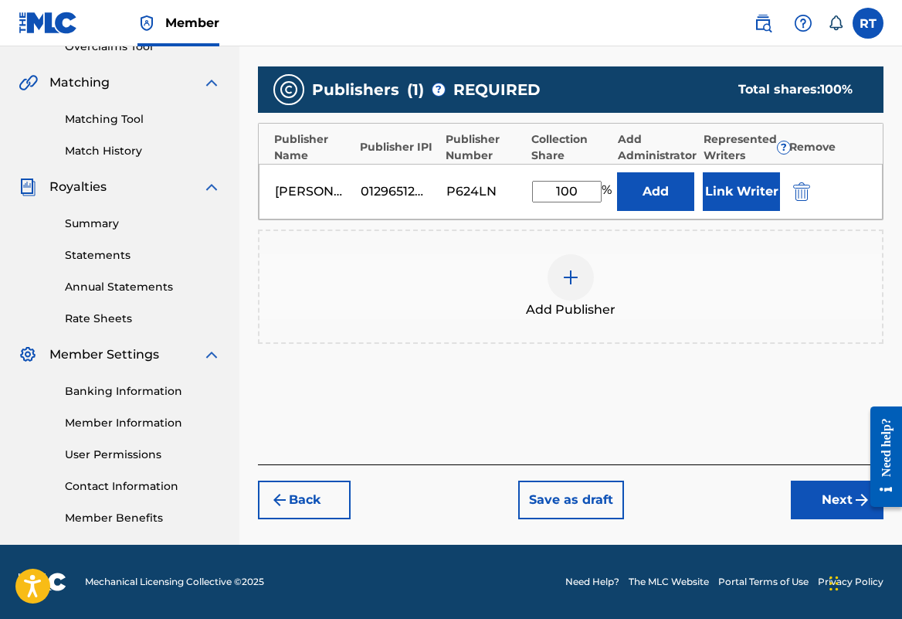
type input "100"
click at [830, 489] on button "Next" at bounding box center [837, 499] width 93 height 39
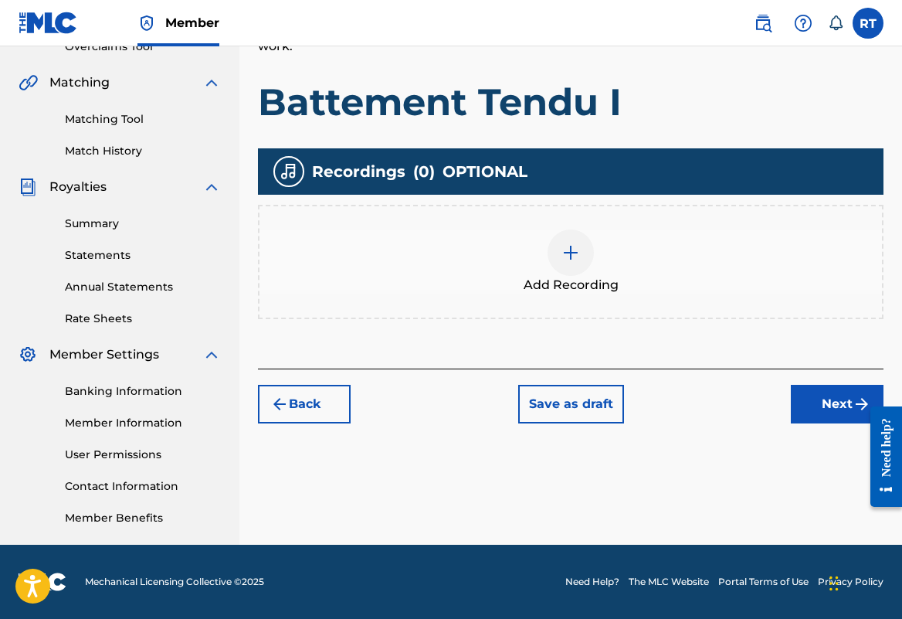
scroll to position [395, 0]
click at [621, 229] on div "Add Recording" at bounding box center [571, 261] width 623 height 65
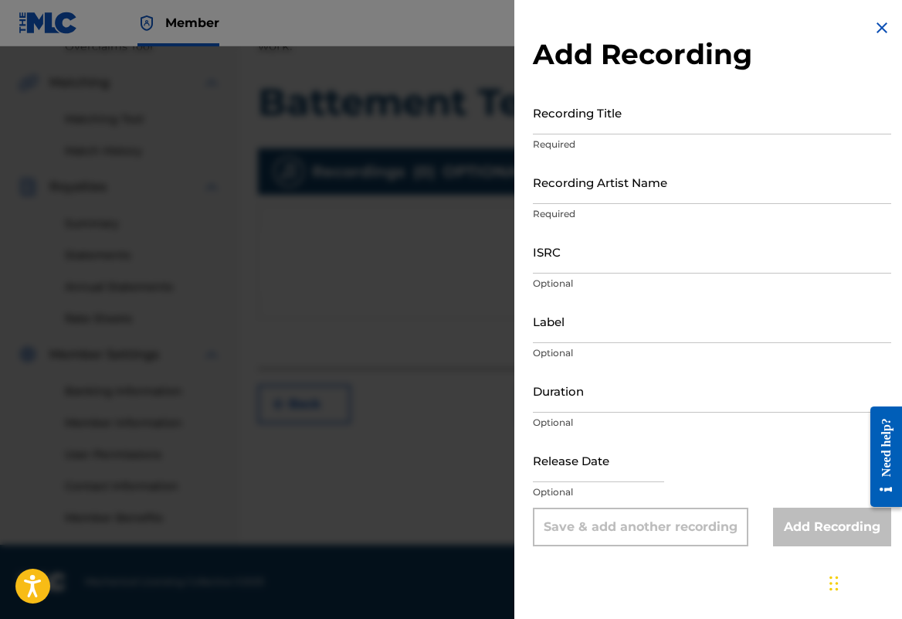
click at [588, 128] on input "Recording Title" at bounding box center [712, 112] width 358 height 44
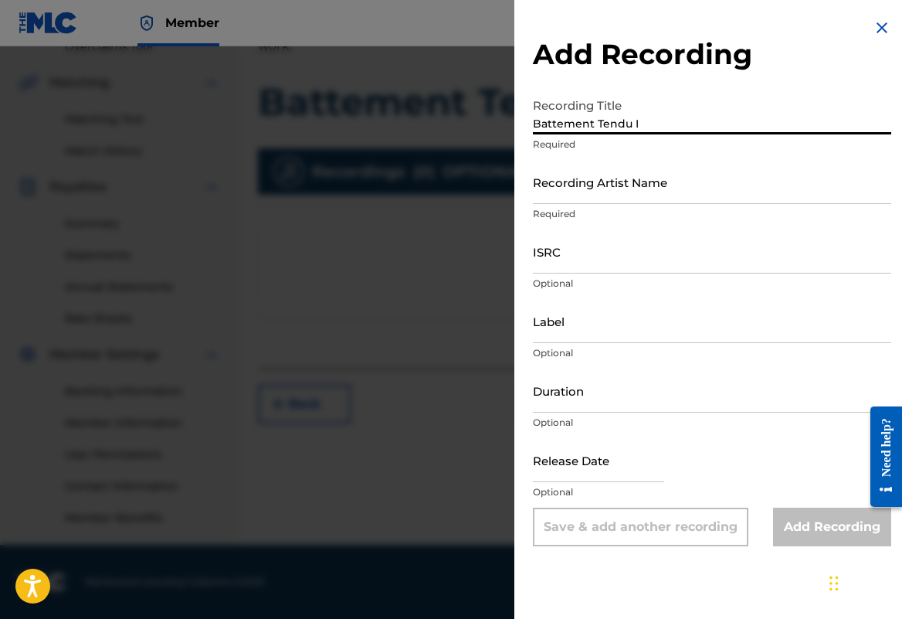
type input "Battement Tendu I"
click at [569, 191] on input "Recording Artist Name" at bounding box center [712, 182] width 358 height 44
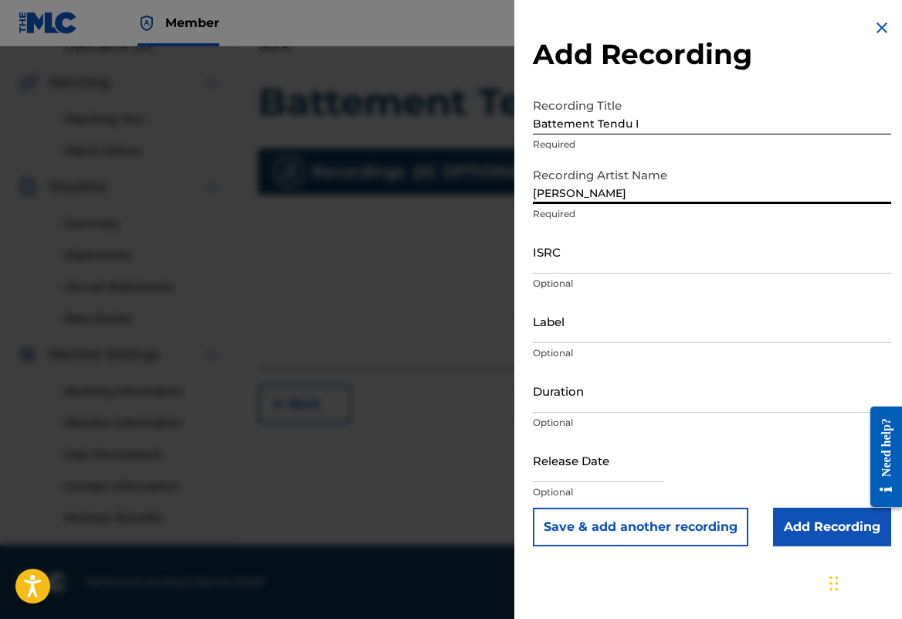
type input "Remina Tanaka"
click at [548, 273] on input "ISRC" at bounding box center [712, 251] width 358 height 44
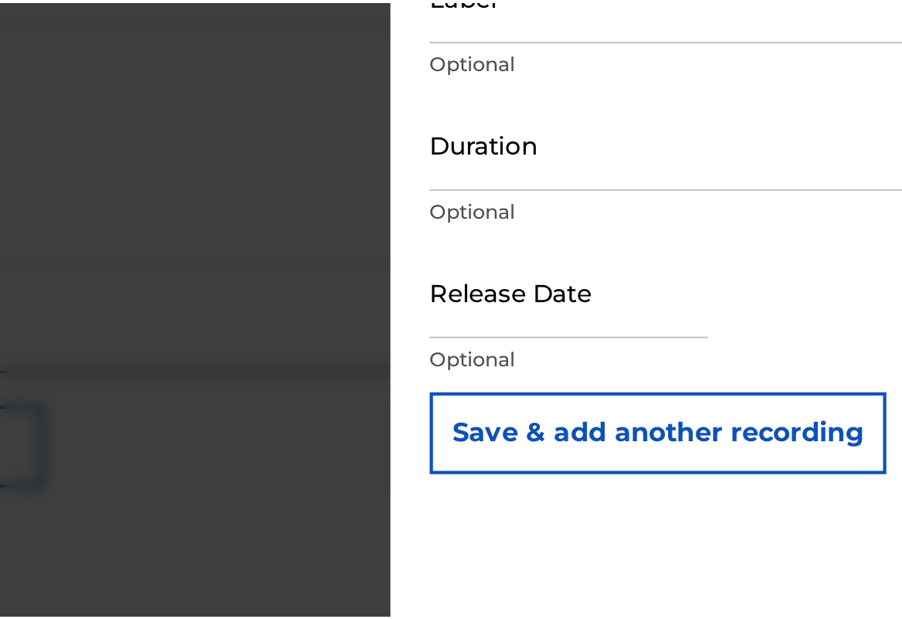
scroll to position [407, 0]
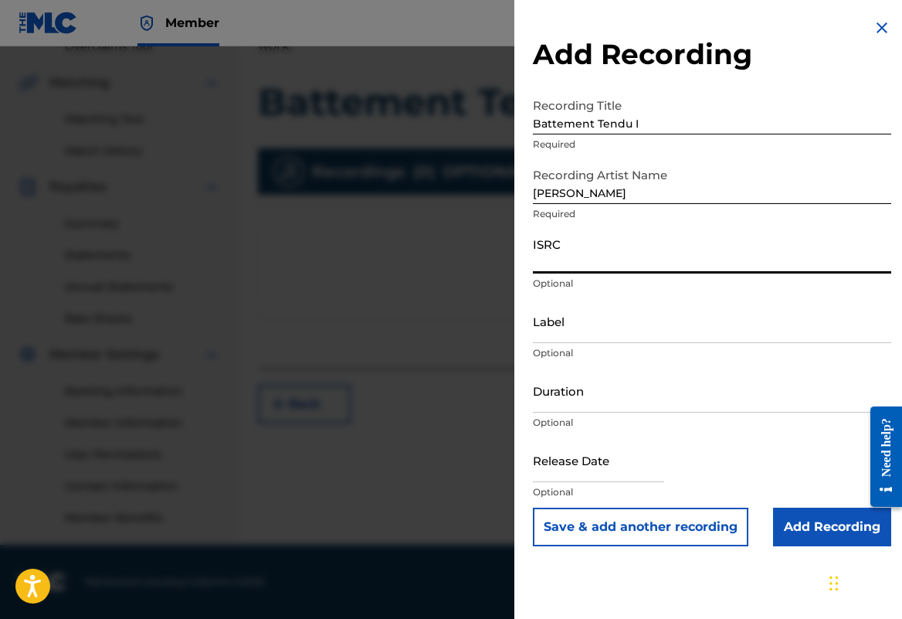
paste input "QZHNA2210666"
type input "QZHNA2210666"
click at [533, 343] on input "Label" at bounding box center [712, 321] width 358 height 44
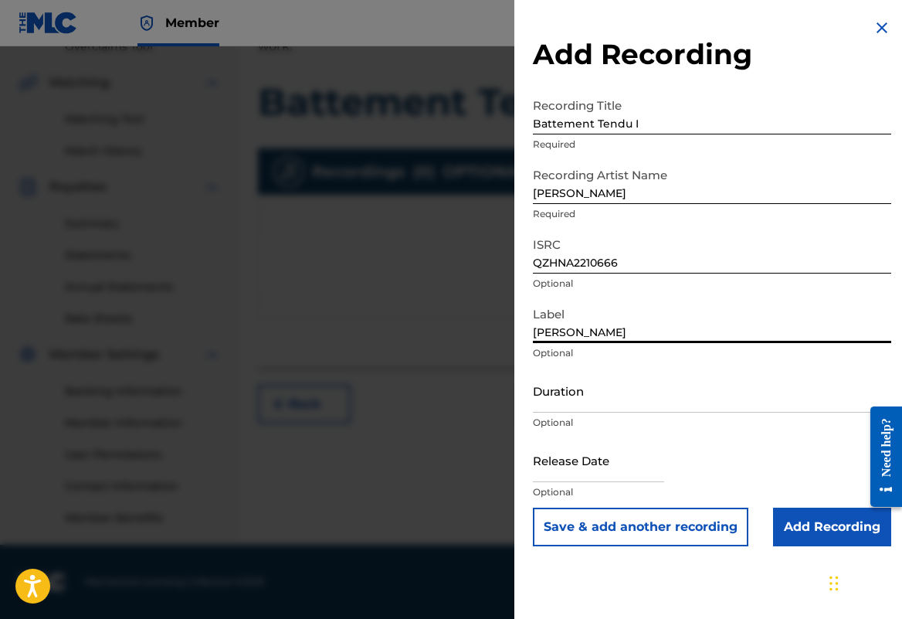
type input "Remina Tanaka"
click at [533, 412] on input "Duration" at bounding box center [712, 390] width 358 height 44
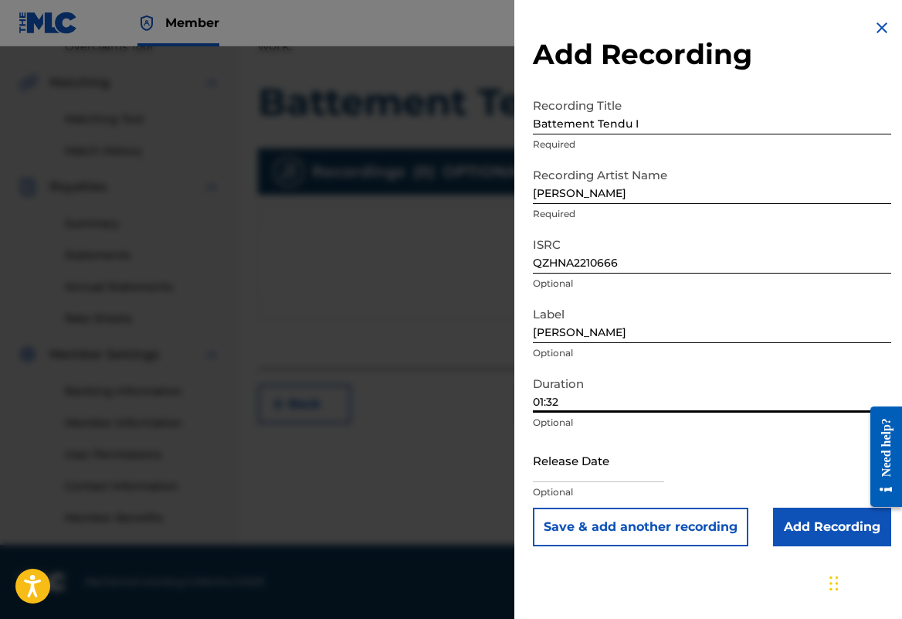
type input "01:32"
click at [562, 482] on input "text" at bounding box center [598, 460] width 131 height 44
select select "7"
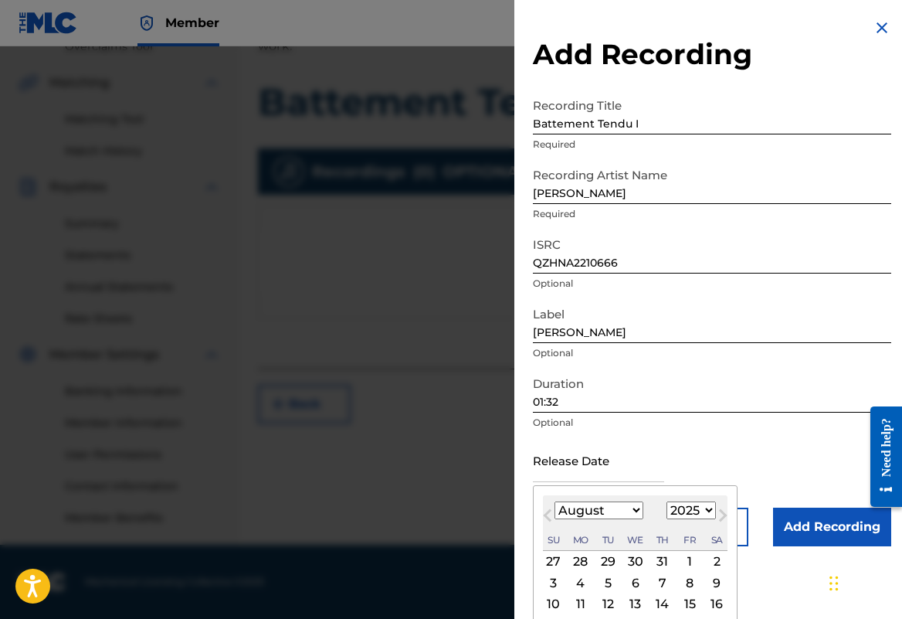
select select "2022"
click at [575, 546] on div "August 2022 January February March April May June July August September October…" at bounding box center [635, 523] width 185 height 56
select select "4"
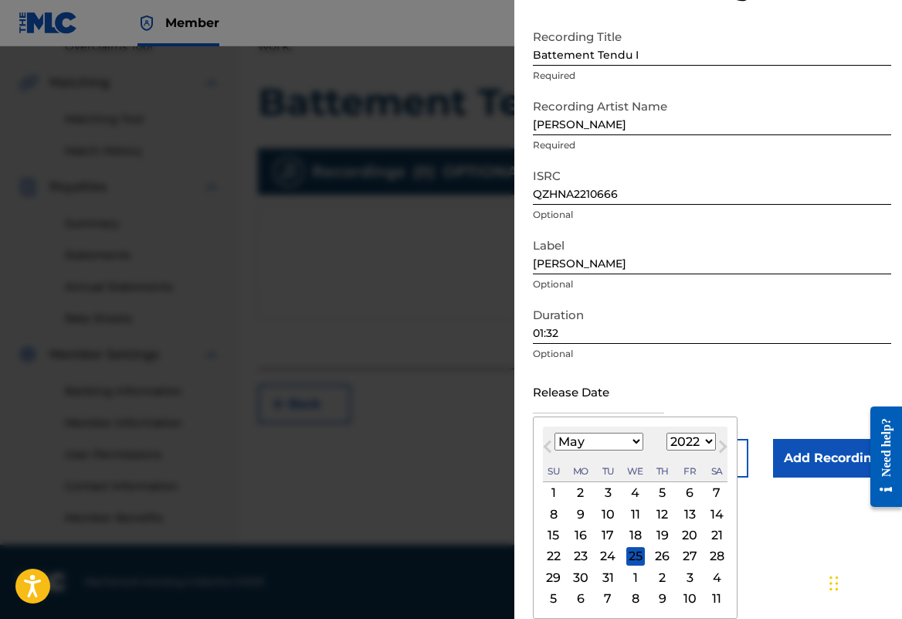
scroll to position [131, 0]
click at [572, 504] on div "9" at bounding box center [581, 513] width 19 height 19
type input "May 9 2022"
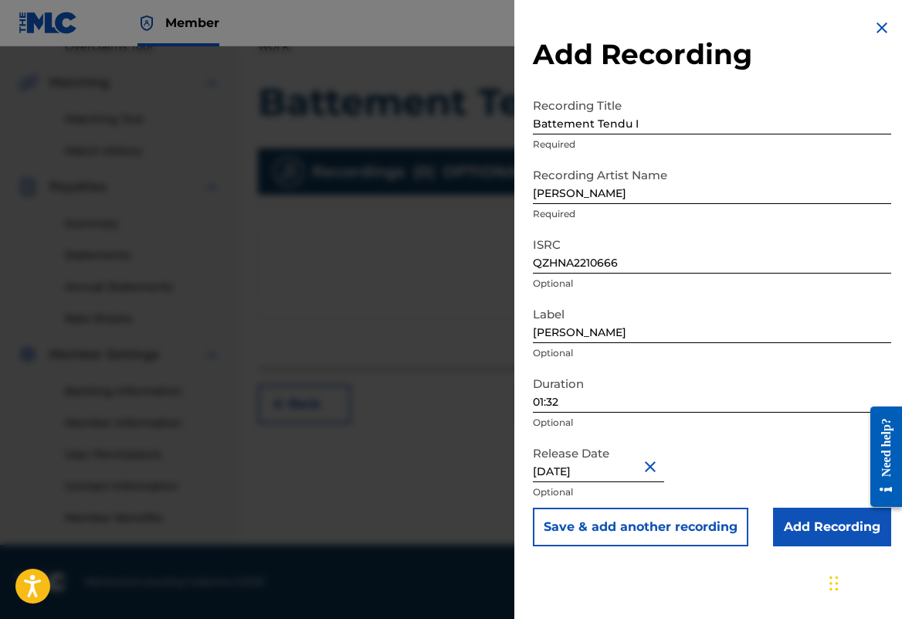
scroll to position [0, 0]
click at [782, 546] on input "Add Recording" at bounding box center [832, 526] width 118 height 39
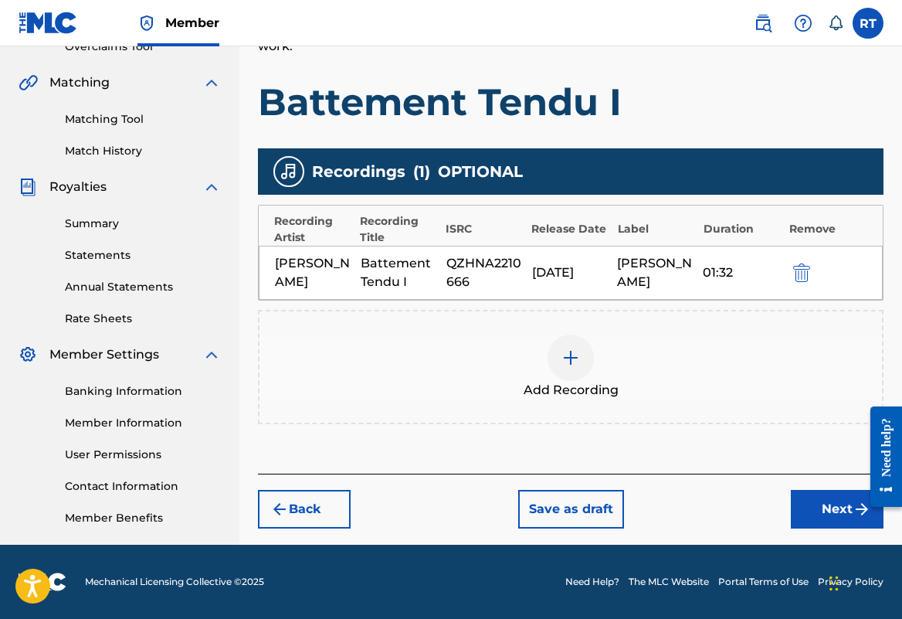
click at [816, 490] on button "Next" at bounding box center [837, 509] width 93 height 39
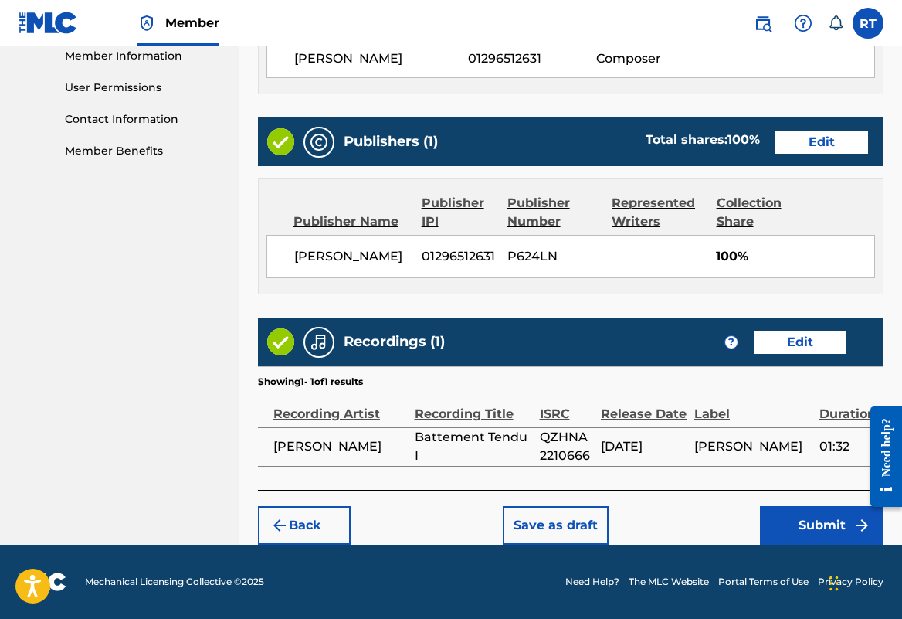
scroll to position [830, 0]
click at [810, 510] on button "Submit" at bounding box center [822, 525] width 124 height 39
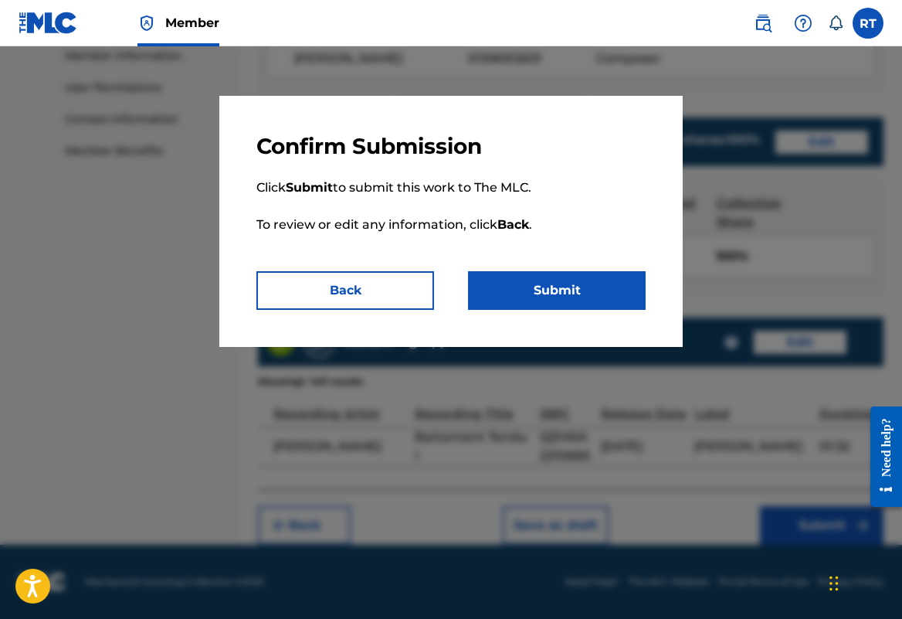
click at [597, 307] on button "Submit" at bounding box center [557, 290] width 178 height 39
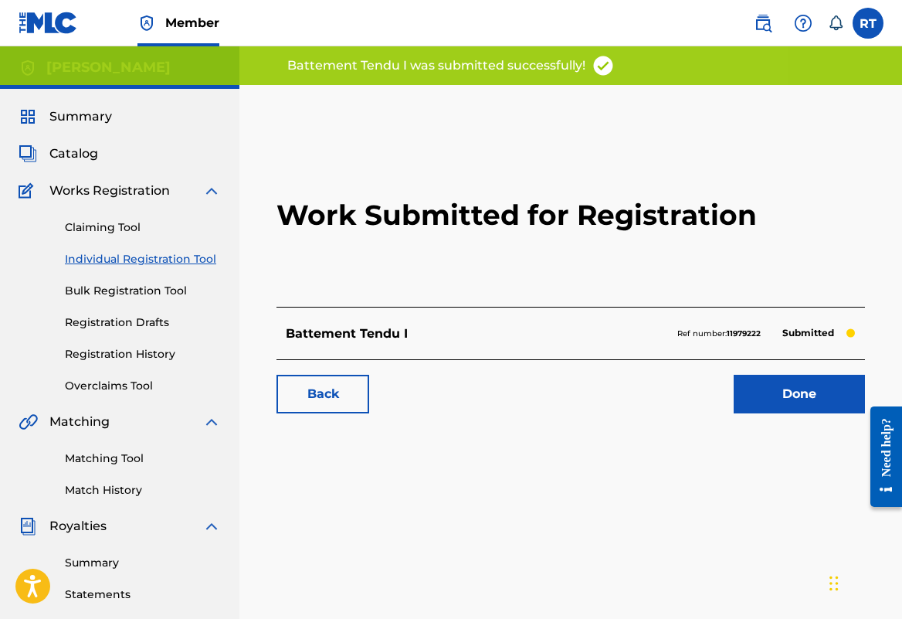
click at [769, 413] on link "Done" at bounding box center [799, 394] width 131 height 39
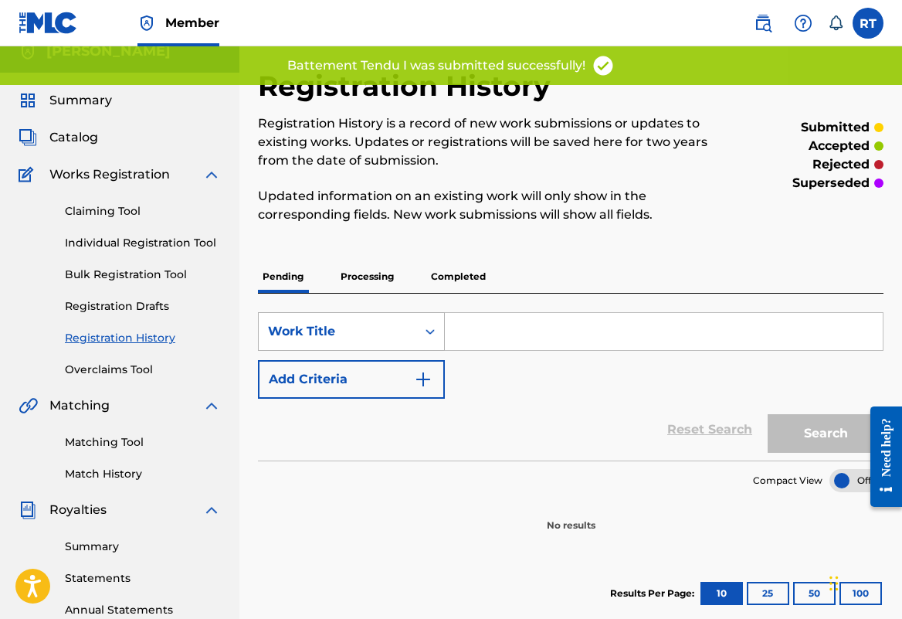
scroll to position [4, 0]
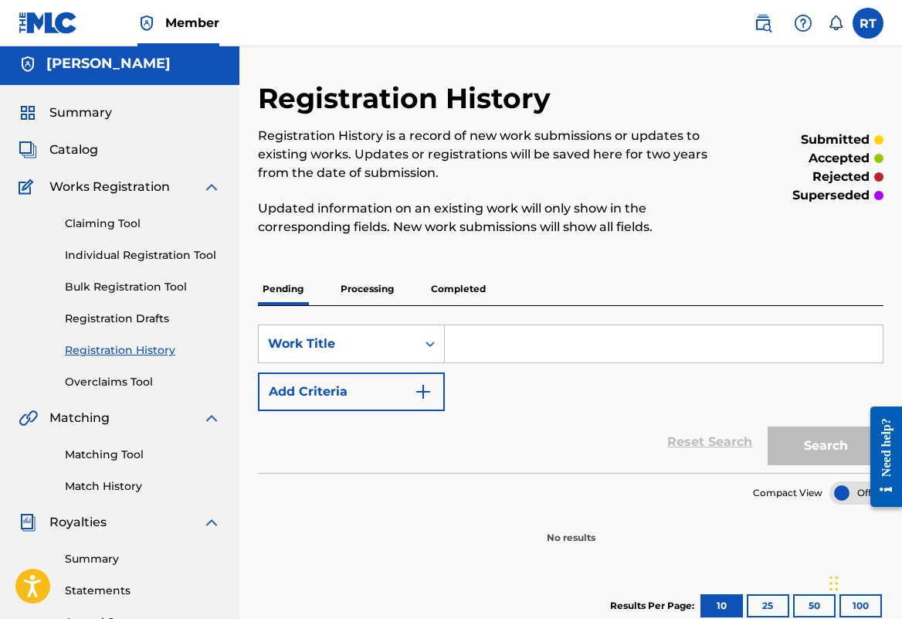
click at [399, 304] on p "Processing" at bounding box center [367, 289] width 63 height 32
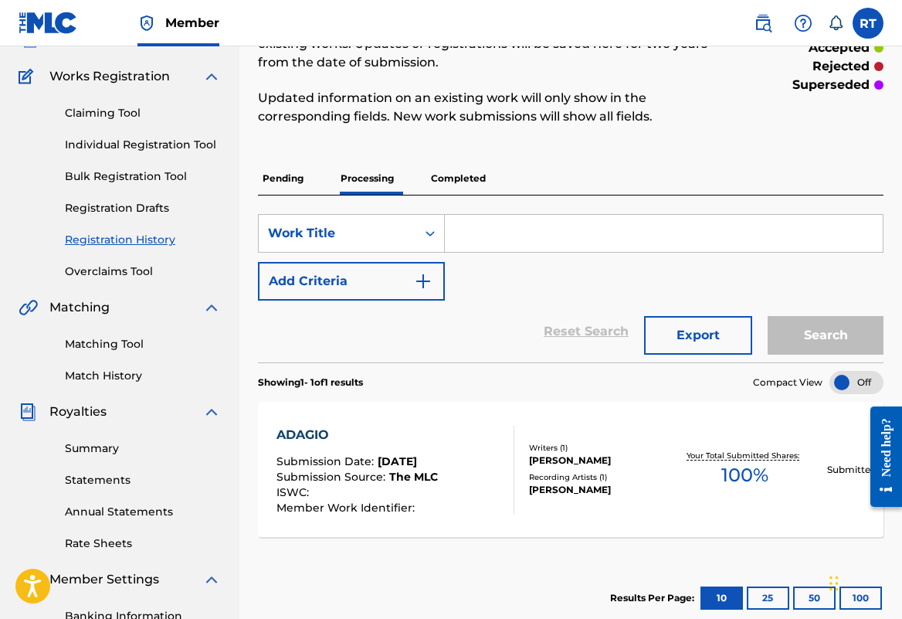
scroll to position [127, 0]
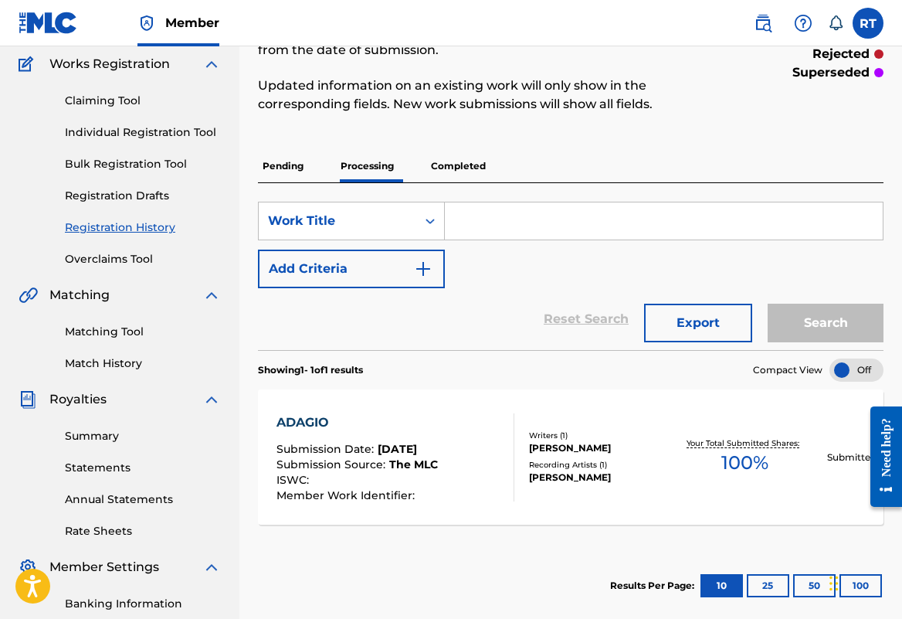
click at [163, 141] on link "Individual Registration Tool" at bounding box center [143, 132] width 156 height 16
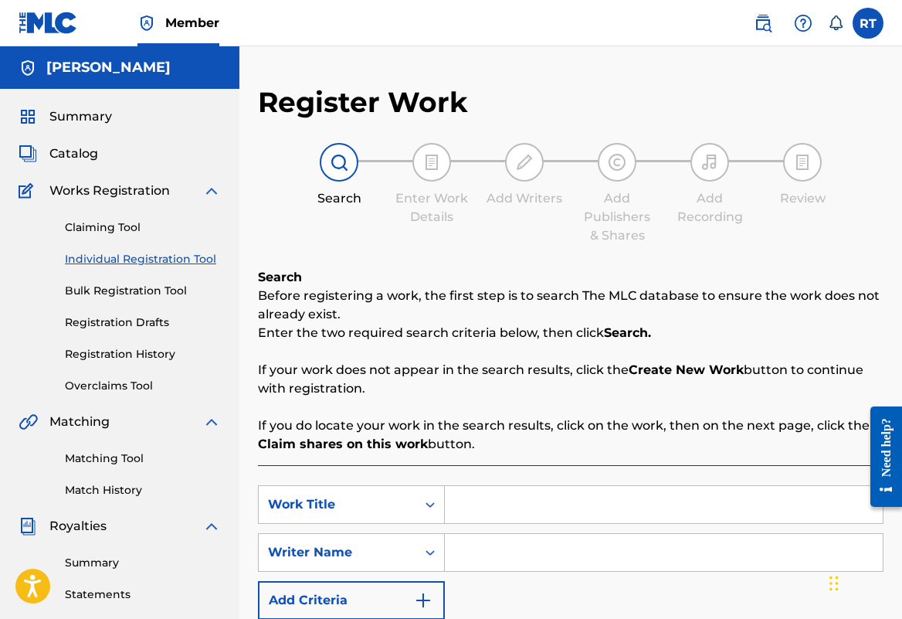
click at [146, 362] on link "Registration History" at bounding box center [143, 354] width 156 height 16
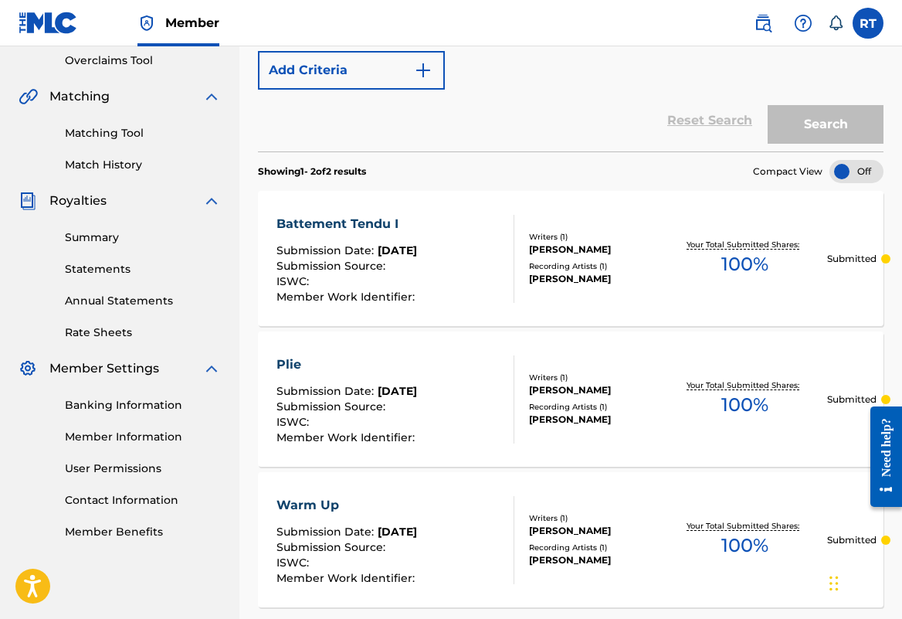
scroll to position [324, 0]
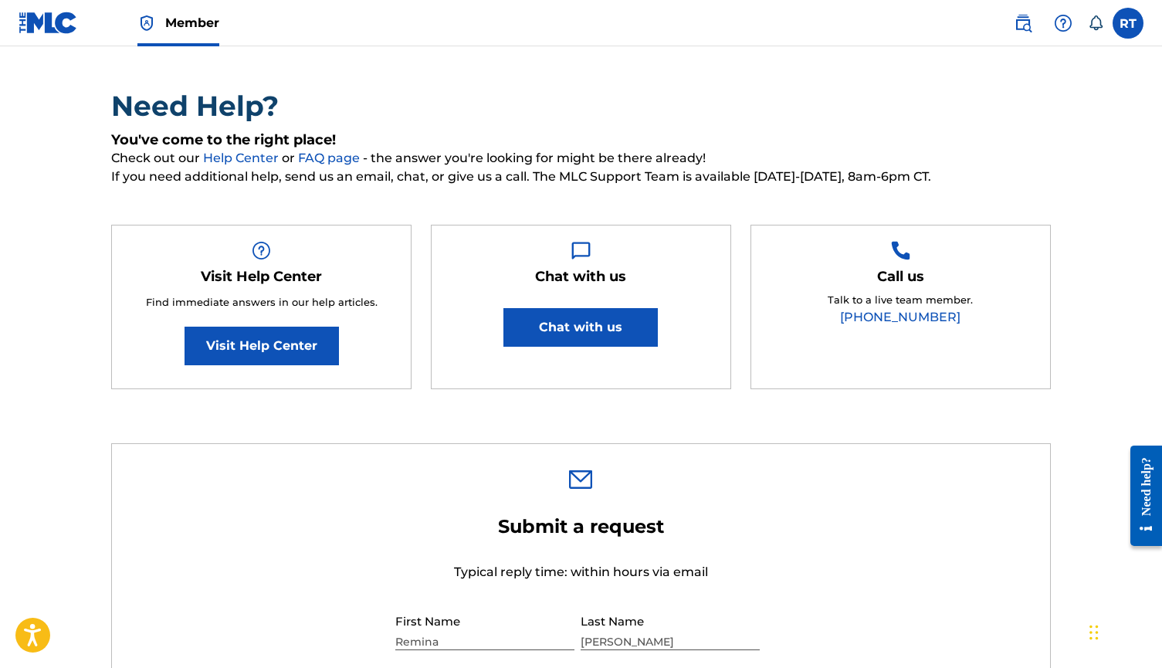
scroll to position [89, 0]
click at [310, 165] on link "FAQ page" at bounding box center [330, 158] width 65 height 15
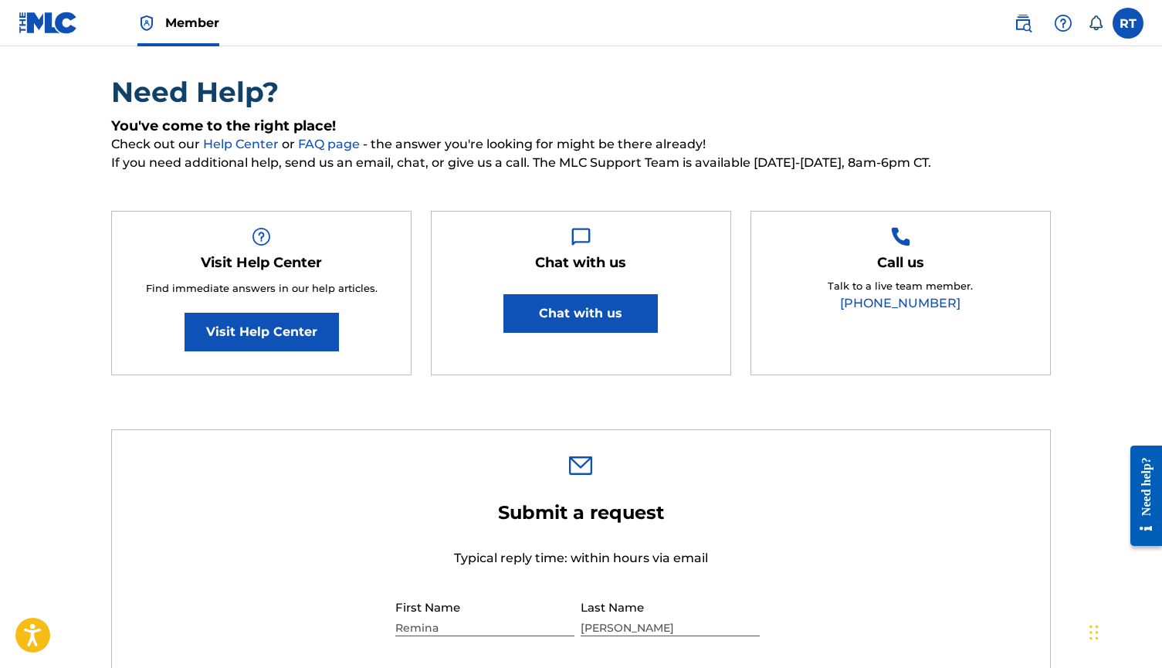
scroll to position [115, 0]
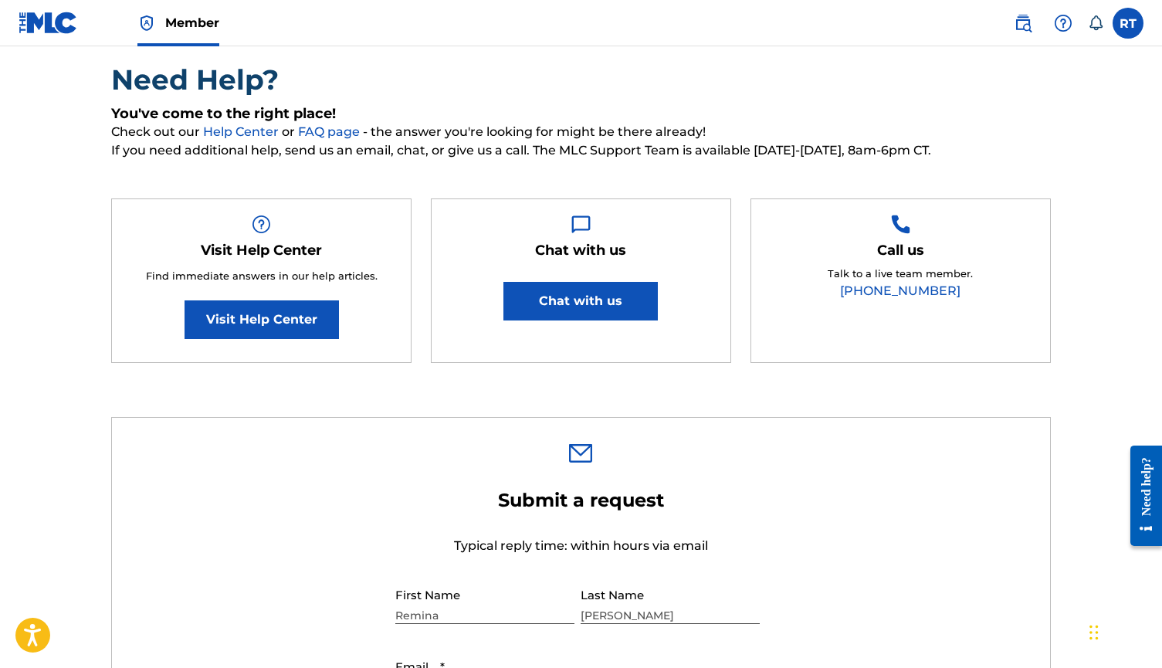
click at [294, 339] on link "Visit Help Center" at bounding box center [262, 319] width 154 height 39
